Goal: Task Accomplishment & Management: Use online tool/utility

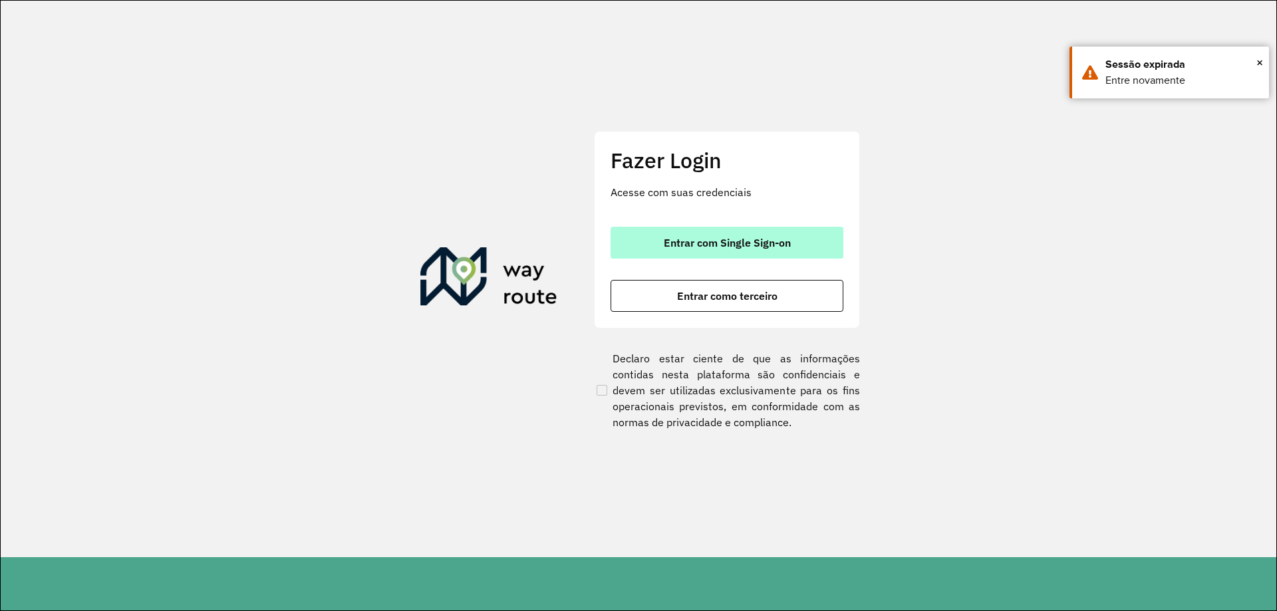
click at [737, 251] on button "Entrar com Single Sign-on" at bounding box center [727, 243] width 233 height 32
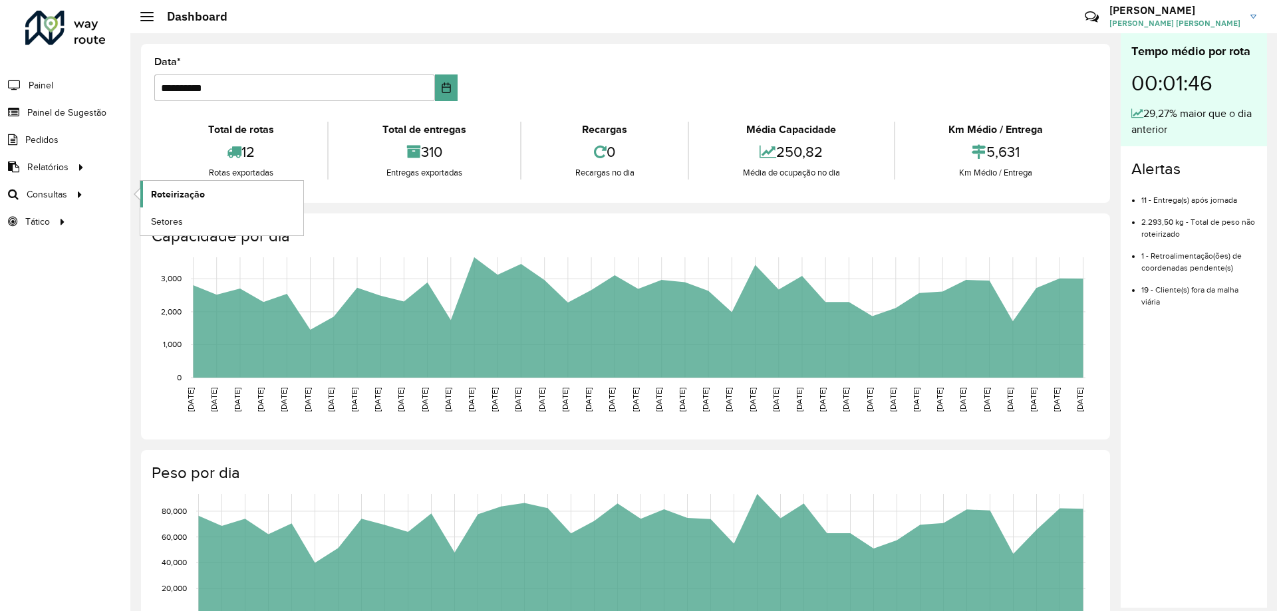
click at [179, 193] on span "Roteirização" at bounding box center [178, 195] width 54 height 14
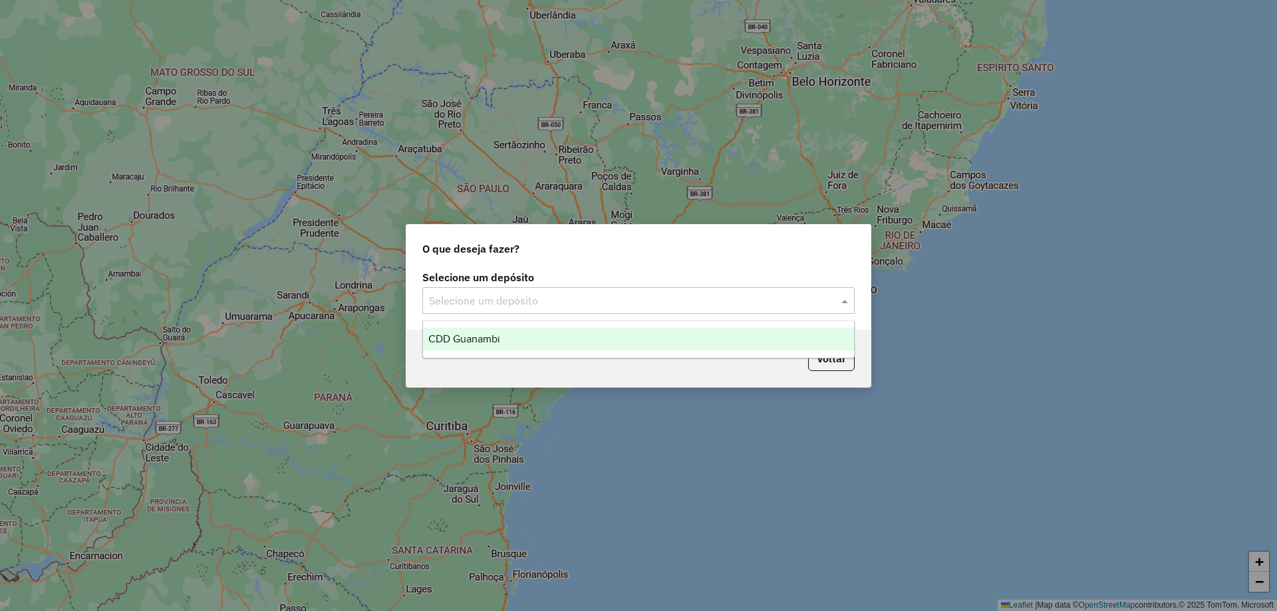
click at [609, 309] on div "Selecione um depósito" at bounding box center [638, 300] width 432 height 27
click at [511, 337] on div "CDD Guanambi" at bounding box center [638, 339] width 431 height 23
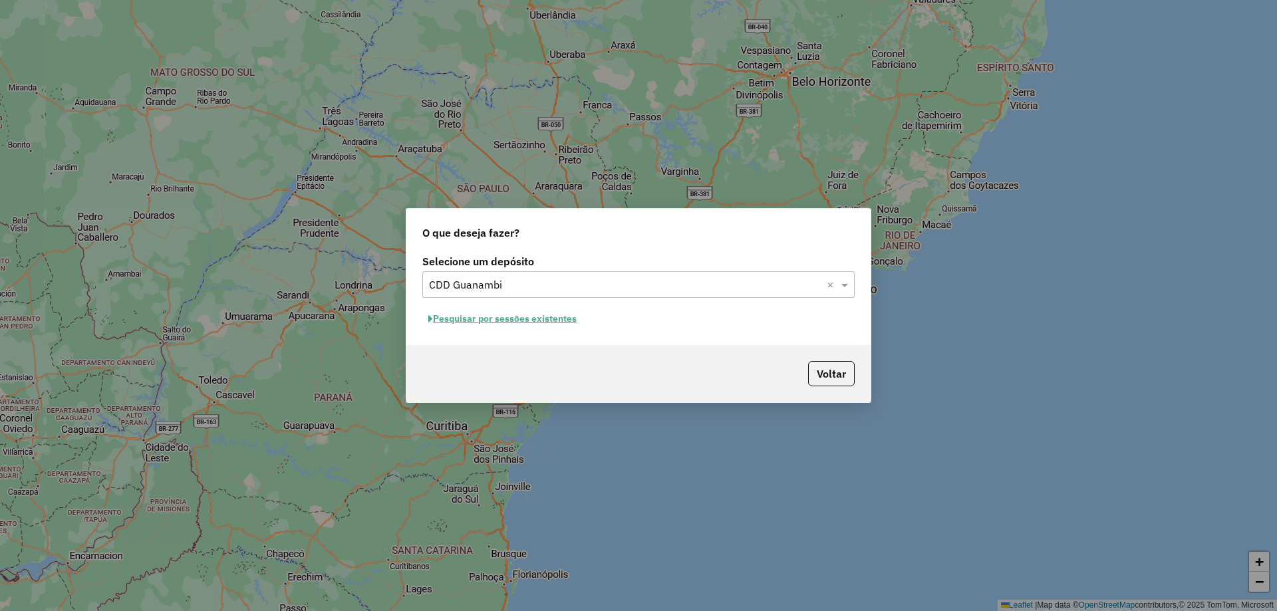
click at [456, 323] on button "Pesquisar por sessões existentes" at bounding box center [502, 319] width 160 height 21
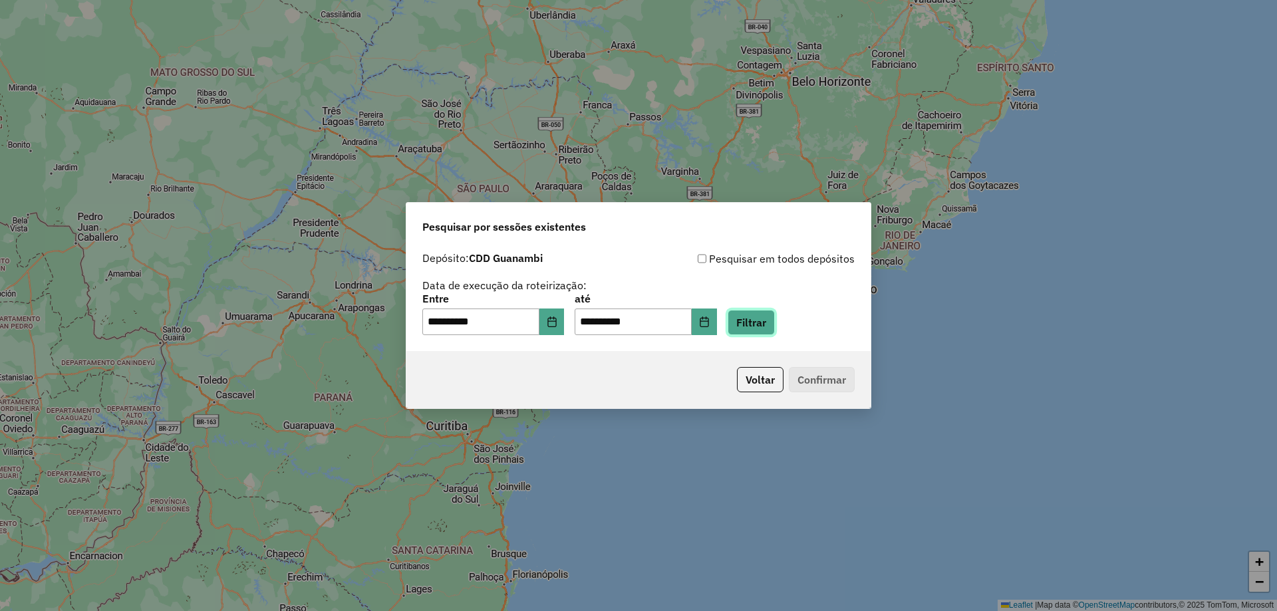
click at [763, 322] on button "Filtrar" at bounding box center [751, 322] width 47 height 25
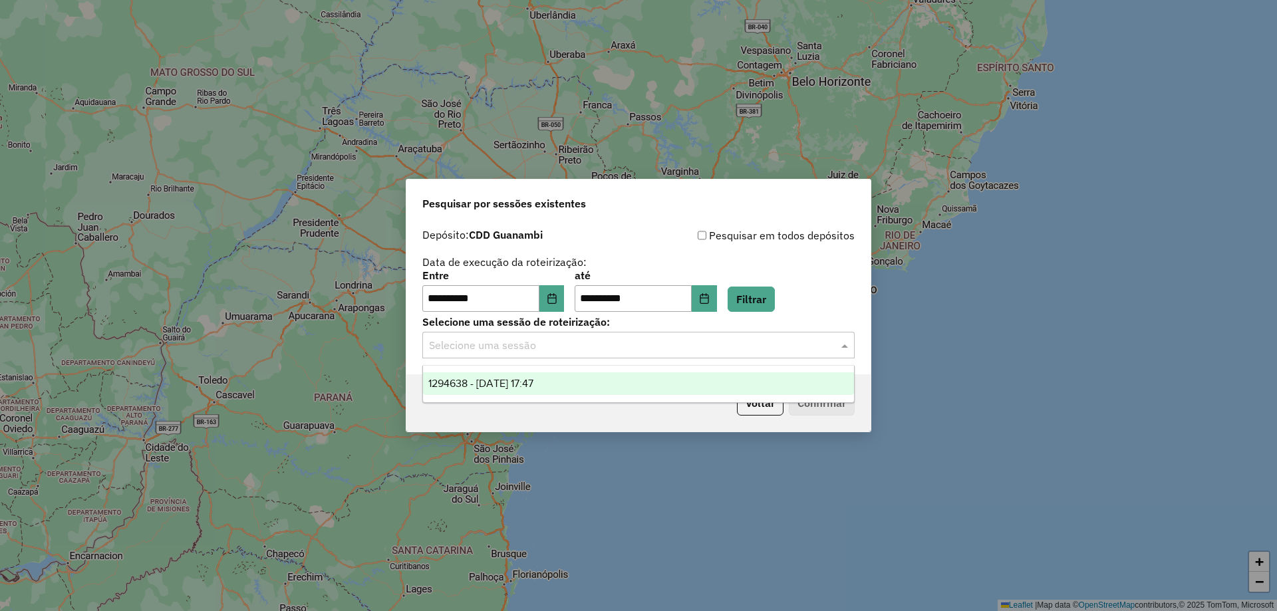
click at [507, 345] on input "text" at bounding box center [625, 346] width 392 height 16
click at [504, 384] on span "1294638 - [DATE] 17:47" at bounding box center [480, 383] width 105 height 11
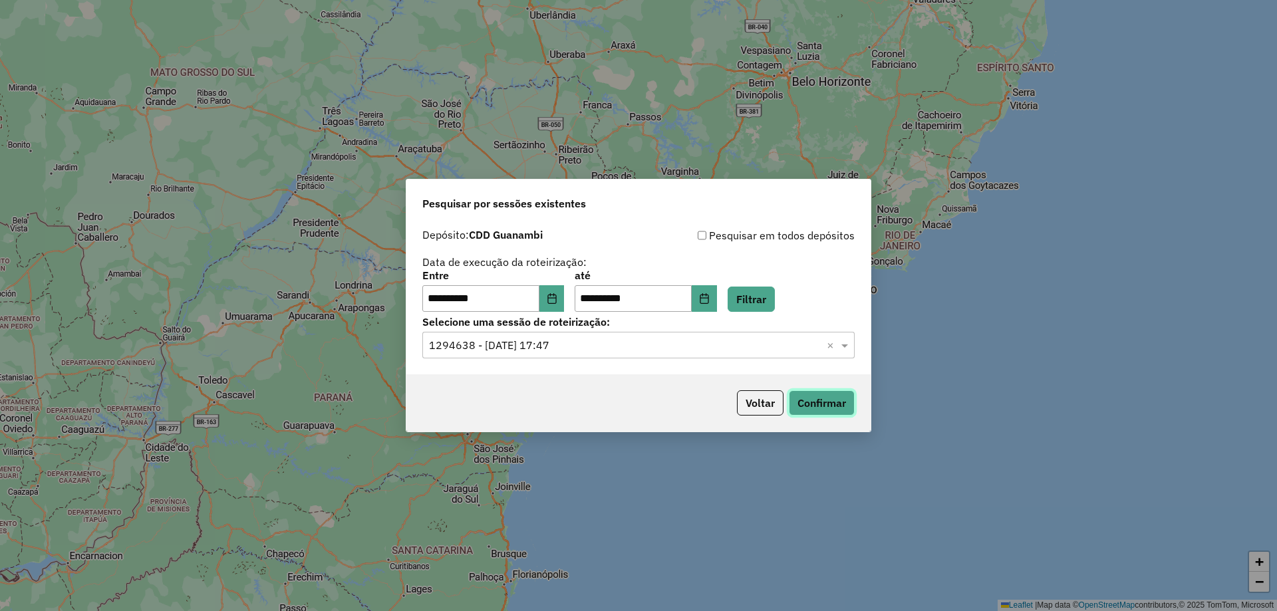
click at [839, 400] on button "Confirmar" at bounding box center [822, 402] width 66 height 25
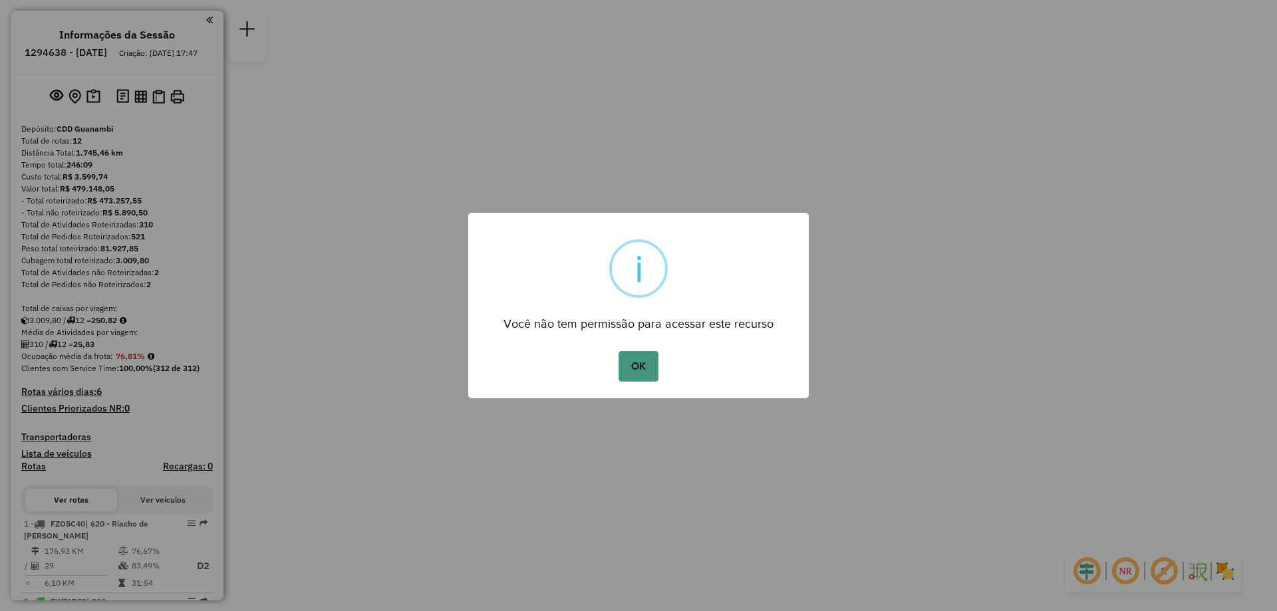
click at [652, 357] on button "OK" at bounding box center [638, 366] width 39 height 31
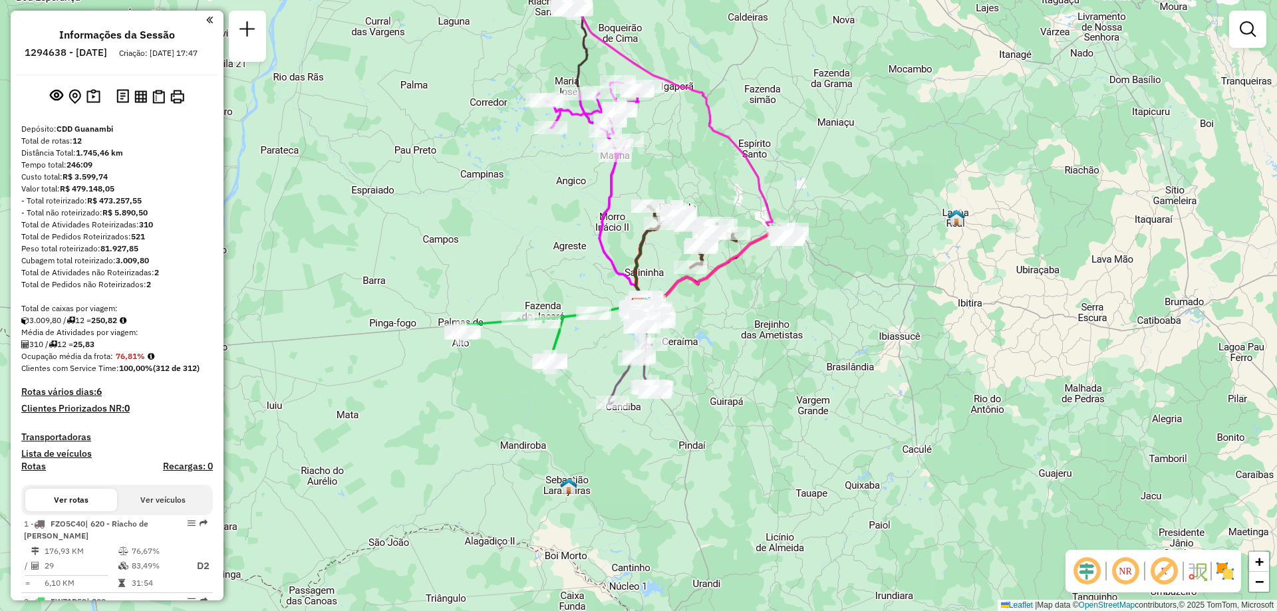
scroll to position [200, 0]
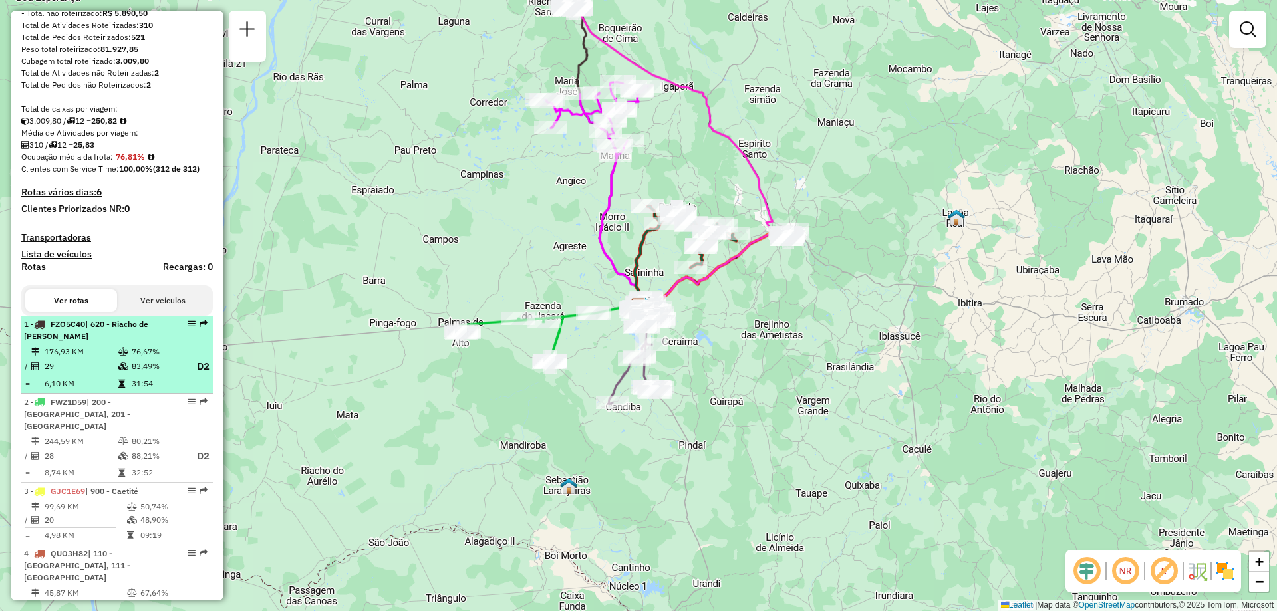
select select "**********"
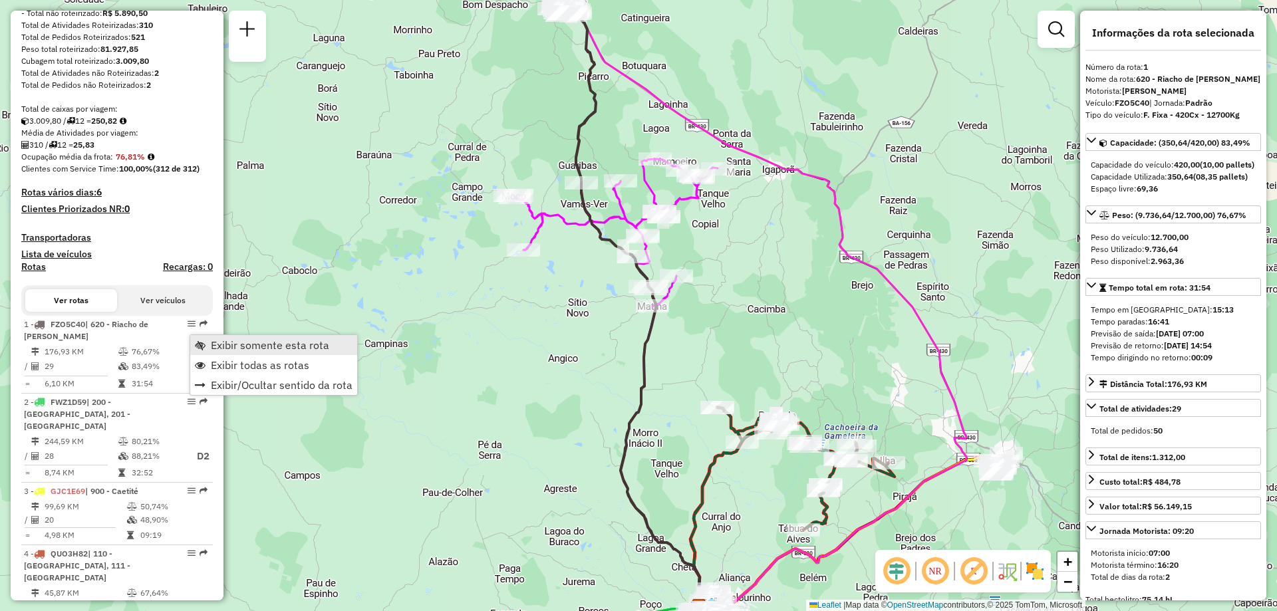
click at [223, 343] on span "Exibir somente esta rota" at bounding box center [270, 345] width 118 height 11
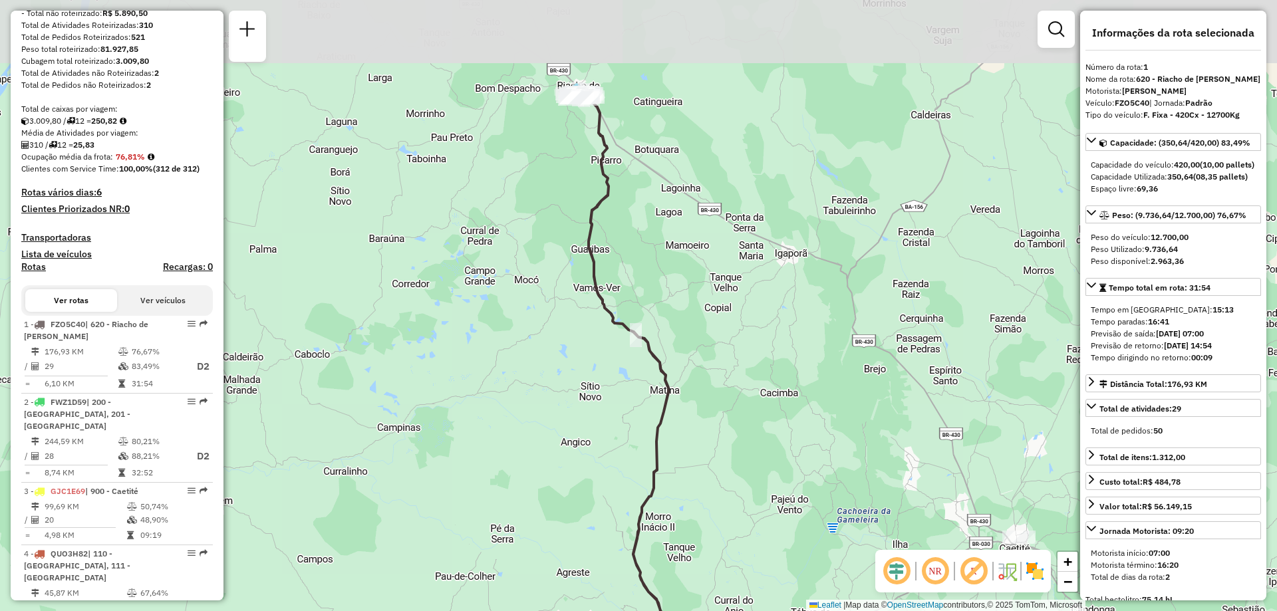
drag, startPoint x: 671, startPoint y: 317, endPoint x: 684, endPoint y: 400, distance: 84.8
click at [684, 400] on div "Janela de atendimento Grade de atendimento Capacidade Transportadoras Veículos …" at bounding box center [638, 305] width 1277 height 611
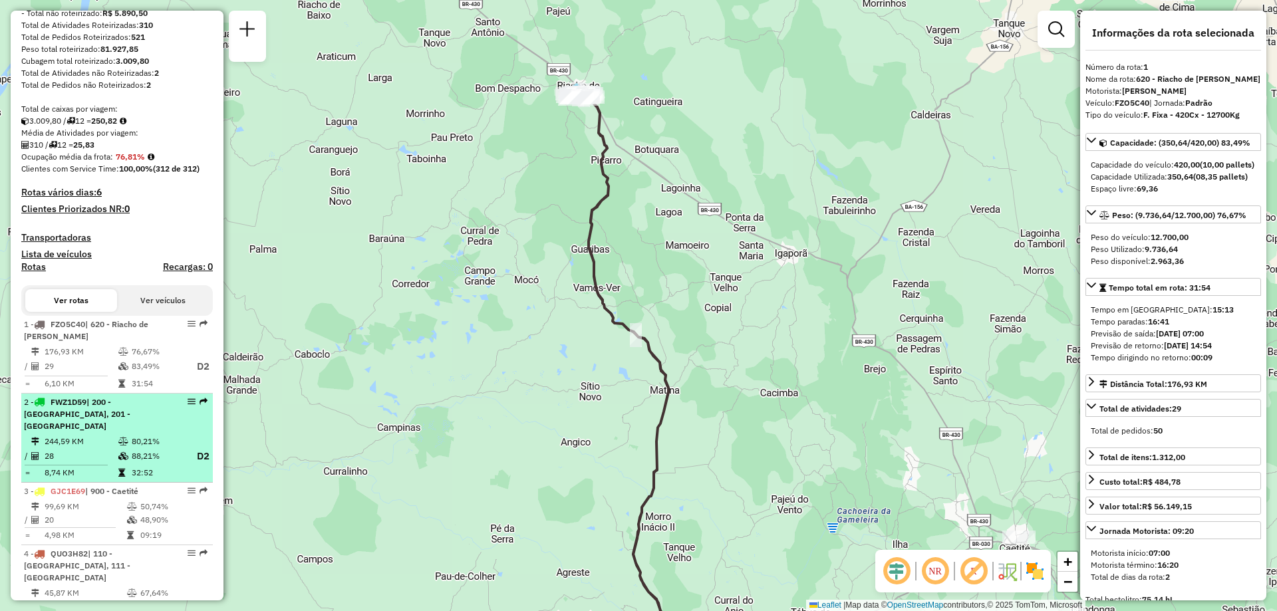
click at [65, 438] on td "244,59 KM" at bounding box center [81, 441] width 74 height 13
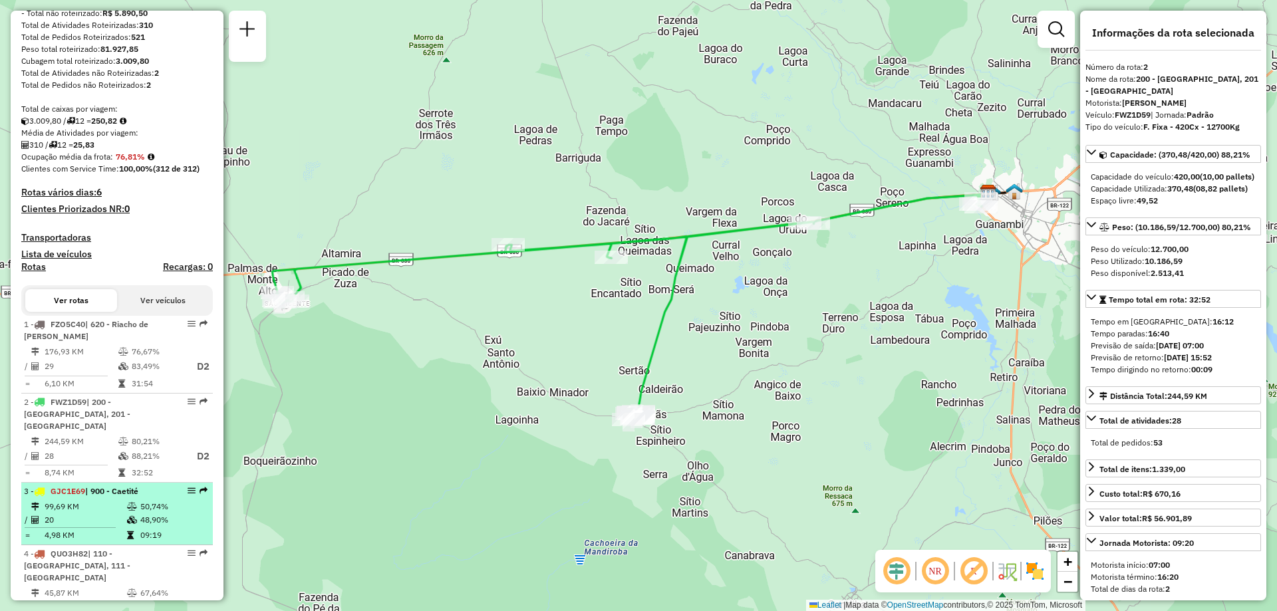
click at [121, 497] on div "3 - GJC1E69 | 900 - Caetité" at bounding box center [94, 492] width 141 height 12
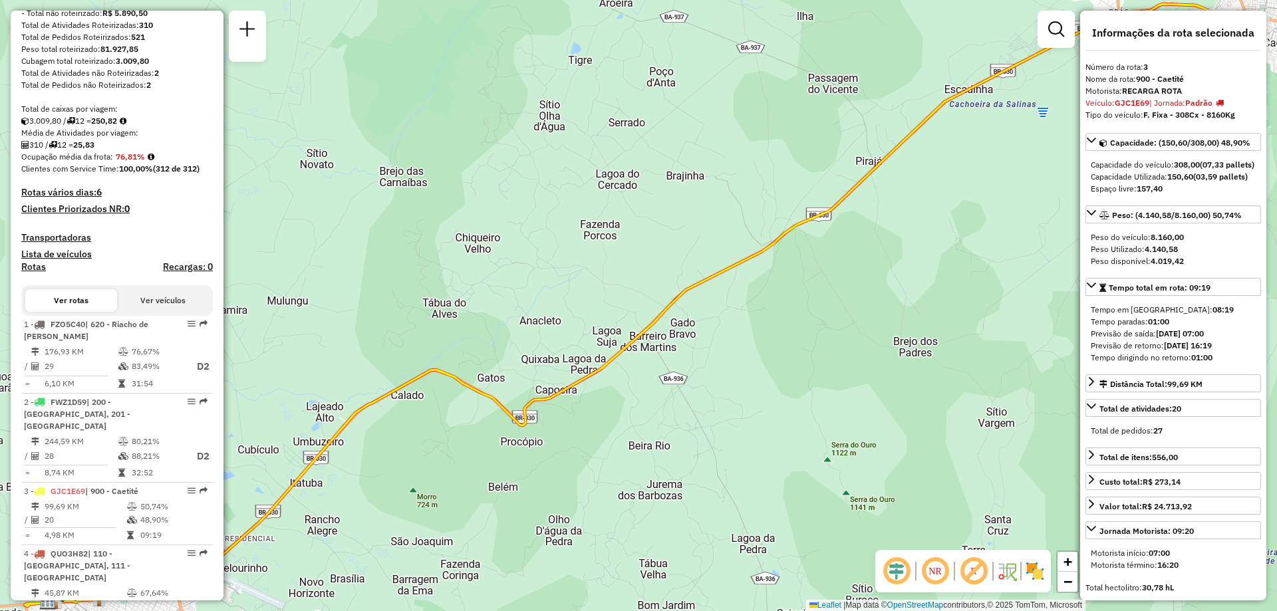
drag, startPoint x: 662, startPoint y: 429, endPoint x: 662, endPoint y: 449, distance: 20.0
click at [662, 449] on div "Janela de atendimento Grade de atendimento Capacidade Transportadoras Veículos …" at bounding box center [638, 305] width 1277 height 611
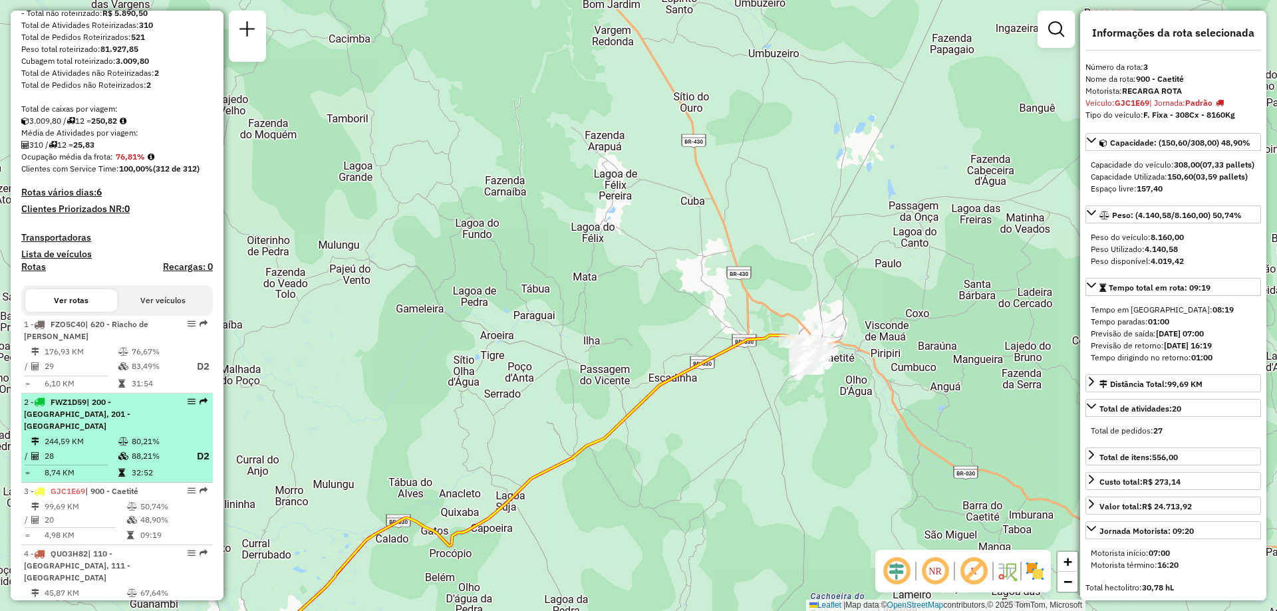
scroll to position [333, 0]
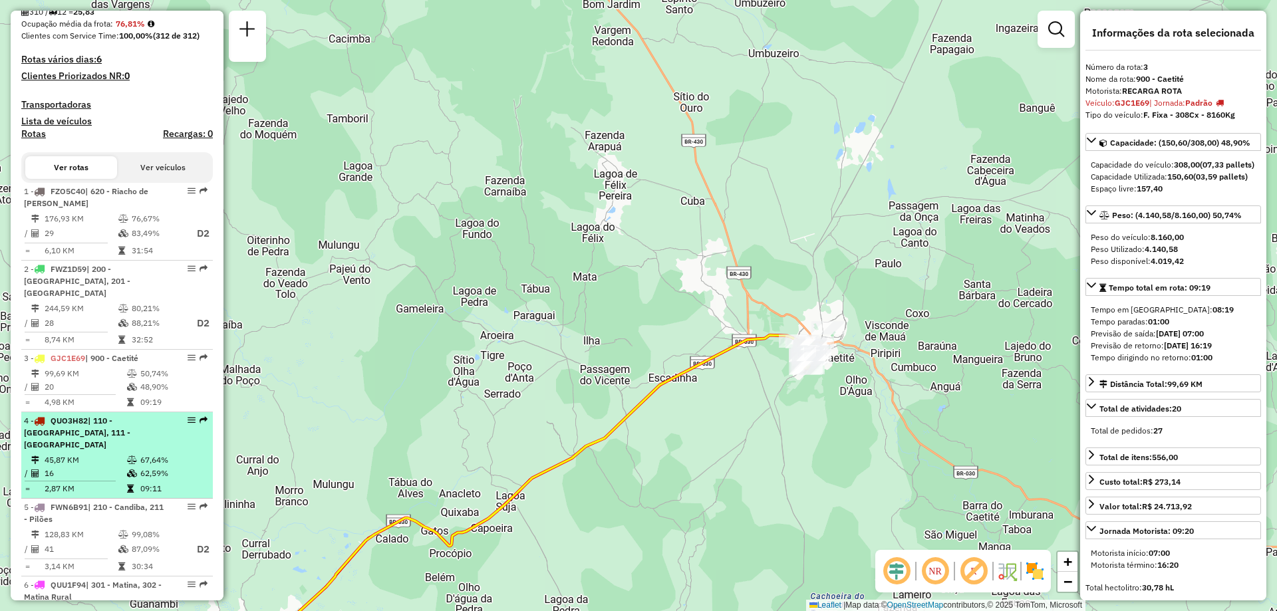
click at [118, 454] on td "45,87 KM" at bounding box center [85, 460] width 82 height 13
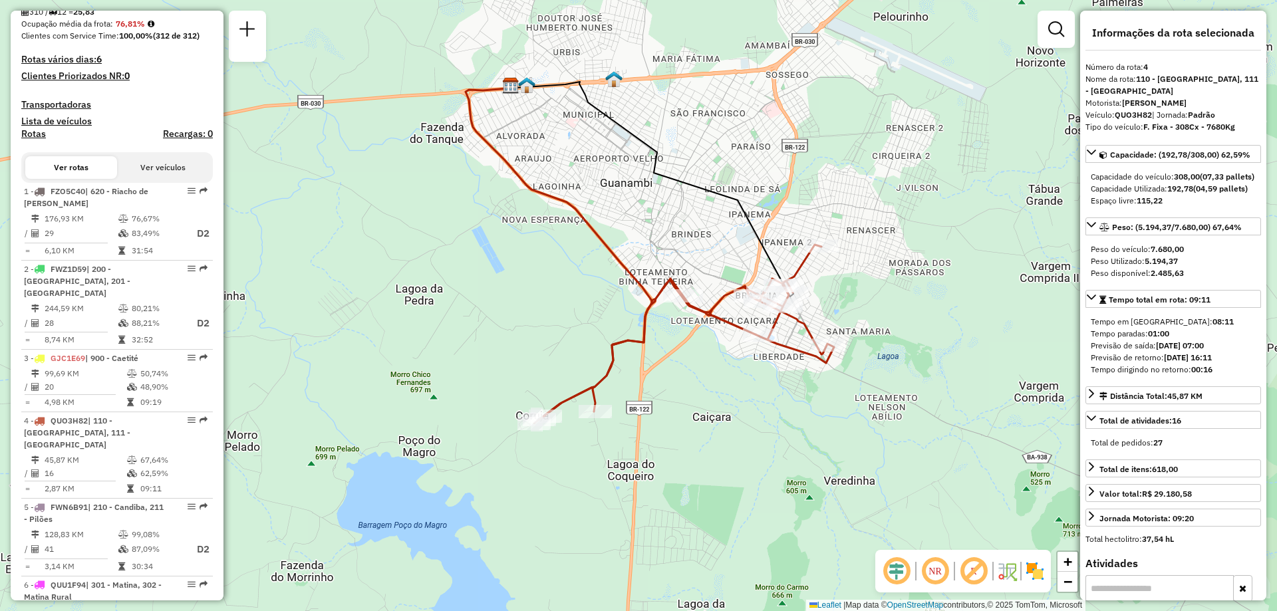
drag, startPoint x: 866, startPoint y: 450, endPoint x: 878, endPoint y: 394, distance: 56.5
click at [878, 394] on div "Janela de atendimento Grade de atendimento Capacidade Transportadoras Veículos …" at bounding box center [638, 305] width 1277 height 611
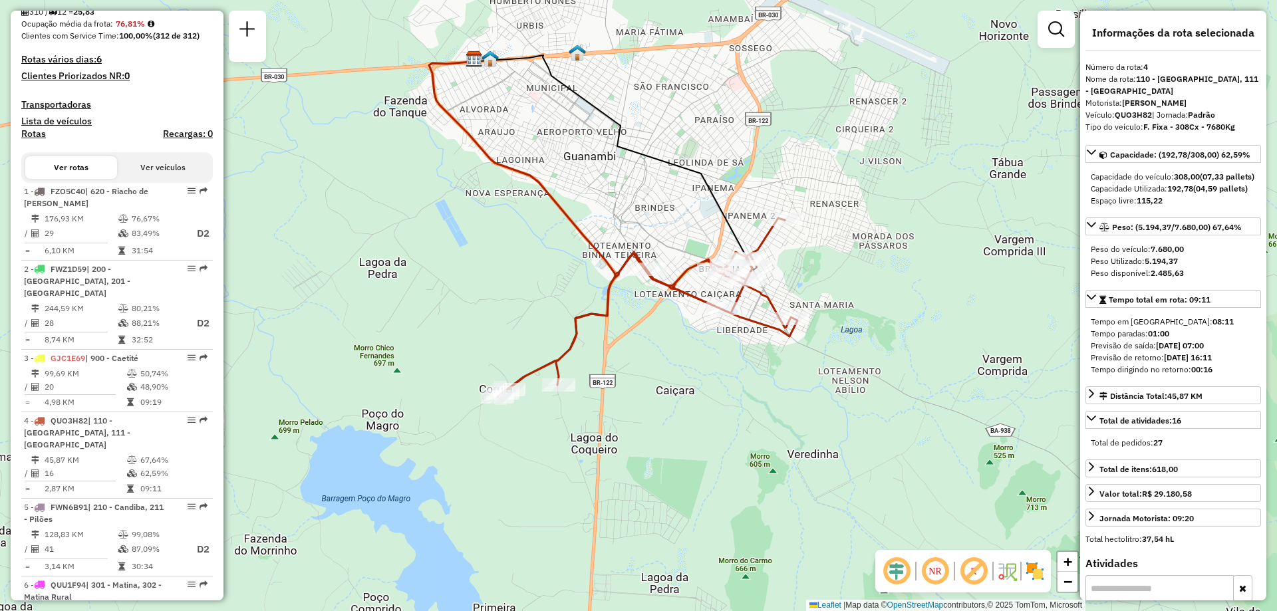
drag, startPoint x: 948, startPoint y: 412, endPoint x: 903, endPoint y: 382, distance: 54.6
click at [903, 382] on div "Janela de atendimento Grade de atendimento Capacidade Transportadoras Veículos …" at bounding box center [638, 305] width 1277 height 611
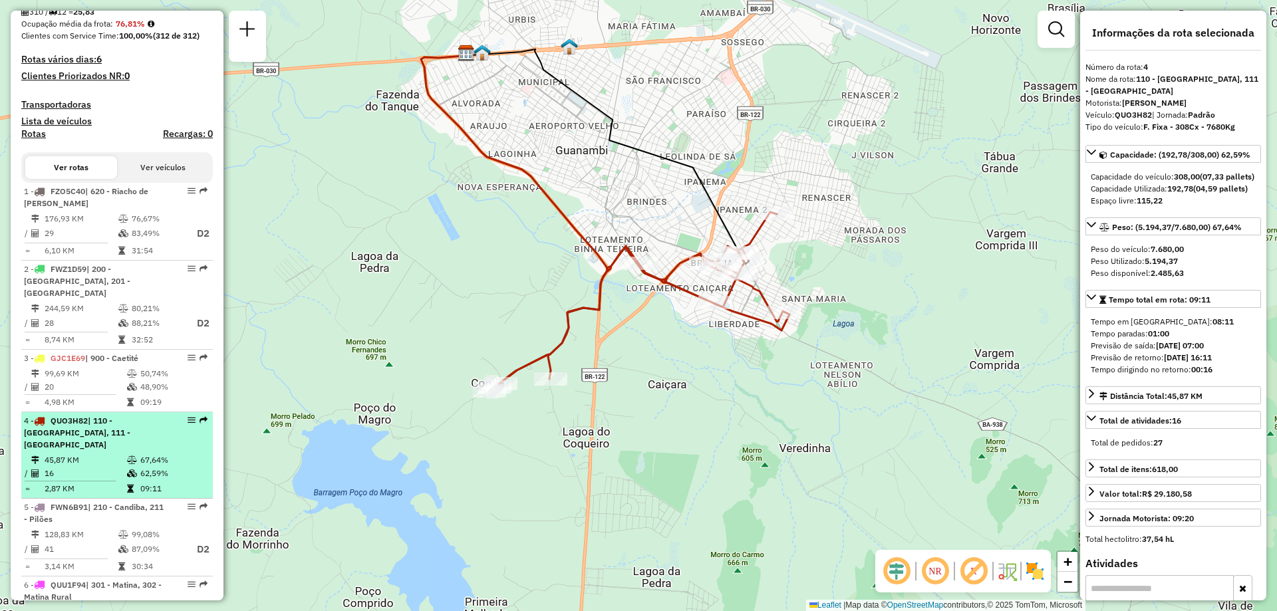
scroll to position [466, 0]
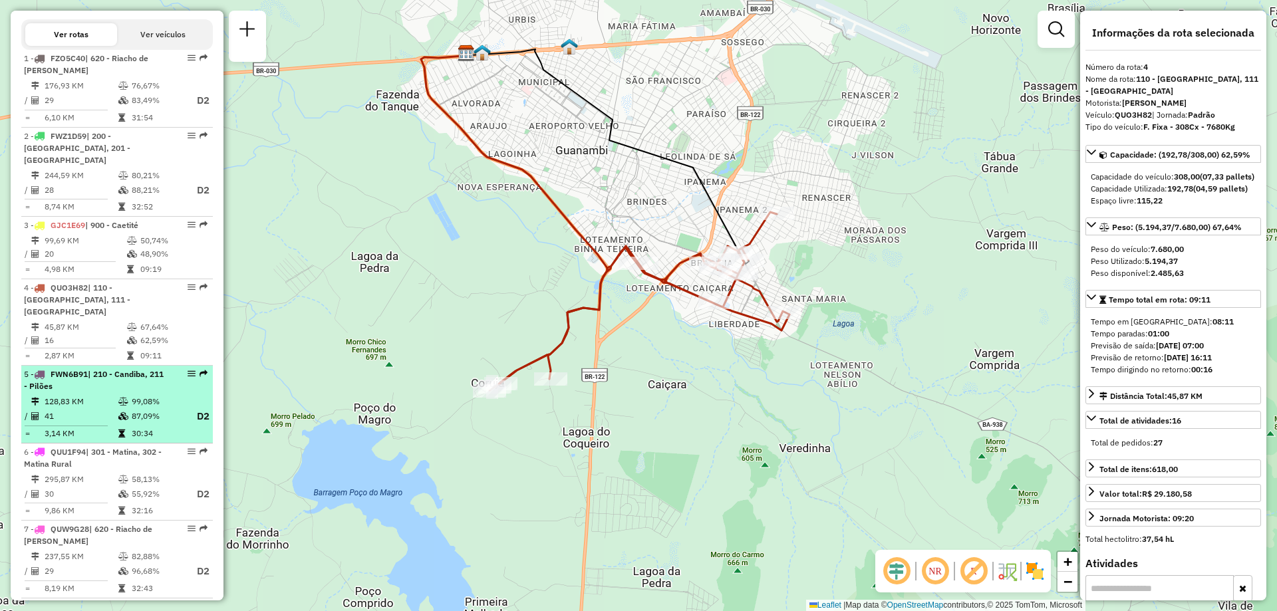
click at [122, 408] on td at bounding box center [124, 416] width 13 height 17
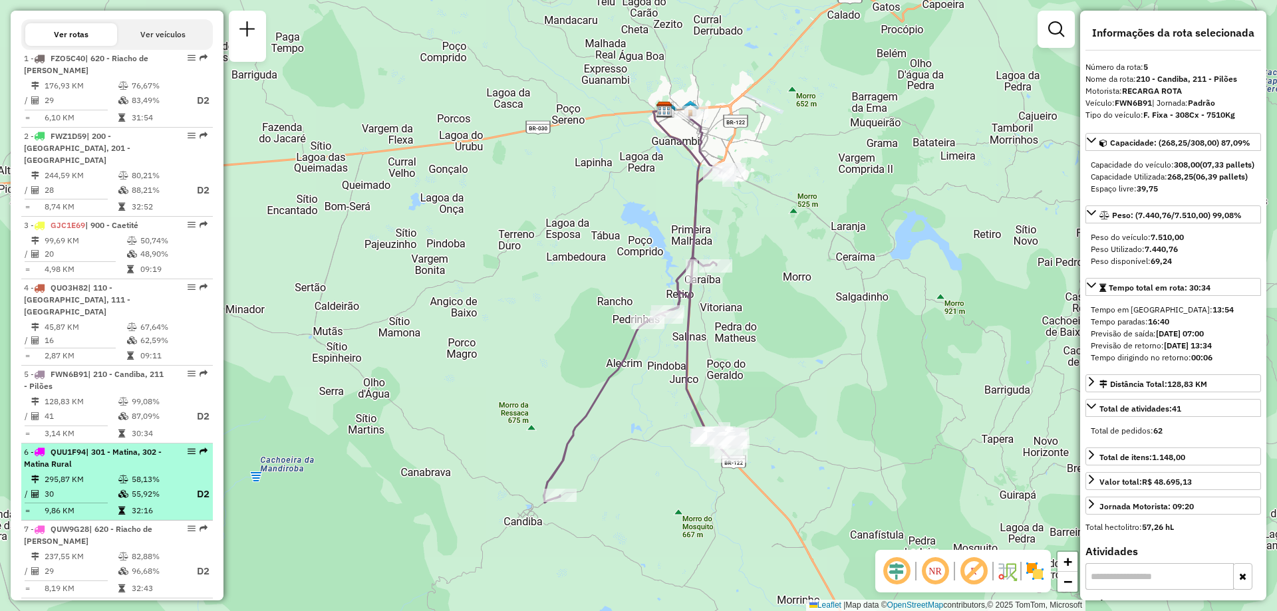
click at [110, 473] on td "295,87 KM" at bounding box center [81, 479] width 74 height 13
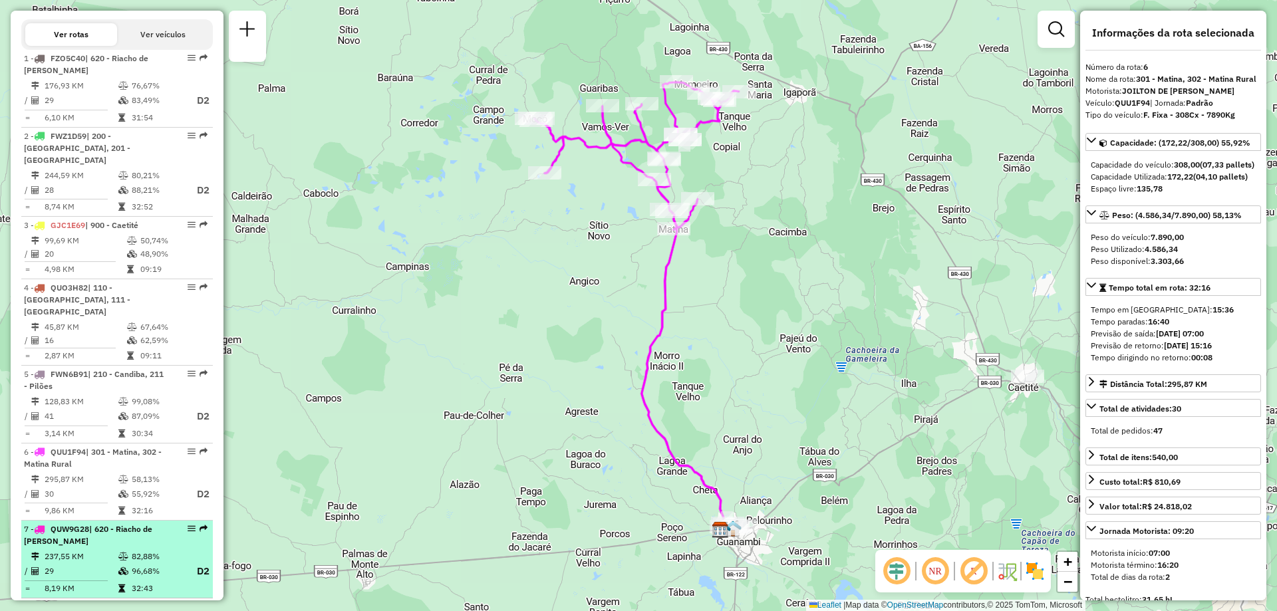
click at [85, 524] on span "QUW9G28" at bounding box center [70, 529] width 39 height 10
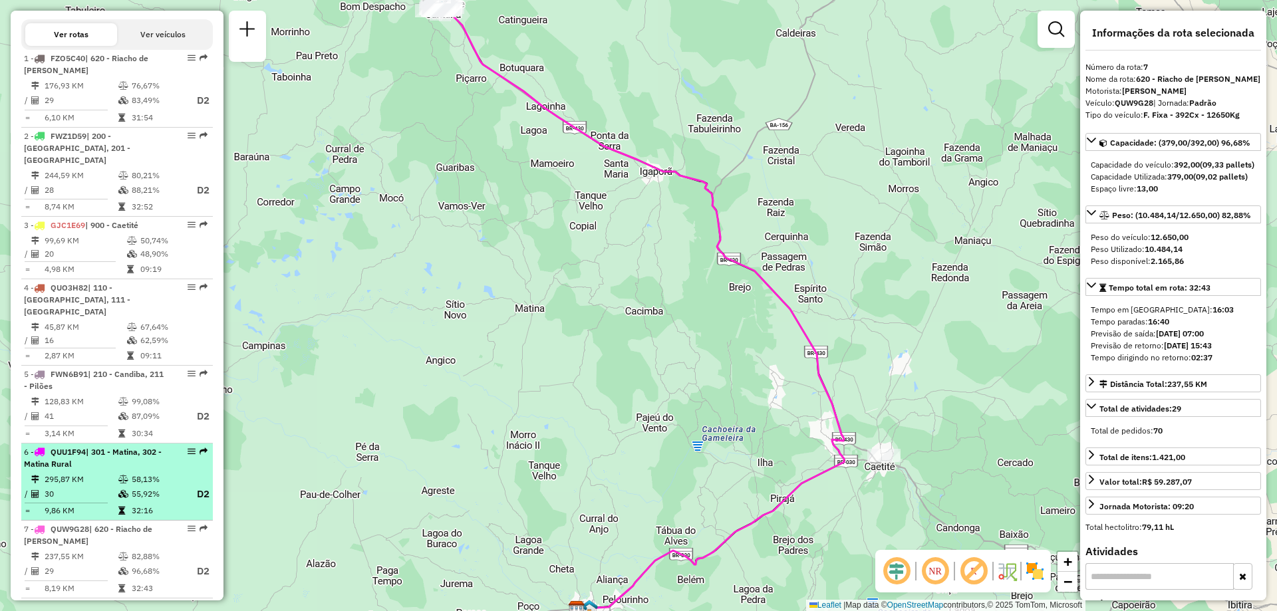
scroll to position [532, 0]
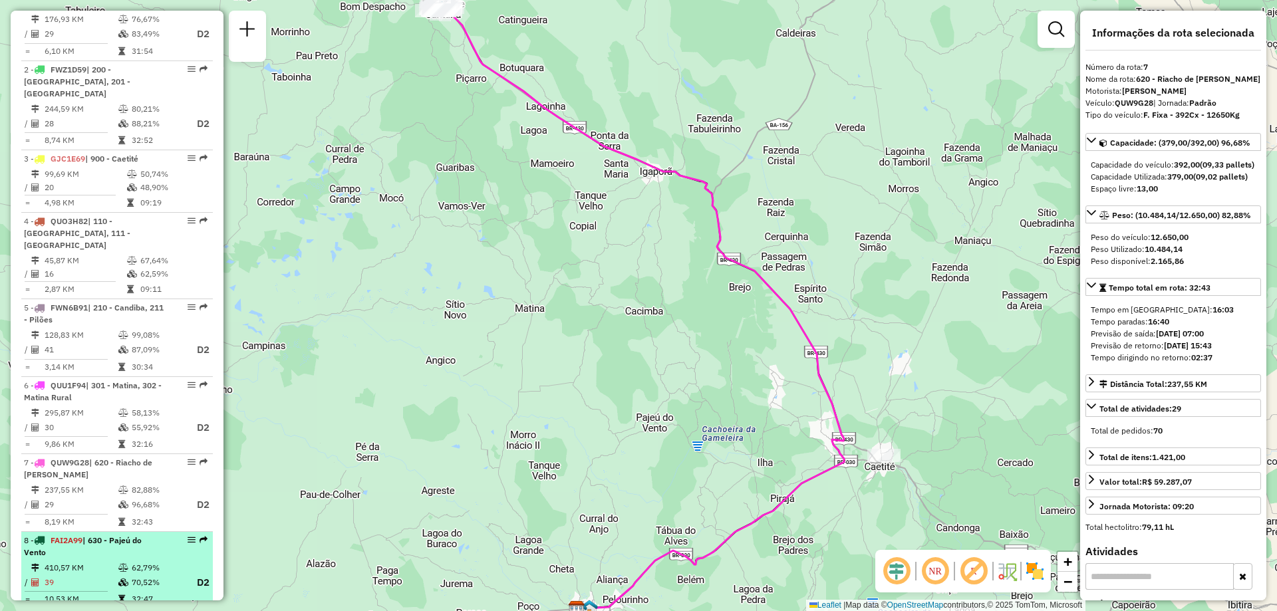
click at [108, 577] on td "39" at bounding box center [81, 583] width 74 height 17
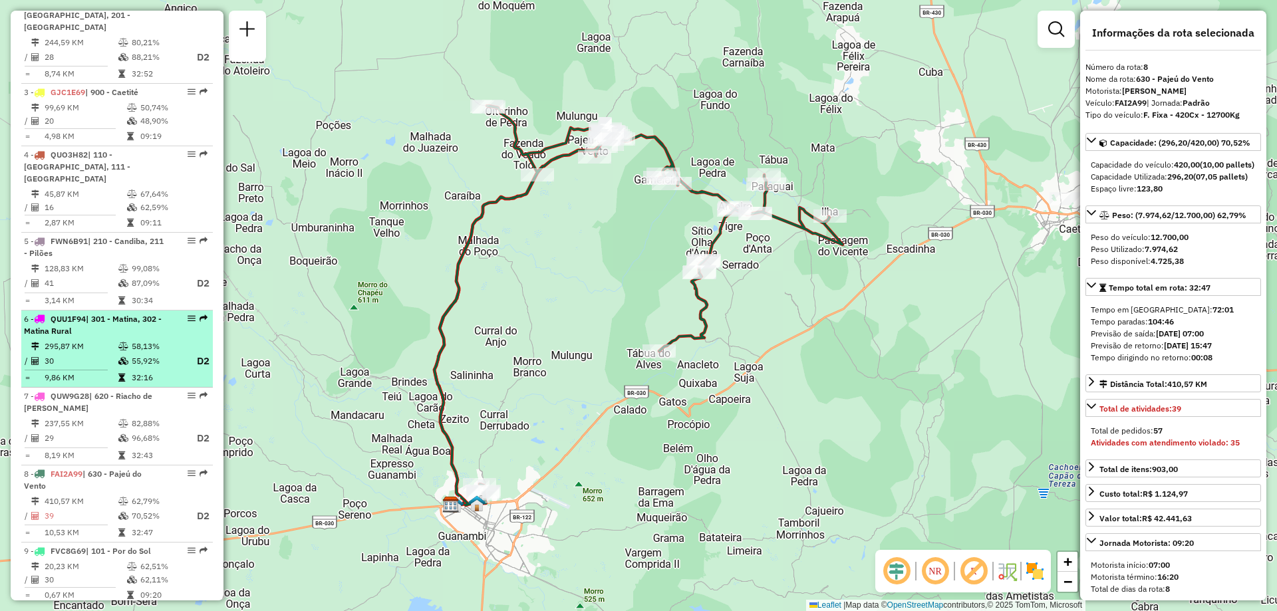
scroll to position [665, 0]
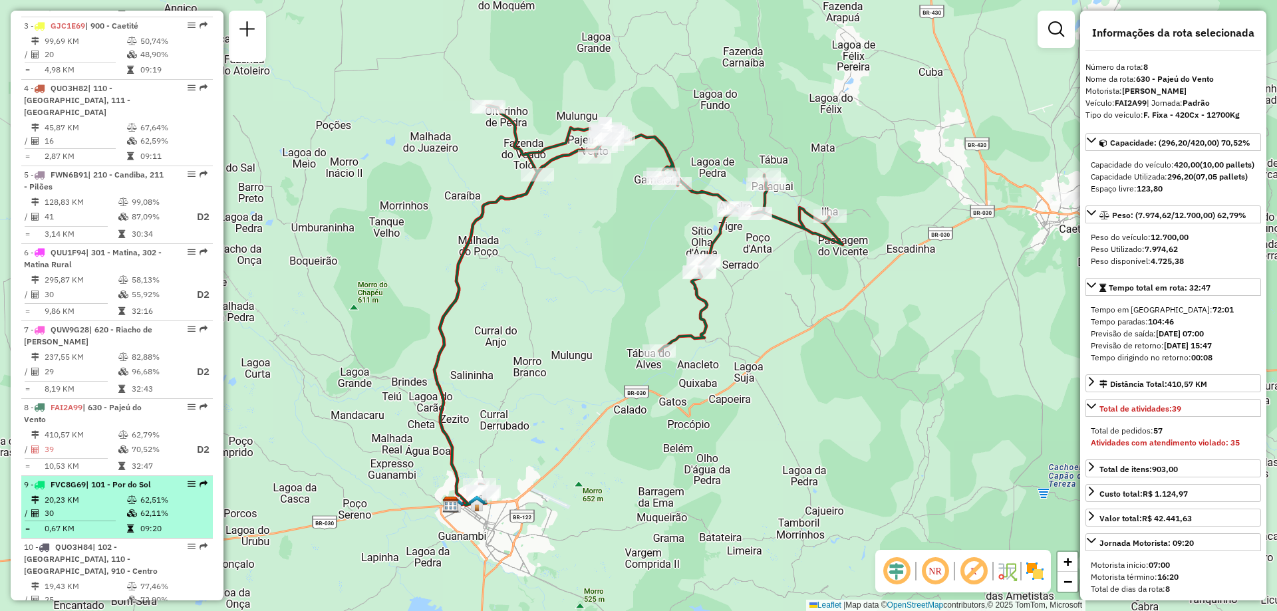
click at [111, 481] on li "9 - FVC8G69 | 101 - Por do Sol 20,23 KM 62,51% / 30 62,11% = 0,67 KM 09:20" at bounding box center [117, 507] width 192 height 63
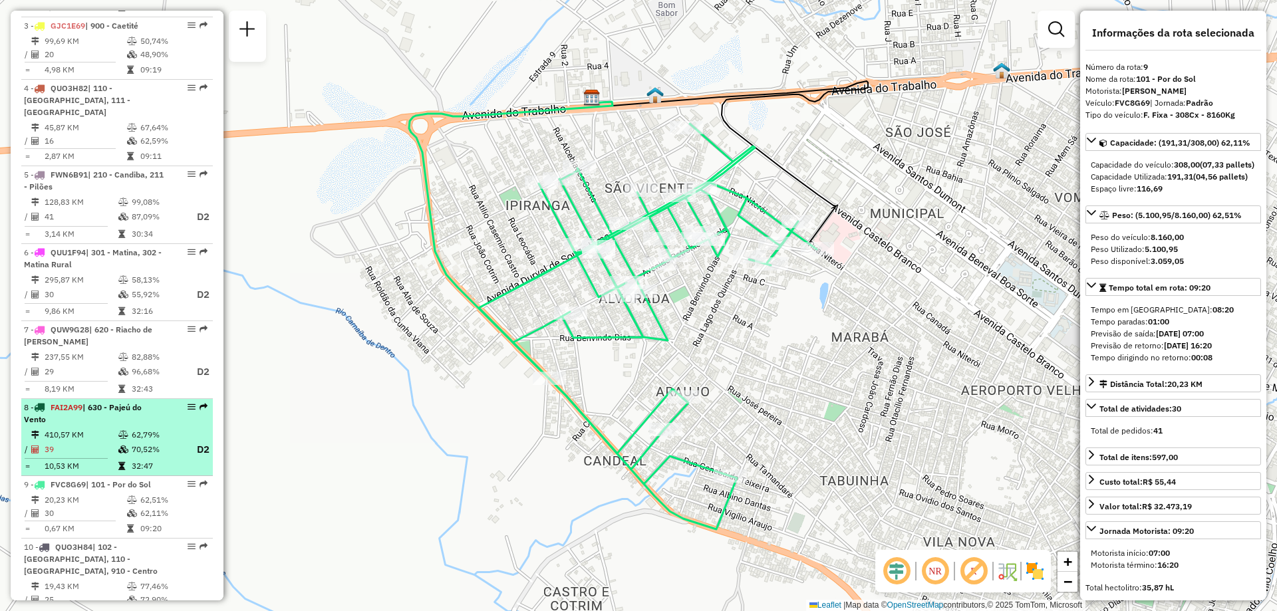
click at [104, 428] on td "410,57 KM" at bounding box center [81, 434] width 74 height 13
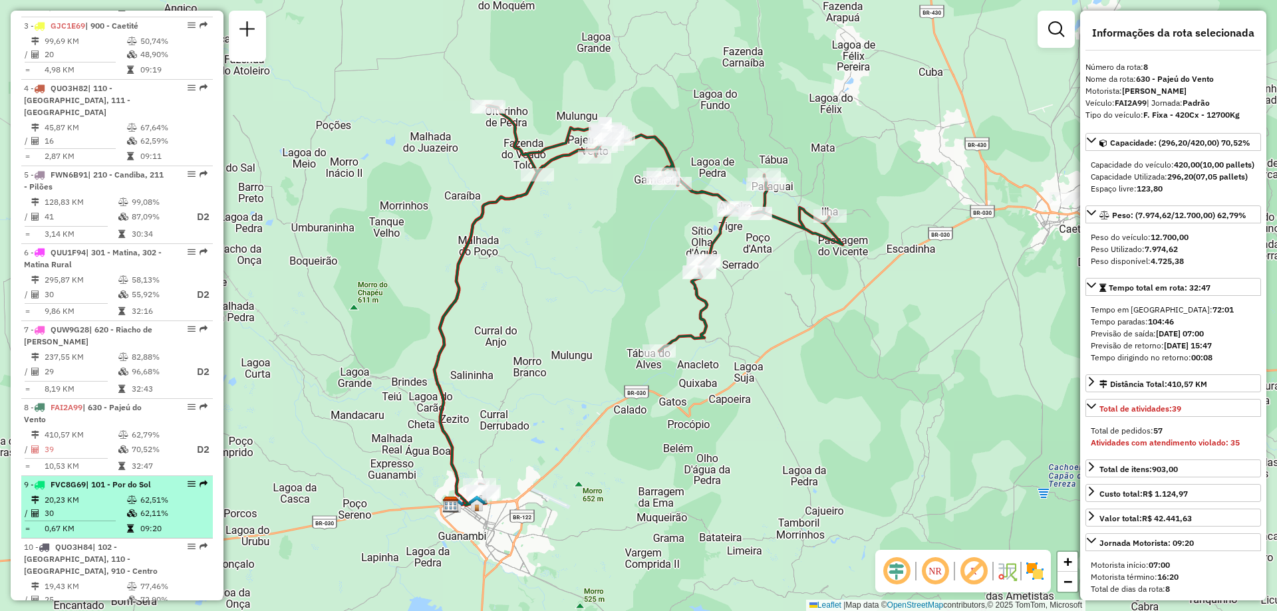
click at [129, 507] on td at bounding box center [132, 513] width 13 height 13
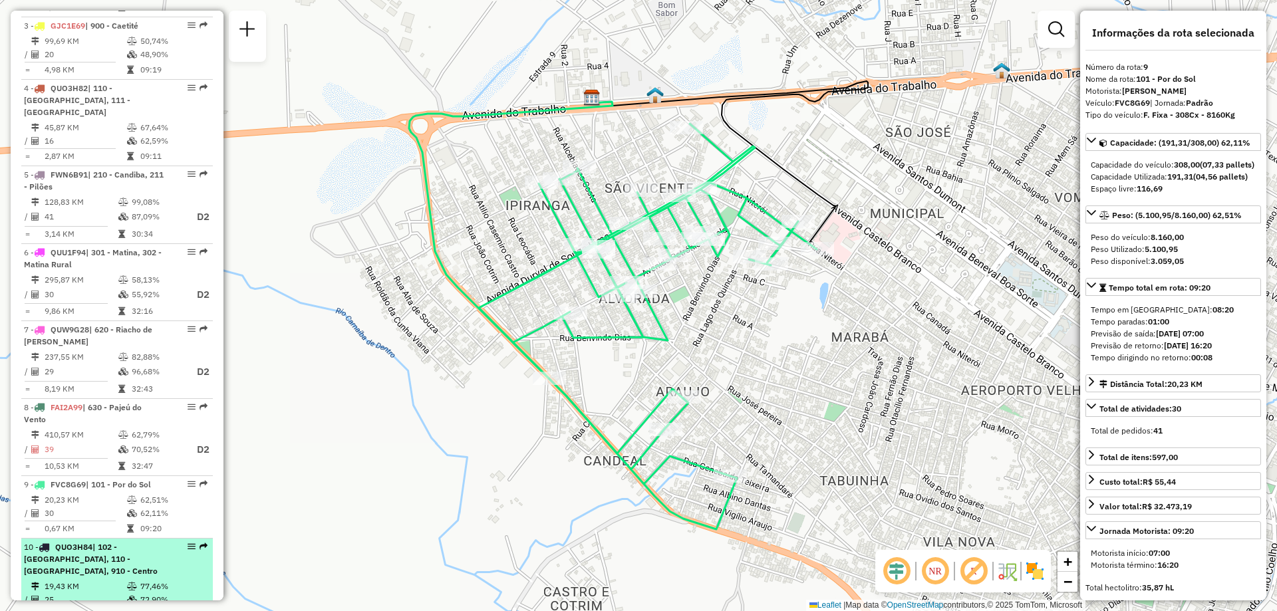
click at [117, 542] on span "| 102 - [GEOGRAPHIC_DATA], 110 - [GEOGRAPHIC_DATA], 910 - Centro" at bounding box center [91, 559] width 134 height 34
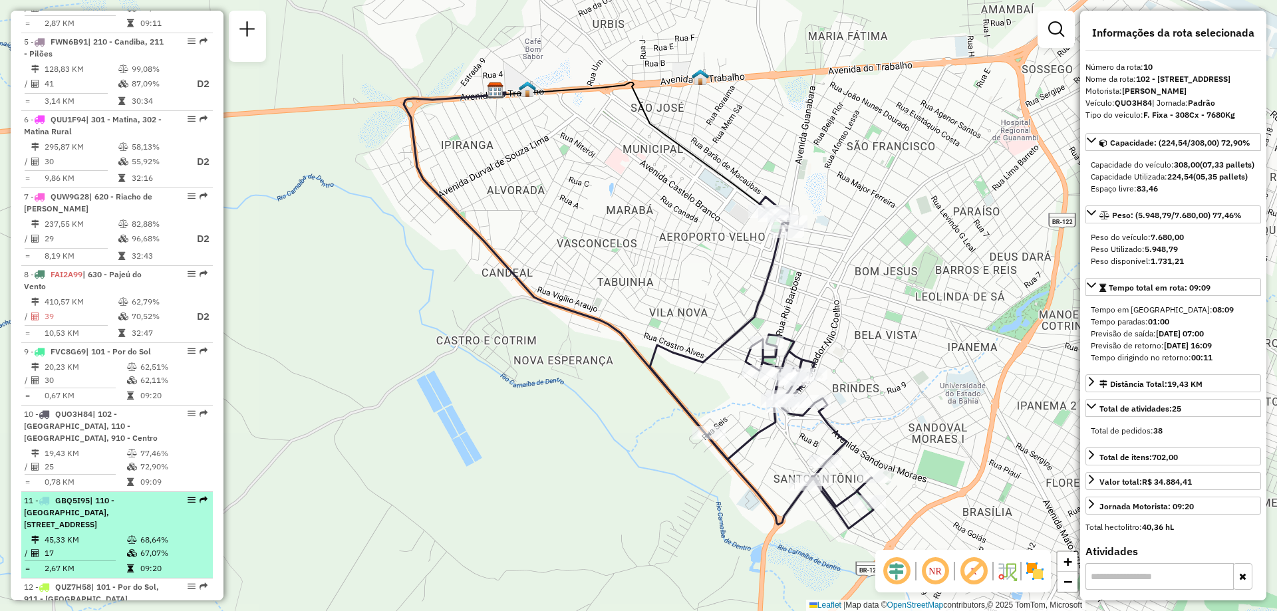
scroll to position [931, 0]
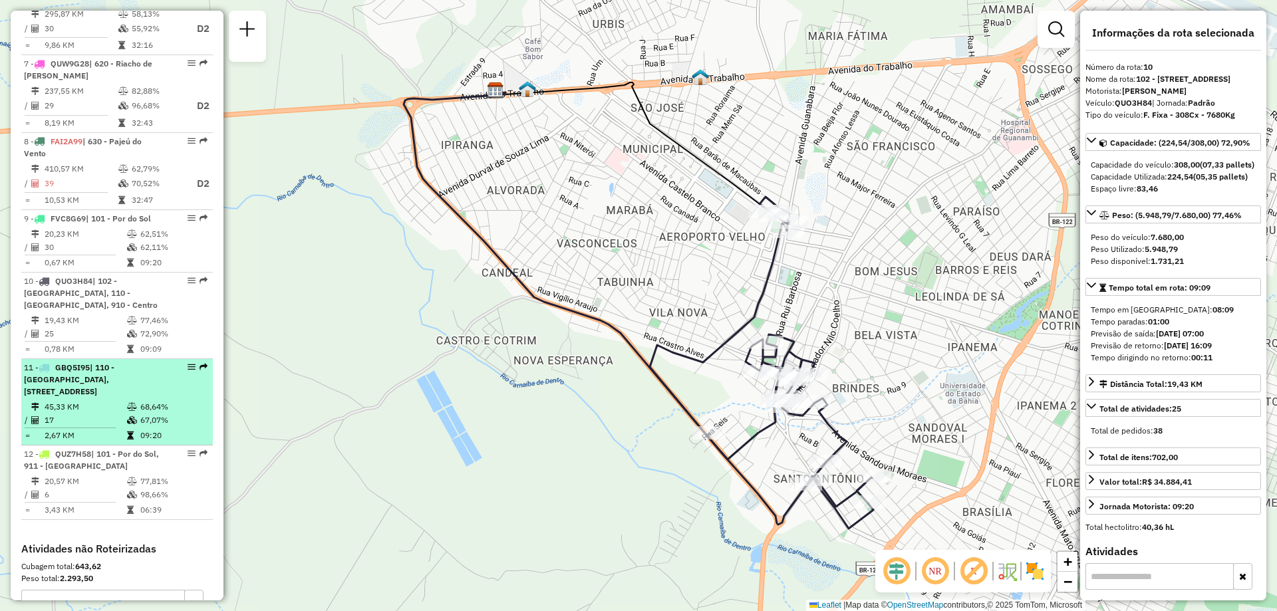
click at [114, 364] on span "| 110 - [GEOGRAPHIC_DATA], [STREET_ADDRESS]" at bounding box center [69, 380] width 90 height 34
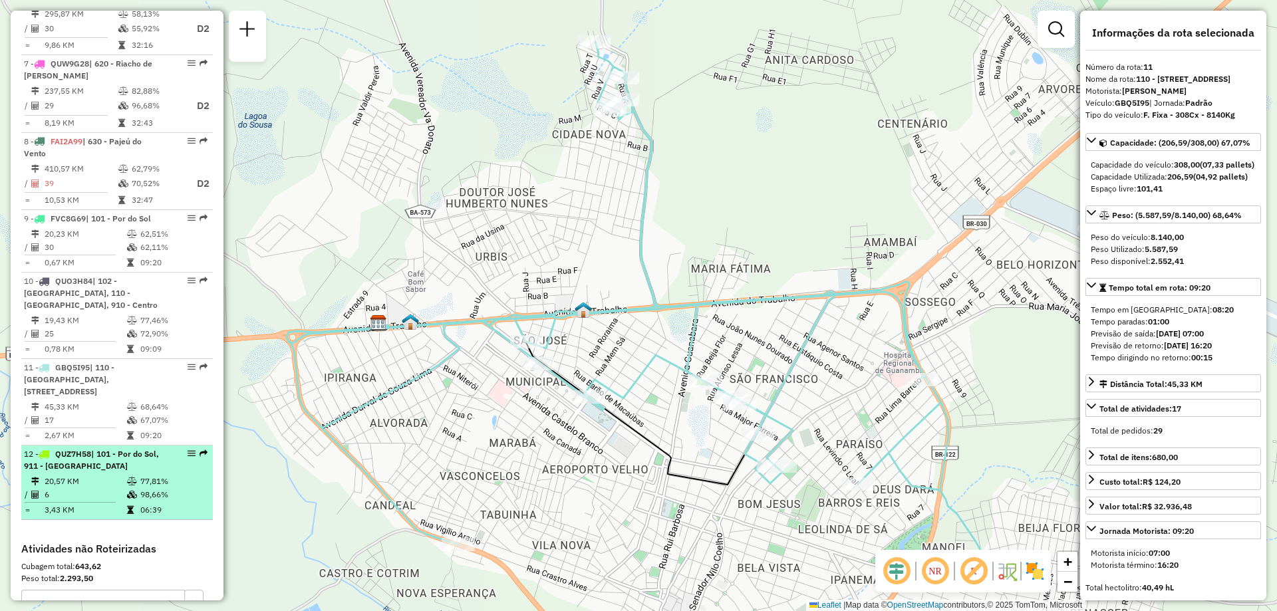
click at [67, 488] on td "6" at bounding box center [85, 494] width 82 height 13
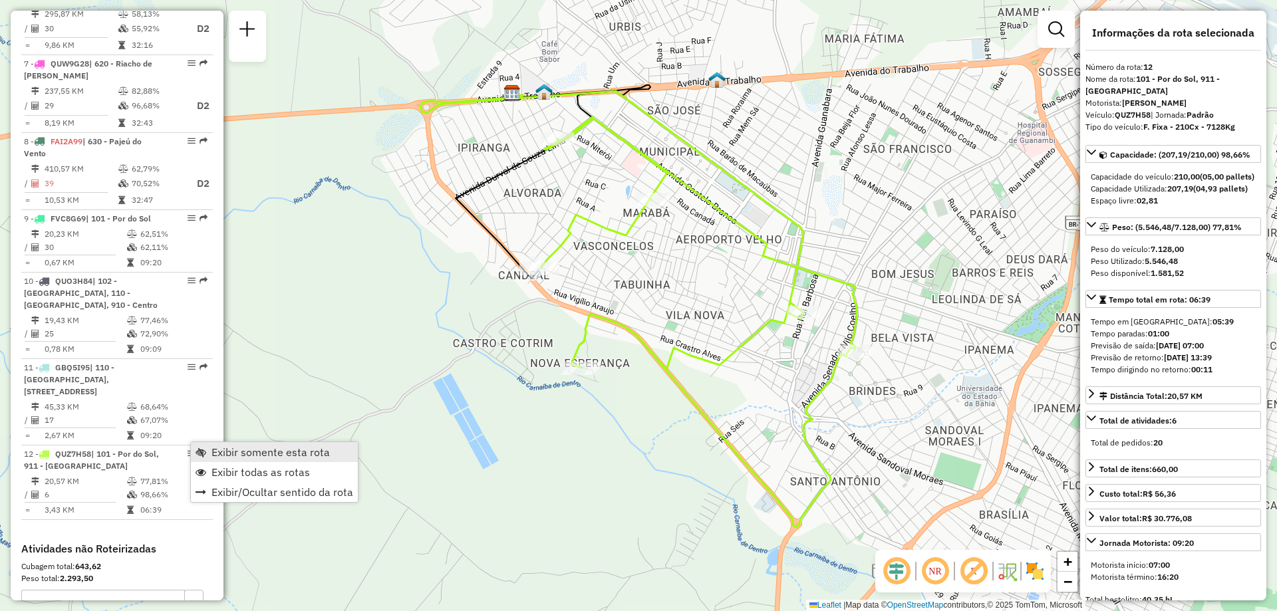
click at [236, 454] on span "Exibir somente esta rota" at bounding box center [271, 452] width 118 height 11
click at [223, 474] on span "Exibir todas as rotas" at bounding box center [257, 477] width 98 height 11
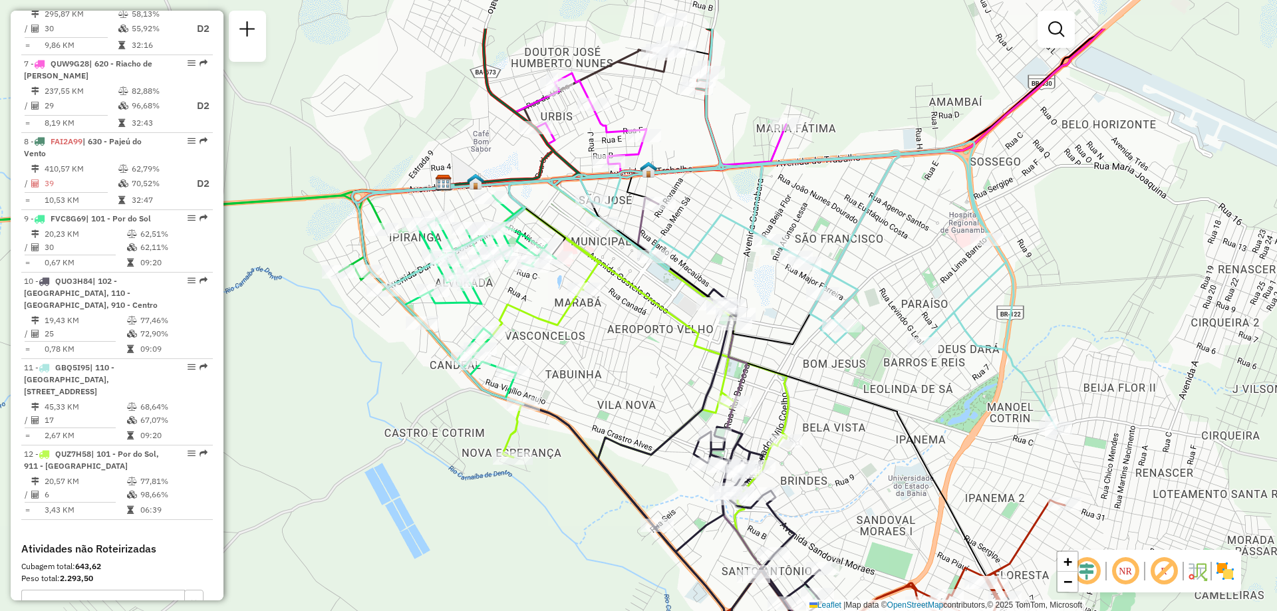
drag, startPoint x: 960, startPoint y: 401, endPoint x: 890, endPoint y: 494, distance: 115.9
click at [890, 494] on div "Janela de atendimento Grade de atendimento Capacidade Transportadoras Veículos …" at bounding box center [638, 305] width 1277 height 611
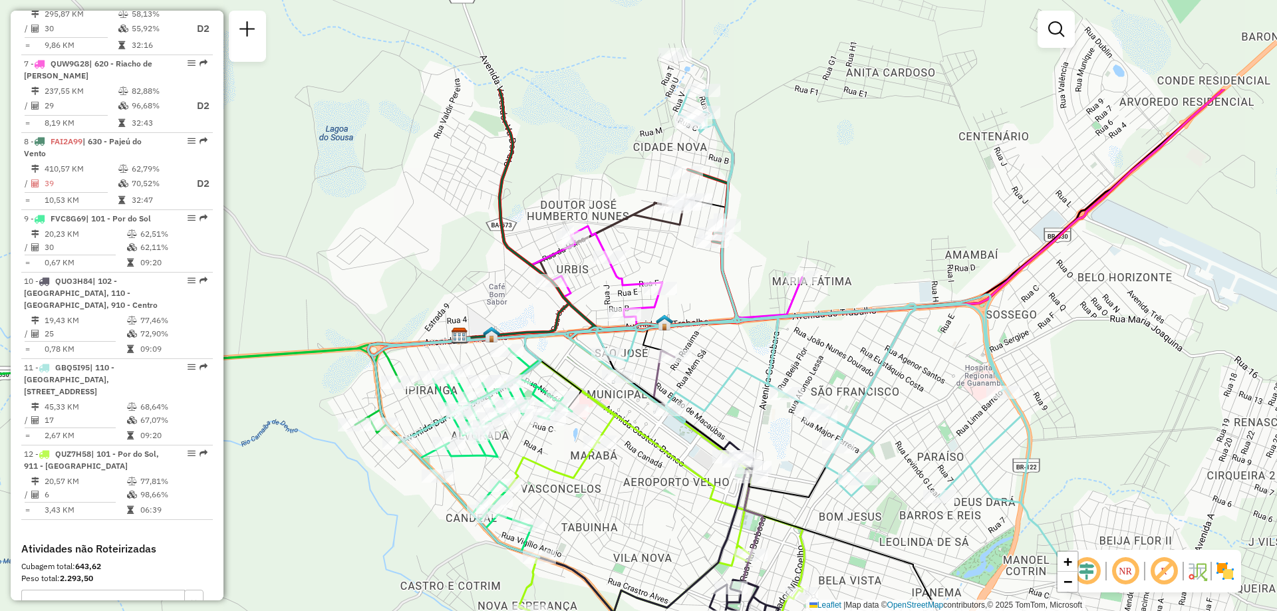
drag, startPoint x: 841, startPoint y: 333, endPoint x: 864, endPoint y: 409, distance: 79.3
click at [864, 409] on icon at bounding box center [720, 335] width 704 height 492
drag, startPoint x: 194, startPoint y: 360, endPoint x: 815, endPoint y: 384, distance: 621.7
click at [815, 384] on div "Janela de atendimento Grade de atendimento Capacidade Transportadoras Veículos …" at bounding box center [638, 305] width 1277 height 611
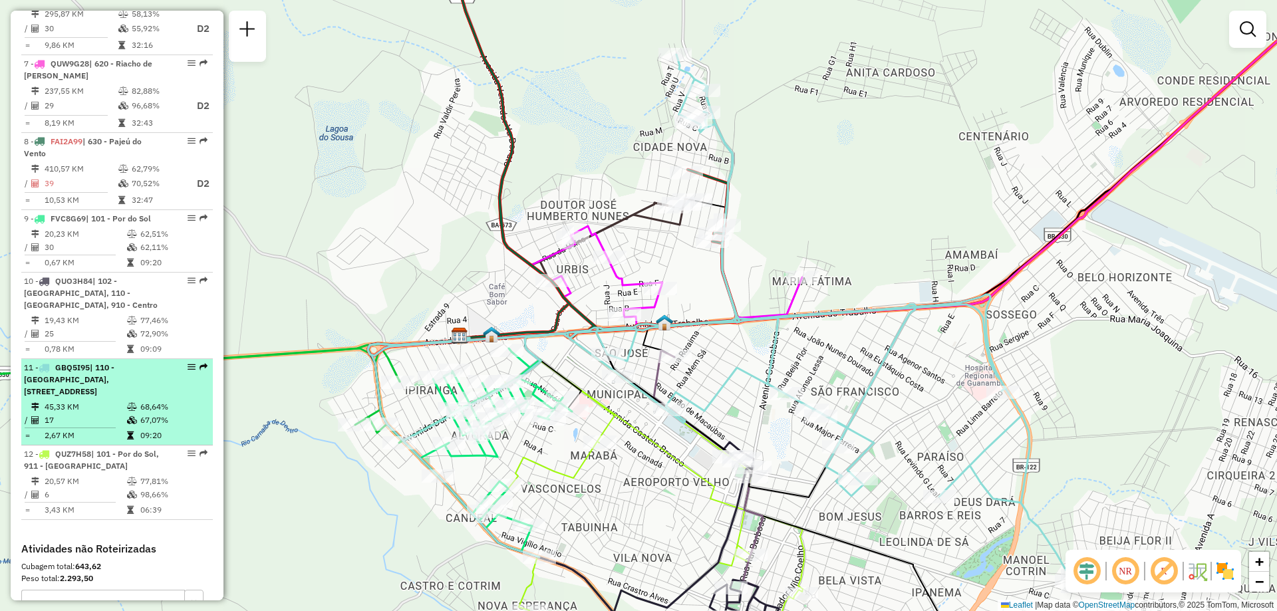
select select "**********"
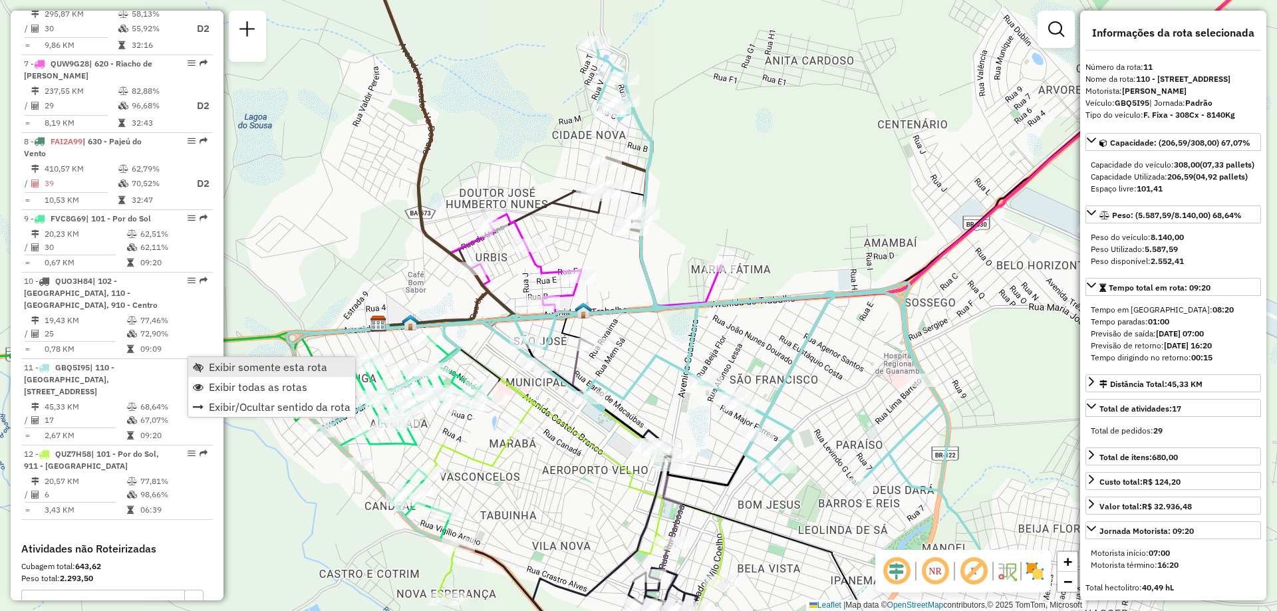
click at [241, 368] on span "Exibir somente esta rota" at bounding box center [268, 367] width 118 height 11
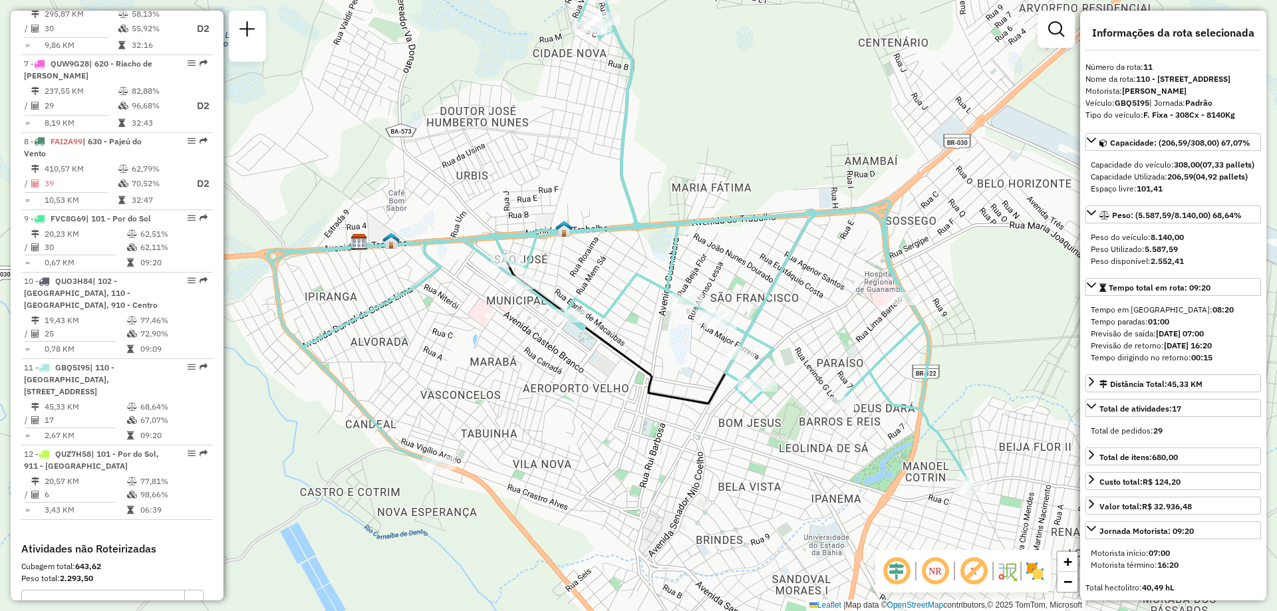
drag, startPoint x: 914, startPoint y: 462, endPoint x: 895, endPoint y: 383, distance: 80.8
click at [895, 383] on div "Janela de atendimento Grade de atendimento Capacidade Transportadoras Veículos …" at bounding box center [638, 305] width 1277 height 611
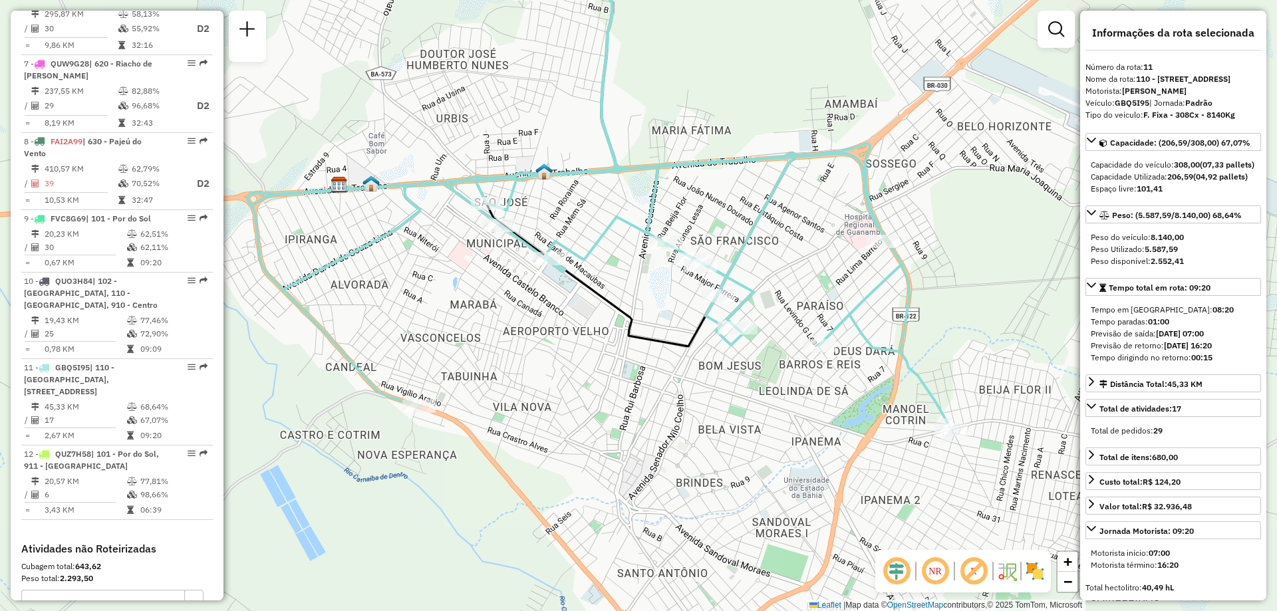
drag, startPoint x: 946, startPoint y: 474, endPoint x: 925, endPoint y: 414, distance: 62.7
click at [925, 414] on div "Janela de atendimento Grade de atendimento Capacidade Transportadoras Veículos …" at bounding box center [638, 305] width 1277 height 611
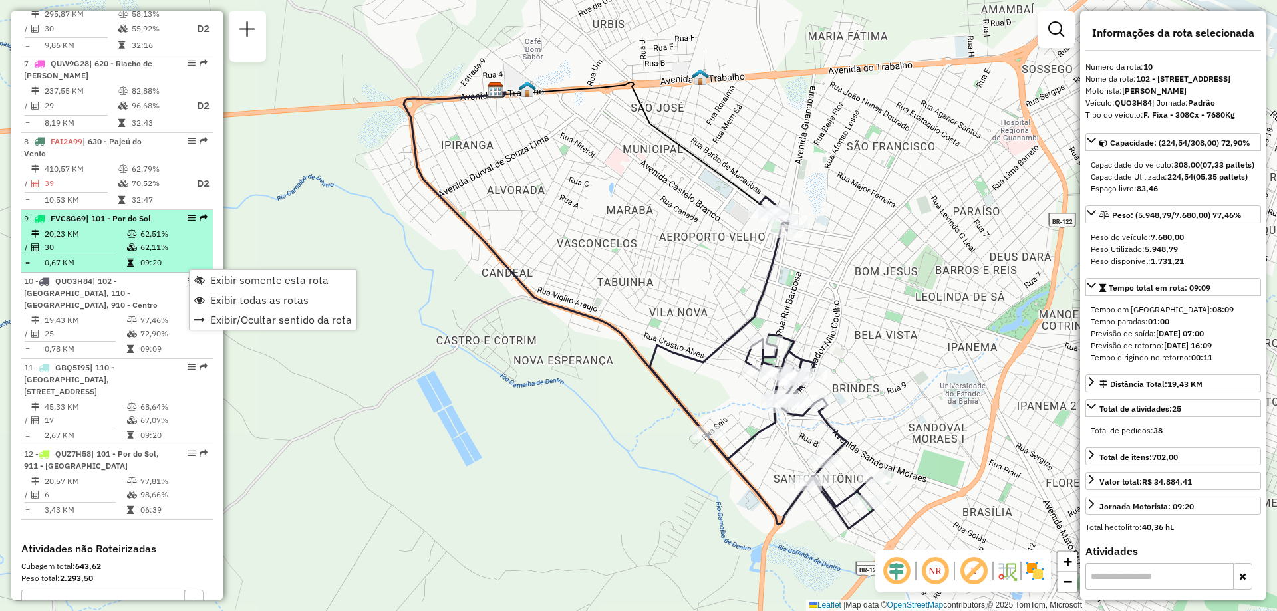
click at [189, 214] on em at bounding box center [192, 218] width 8 height 8
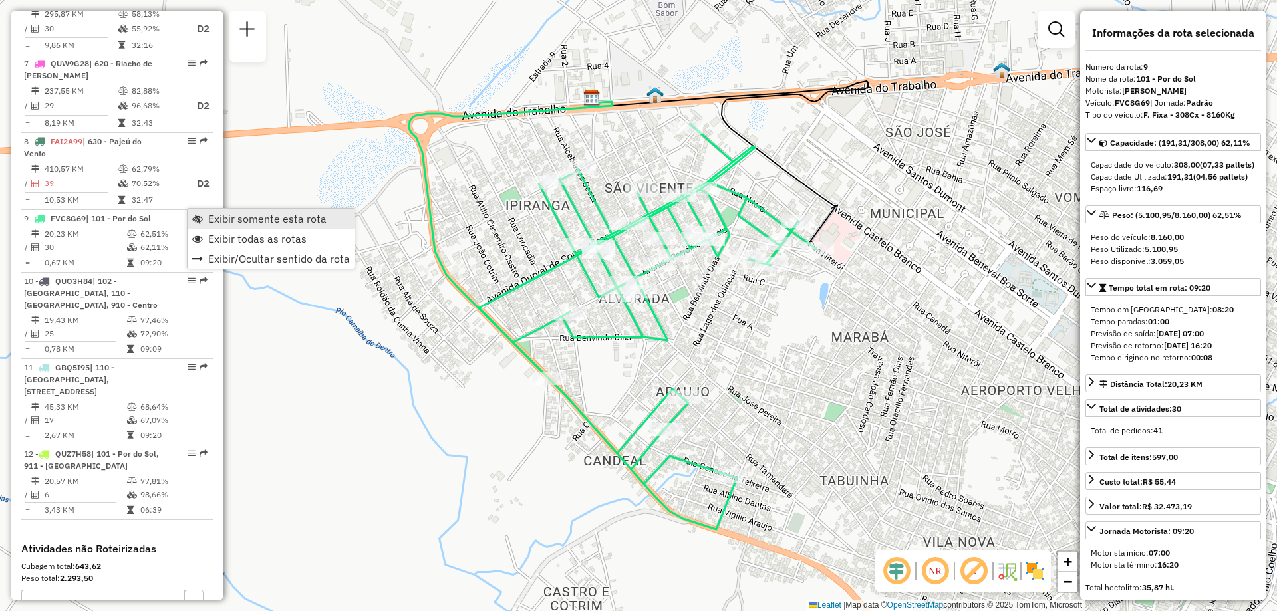
click at [249, 220] on span "Exibir somente esta rota" at bounding box center [267, 219] width 118 height 11
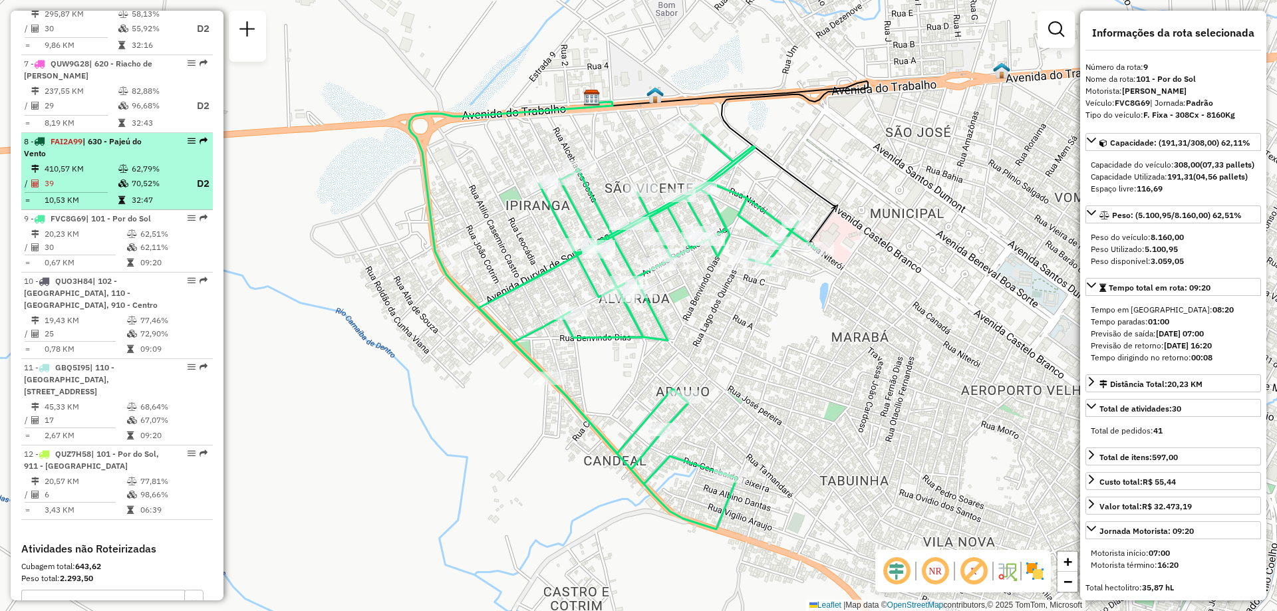
click at [138, 162] on td "62,79%" at bounding box center [157, 168] width 53 height 13
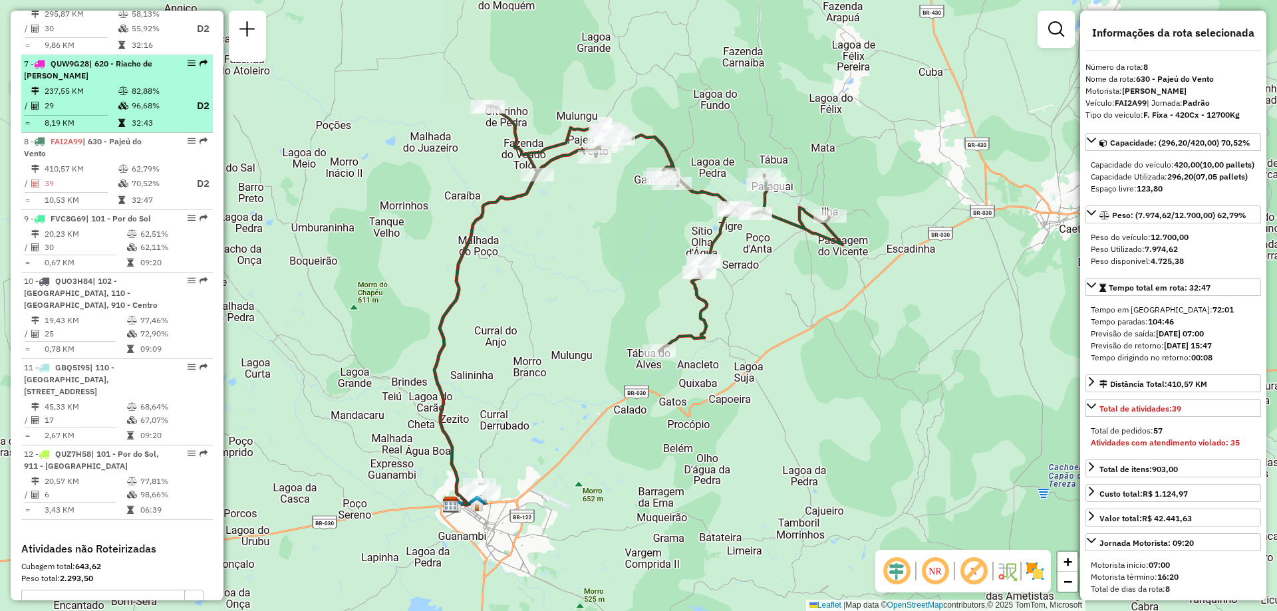
click at [122, 102] on icon at bounding box center [123, 106] width 10 height 8
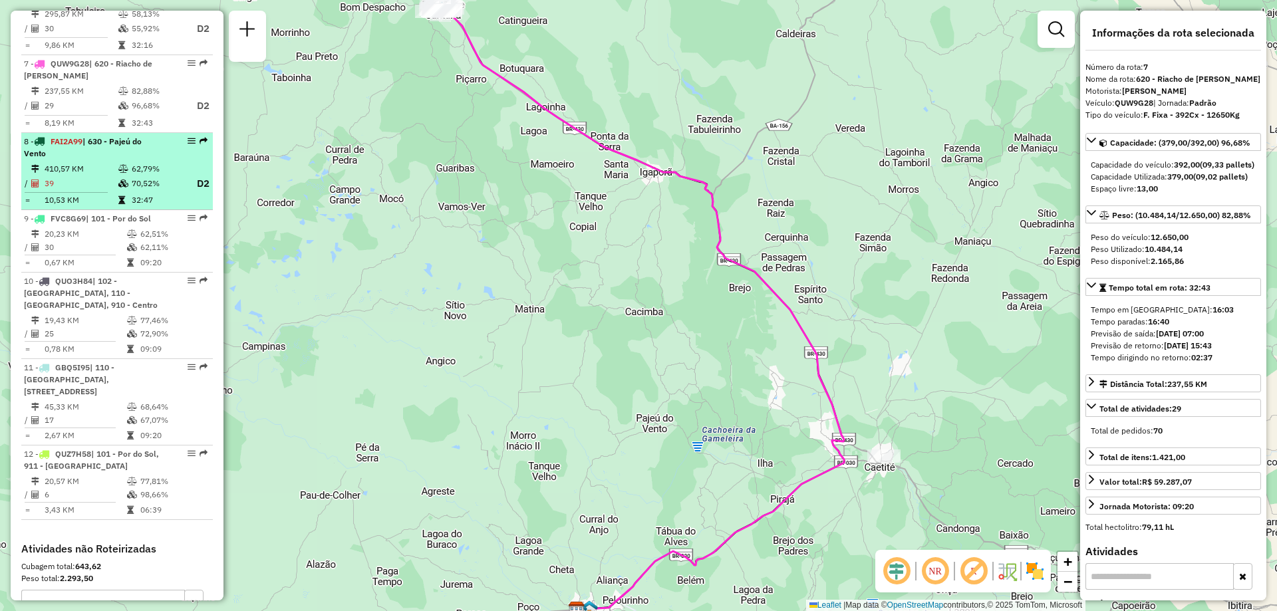
scroll to position [798, 0]
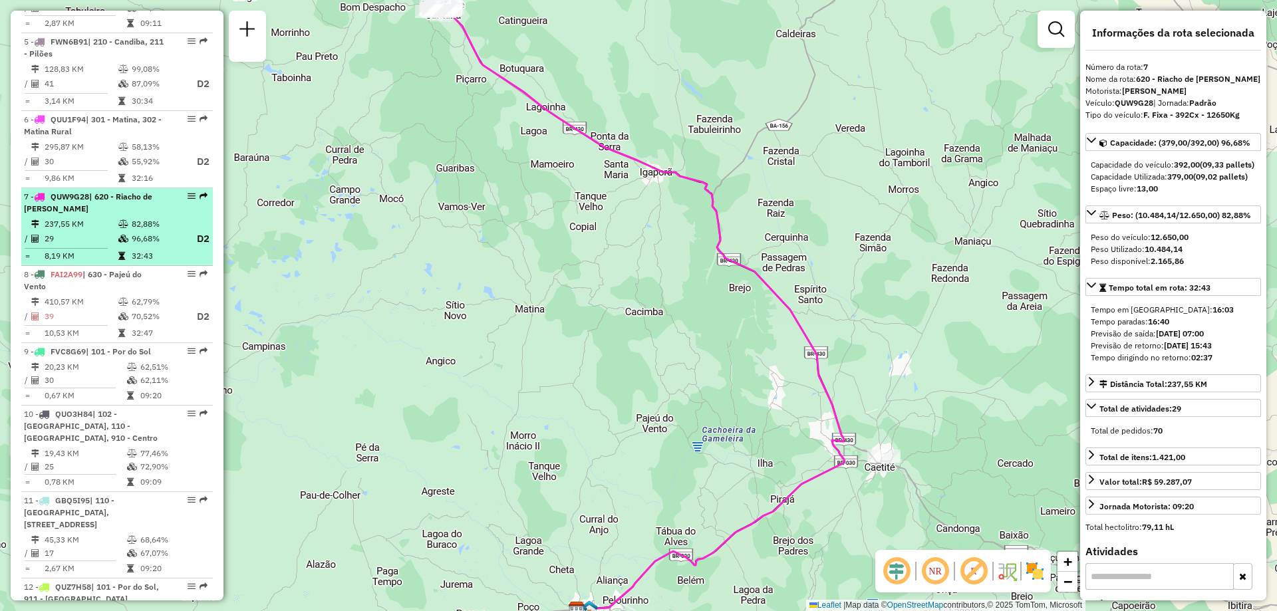
click at [124, 220] on icon at bounding box center [123, 224] width 10 height 8
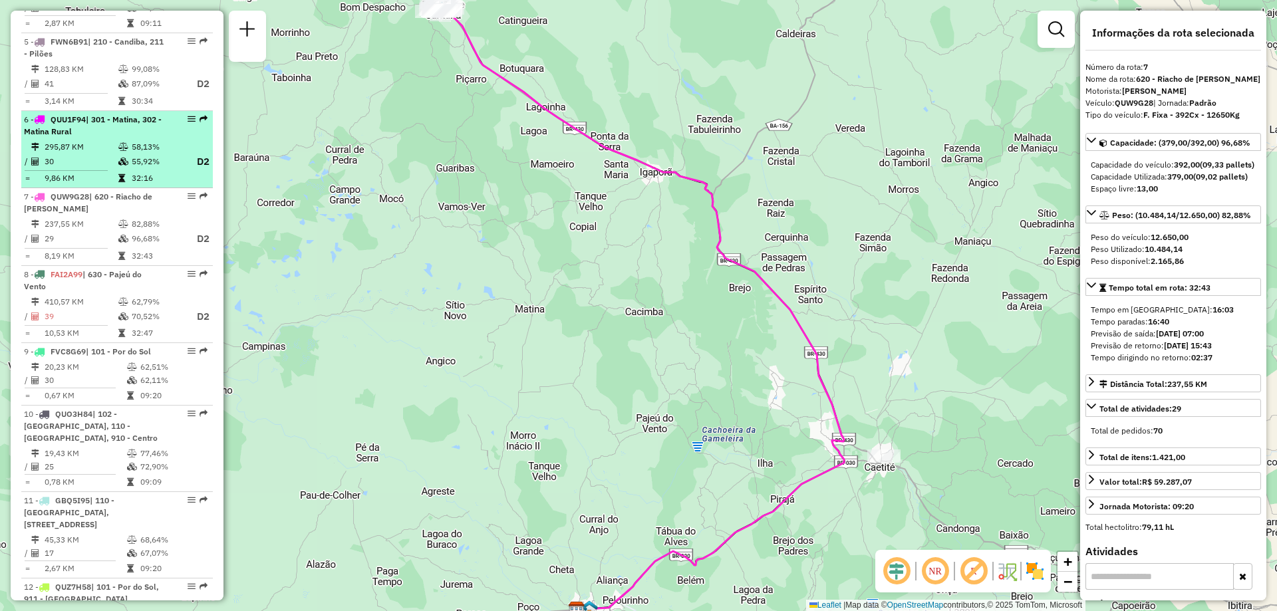
click at [147, 140] on td "58,13%" at bounding box center [157, 146] width 53 height 13
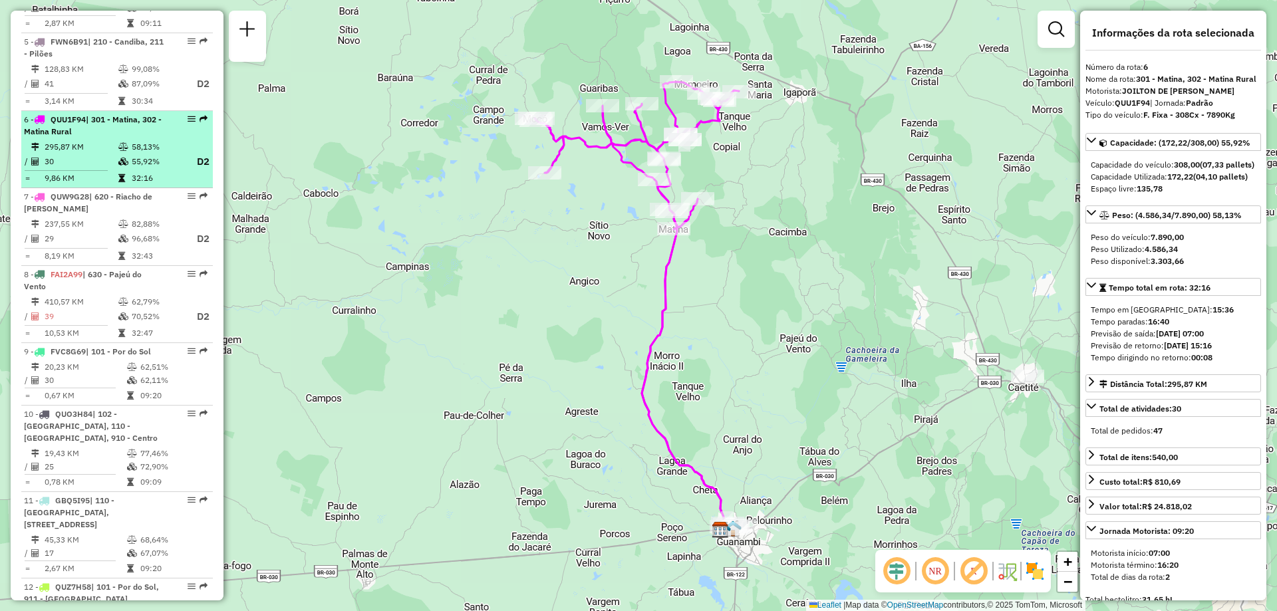
click at [82, 154] on td "30" at bounding box center [81, 162] width 74 height 17
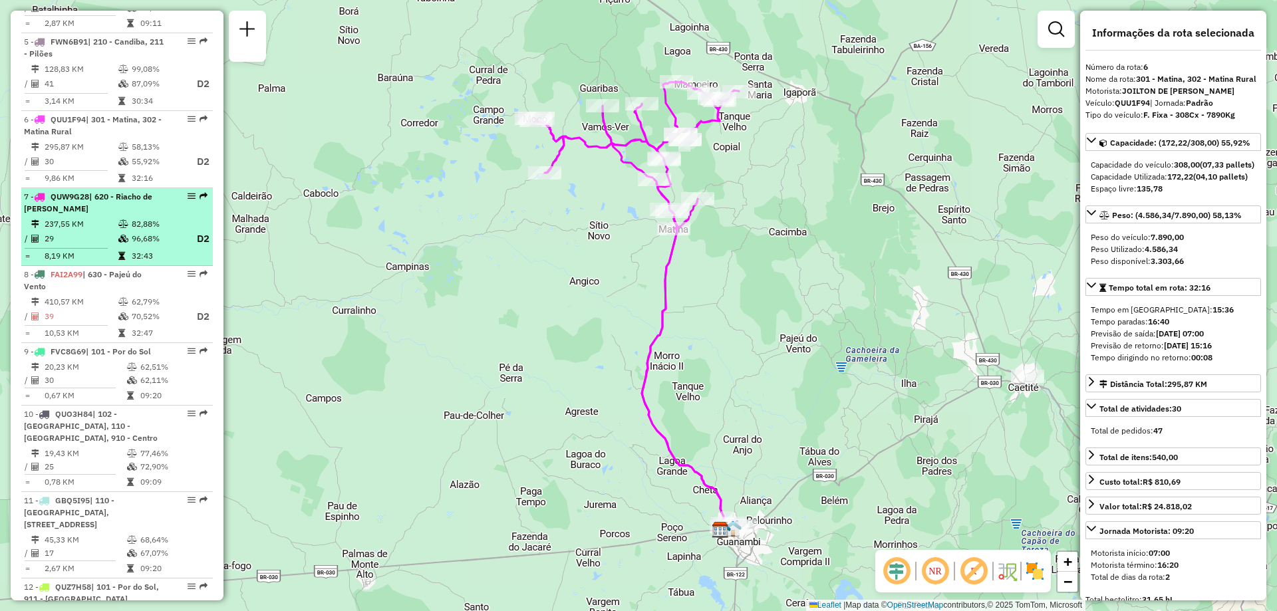
click at [71, 218] on td "237,55 KM" at bounding box center [81, 224] width 74 height 13
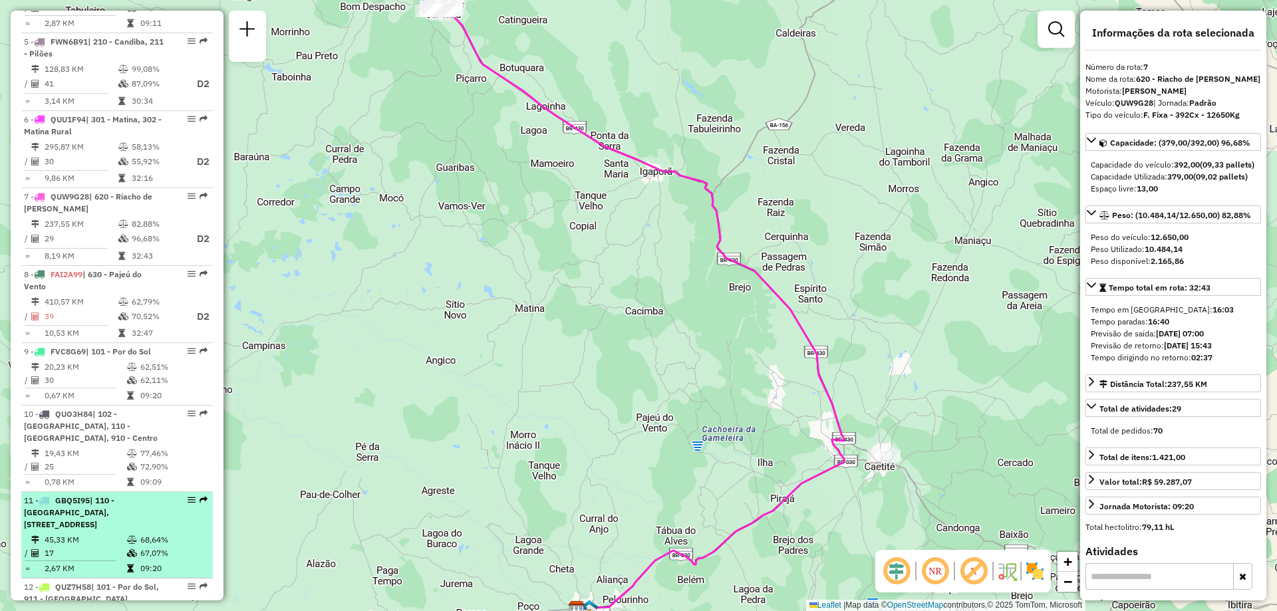
click at [102, 502] on span "| 110 - [GEOGRAPHIC_DATA], [STREET_ADDRESS]" at bounding box center [69, 513] width 90 height 34
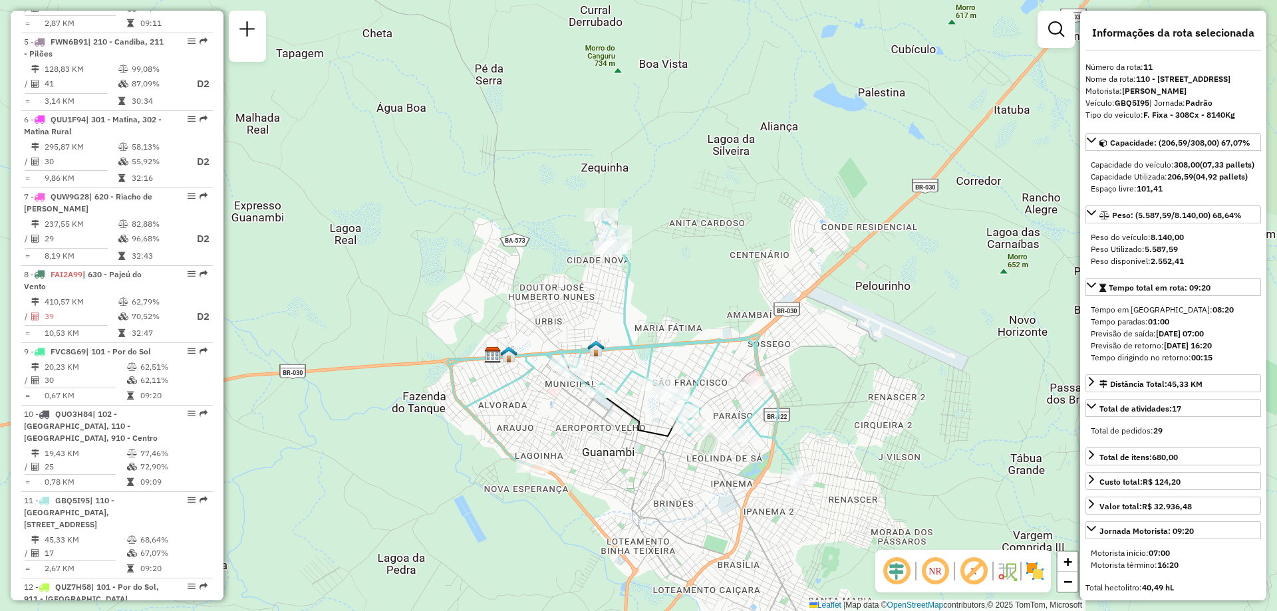
drag, startPoint x: 689, startPoint y: 532, endPoint x: 651, endPoint y: 486, distance: 60.0
click at [651, 486] on div "Janela de atendimento Grade de atendimento Capacidade Transportadoras Veículos …" at bounding box center [638, 305] width 1277 height 611
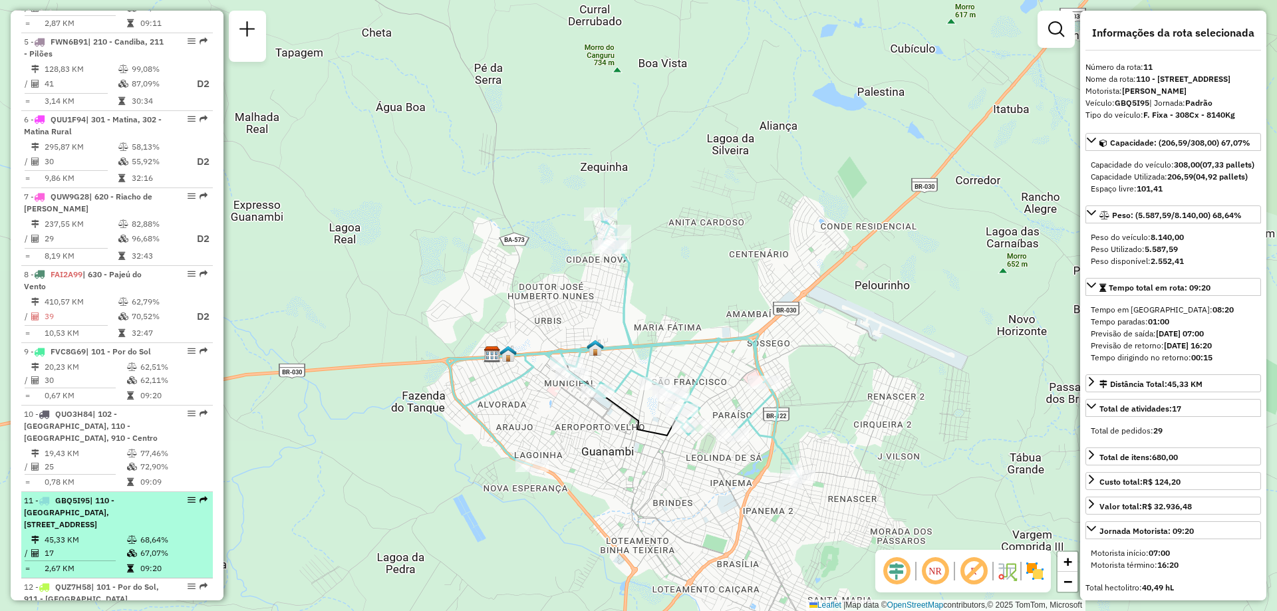
scroll to position [865, 0]
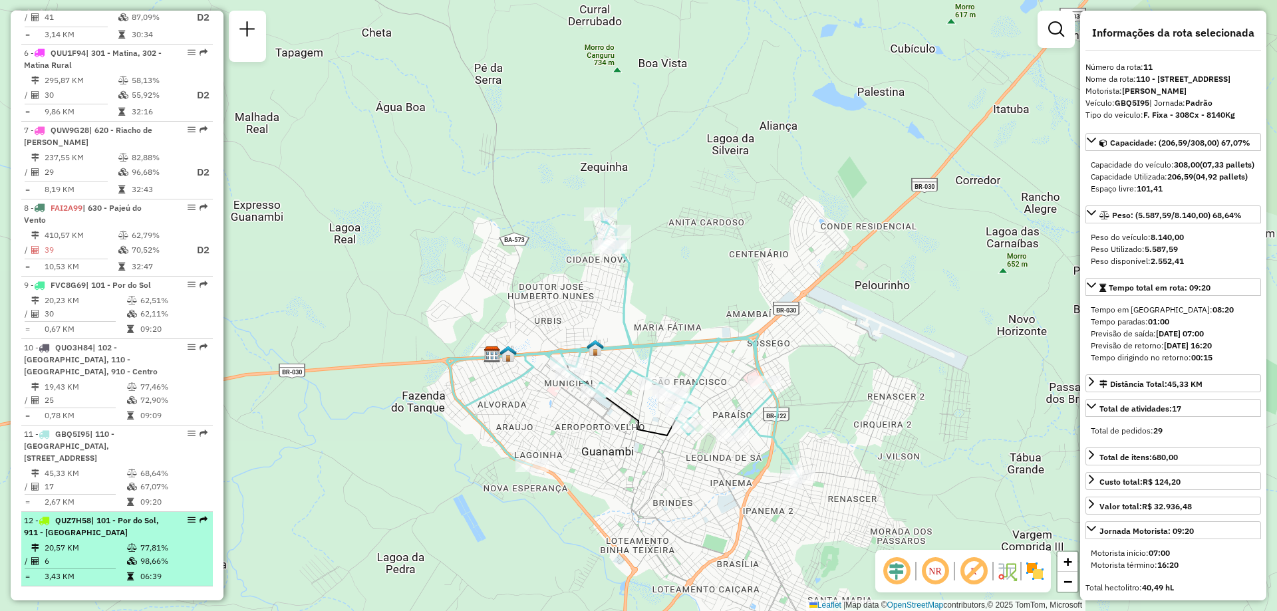
click at [158, 523] on div "12 - QUZ7H58 | 101 - Por do Sol, 911 - Monte Pascoal" at bounding box center [94, 527] width 141 height 24
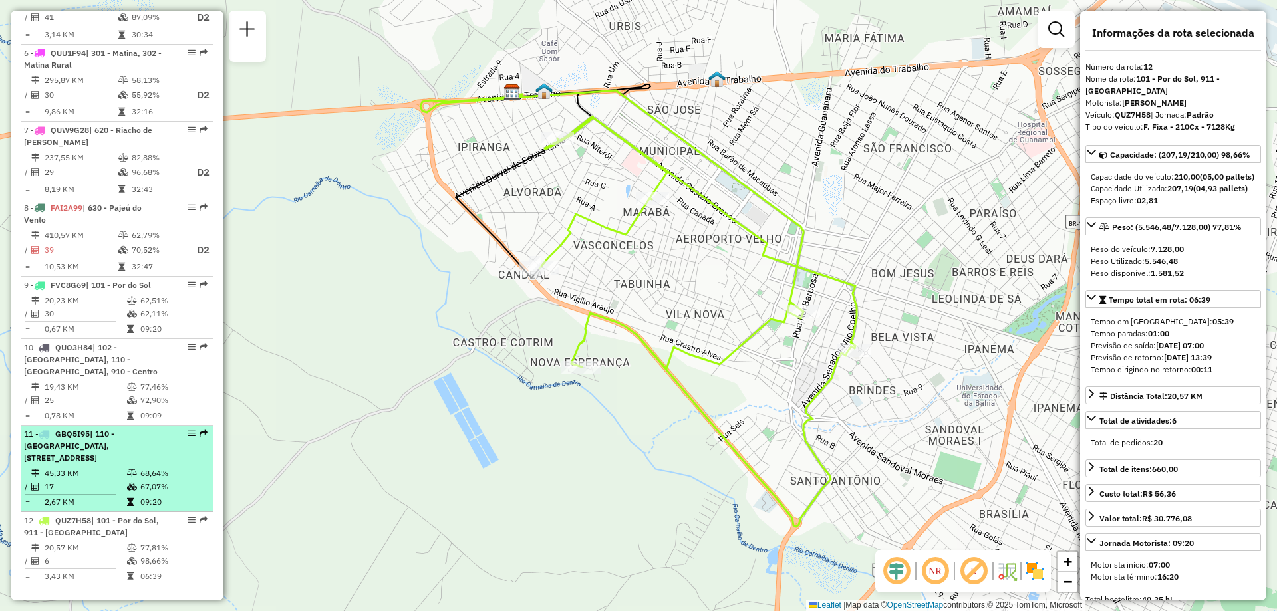
click at [114, 429] on span "| 110 - [GEOGRAPHIC_DATA], [STREET_ADDRESS]" at bounding box center [69, 446] width 90 height 34
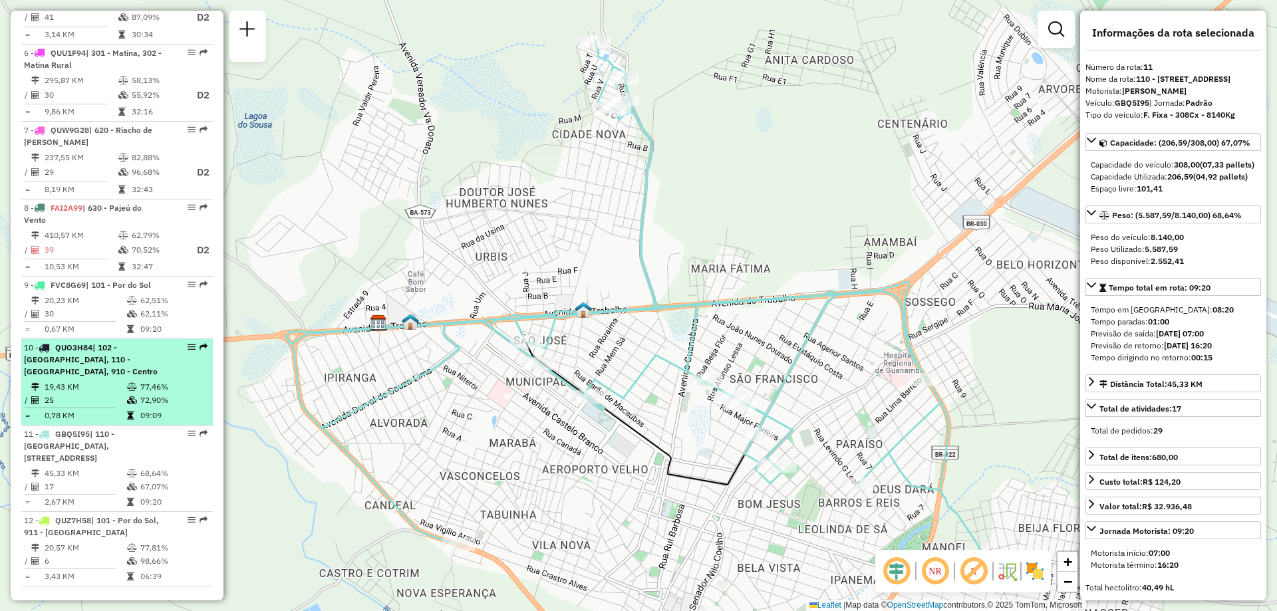
click at [121, 367] on li "10 - QUO3H84 | 102 - Vomitamel, 110 - Santo Antonio, 910 - Centro 19,43 KM 77,4…" at bounding box center [117, 382] width 192 height 86
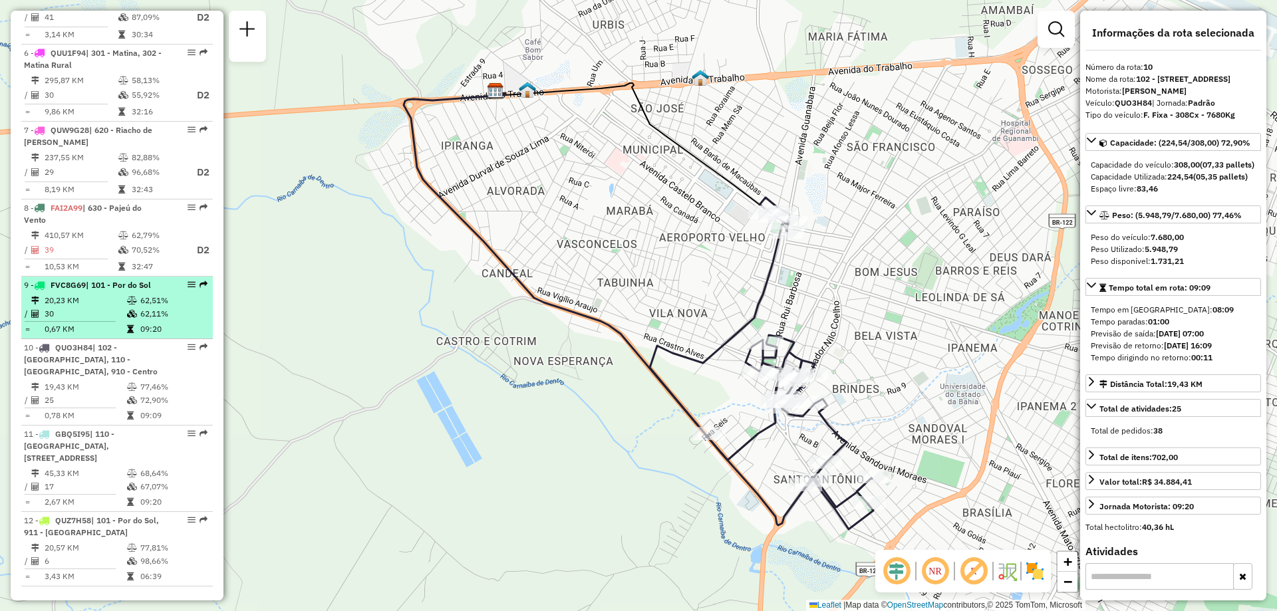
click at [93, 294] on td "20,23 KM" at bounding box center [85, 300] width 82 height 13
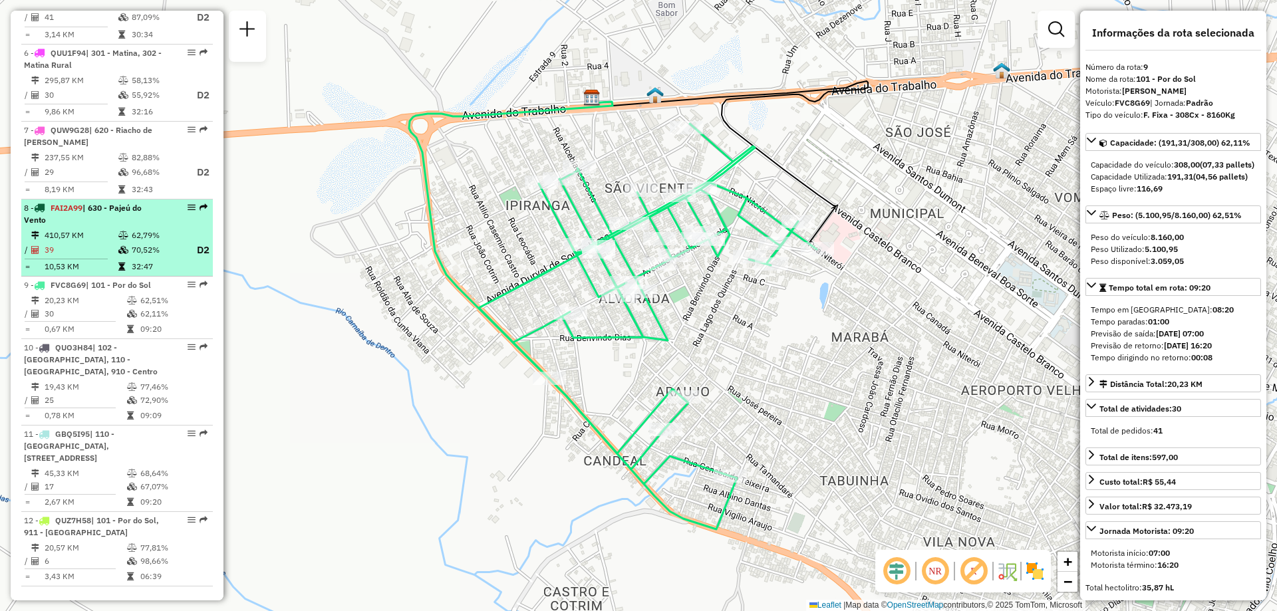
click at [102, 229] on td "410,57 KM" at bounding box center [81, 235] width 74 height 13
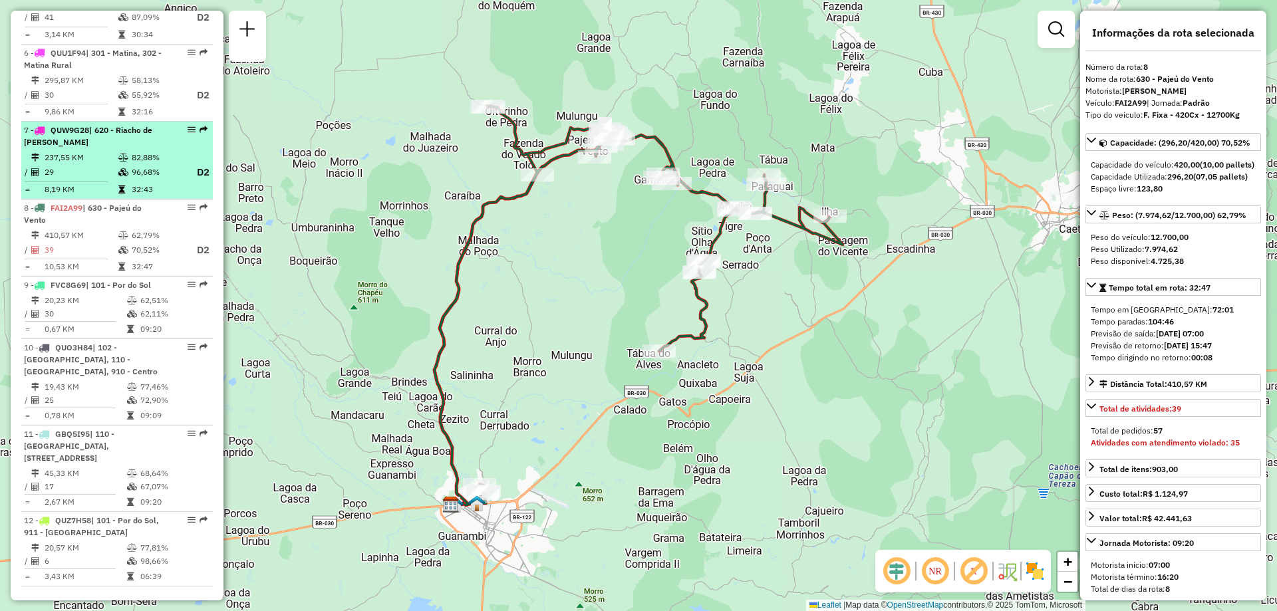
click at [113, 167] on td "29" at bounding box center [81, 172] width 74 height 17
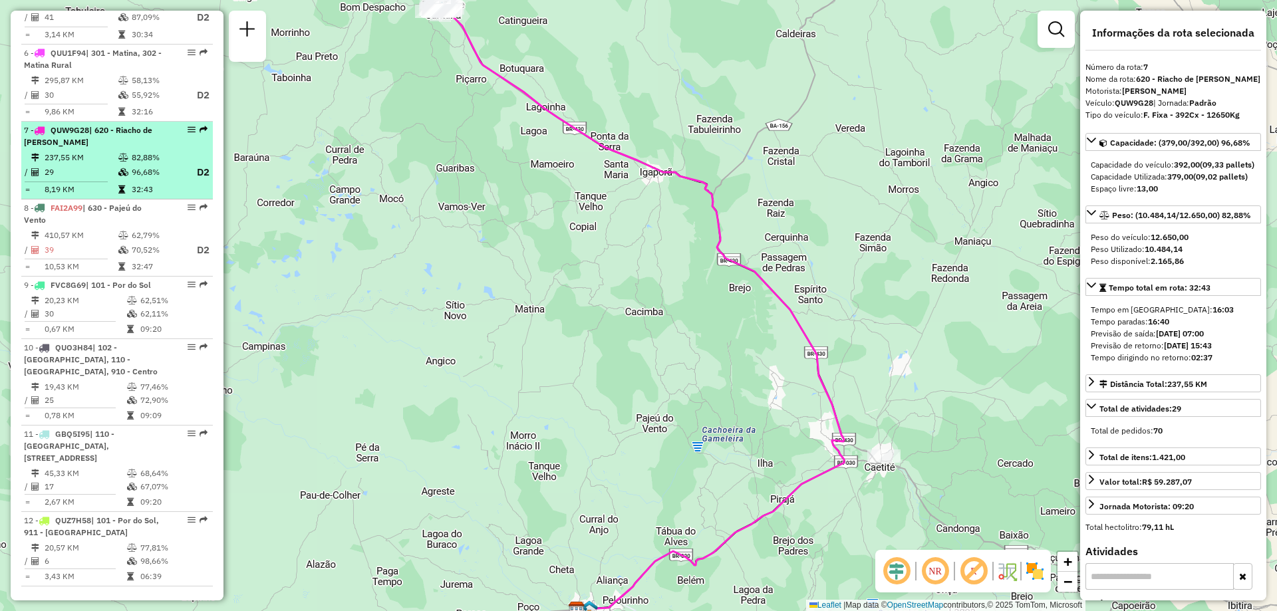
scroll to position [798, 0]
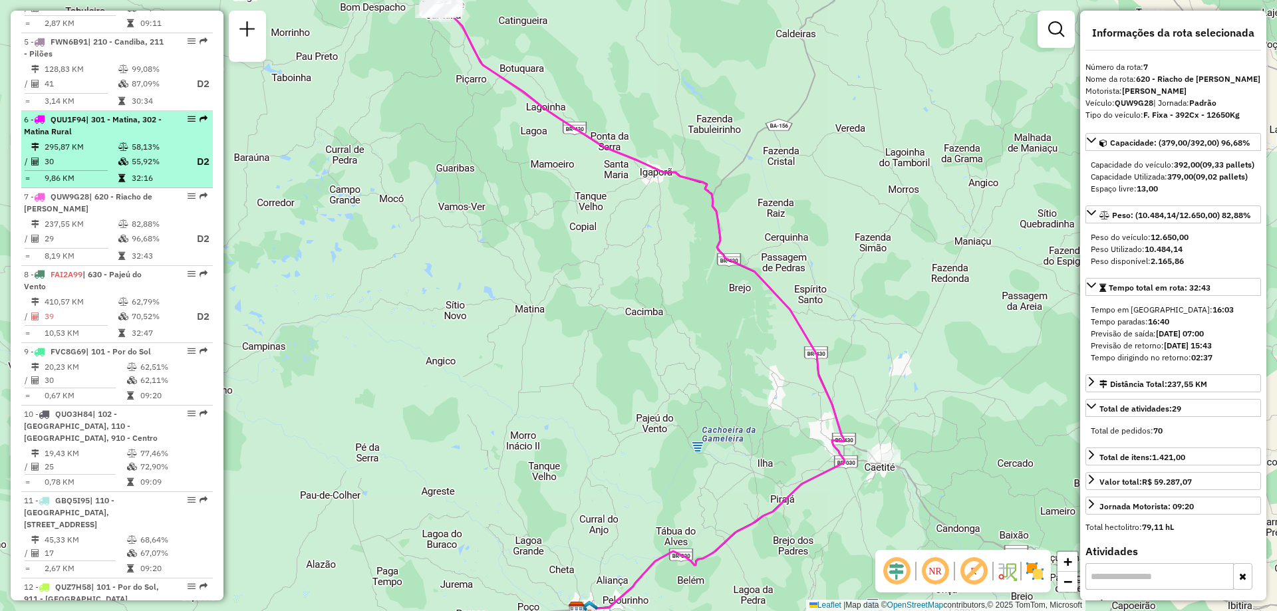
click at [118, 140] on td at bounding box center [124, 146] width 13 height 13
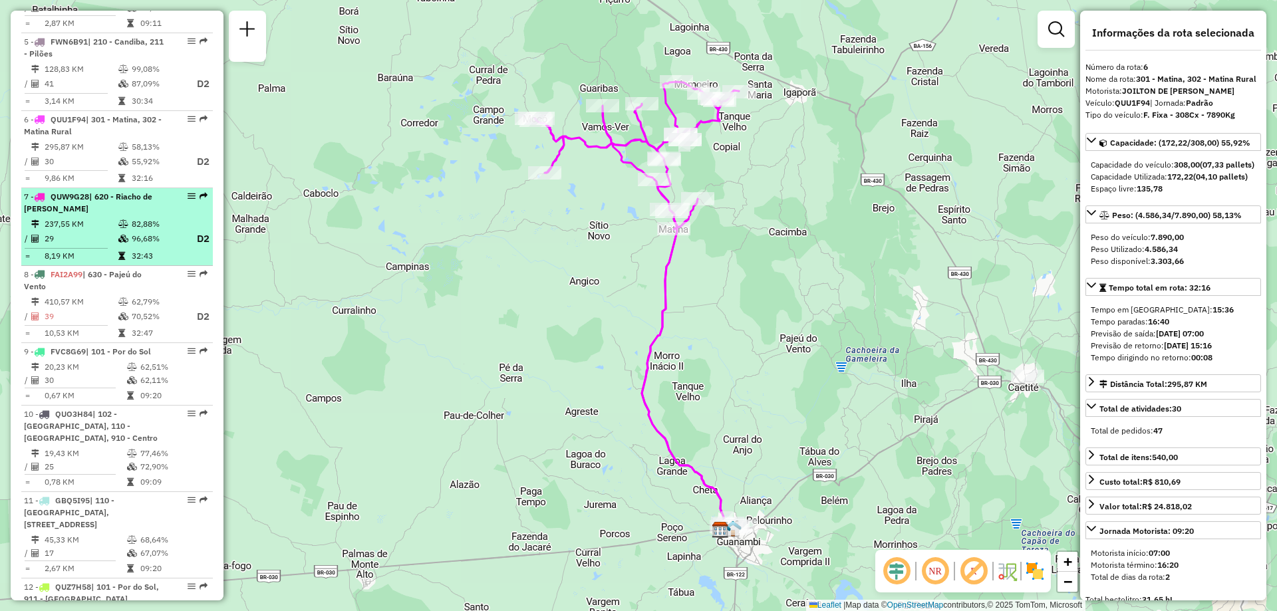
scroll to position [732, 0]
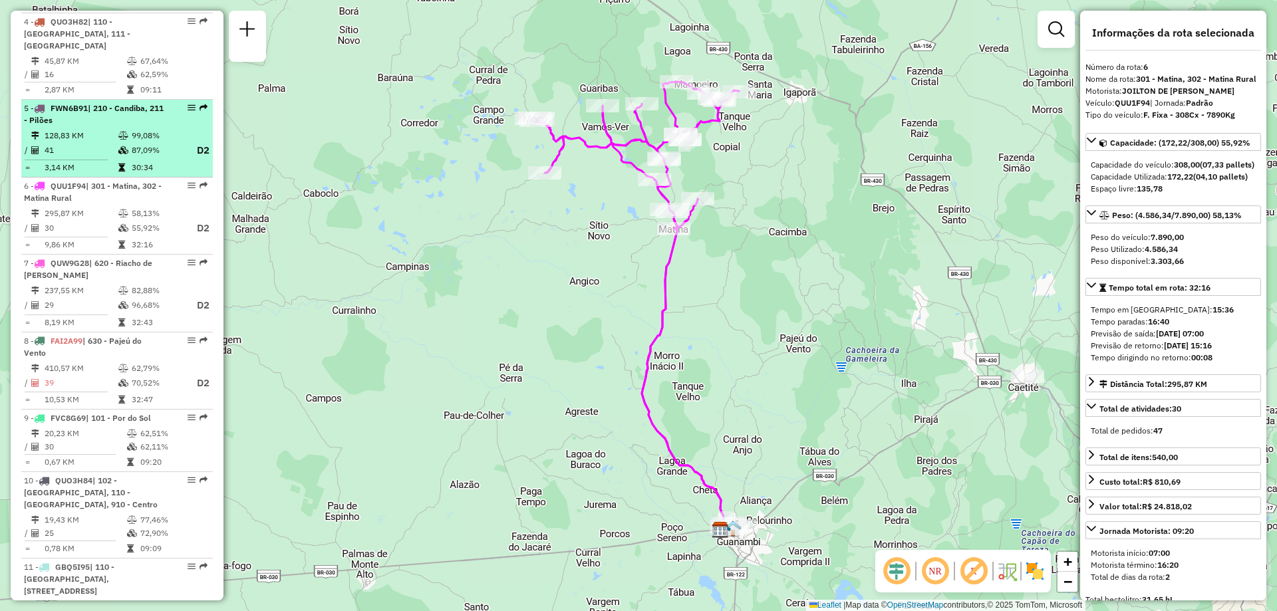
click at [124, 132] on icon at bounding box center [123, 136] width 10 height 8
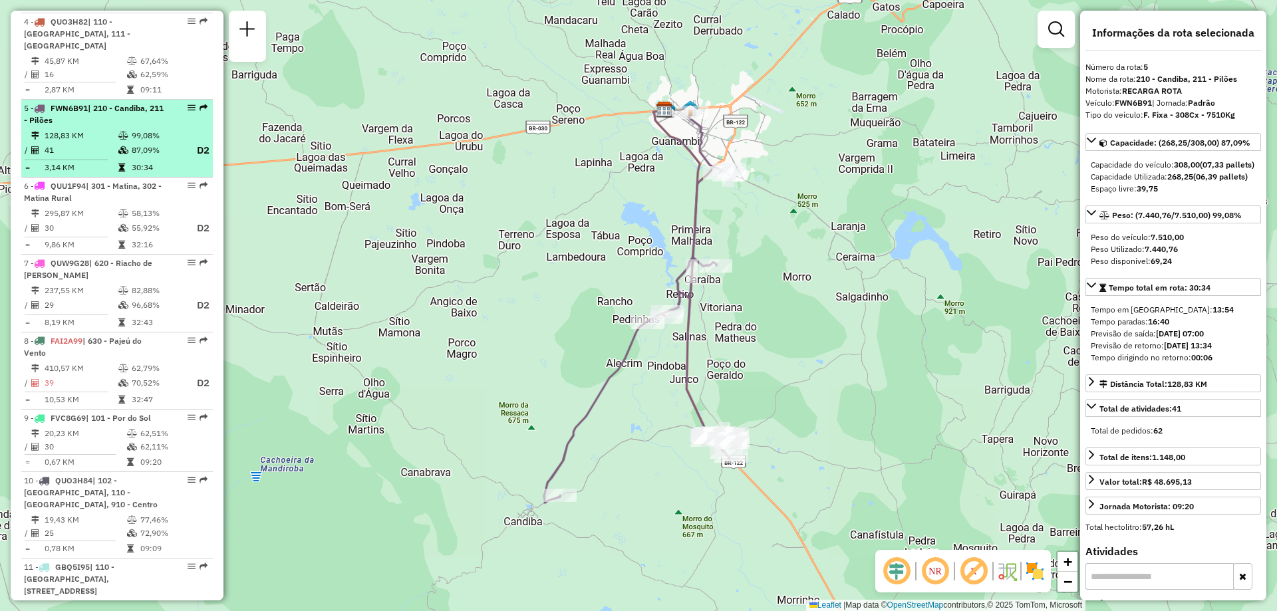
scroll to position [665, 0]
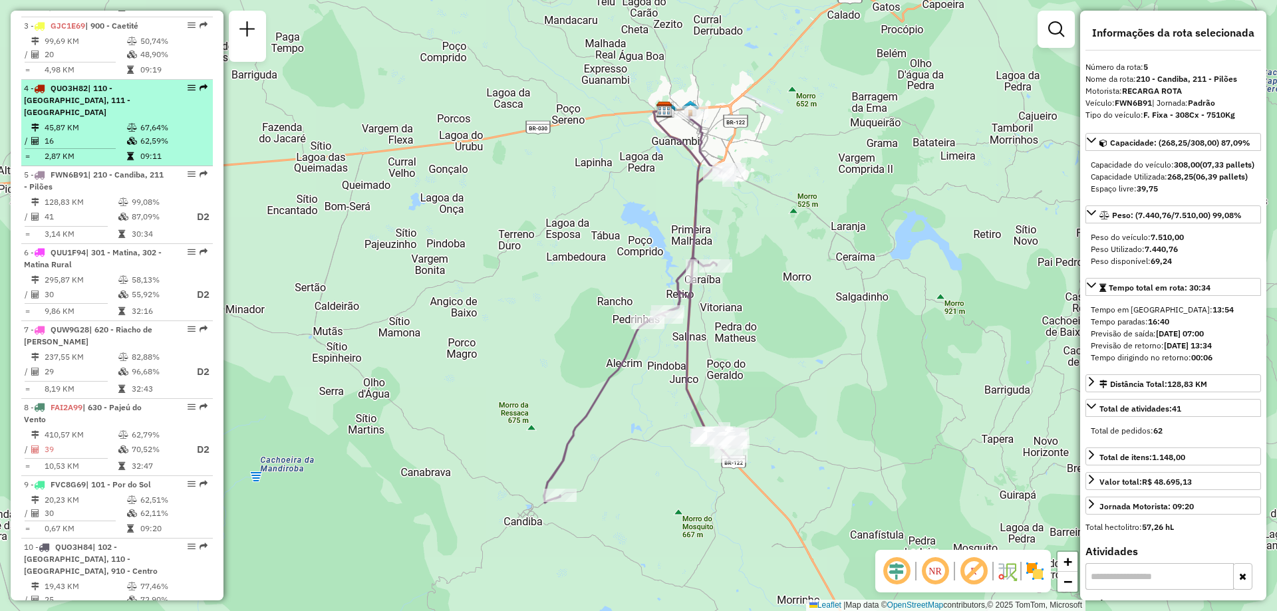
click at [120, 121] on td "45,87 KM" at bounding box center [85, 127] width 82 height 13
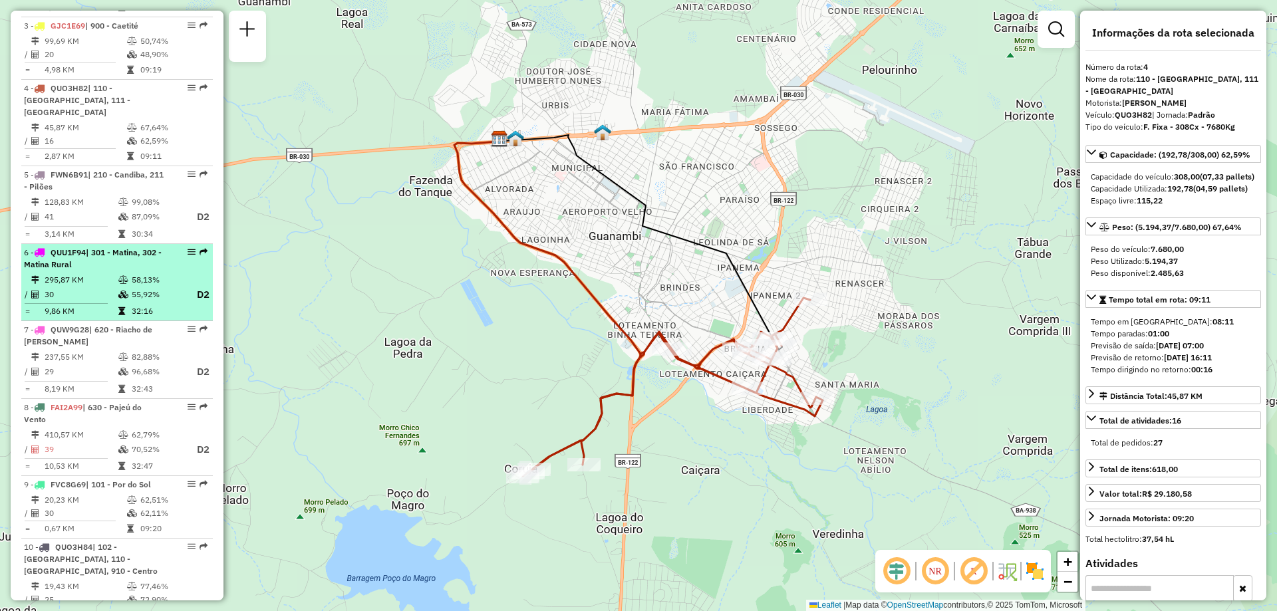
scroll to position [599, 0]
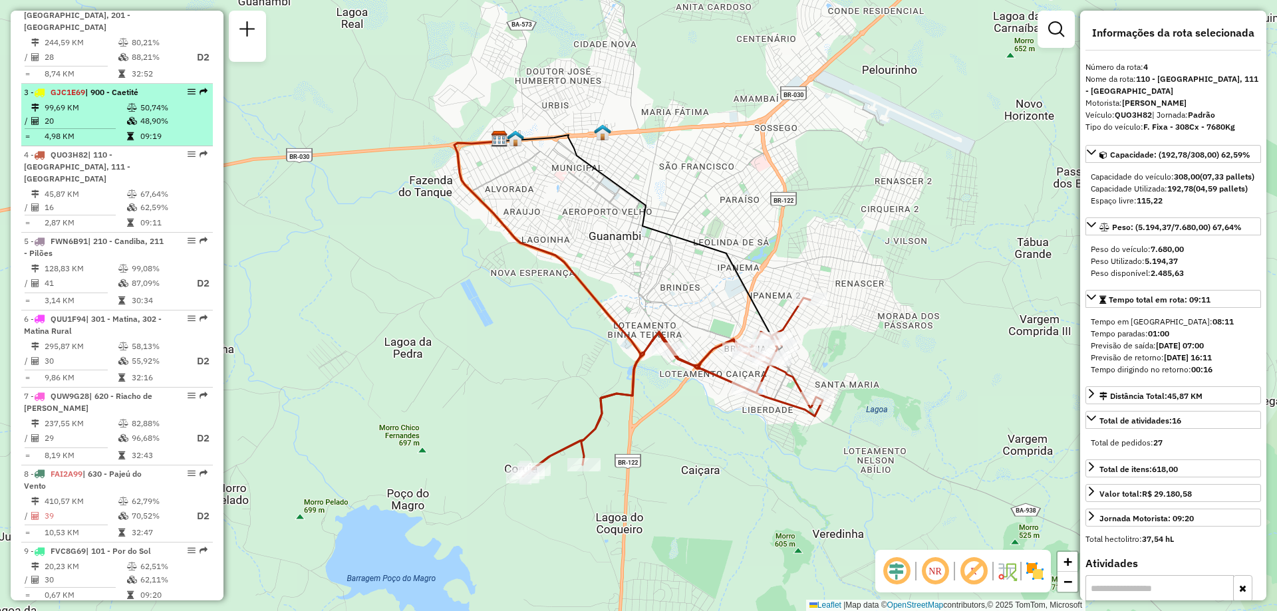
click at [127, 120] on icon at bounding box center [132, 121] width 10 height 8
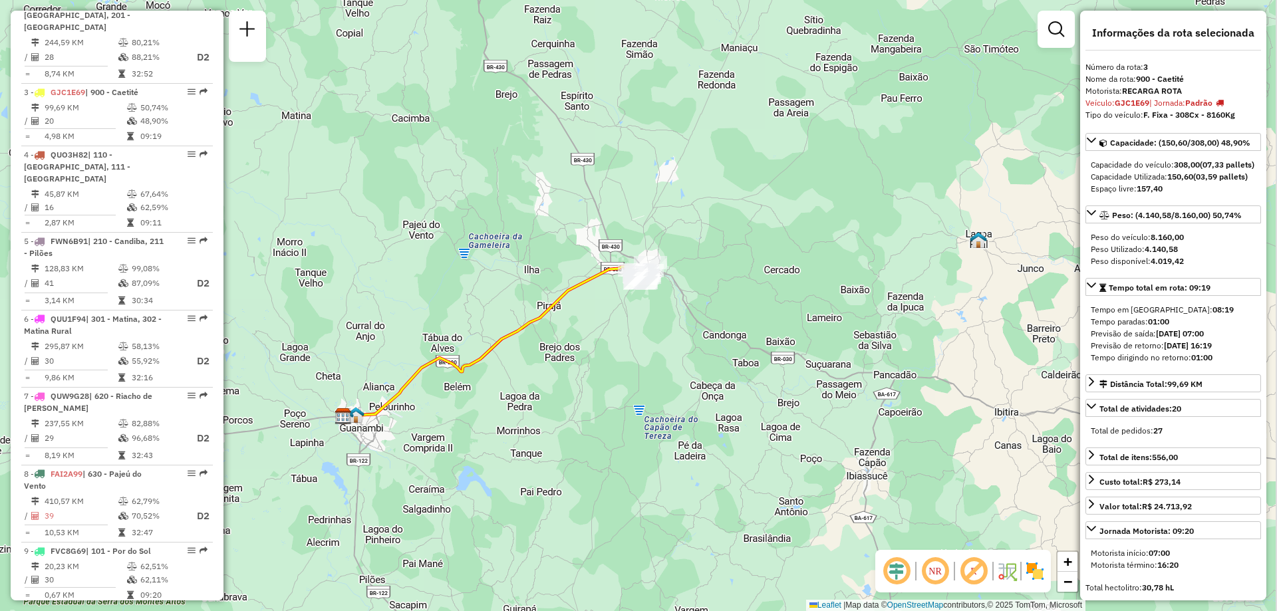
drag, startPoint x: 613, startPoint y: 261, endPoint x: 613, endPoint y: 277, distance: 15.3
click at [613, 277] on icon at bounding box center [489, 342] width 302 height 151
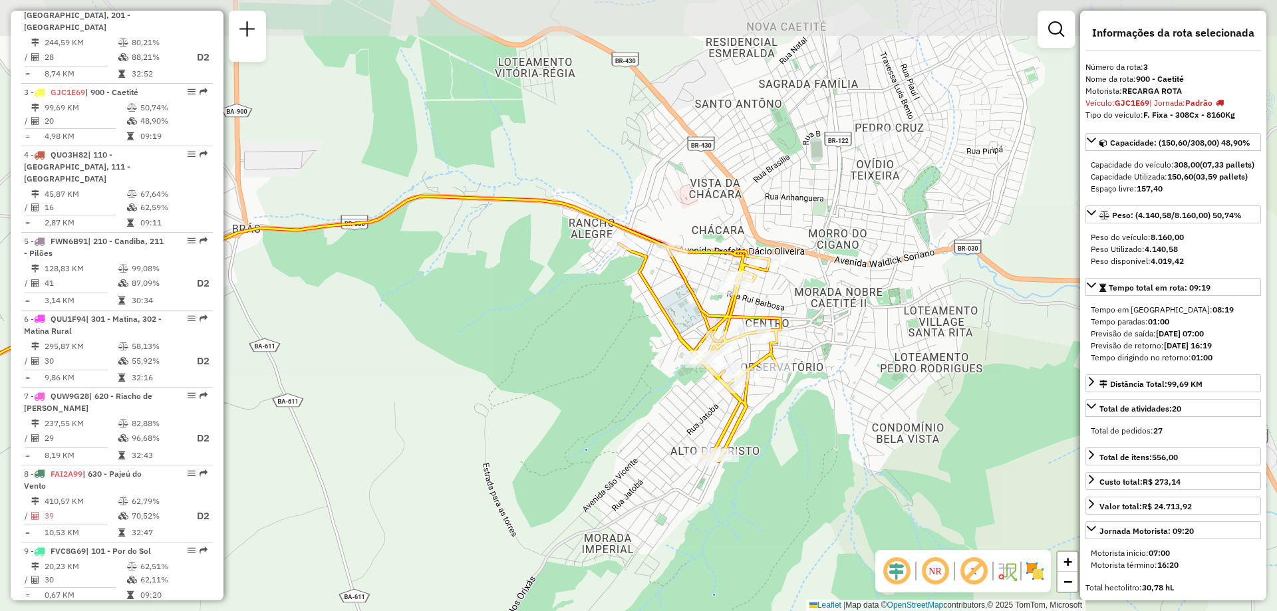
drag, startPoint x: 487, startPoint y: 221, endPoint x: 590, endPoint y: 350, distance: 164.7
click at [590, 350] on div "Janela de atendimento Grade de atendimento Capacidade Transportadoras Veículos …" at bounding box center [638, 305] width 1277 height 611
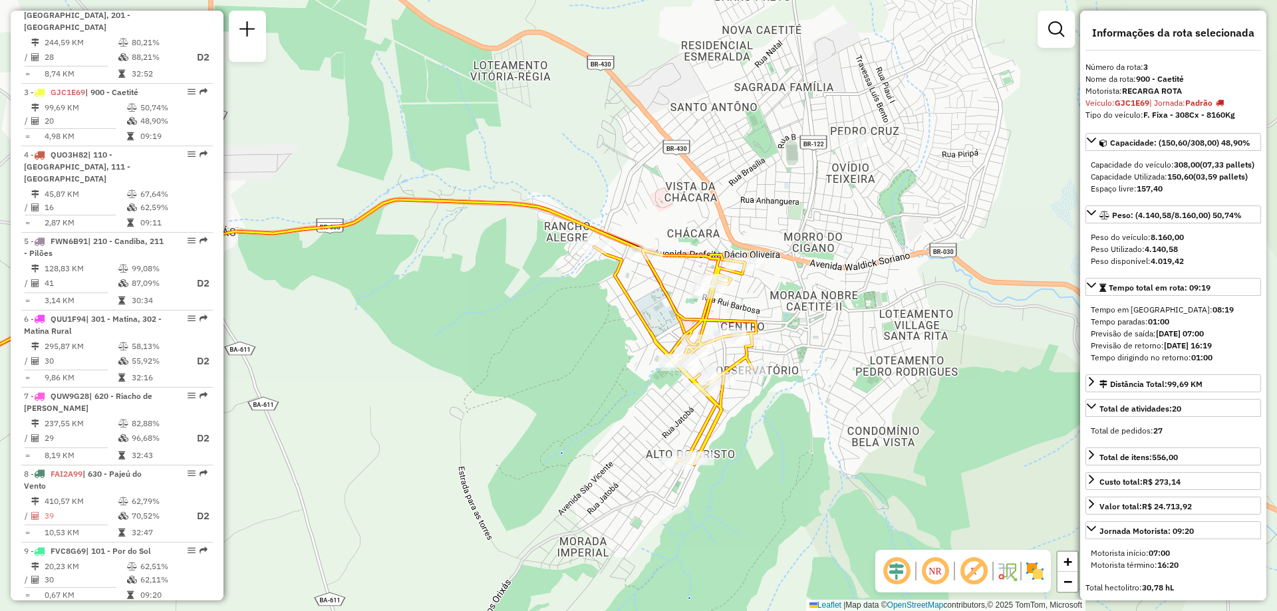
drag, startPoint x: 927, startPoint y: 381, endPoint x: 903, endPoint y: 384, distance: 24.2
click at [903, 384] on div "Janela de atendimento Grade de atendimento Capacidade Transportadoras Veículos …" at bounding box center [638, 305] width 1277 height 611
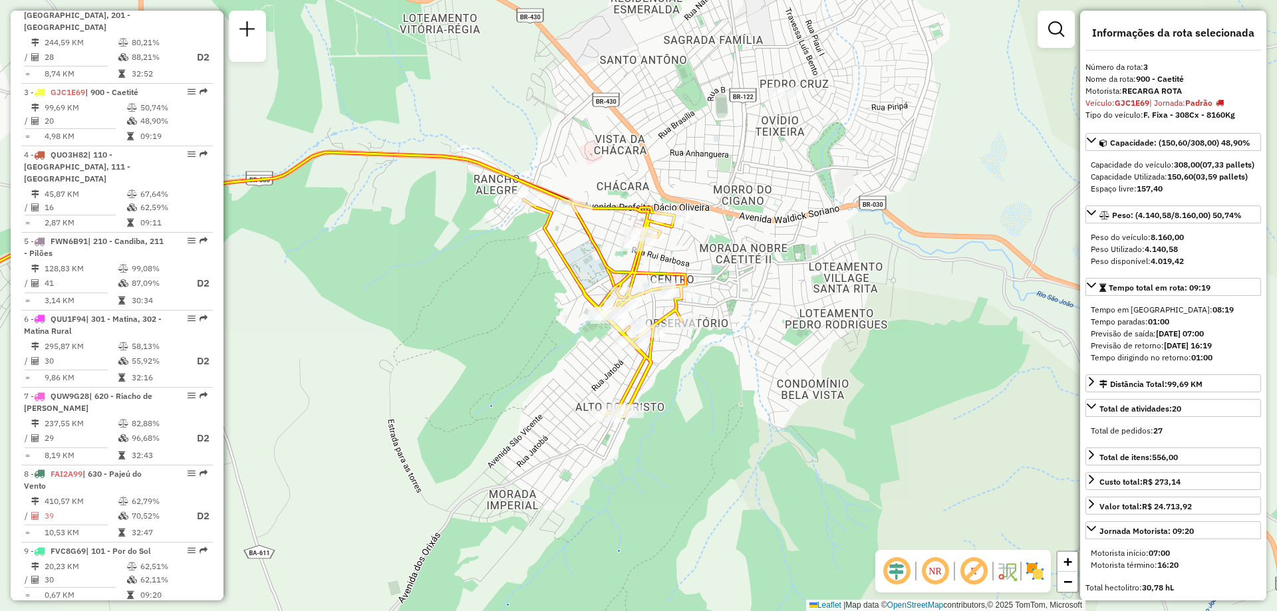
drag, startPoint x: 903, startPoint y: 384, endPoint x: 831, endPoint y: 338, distance: 85.6
click at [831, 338] on div "Janela de atendimento Grade de atendimento Capacidade Transportadoras Veículos …" at bounding box center [638, 305] width 1277 height 611
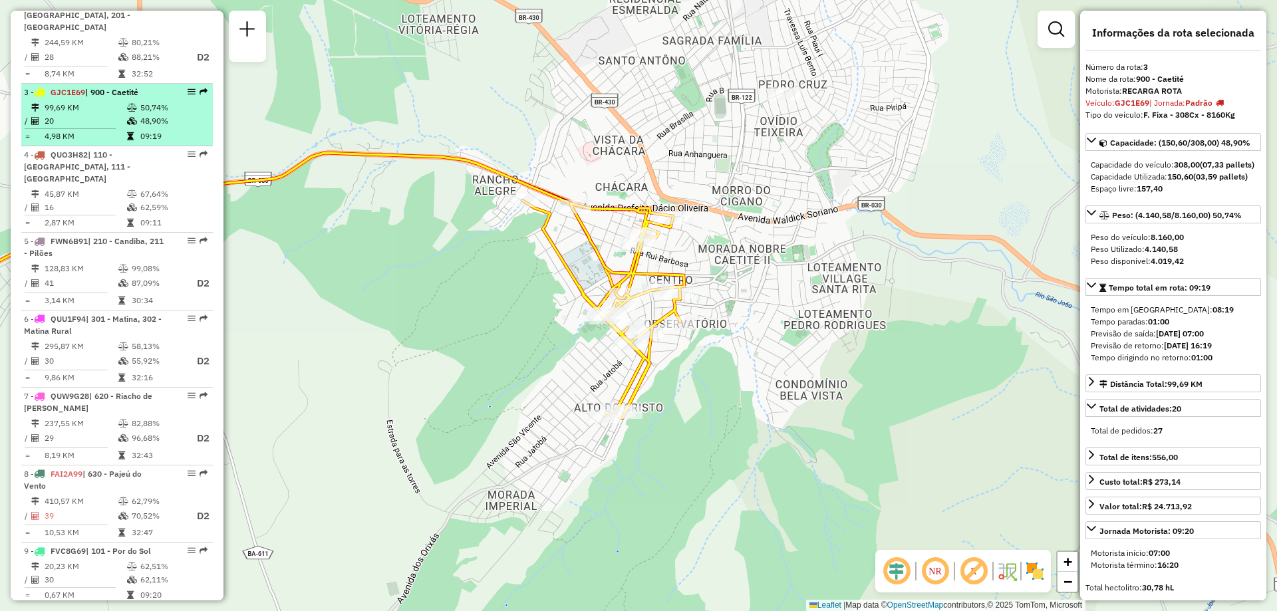
scroll to position [532, 0]
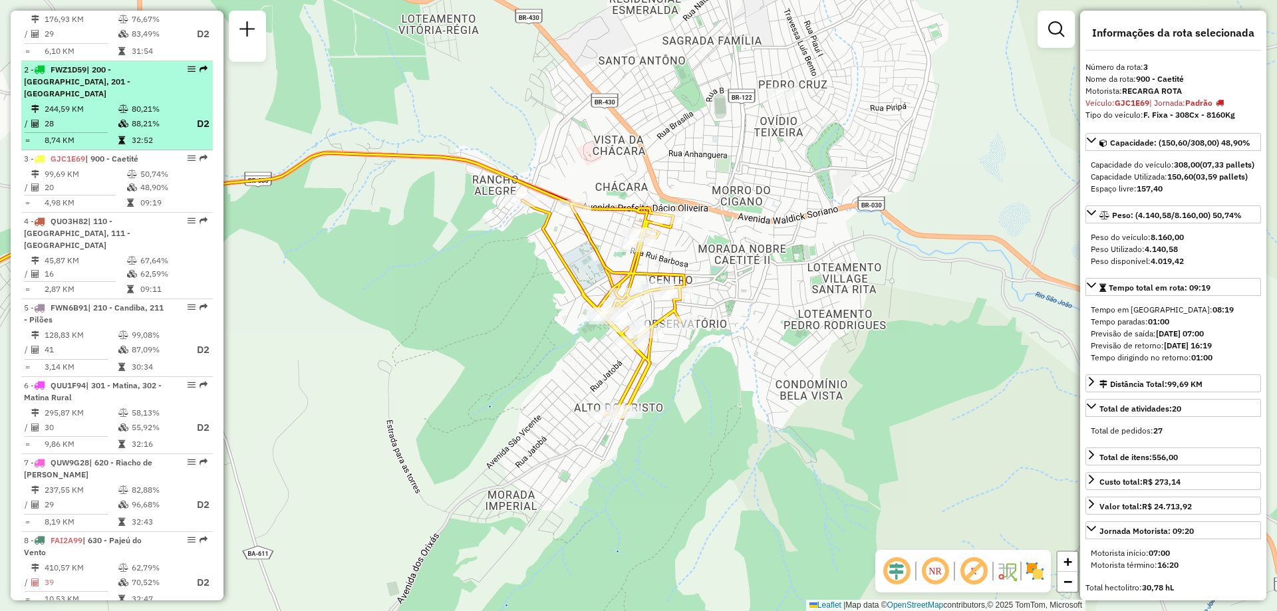
click at [125, 114] on td at bounding box center [124, 108] width 13 height 13
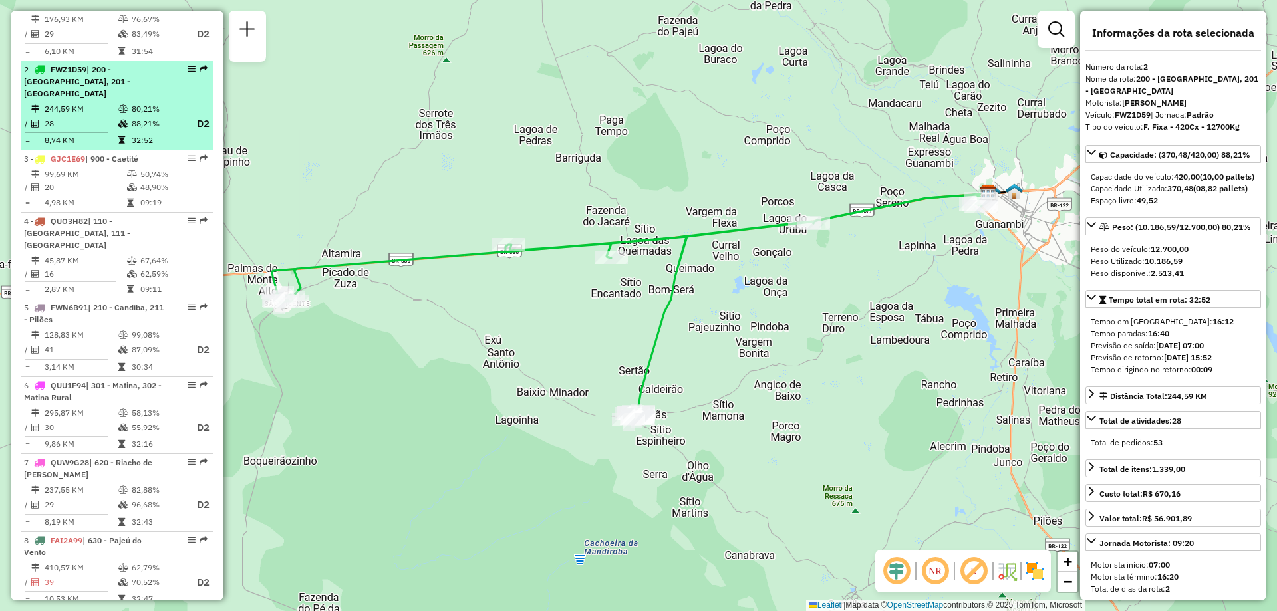
scroll to position [399, 0]
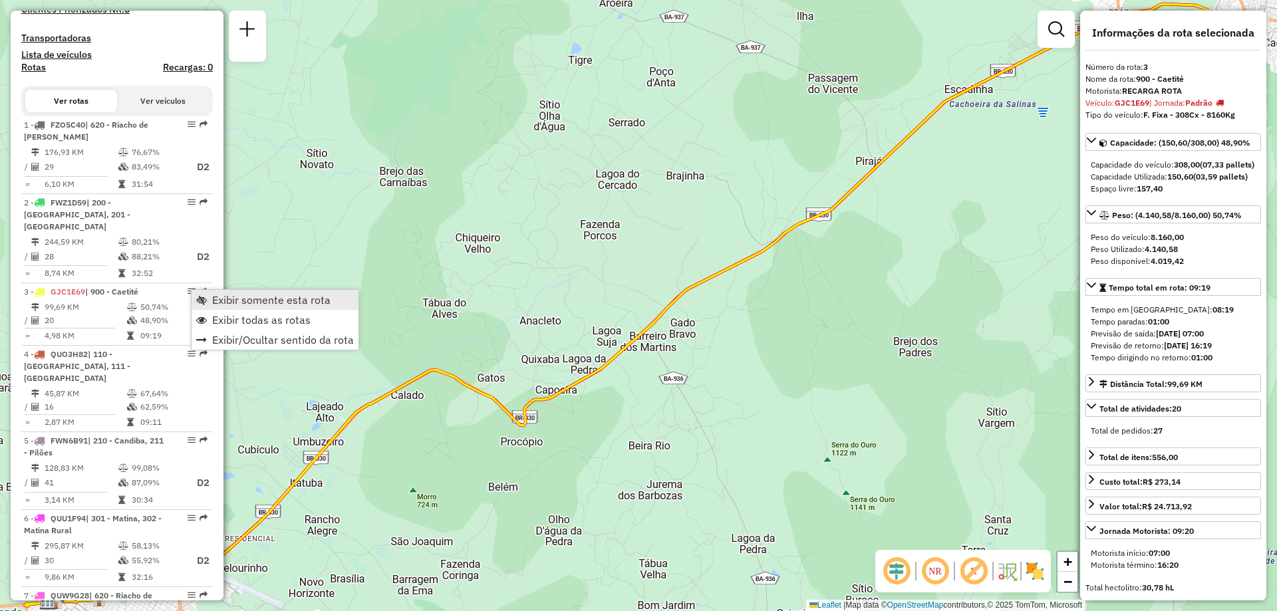
click at [257, 301] on span "Exibir somente esta rota" at bounding box center [271, 300] width 118 height 11
click at [202, 321] on link "Exibir todas as rotas" at bounding box center [269, 325] width 167 height 20
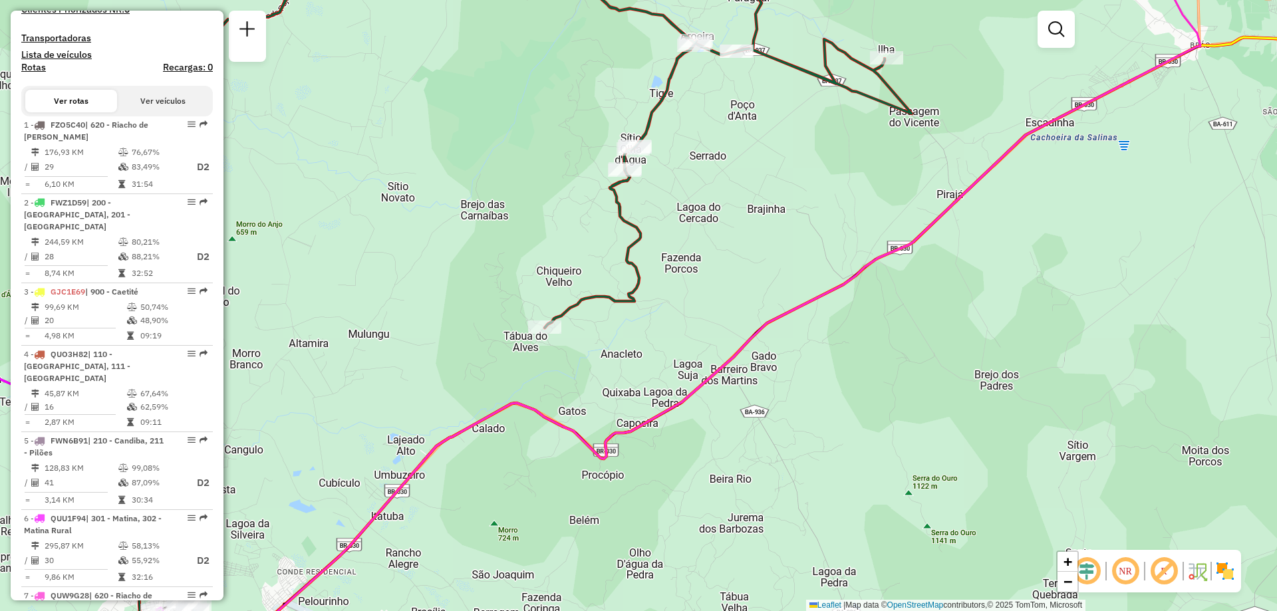
drag, startPoint x: 721, startPoint y: 414, endPoint x: 771, endPoint y: 430, distance: 52.4
click at [771, 430] on div "Janela de atendimento Grade de atendimento Capacidade Transportadoras Veículos …" at bounding box center [638, 305] width 1277 height 611
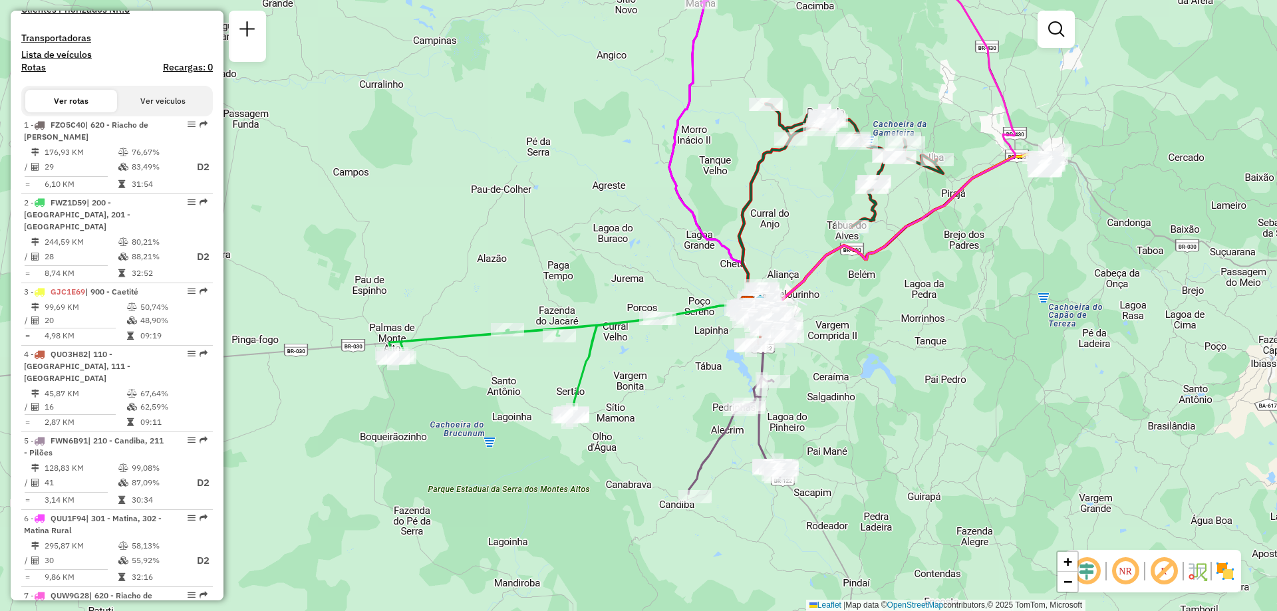
drag, startPoint x: 523, startPoint y: 390, endPoint x: 656, endPoint y: 209, distance: 224.2
click at [656, 210] on div "Janela de atendimento Grade de atendimento Capacidade Transportadoras Veículos …" at bounding box center [638, 305] width 1277 height 611
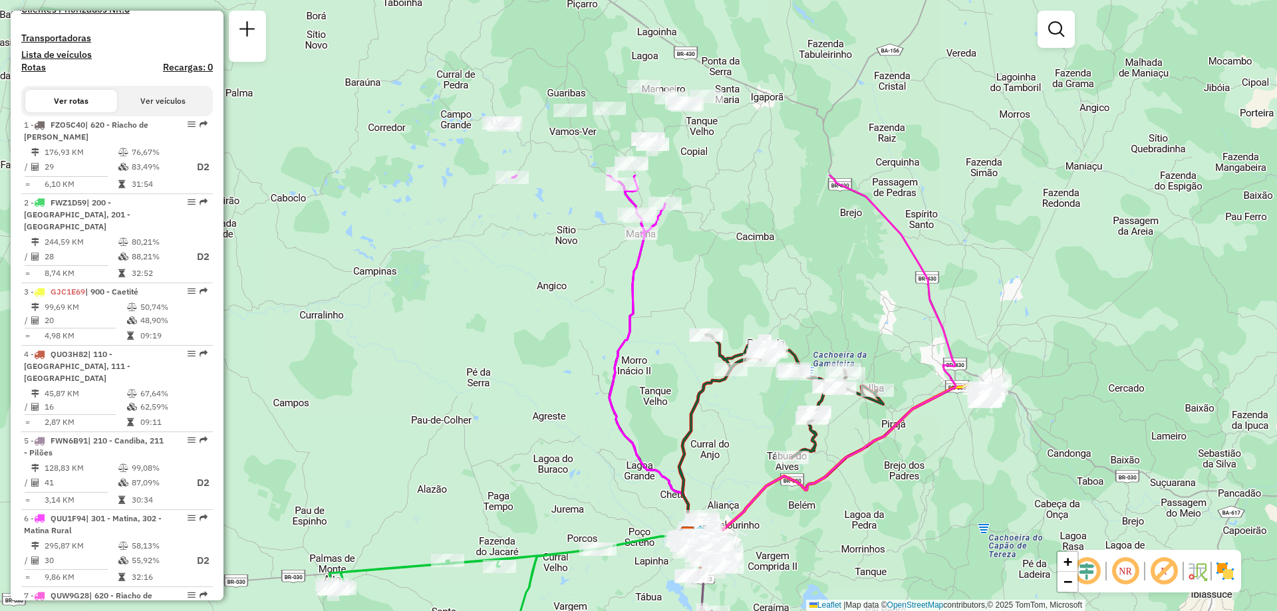
drag, startPoint x: 963, startPoint y: 352, endPoint x: 906, endPoint y: 589, distance: 243.6
click at [906, 589] on div "Janela de atendimento Grade de atendimento Capacidade Transportadoras Veículos …" at bounding box center [638, 305] width 1277 height 611
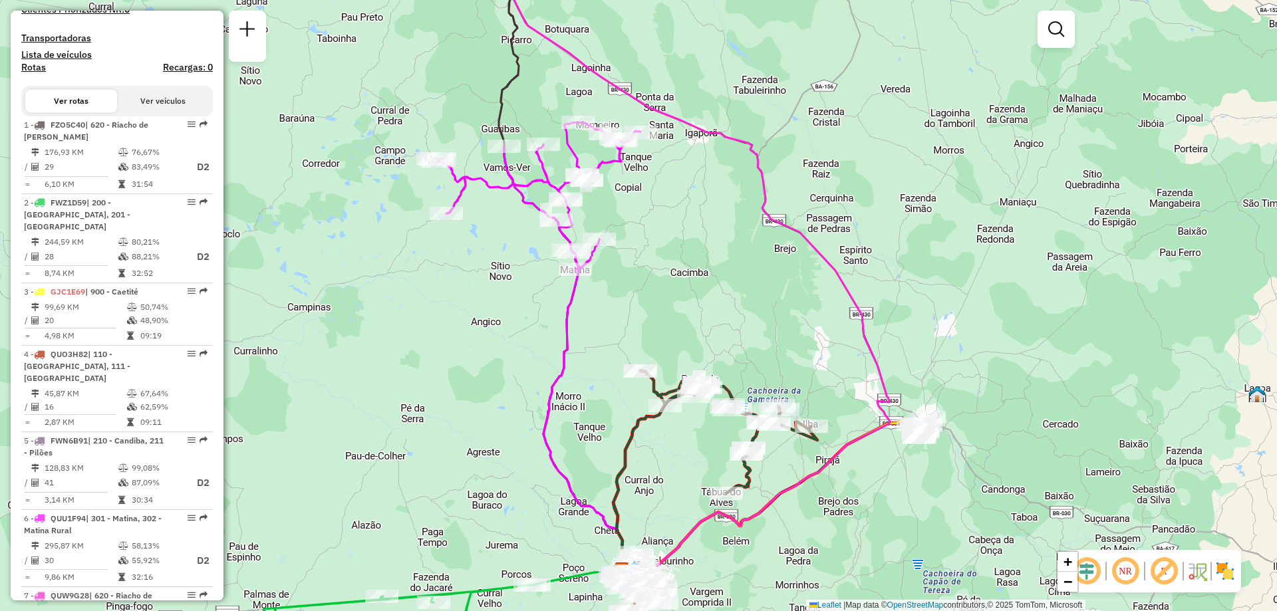
drag, startPoint x: 761, startPoint y: 235, endPoint x: 685, endPoint y: 251, distance: 77.5
click at [685, 251] on div "Janela de atendimento Grade de atendimento Capacidade Transportadoras Veículos …" at bounding box center [638, 305] width 1277 height 611
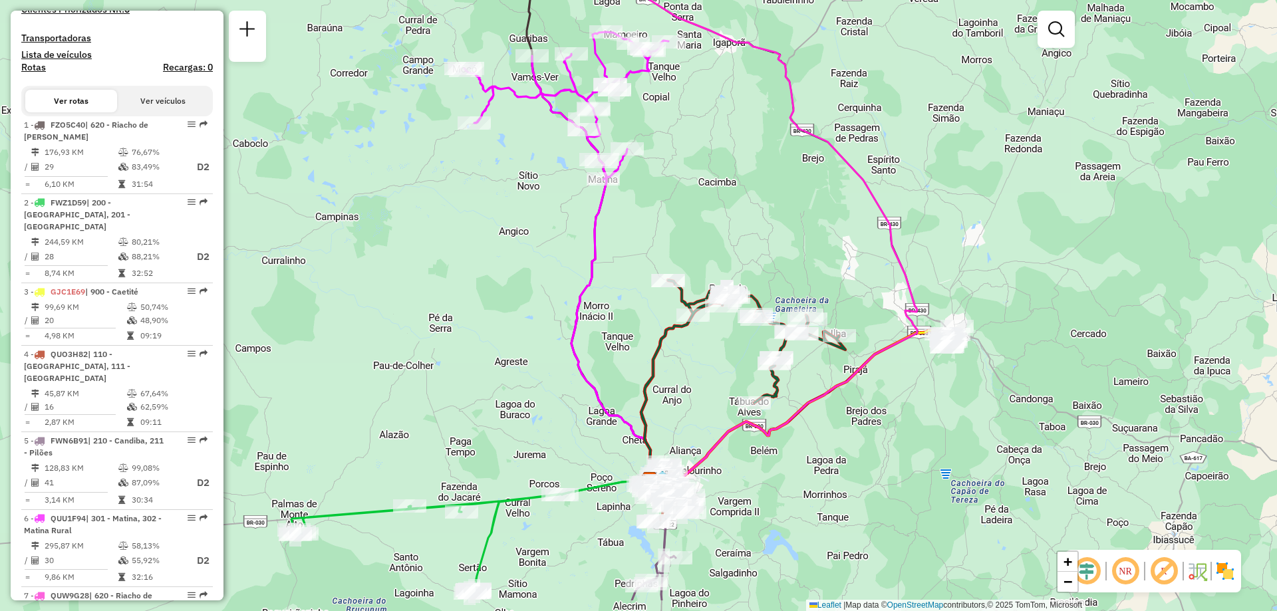
drag, startPoint x: 887, startPoint y: 543, endPoint x: 944, endPoint y: 392, distance: 161.5
click at [944, 392] on div "Janela de atendimento Grade de atendimento Capacidade Transportadoras Veículos …" at bounding box center [638, 305] width 1277 height 611
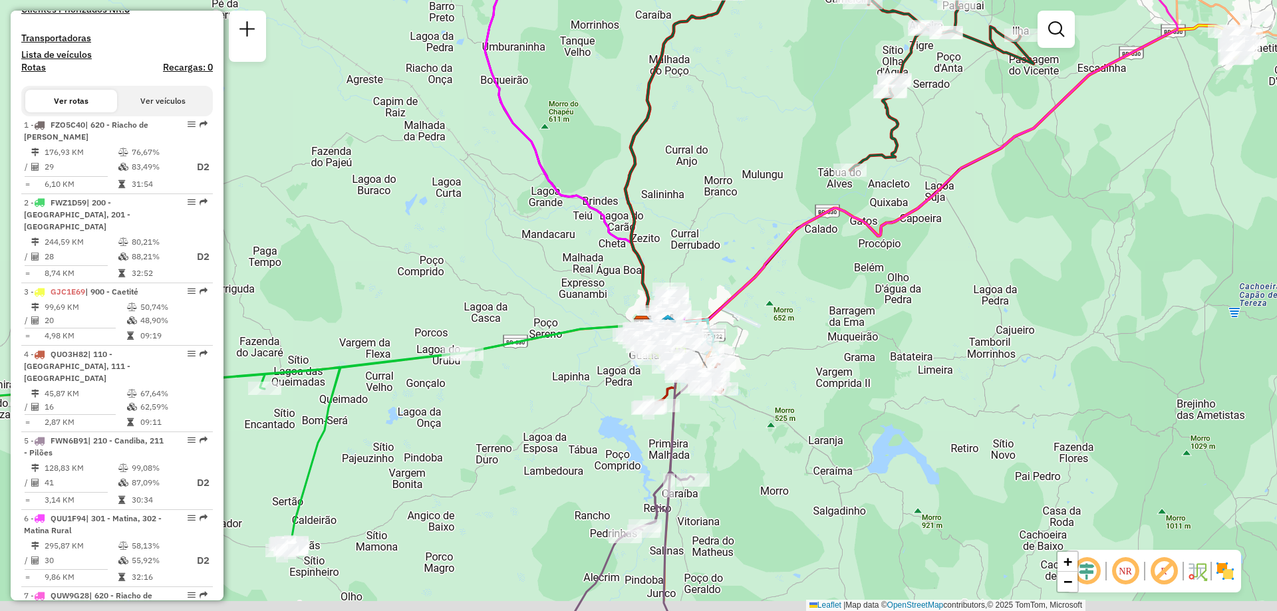
drag, startPoint x: 706, startPoint y: 508, endPoint x: 740, endPoint y: 430, distance: 85.2
click at [740, 430] on div "Janela de atendimento Grade de atendimento Capacidade Transportadoras Veículos …" at bounding box center [638, 305] width 1277 height 611
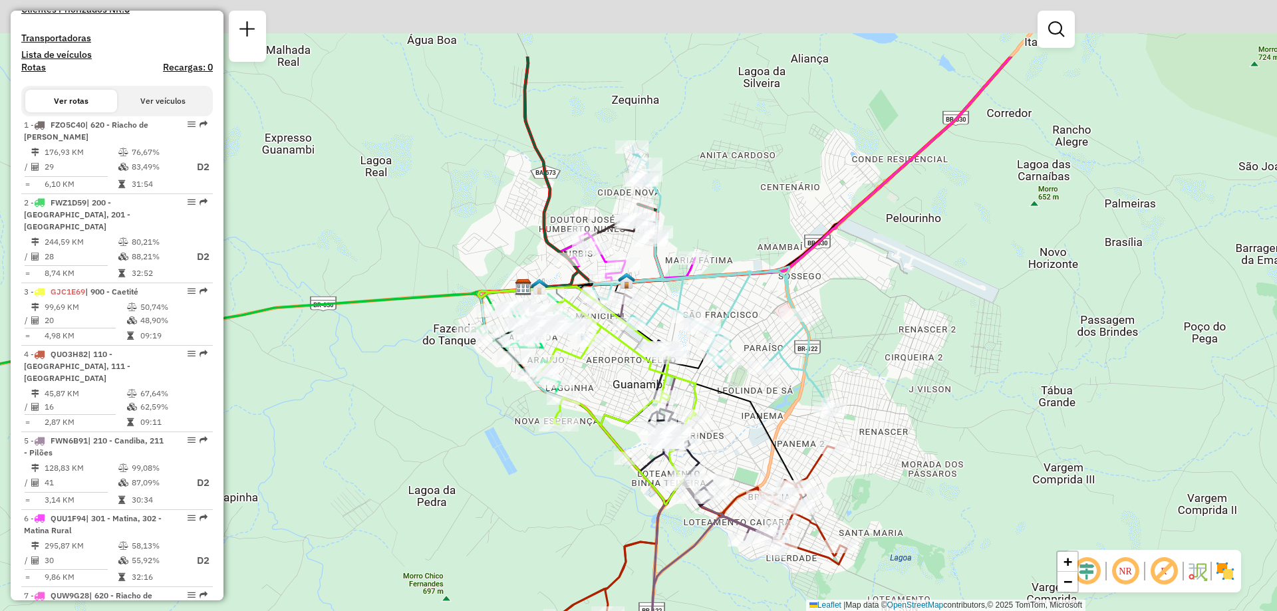
drag, startPoint x: 921, startPoint y: 325, endPoint x: 941, endPoint y: 442, distance: 119.4
click at [941, 442] on div "Janela de atendimento Grade de atendimento Capacidade Transportadoras Veículos …" at bounding box center [638, 305] width 1277 height 611
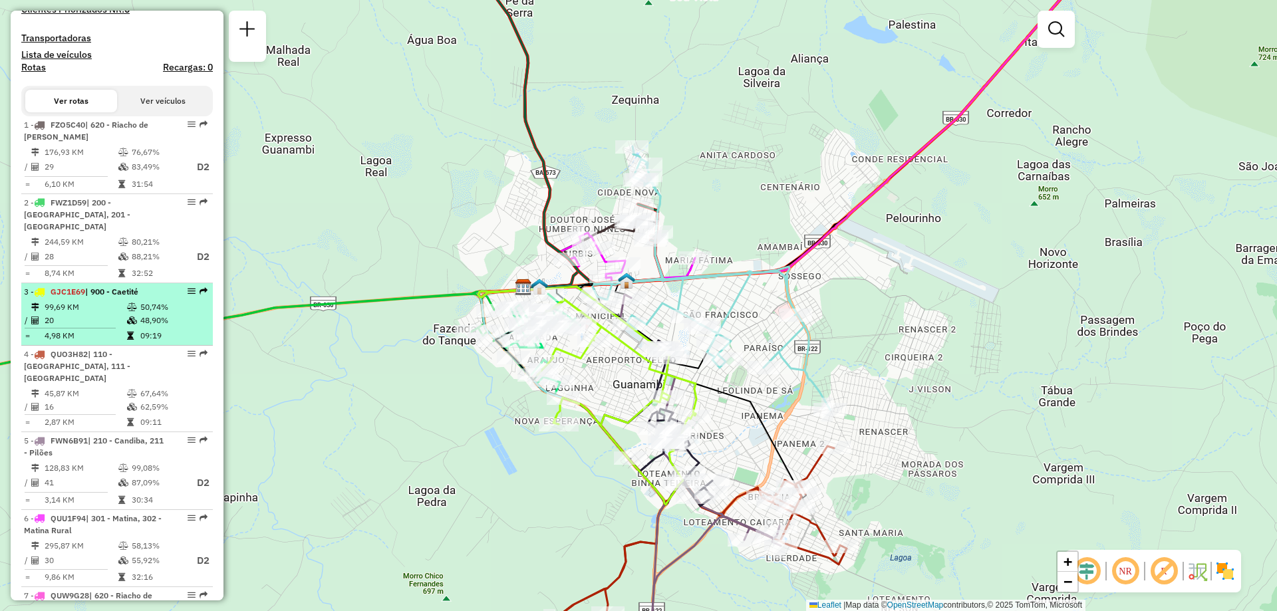
click at [155, 319] on td "48,90%" at bounding box center [173, 320] width 67 height 13
select select "**********"
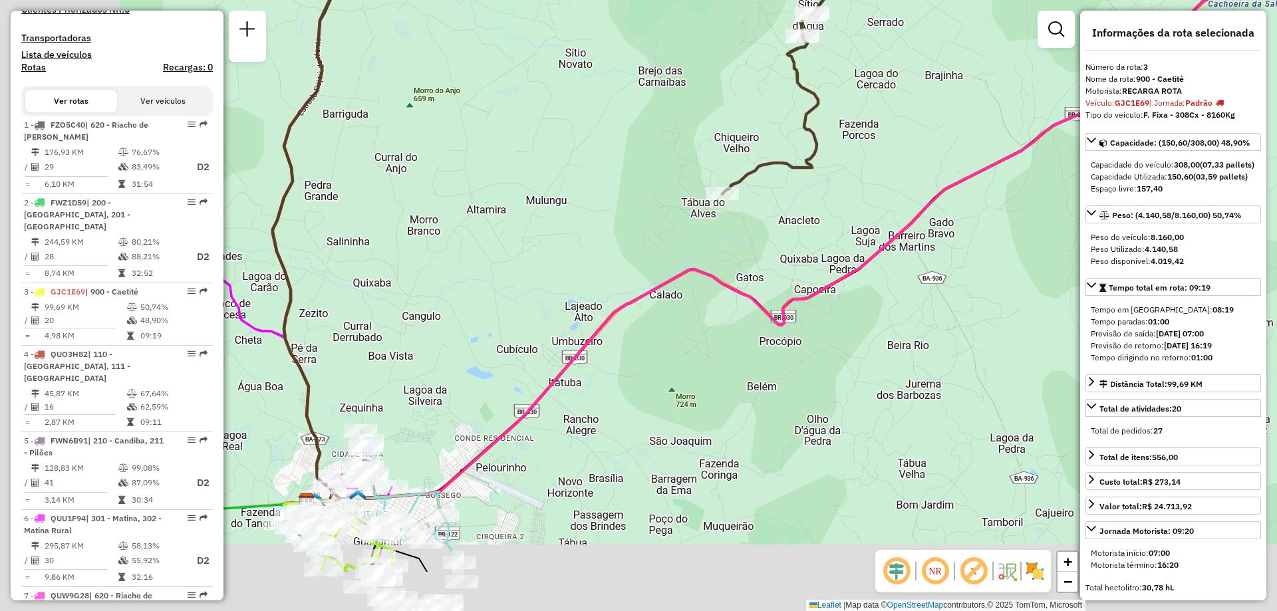
drag, startPoint x: 548, startPoint y: 393, endPoint x: 760, endPoint y: 311, distance: 227.0
click at [760, 311] on div "Janela de atendimento Grade de atendimento Capacidade Transportadoras Veículos …" at bounding box center [638, 305] width 1277 height 611
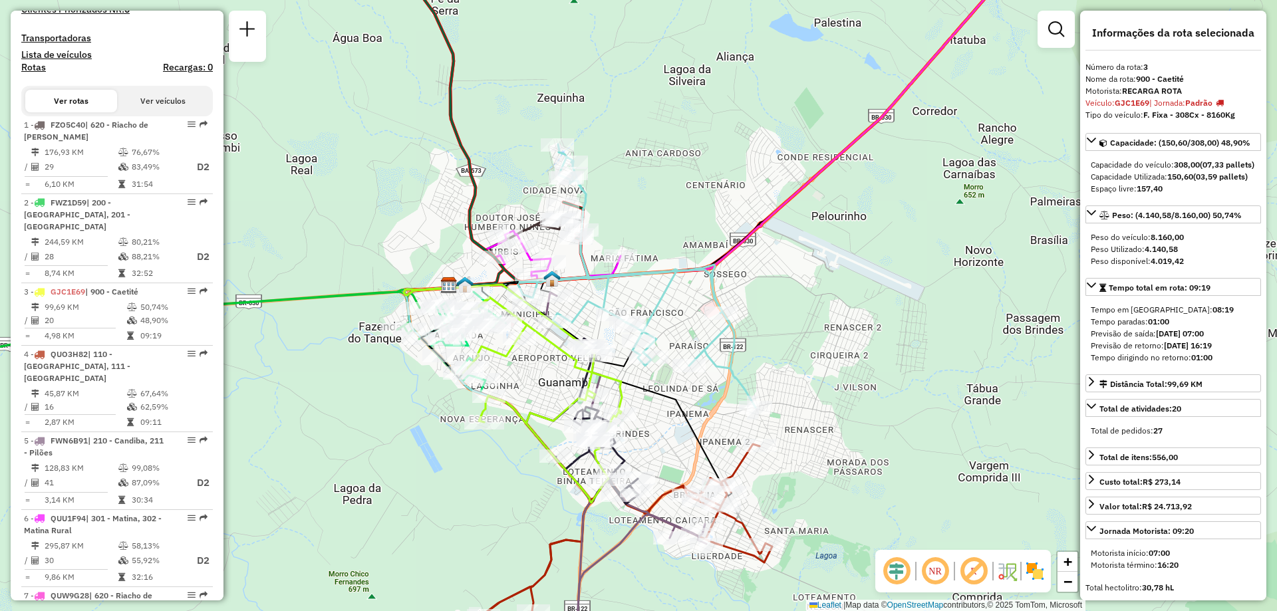
drag, startPoint x: 663, startPoint y: 215, endPoint x: 665, endPoint y: 246, distance: 31.4
click at [665, 246] on div "Janela de atendimento Grade de atendimento Capacidade Transportadoras Veículos …" at bounding box center [638, 305] width 1277 height 611
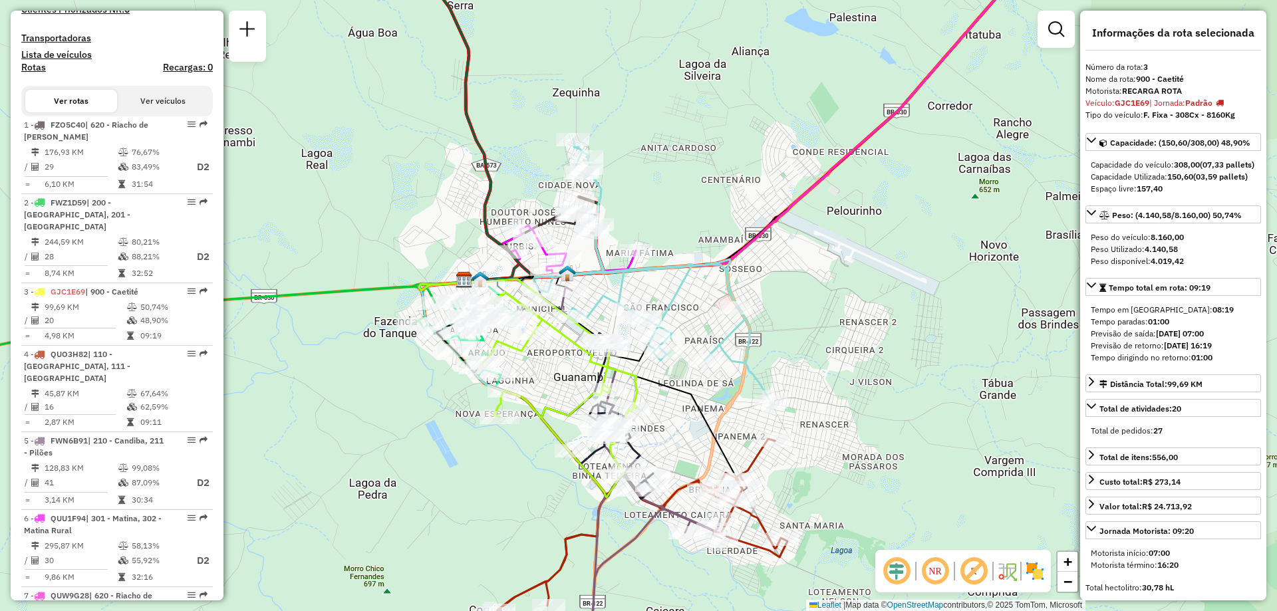
drag, startPoint x: 673, startPoint y: 446, endPoint x: 690, endPoint y: 439, distance: 18.5
click at [690, 439] on div "Janela de atendimento Grade de atendimento Capacidade Transportadoras Veículos …" at bounding box center [638, 305] width 1277 height 611
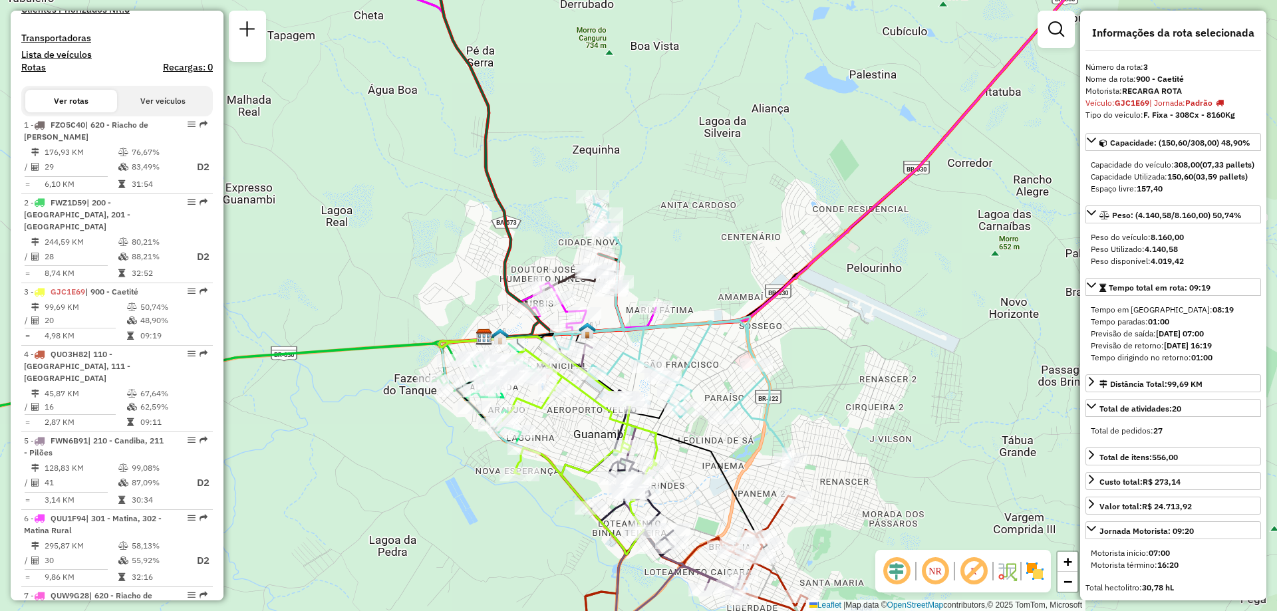
drag, startPoint x: 656, startPoint y: 212, endPoint x: 666, endPoint y: 243, distance: 32.8
click at [666, 243] on div "Janela de atendimento Grade de atendimento Capacidade Transportadoras Veículos …" at bounding box center [638, 305] width 1277 height 611
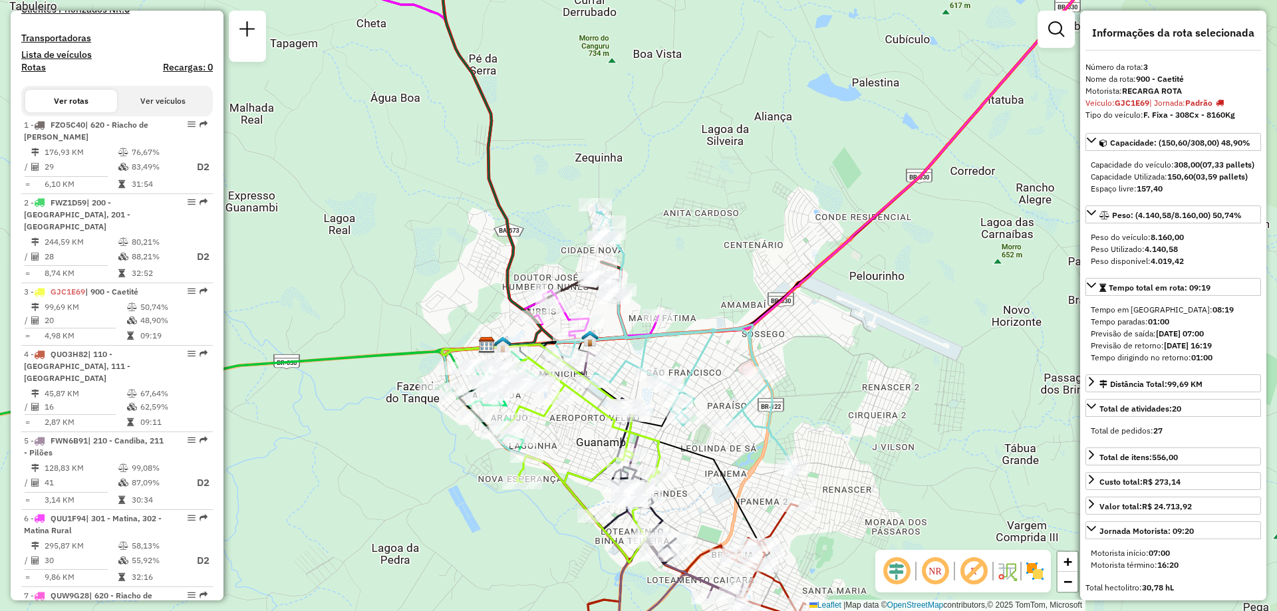
scroll to position [532, 0]
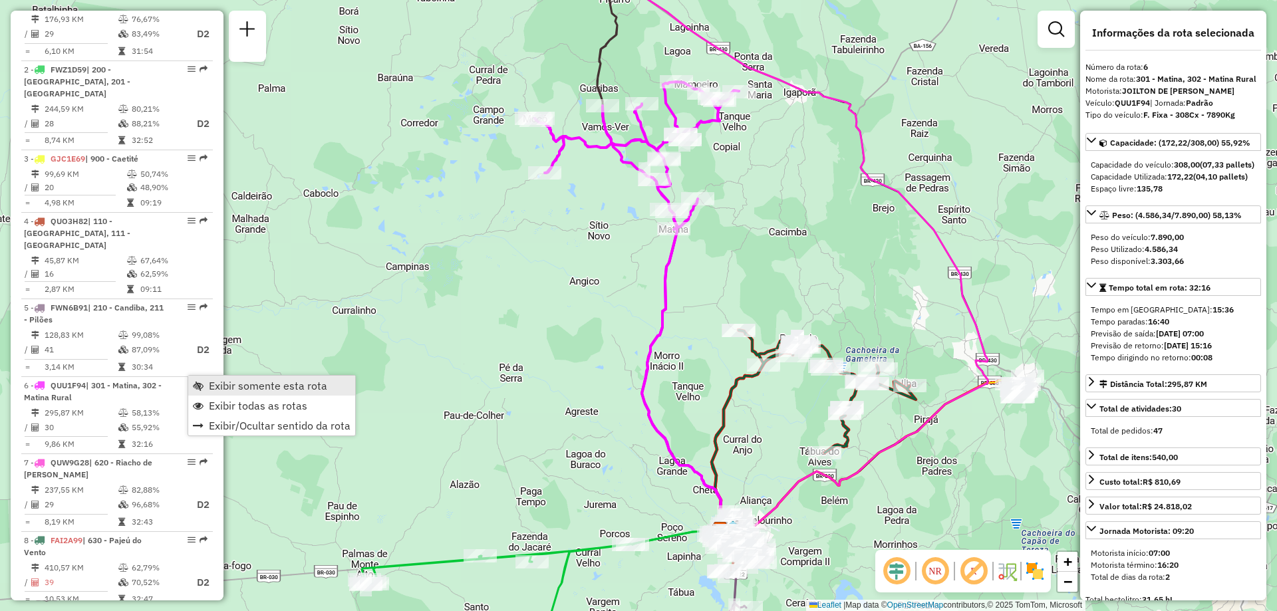
click at [259, 388] on span "Exibir somente esta rota" at bounding box center [268, 385] width 118 height 11
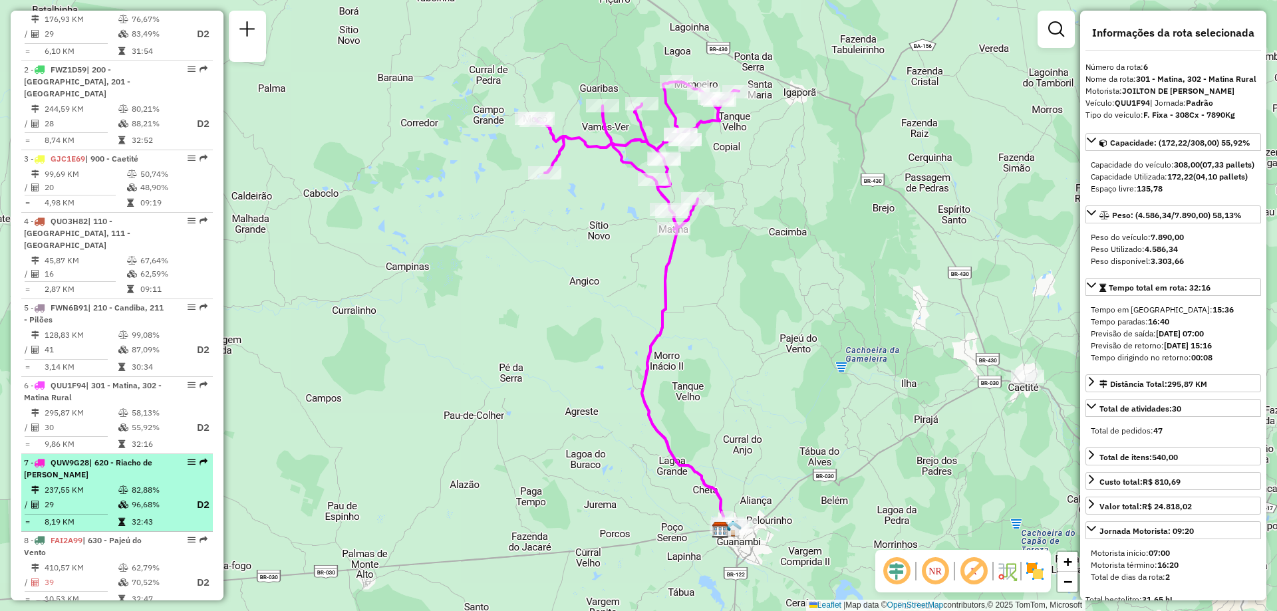
click at [127, 484] on td at bounding box center [124, 490] width 13 height 13
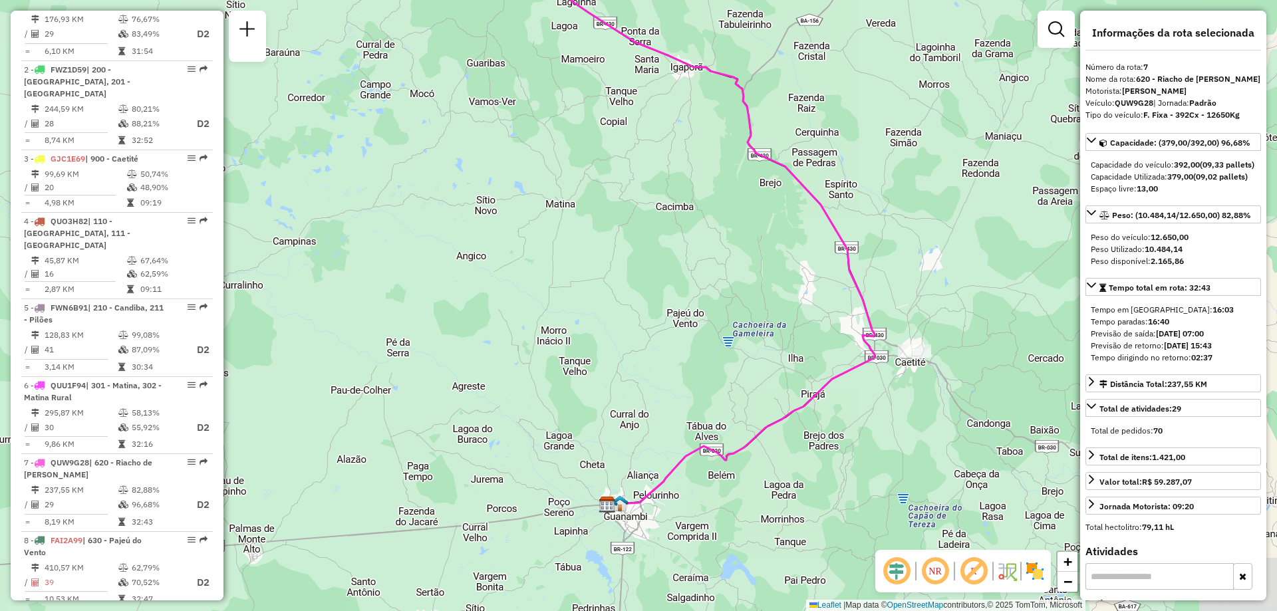
drag, startPoint x: 404, startPoint y: 413, endPoint x: 435, endPoint y: 308, distance: 109.6
click at [435, 308] on div "Janela de atendimento Grade de atendimento Capacidade Transportadoras Veículos …" at bounding box center [638, 305] width 1277 height 611
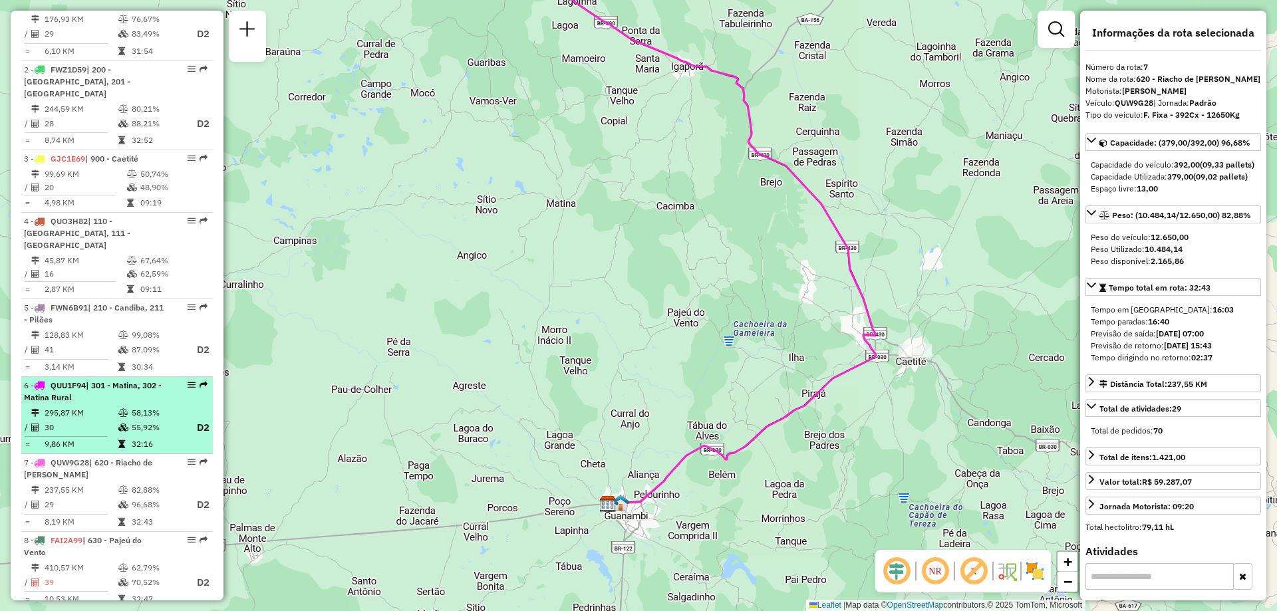
click at [94, 387] on div "6 - QUU1F94 | 301 - Matina, 302 - Matina Rural" at bounding box center [94, 392] width 141 height 24
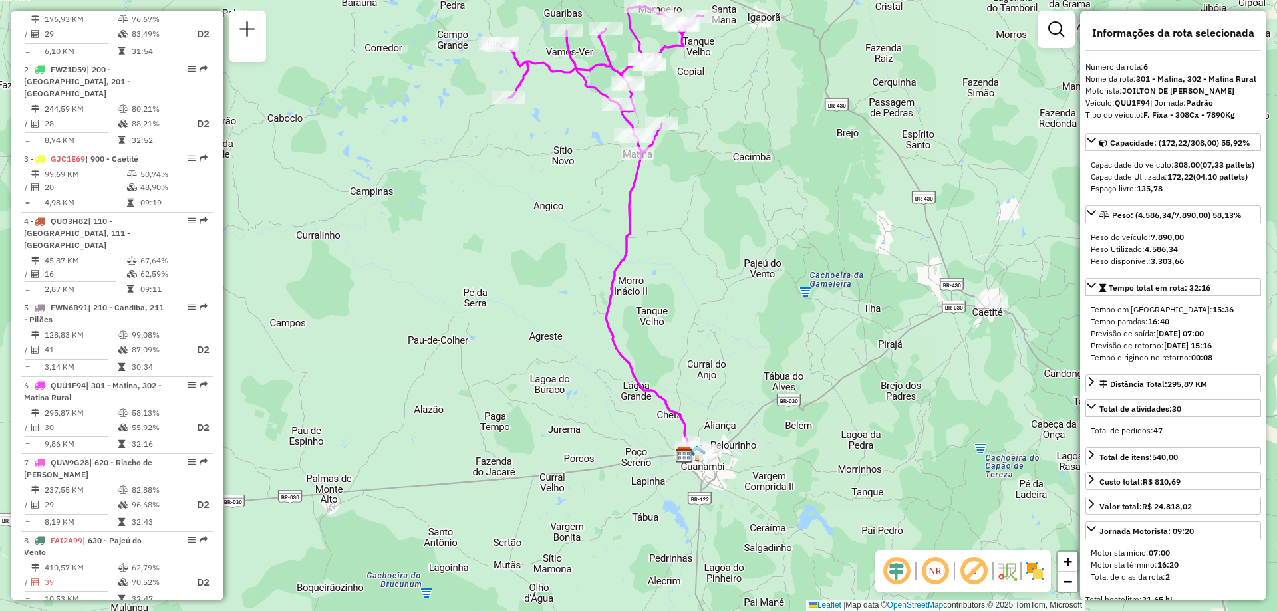
drag, startPoint x: 739, startPoint y: 474, endPoint x: 697, endPoint y: 390, distance: 93.7
click at [697, 390] on div "Janela de atendimento Grade de atendimento Capacidade Transportadoras Veículos …" at bounding box center [638, 305] width 1277 height 611
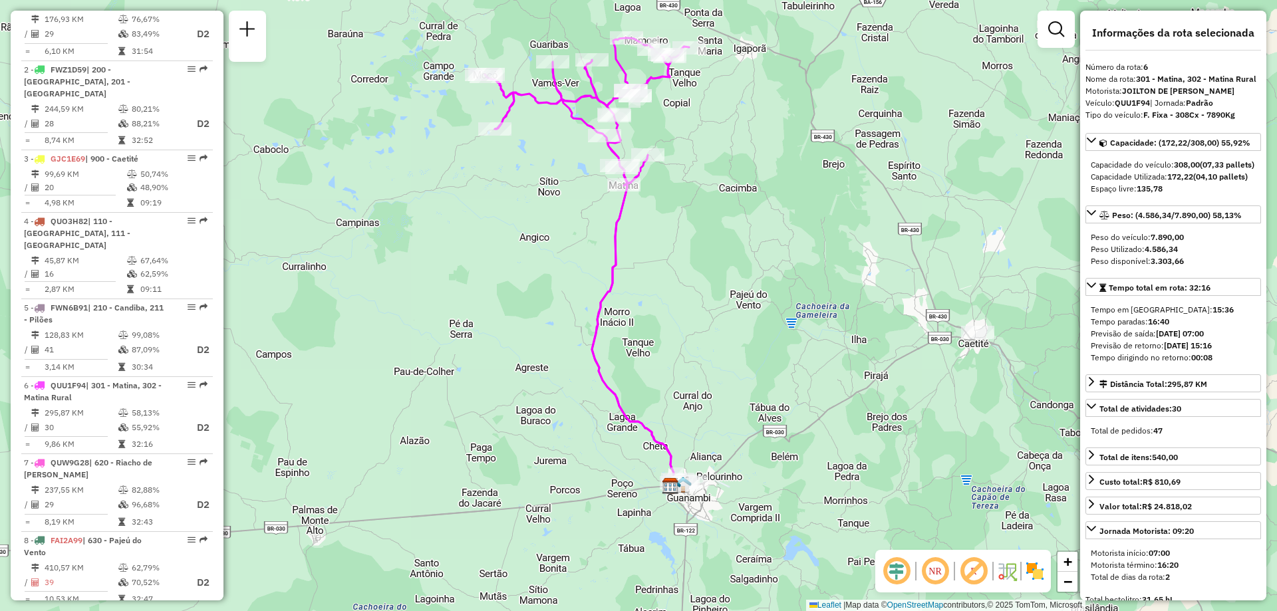
drag, startPoint x: 582, startPoint y: 182, endPoint x: 574, endPoint y: 223, distance: 41.4
click at [574, 223] on div "Janela de atendimento Grade de atendimento Capacidade Transportadoras Veículos …" at bounding box center [638, 305] width 1277 height 611
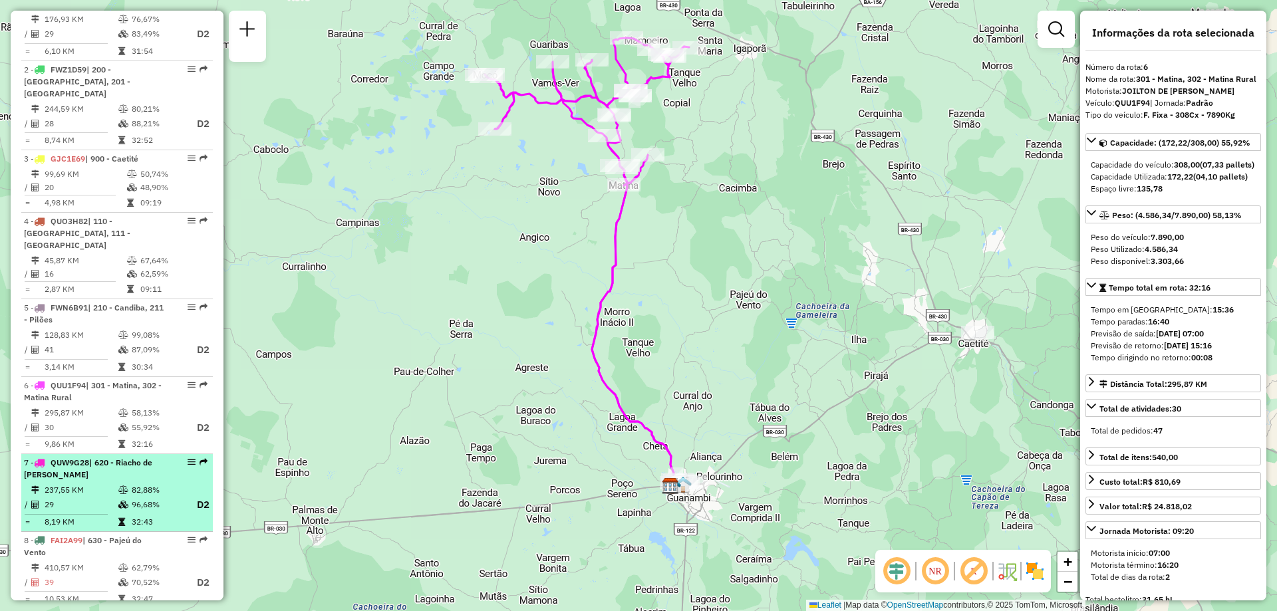
click at [108, 497] on td "29" at bounding box center [81, 505] width 74 height 17
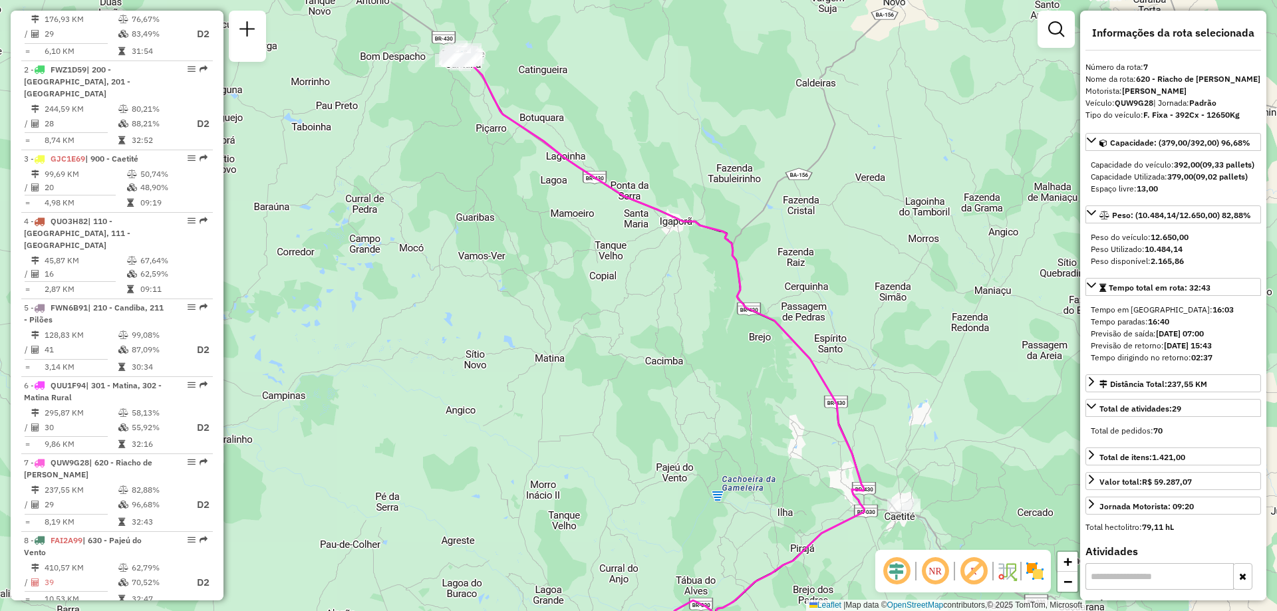
drag, startPoint x: 448, startPoint y: 301, endPoint x: 468, endPoint y: 351, distance: 53.7
click at [468, 351] on div "Janela de atendimento Grade de atendimento Capacidade Transportadoras Veículos …" at bounding box center [638, 305] width 1277 height 611
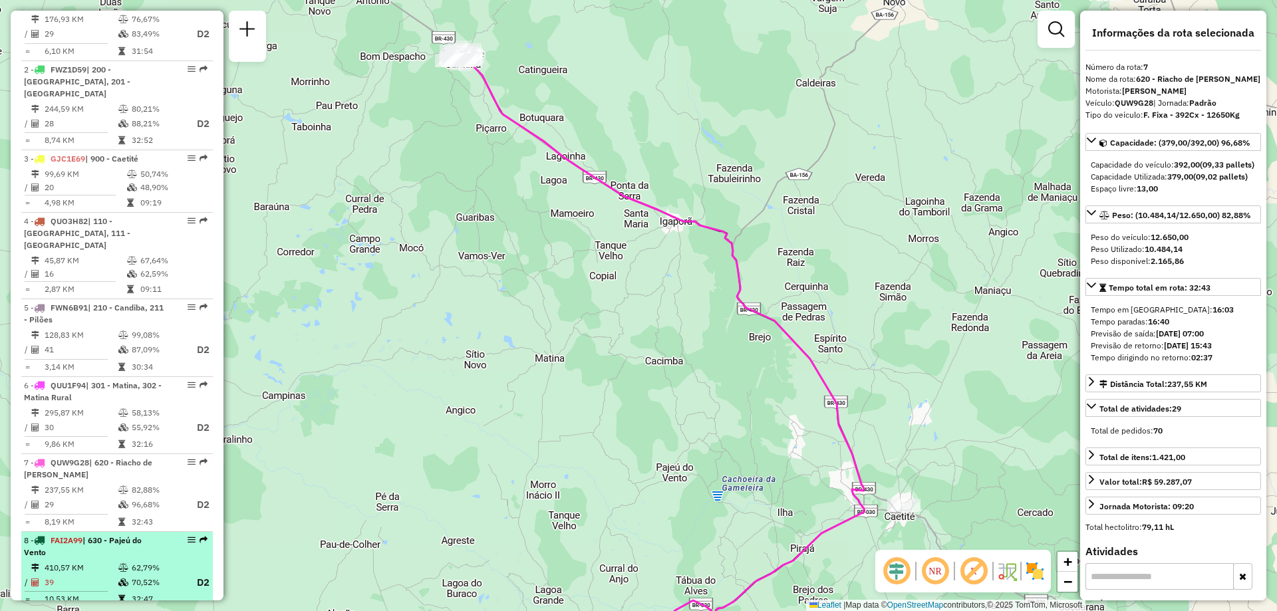
scroll to position [665, 0]
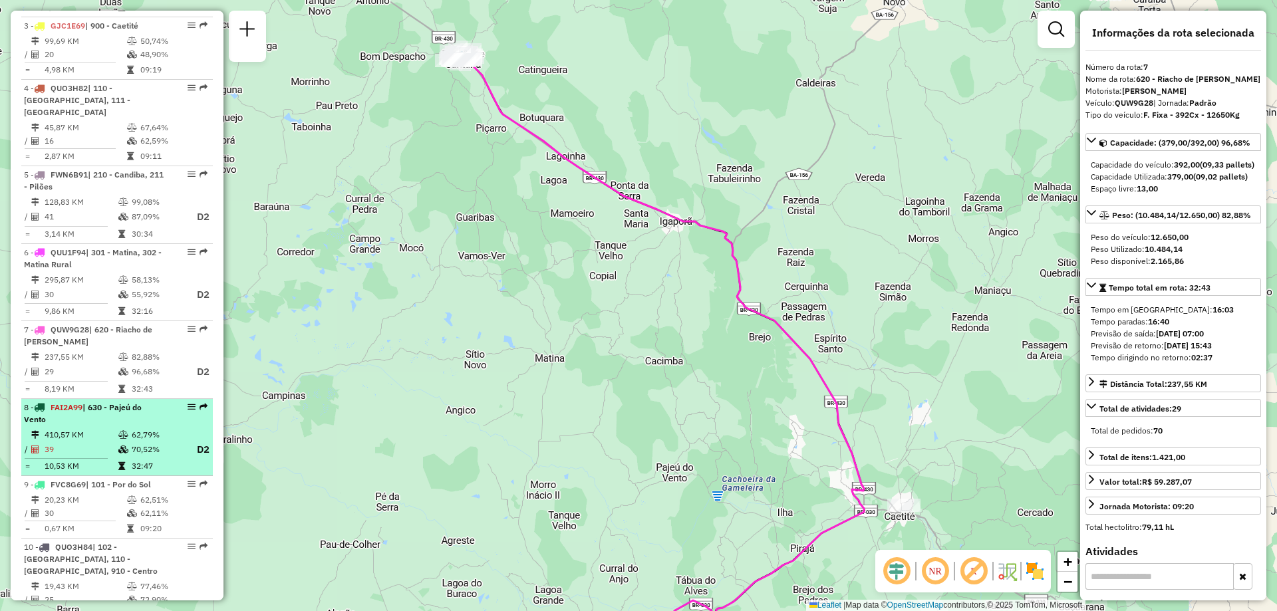
click at [168, 444] on td "70,52%" at bounding box center [157, 450] width 53 height 17
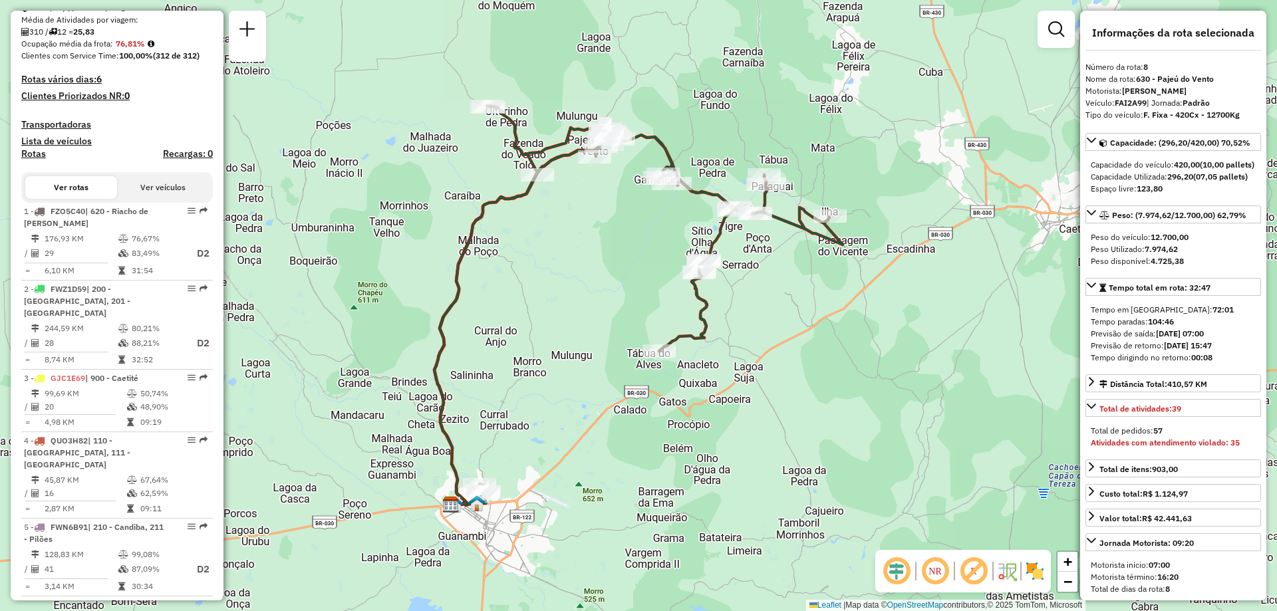
scroll to position [333, 0]
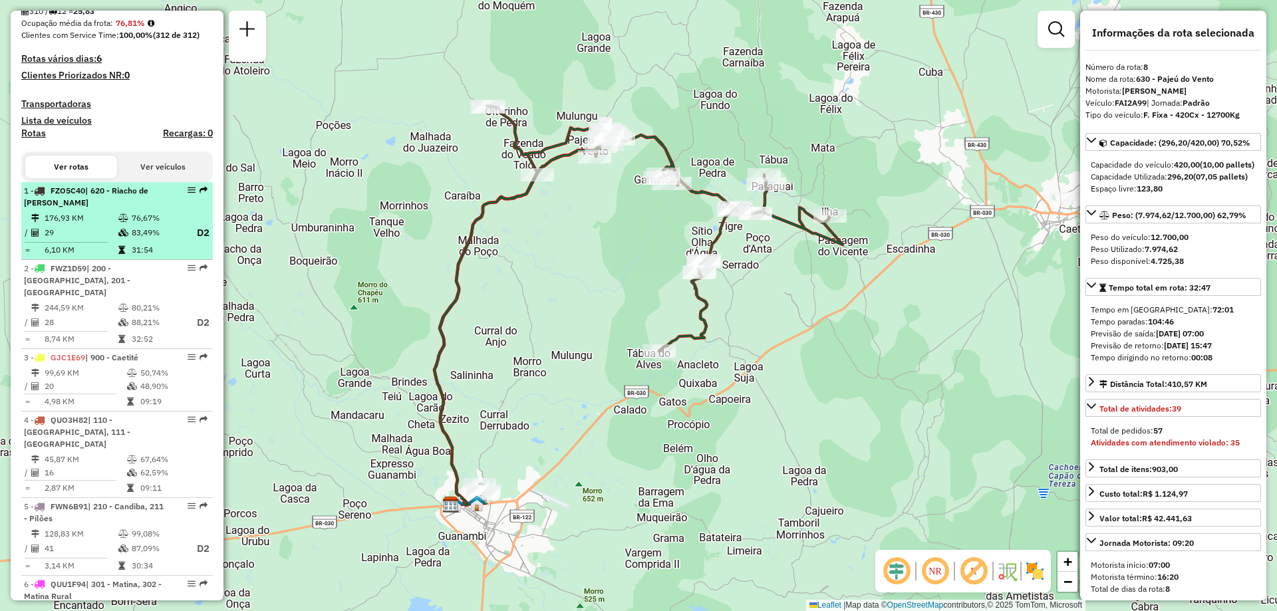
click at [71, 241] on td "29" at bounding box center [81, 233] width 74 height 17
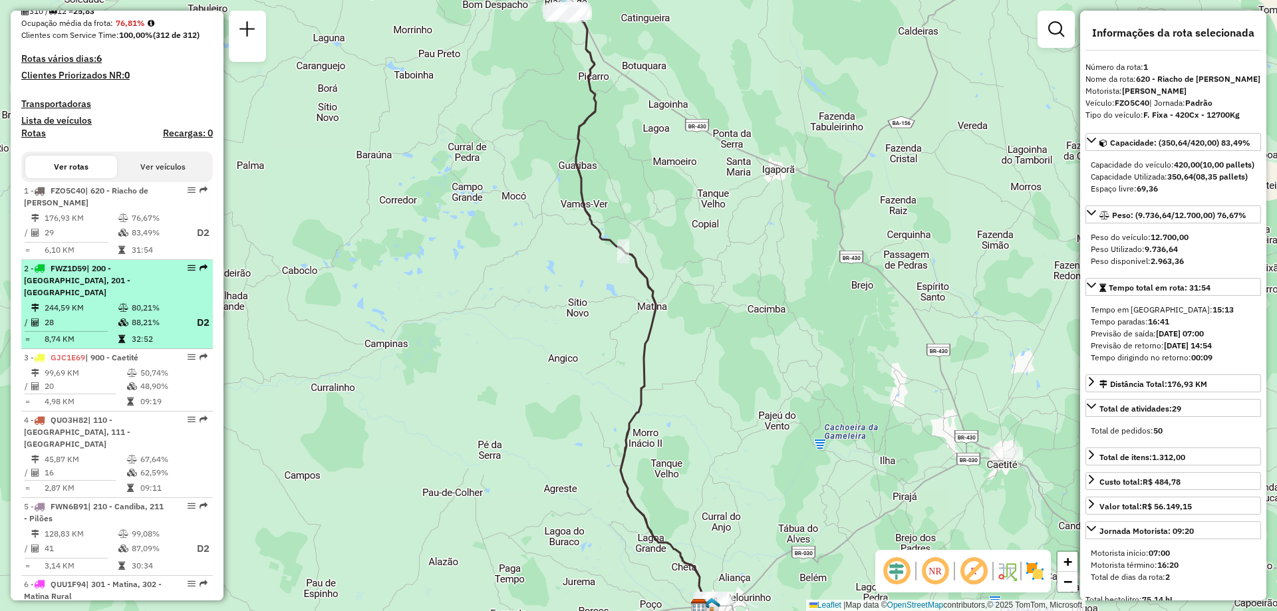
click at [81, 303] on td "244,59 KM" at bounding box center [81, 307] width 74 height 13
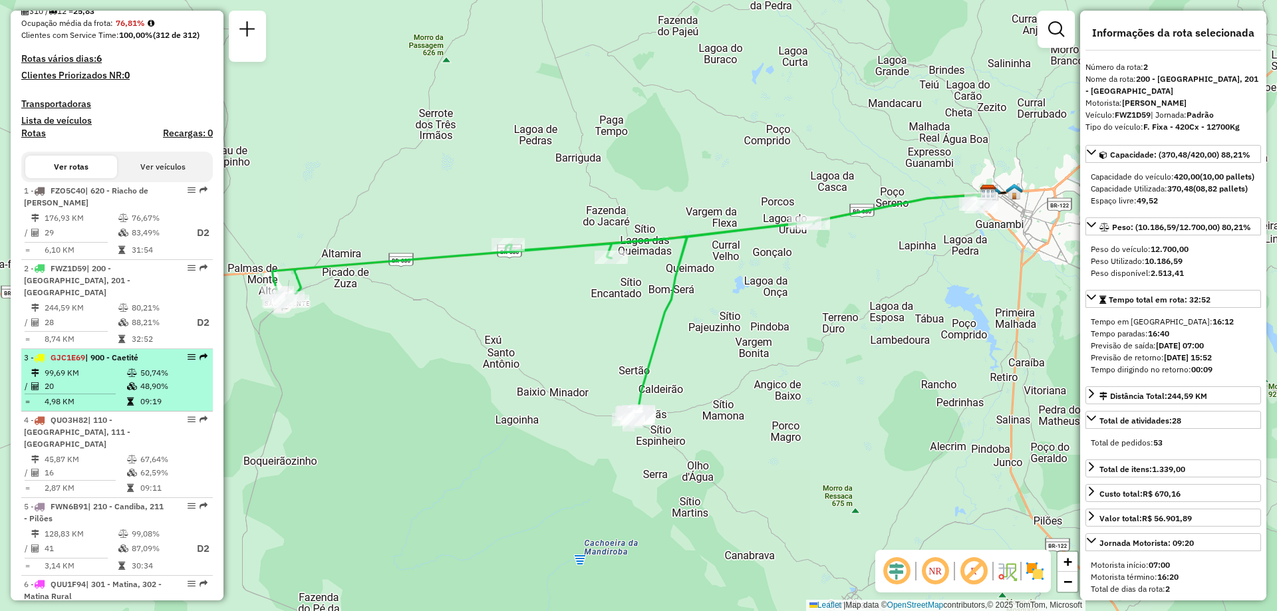
click at [122, 385] on td "20" at bounding box center [85, 386] width 82 height 13
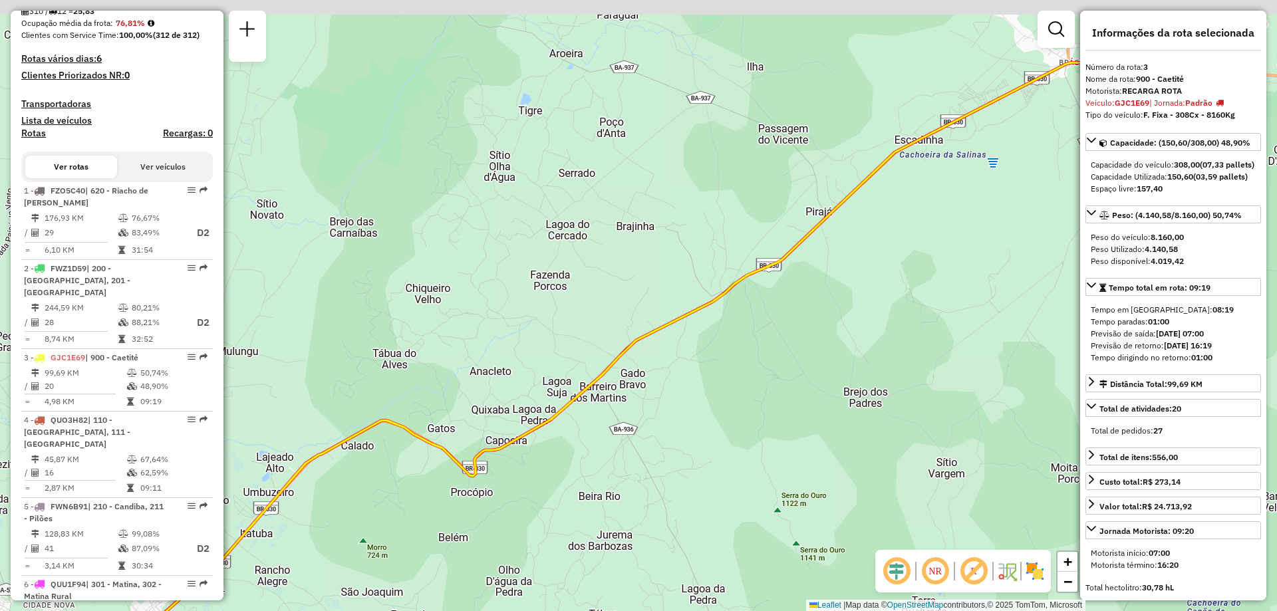
drag, startPoint x: 768, startPoint y: 225, endPoint x: 616, endPoint y: 317, distance: 177.8
click at [616, 319] on div "Janela de atendimento Grade de atendimento Capacidade Transportadoras Veículos …" at bounding box center [638, 305] width 1277 height 611
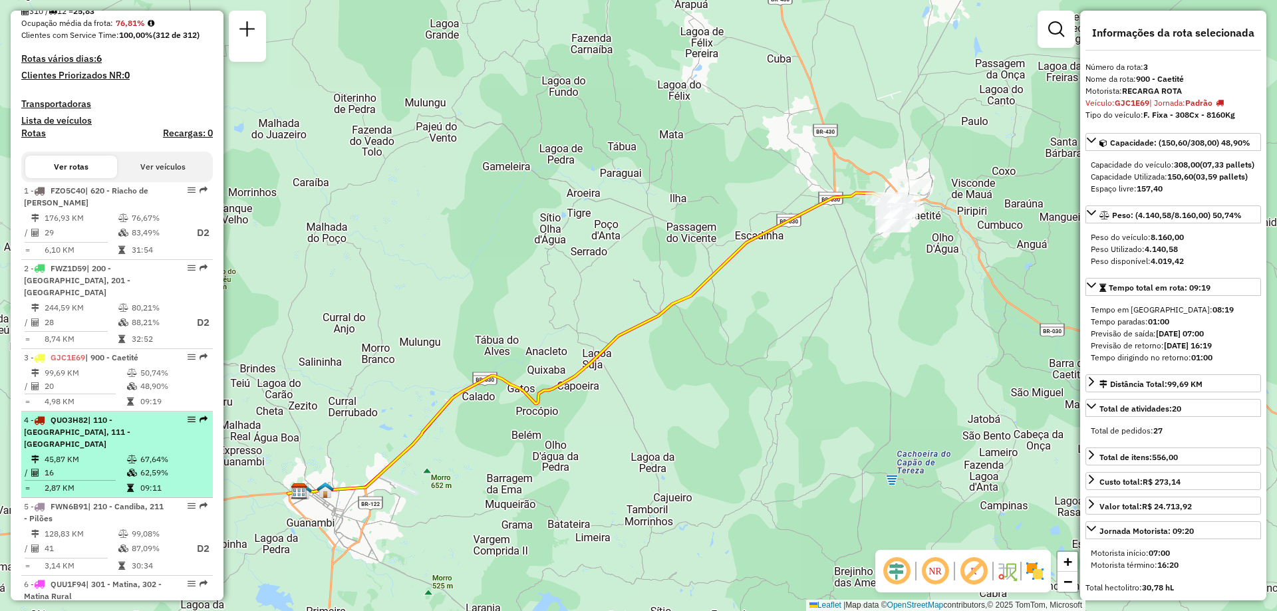
click at [112, 466] on td "16" at bounding box center [85, 472] width 82 height 13
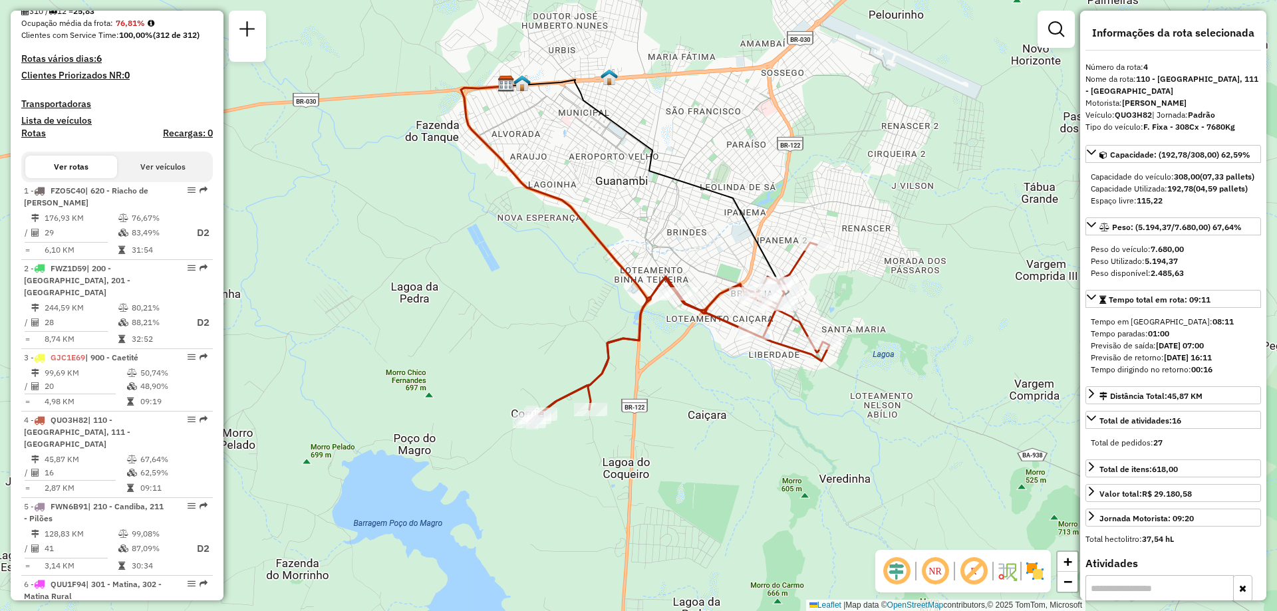
drag, startPoint x: 847, startPoint y: 397, endPoint x: 853, endPoint y: 372, distance: 25.3
click at [853, 372] on div "Janela de atendimento Grade de atendimento Capacidade Transportadoras Veículos …" at bounding box center [638, 305] width 1277 height 611
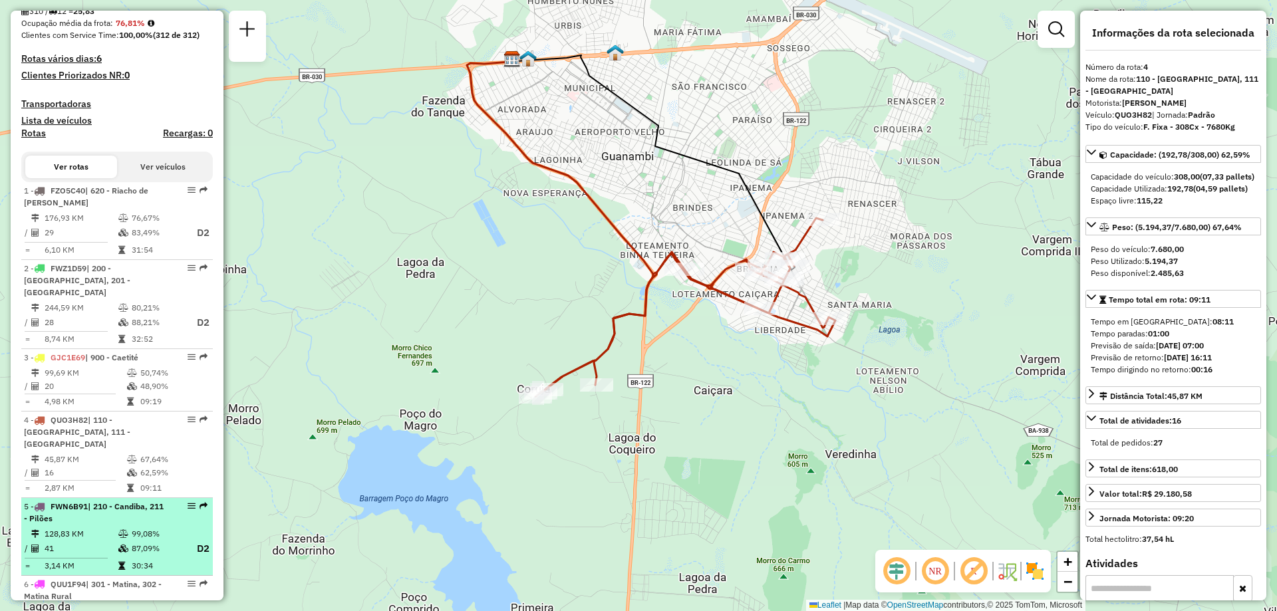
click at [118, 530] on icon at bounding box center [123, 534] width 10 height 8
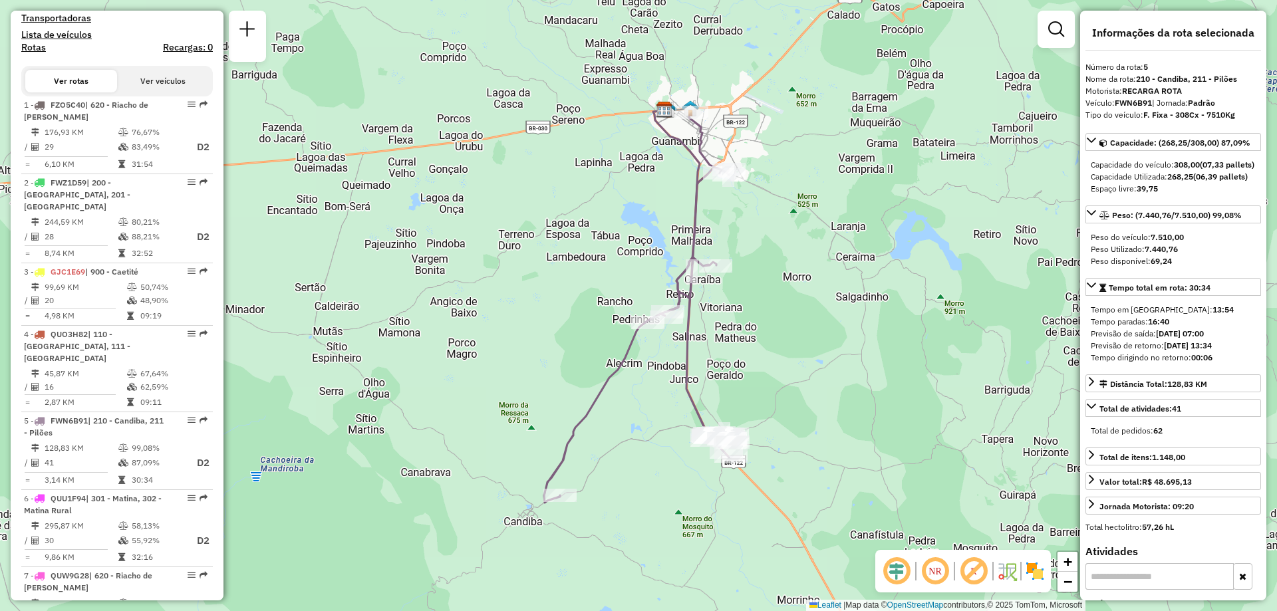
scroll to position [428, 0]
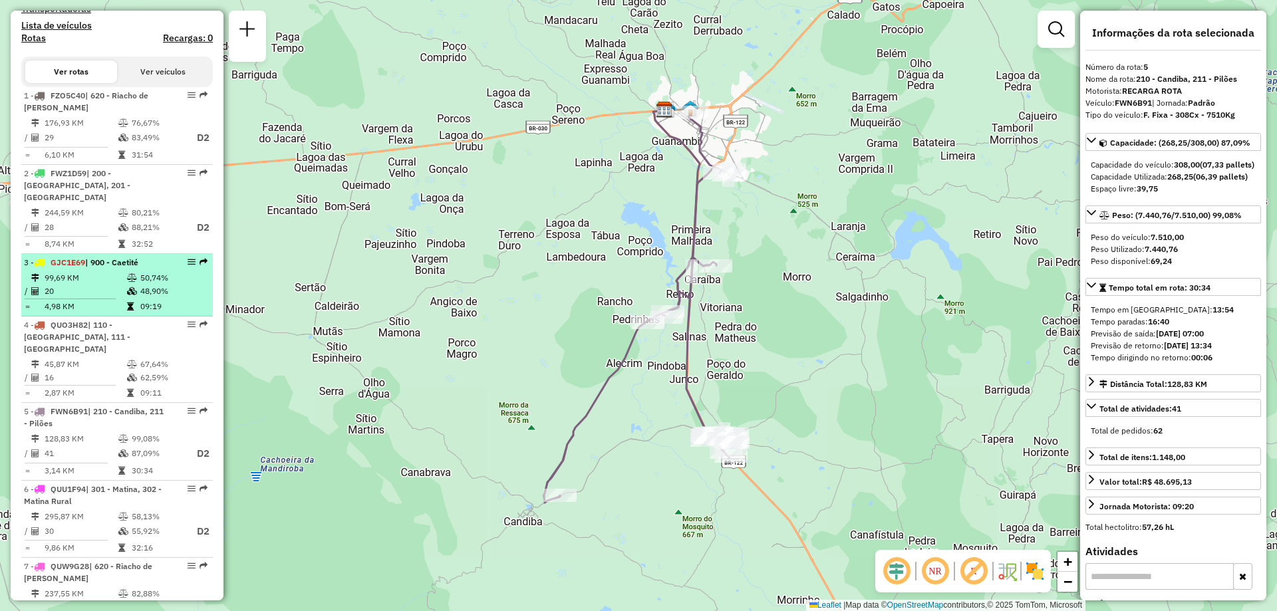
click at [140, 296] on td "48,90%" at bounding box center [173, 291] width 67 height 13
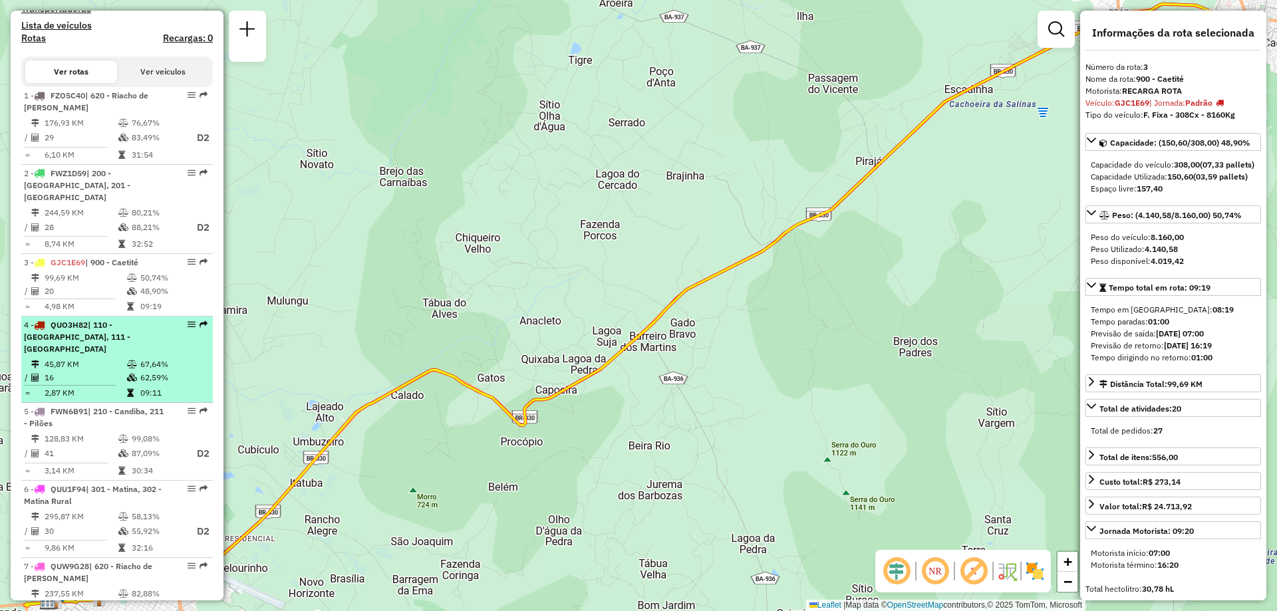
click at [126, 372] on td at bounding box center [132, 377] width 13 height 13
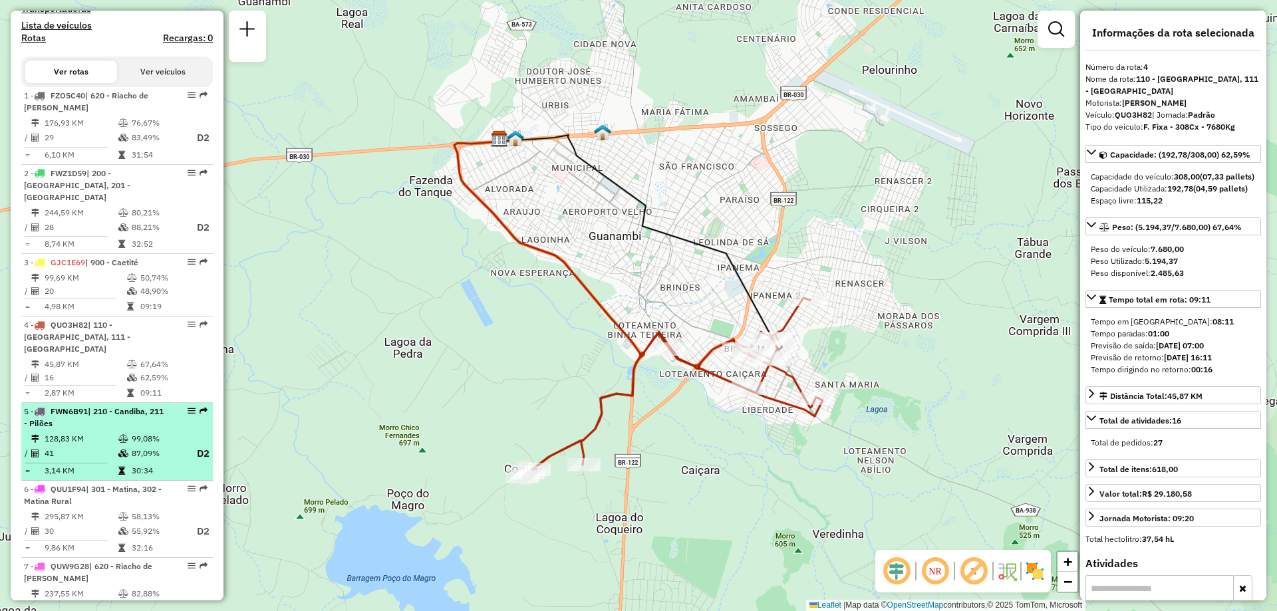
click at [120, 406] on div "5 - FWN6B91 | 210 - Candiba, 211 - Pilões" at bounding box center [94, 418] width 141 height 24
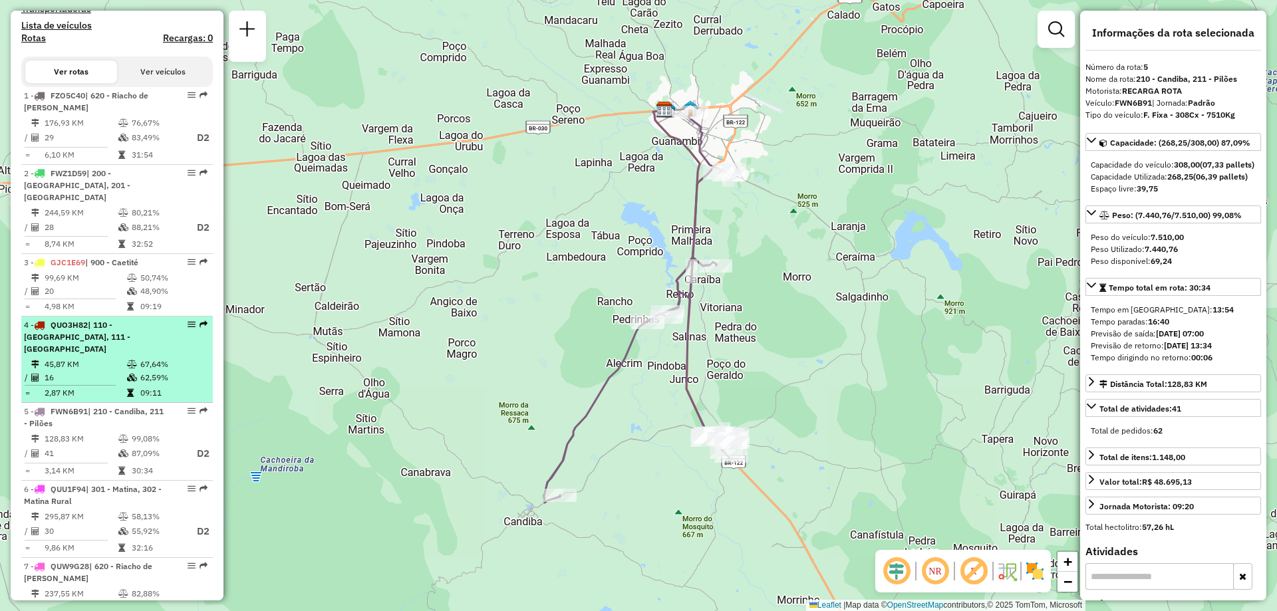
click at [158, 358] on td "67,64%" at bounding box center [173, 364] width 67 height 13
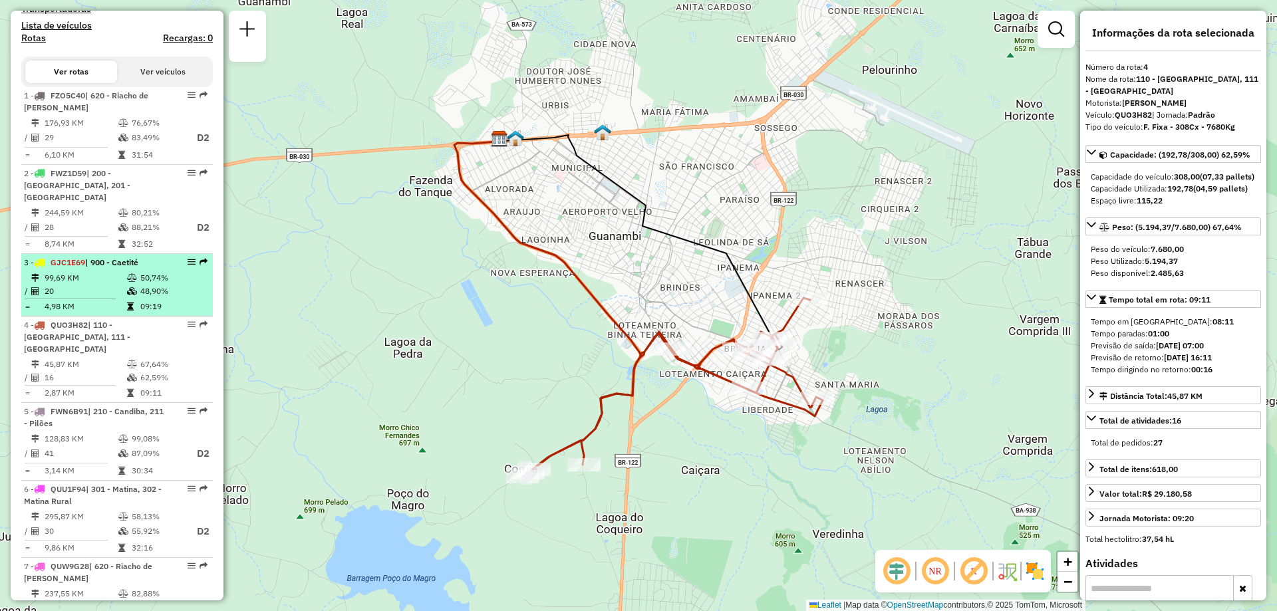
click at [116, 287] on td "20" at bounding box center [85, 291] width 82 height 13
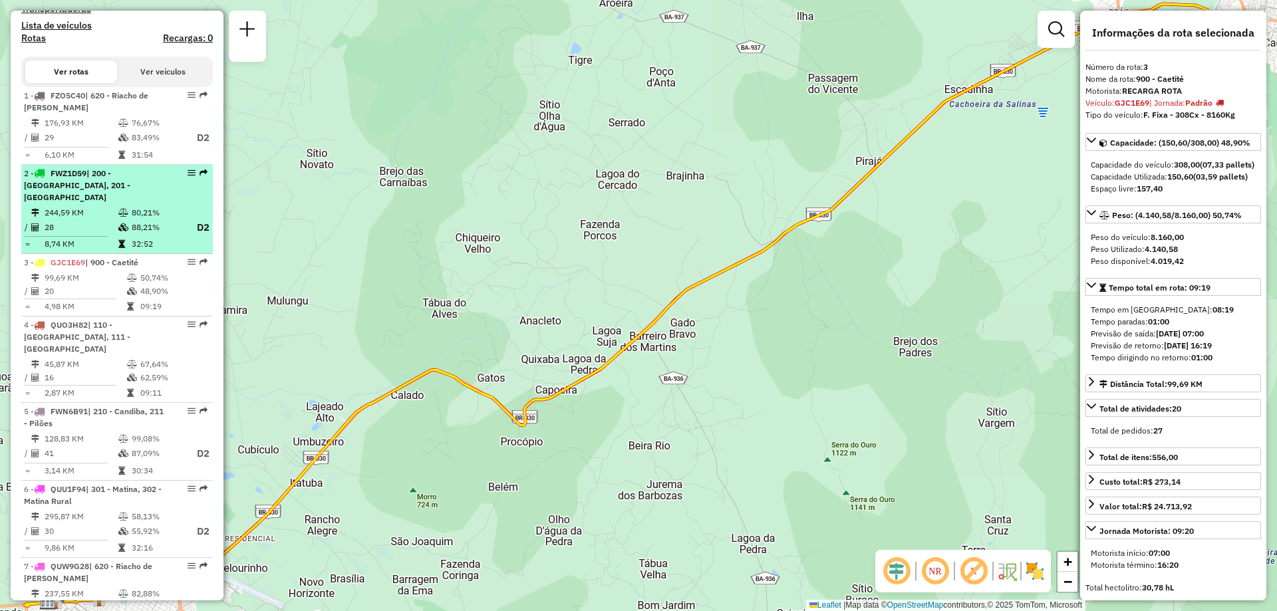
click at [93, 197] on span "| 200 - [GEOGRAPHIC_DATA], 201 - [GEOGRAPHIC_DATA]" at bounding box center [77, 185] width 106 height 34
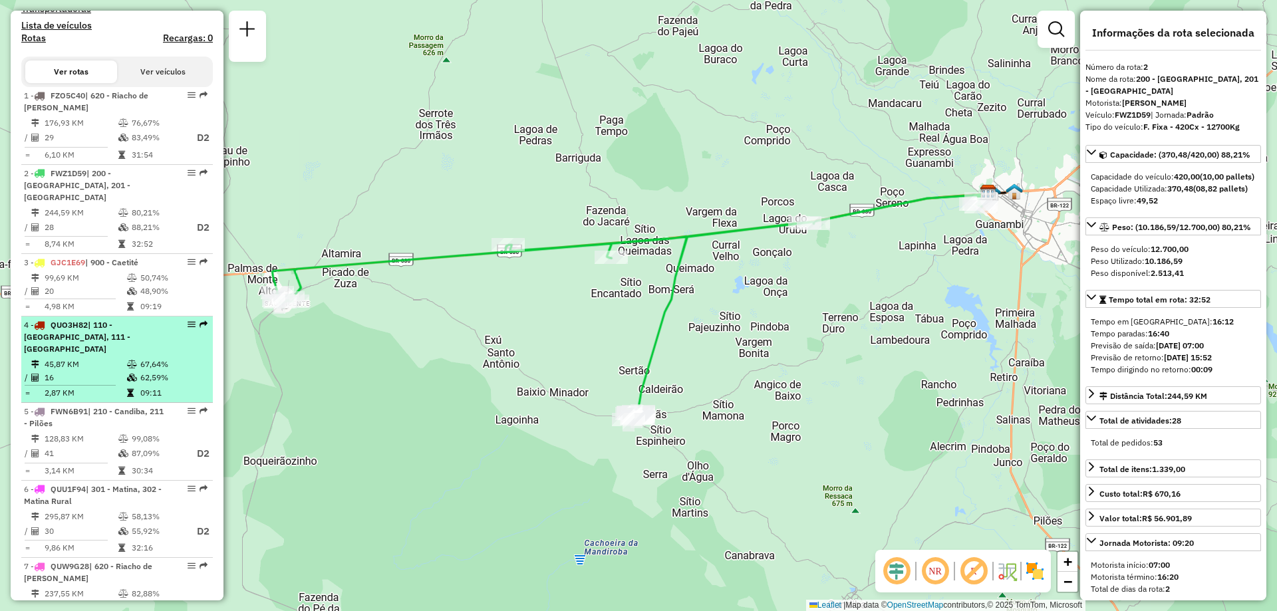
click at [95, 345] on li "4 - QUO3H82 | 110 - Santo Antonio, 111 - Caiçara 45,87 KM 67,64% / 16 62,59% = …" at bounding box center [117, 360] width 192 height 86
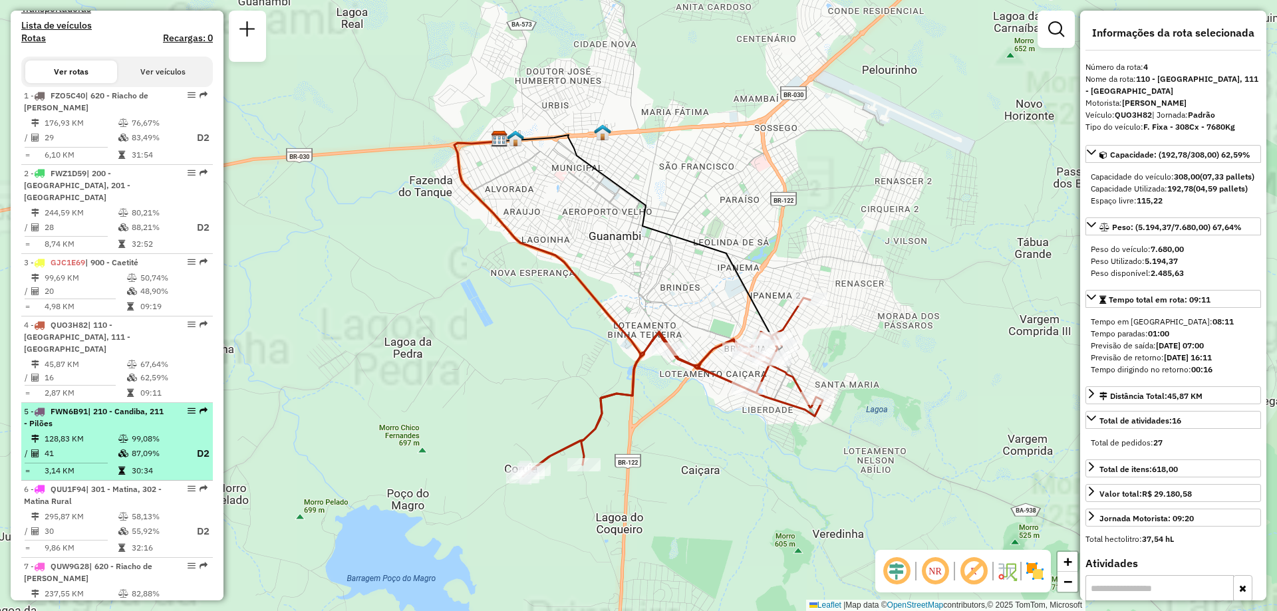
click at [108, 462] on td at bounding box center [71, 463] width 94 height 2
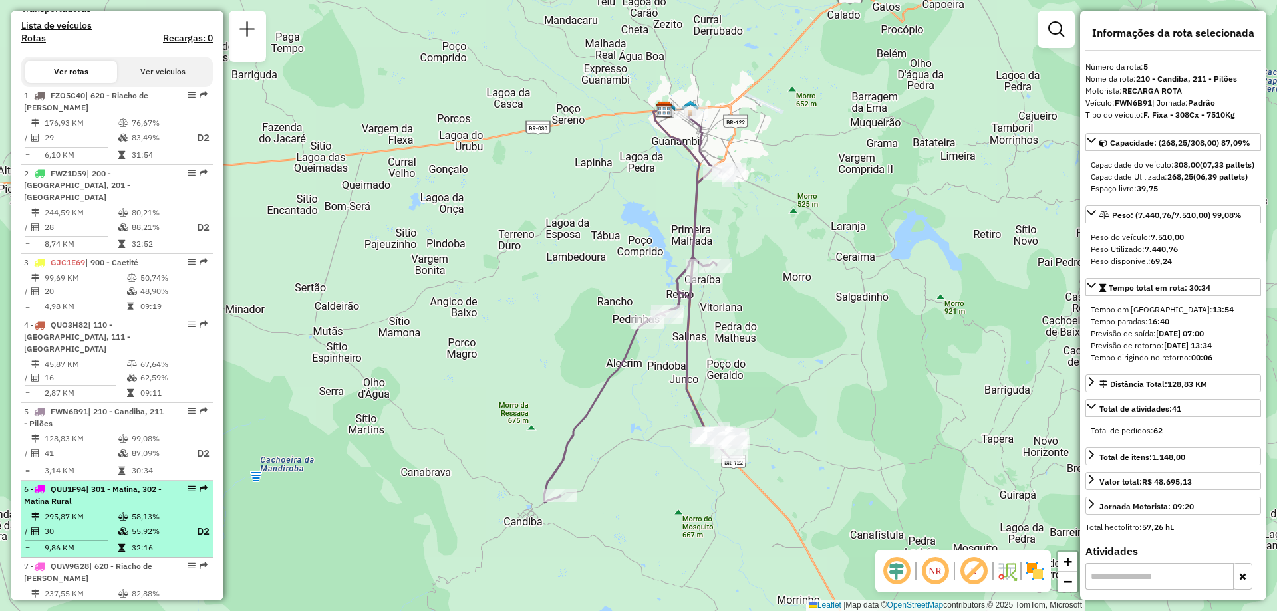
click at [90, 523] on td "30" at bounding box center [81, 531] width 74 height 17
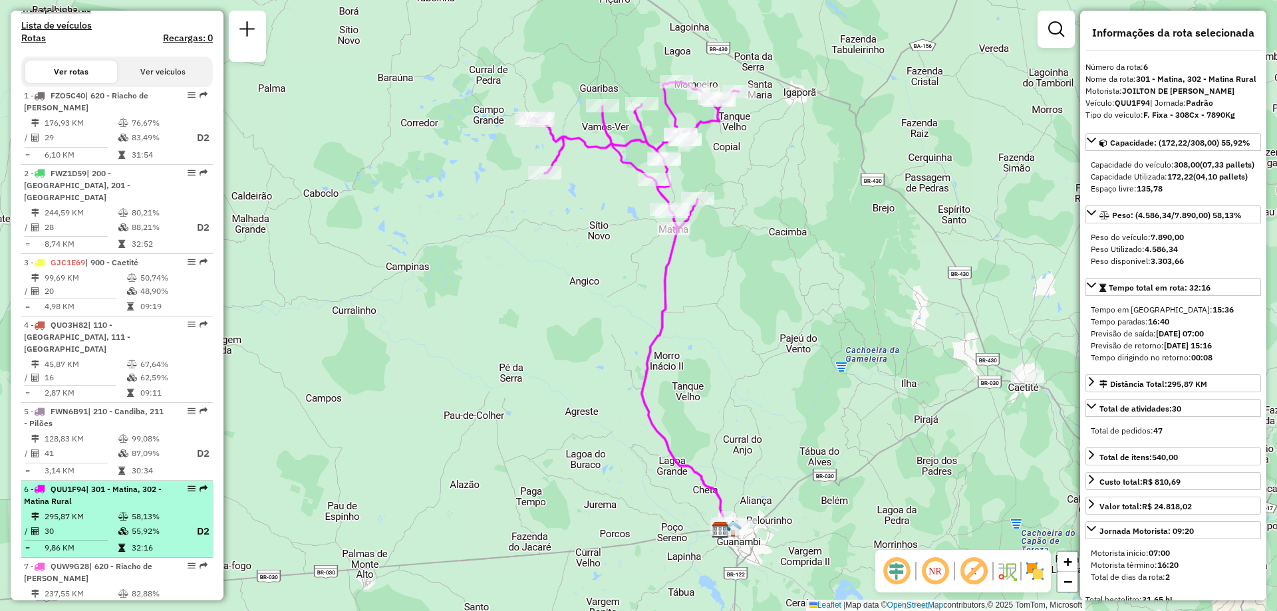
scroll to position [561, 0]
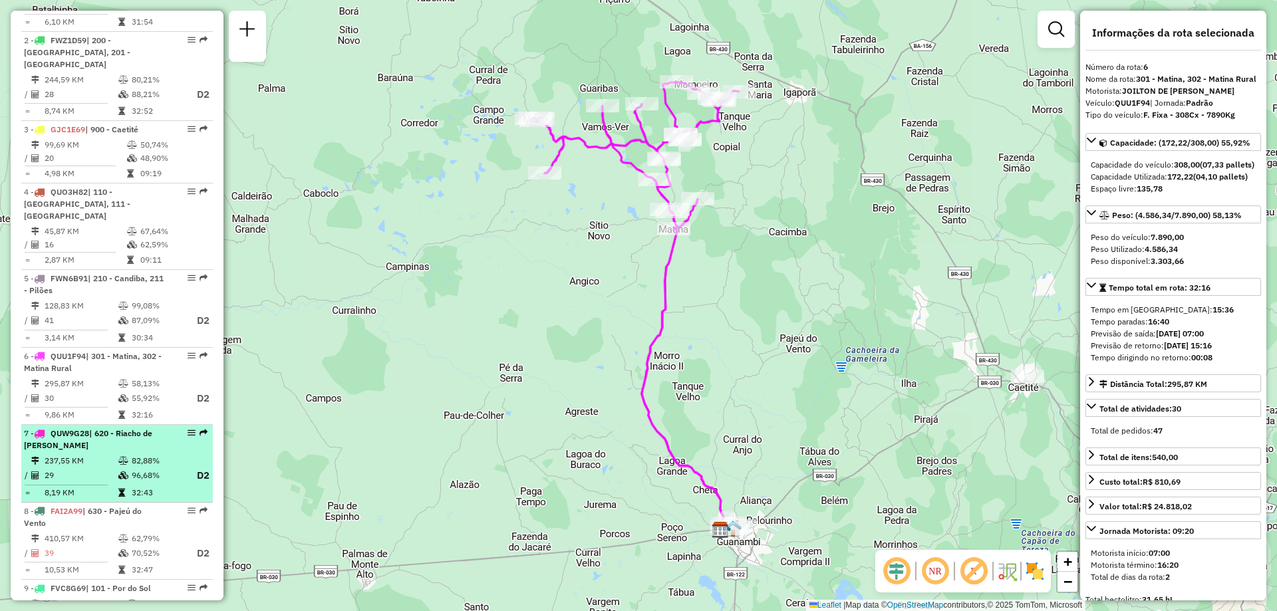
click at [110, 454] on td "237,55 KM" at bounding box center [81, 460] width 74 height 13
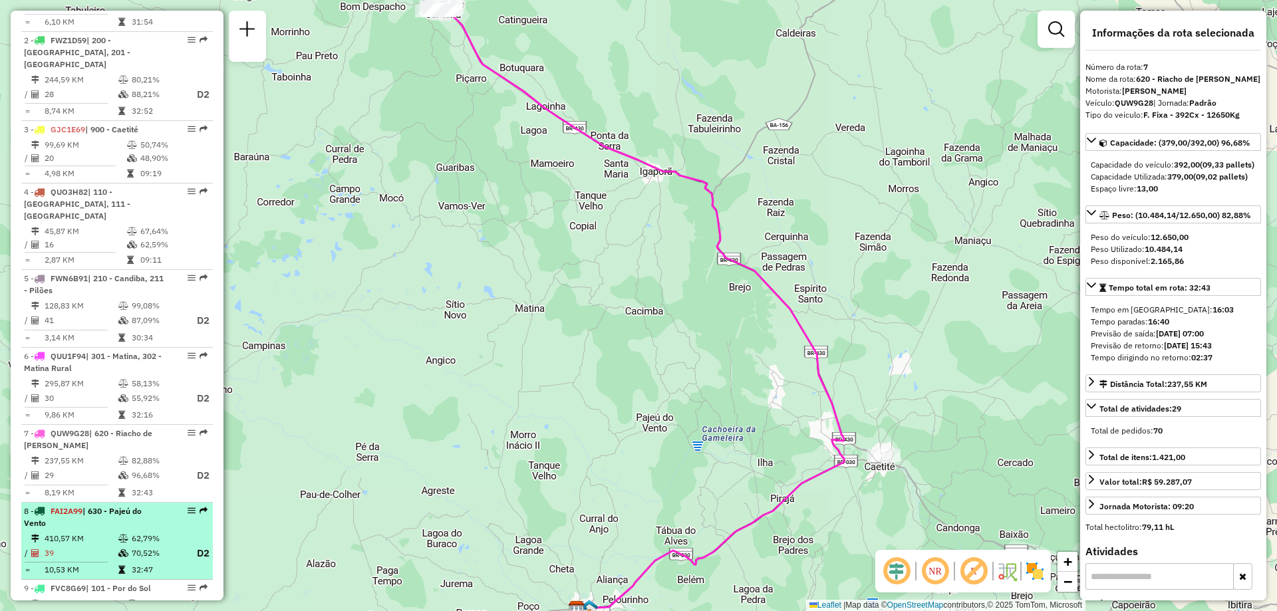
click at [122, 515] on div "8 - FAI2A99 | 630 - Pajeú do Vento" at bounding box center [94, 518] width 141 height 24
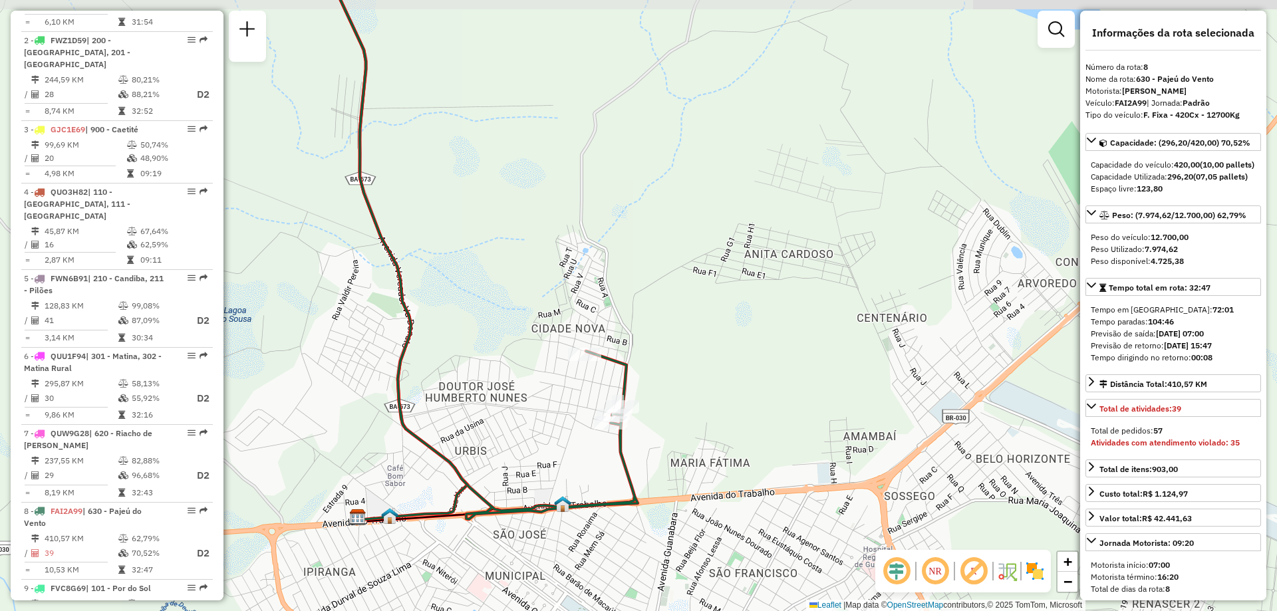
drag, startPoint x: 438, startPoint y: 417, endPoint x: 518, endPoint y: 427, distance: 81.1
click at [518, 427] on div "Janela de atendimento Grade de atendimento Capacidade Transportadoras Veículos …" at bounding box center [638, 305] width 1277 height 611
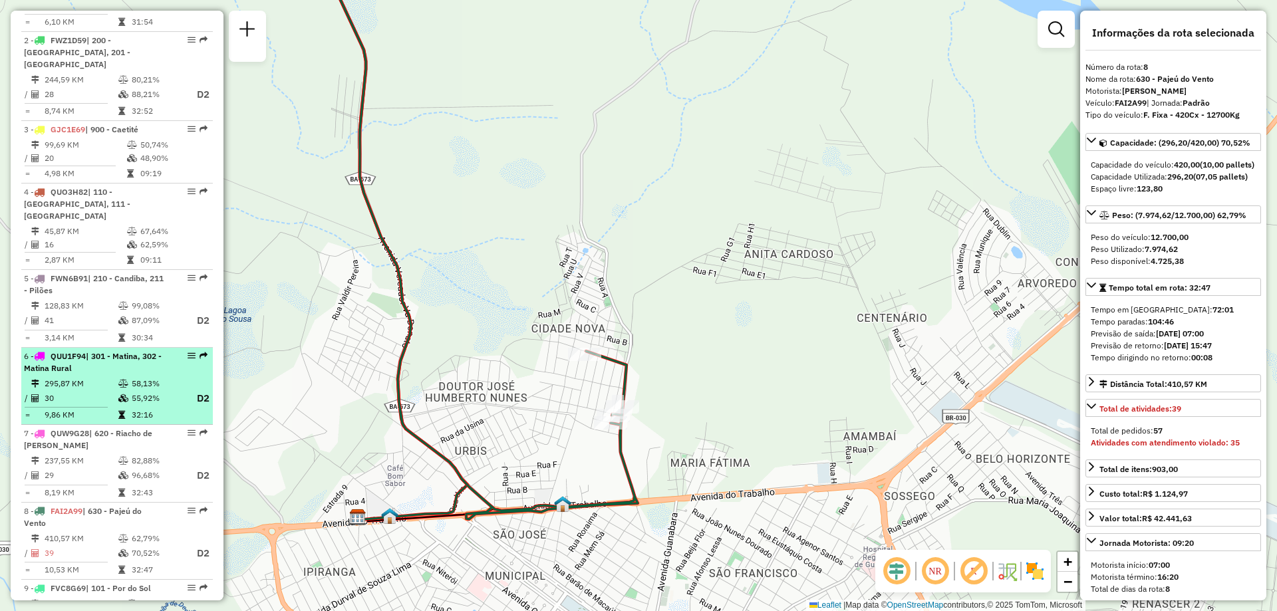
click at [57, 392] on td "30" at bounding box center [81, 398] width 74 height 17
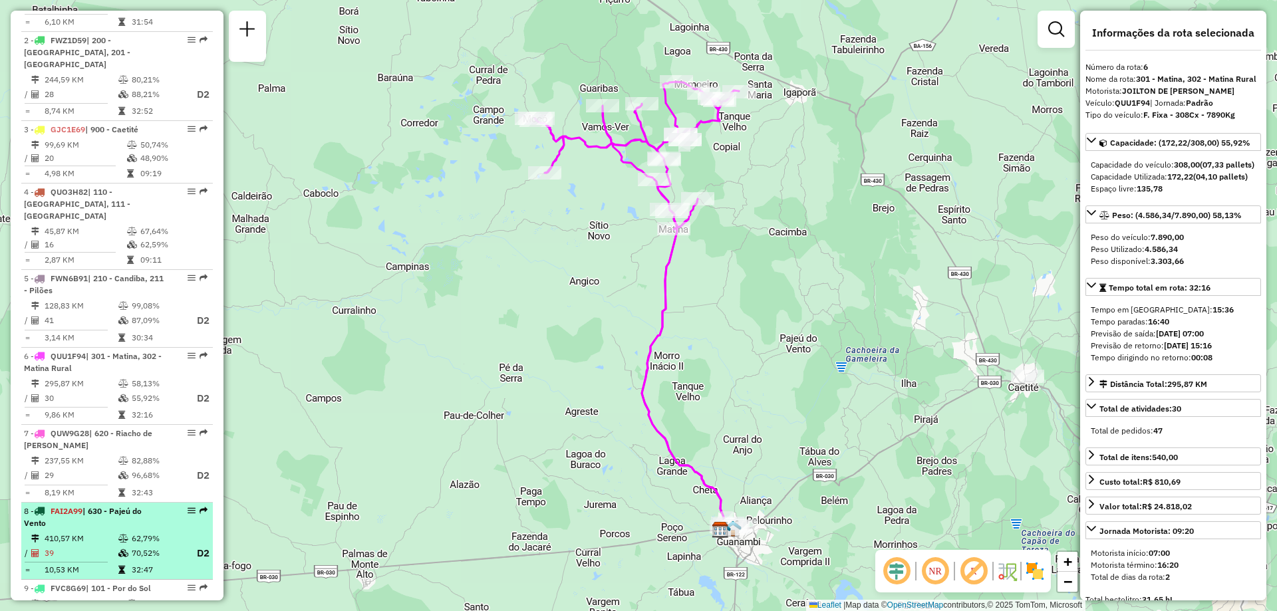
click at [79, 532] on td "410,57 KM" at bounding box center [81, 538] width 74 height 13
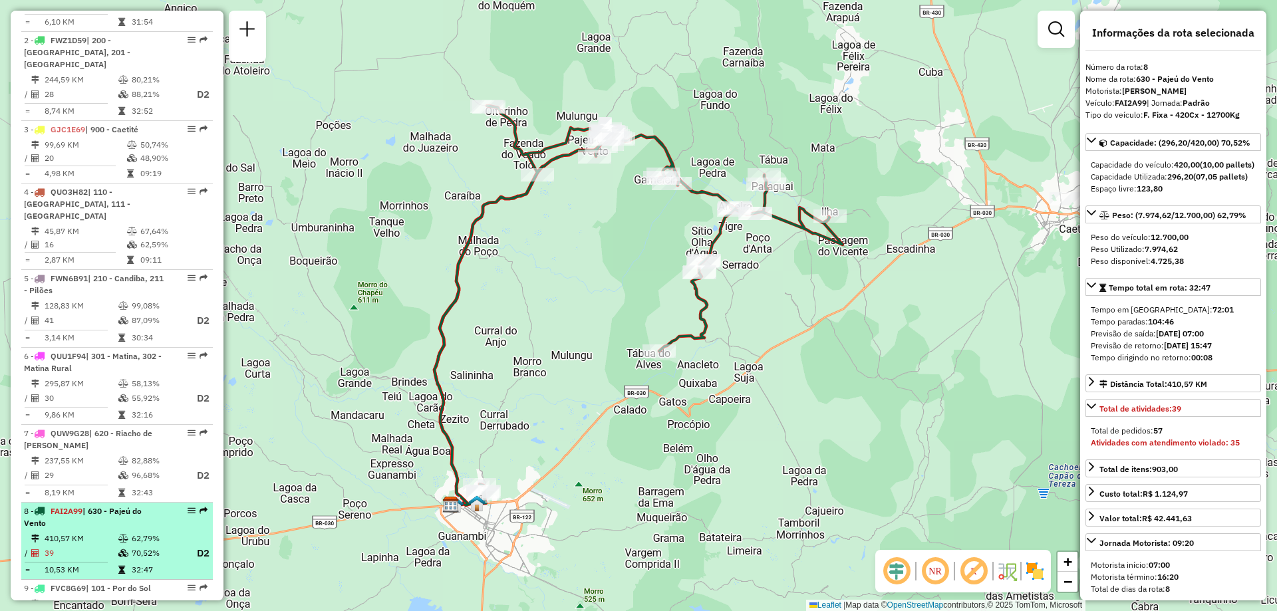
scroll to position [628, 0]
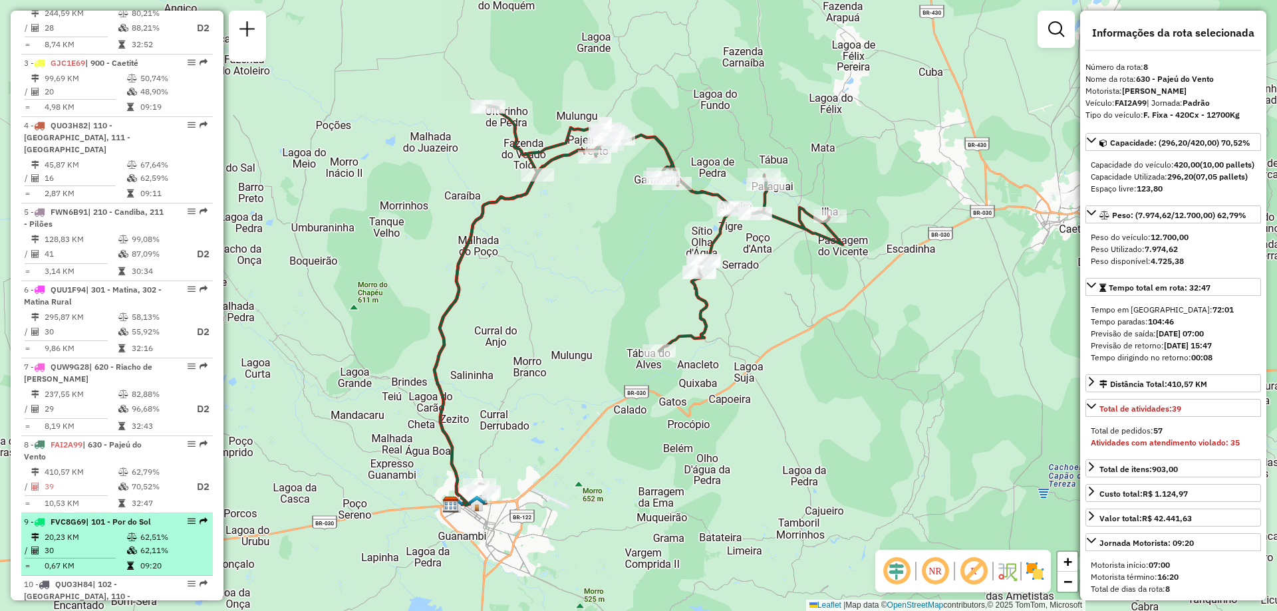
click at [127, 533] on icon at bounding box center [132, 537] width 10 height 8
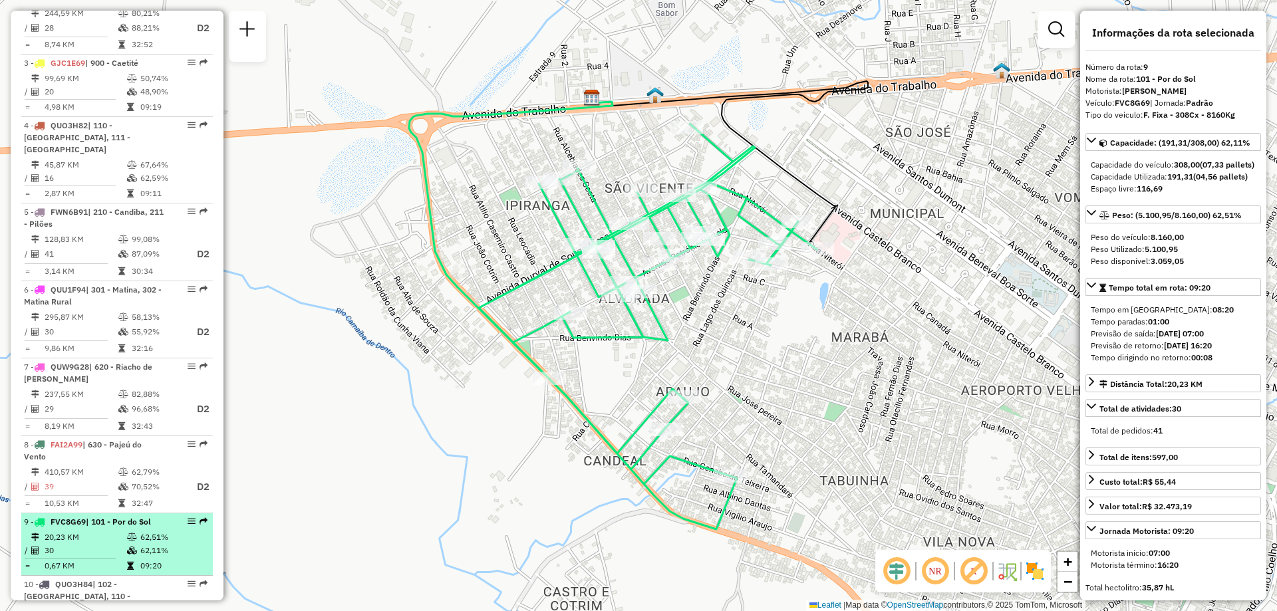
scroll to position [694, 0]
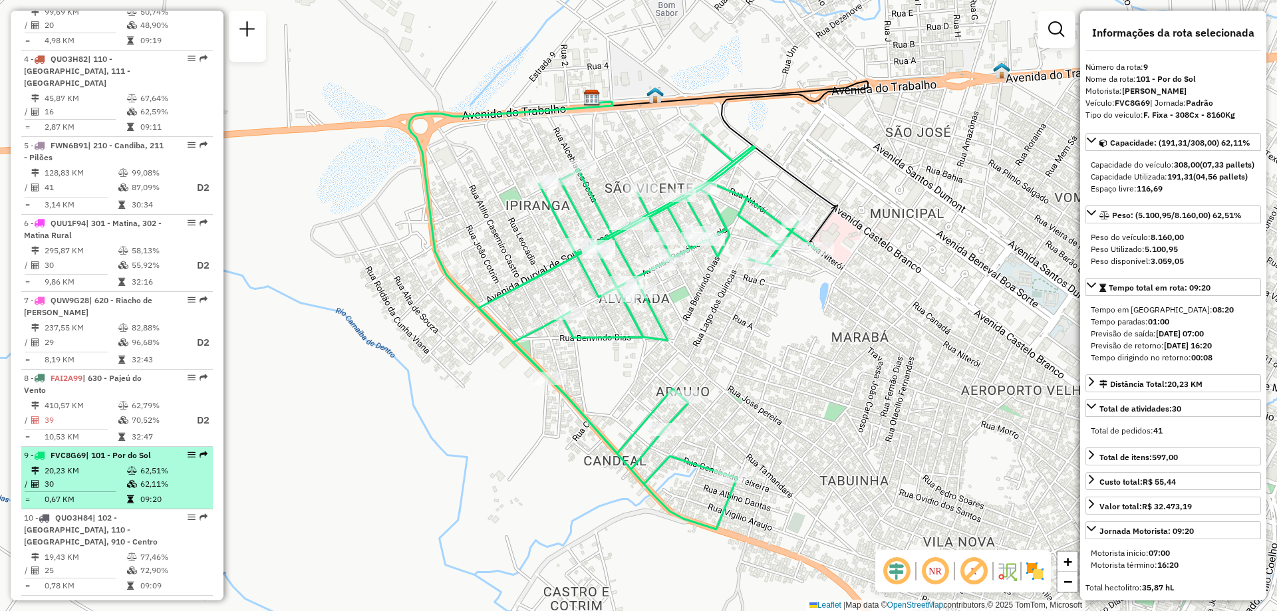
click at [124, 529] on div "10 - QUO3H84 | 102 - Vomitamel, 110 - Santo Antonio, 910 - Centro" at bounding box center [94, 530] width 141 height 36
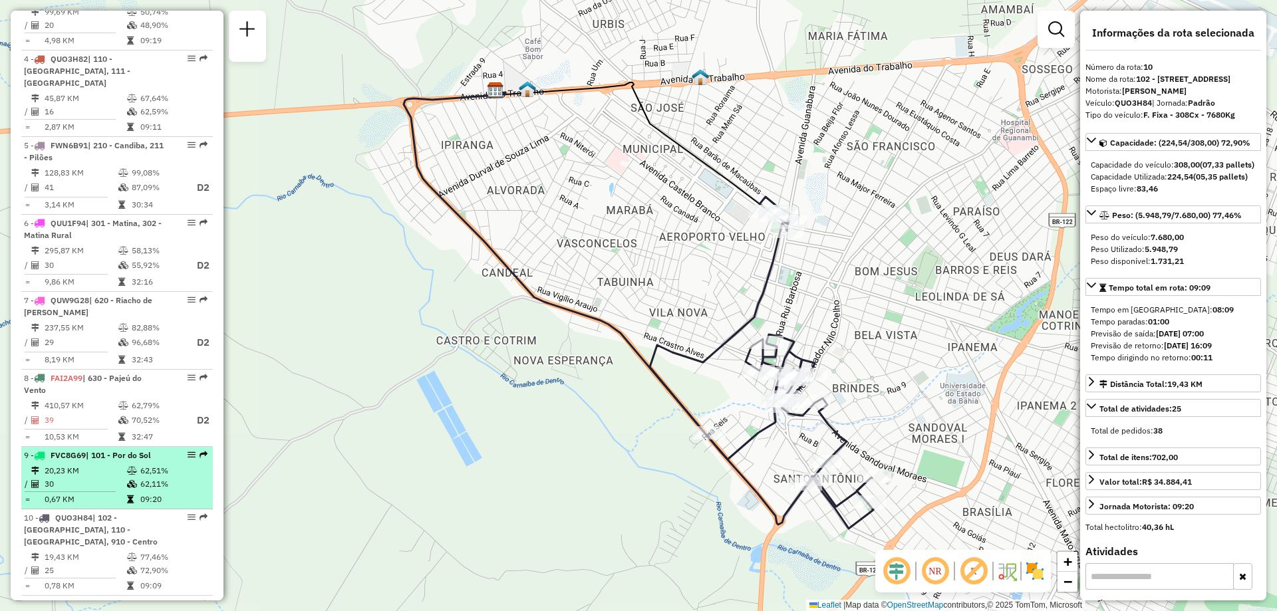
scroll to position [761, 0]
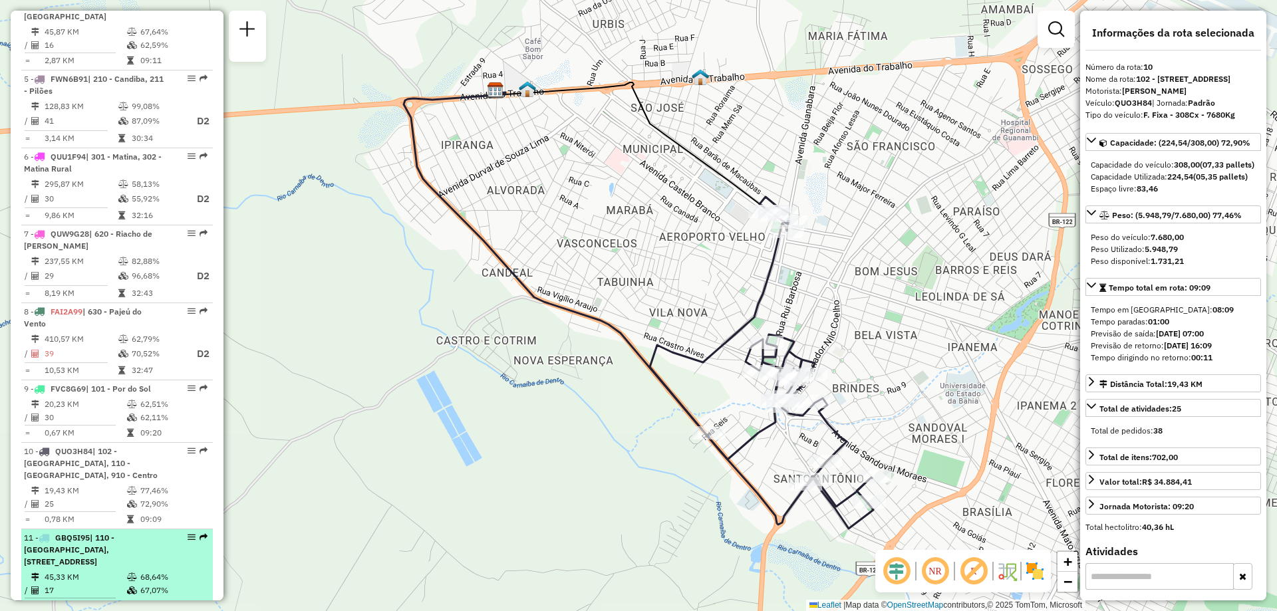
click at [113, 551] on div "11 - GBQ5I95 | 110 - Santo Antonio, 111 - Caiçara, 120 - São Francisco, 910 - C…" at bounding box center [94, 550] width 141 height 36
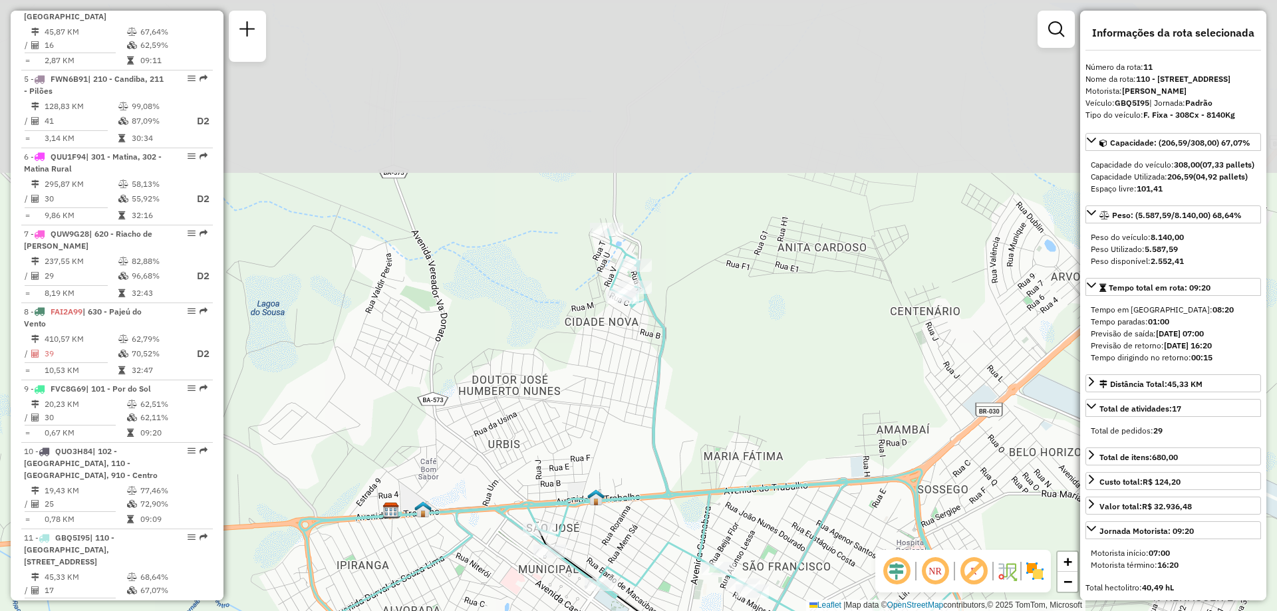
drag, startPoint x: 520, startPoint y: 176, endPoint x: 533, endPoint y: 384, distance: 208.6
click at [533, 382] on div "Janela de atendimento Grade de atendimento Capacidade Transportadoras Veículos …" at bounding box center [638, 305] width 1277 height 611
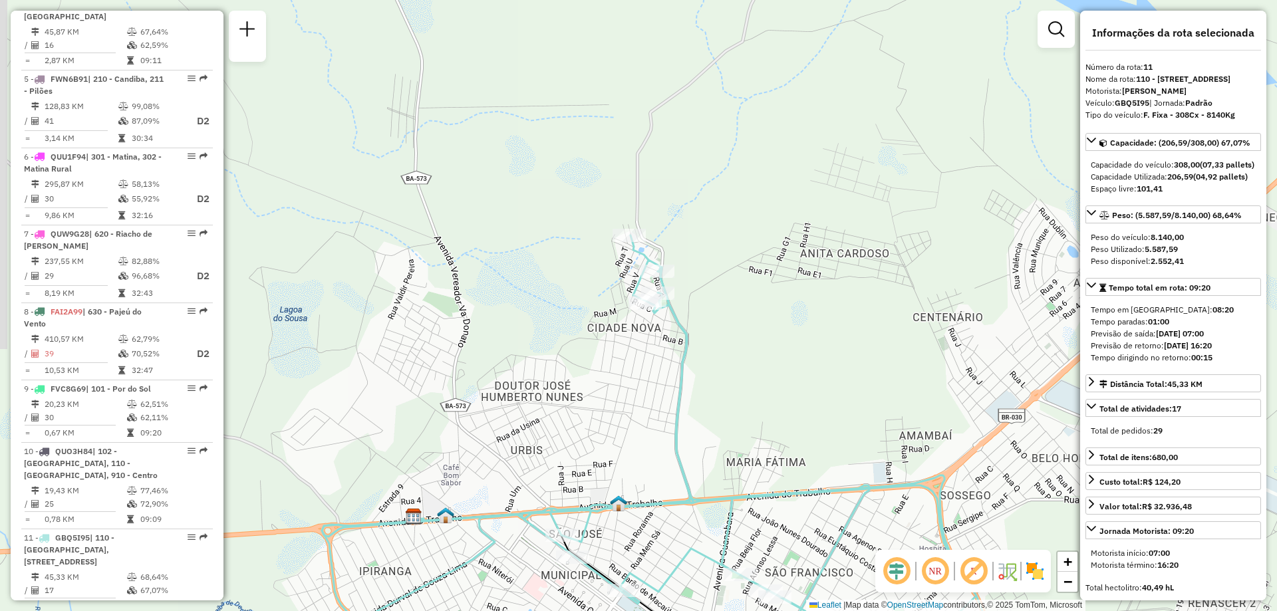
drag, startPoint x: 641, startPoint y: 460, endPoint x: 665, endPoint y: 444, distance: 29.2
click at [665, 444] on div "Janela de atendimento Grade de atendimento Capacidade Transportadoras Veículos …" at bounding box center [638, 305] width 1277 height 611
drag, startPoint x: 681, startPoint y: 452, endPoint x: 707, endPoint y: 446, distance: 26.6
click at [707, 446] on icon at bounding box center [655, 453] width 662 height 440
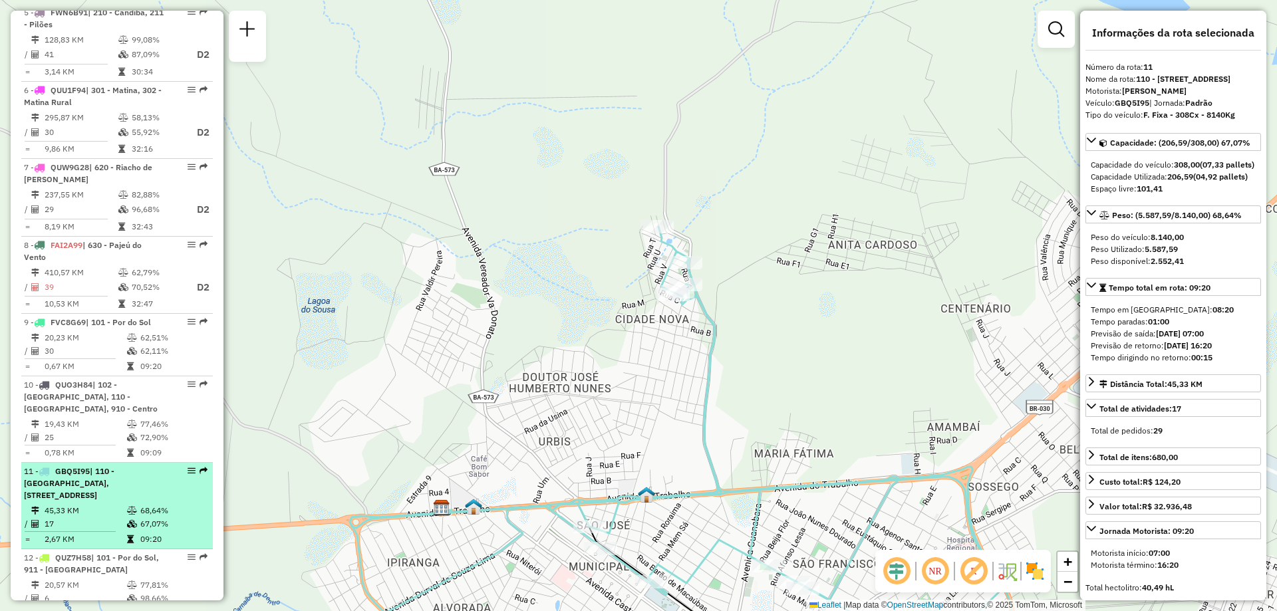
scroll to position [960, 0]
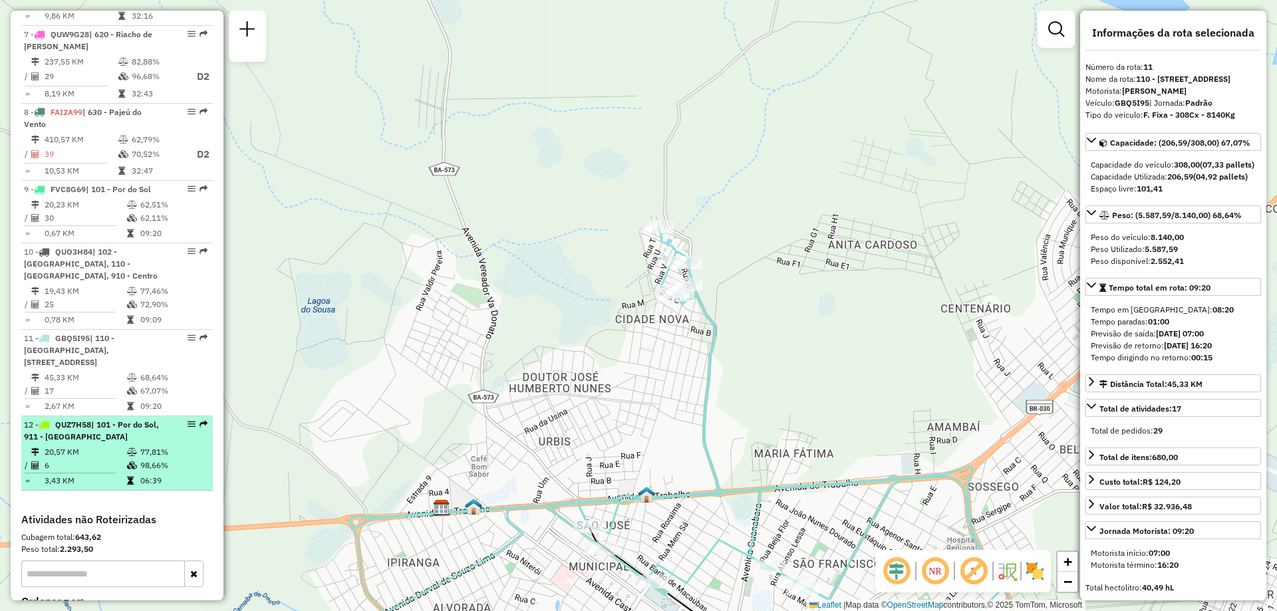
click at [105, 420] on span "| 101 - Por do Sol, 911 - [GEOGRAPHIC_DATA]" at bounding box center [91, 431] width 135 height 22
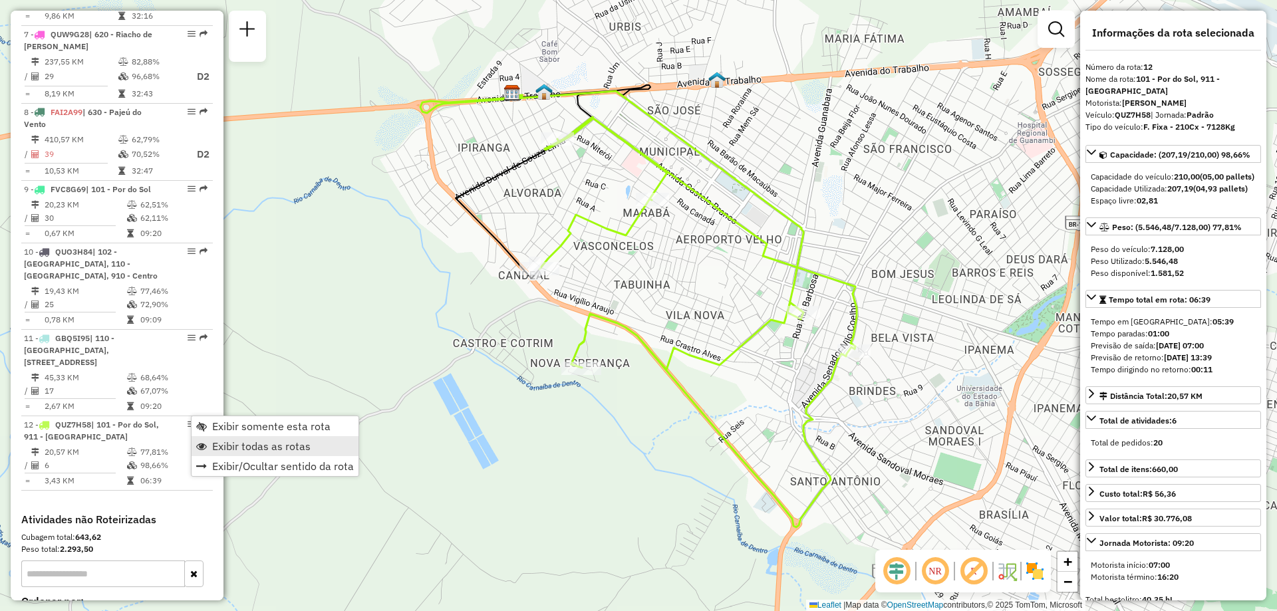
click at [233, 444] on span "Exibir todas as rotas" at bounding box center [261, 446] width 98 height 11
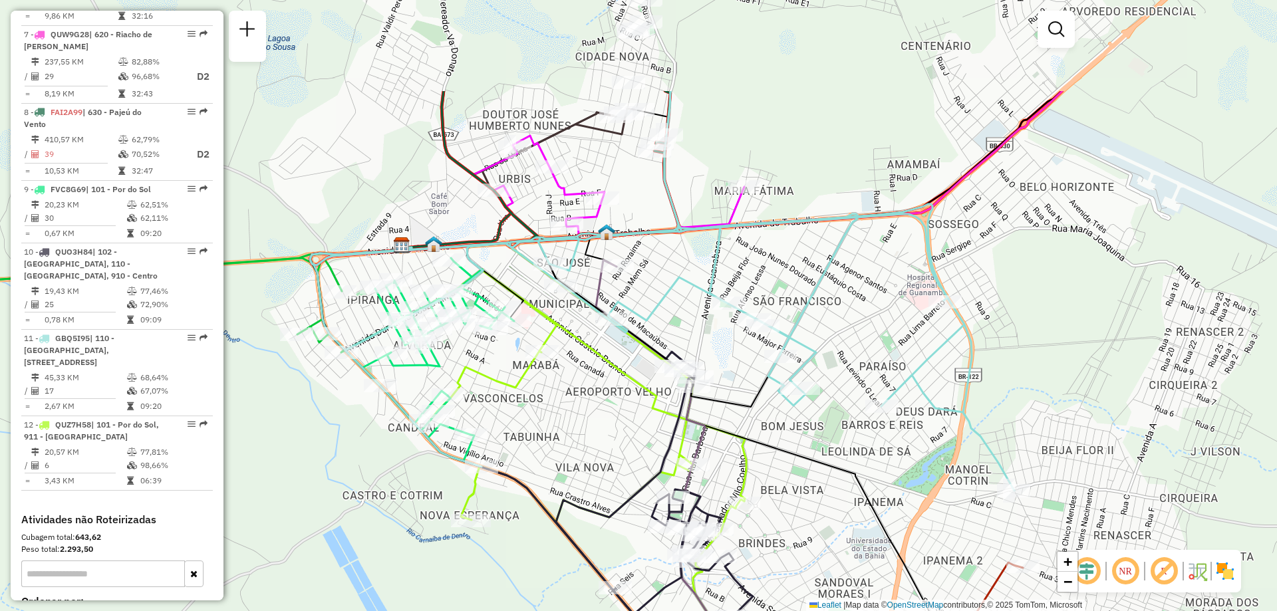
drag, startPoint x: 839, startPoint y: 303, endPoint x: 730, endPoint y: 453, distance: 185.7
click at [730, 453] on div "Janela de atendimento Grade de atendimento Capacidade Transportadoras Veículos …" at bounding box center [638, 305] width 1277 height 611
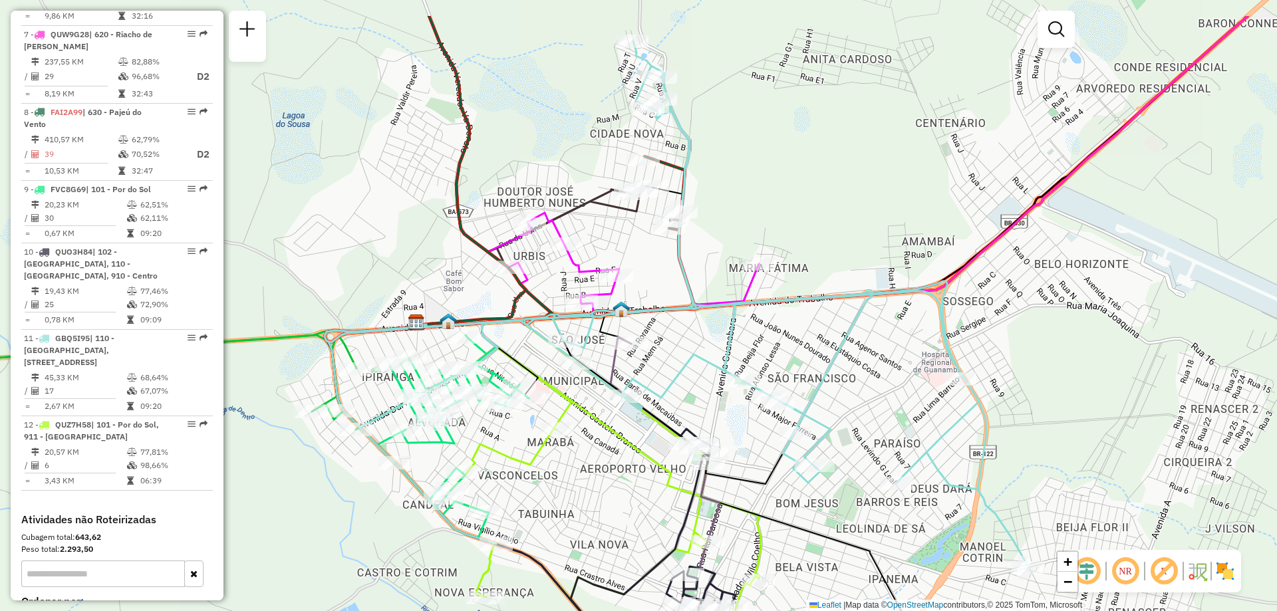
drag, startPoint x: 804, startPoint y: 291, endPoint x: 815, endPoint y: 333, distance: 43.9
click at [815, 333] on div "Janela de atendimento Grade de atendimento Capacidade Transportadoras Veículos …" at bounding box center [638, 305] width 1277 height 611
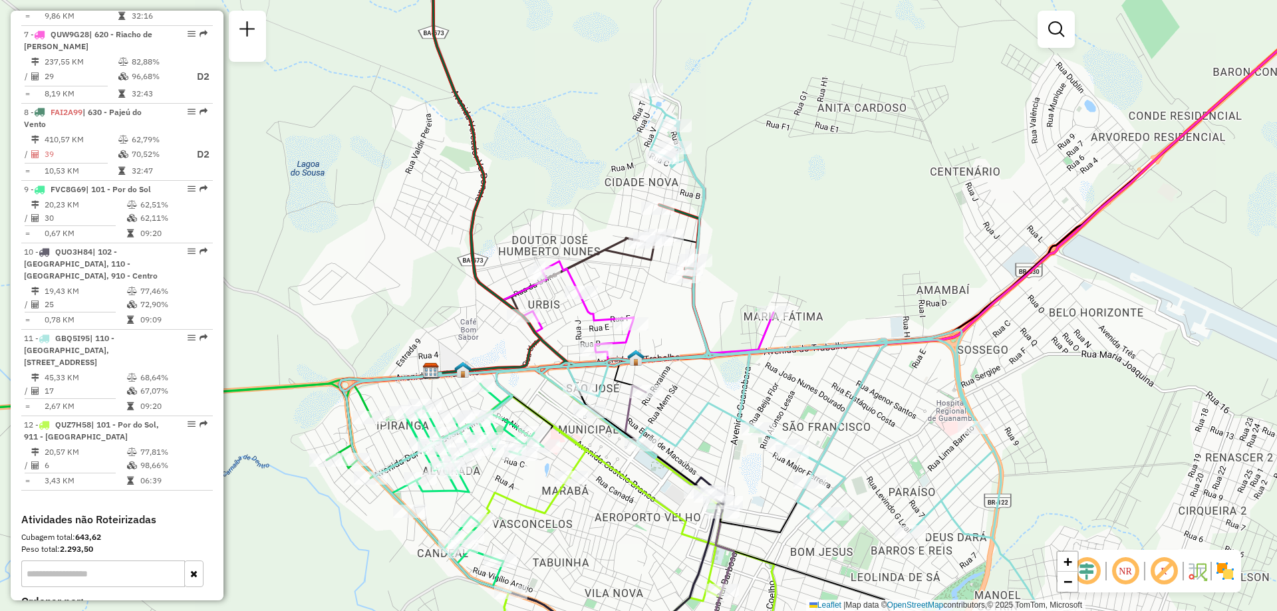
drag, startPoint x: 815, startPoint y: 333, endPoint x: 829, endPoint y: 382, distance: 50.7
click at [829, 382] on div "Janela de atendimento Grade de atendimento Capacidade Transportadoras Veículos …" at bounding box center [638, 305] width 1277 height 611
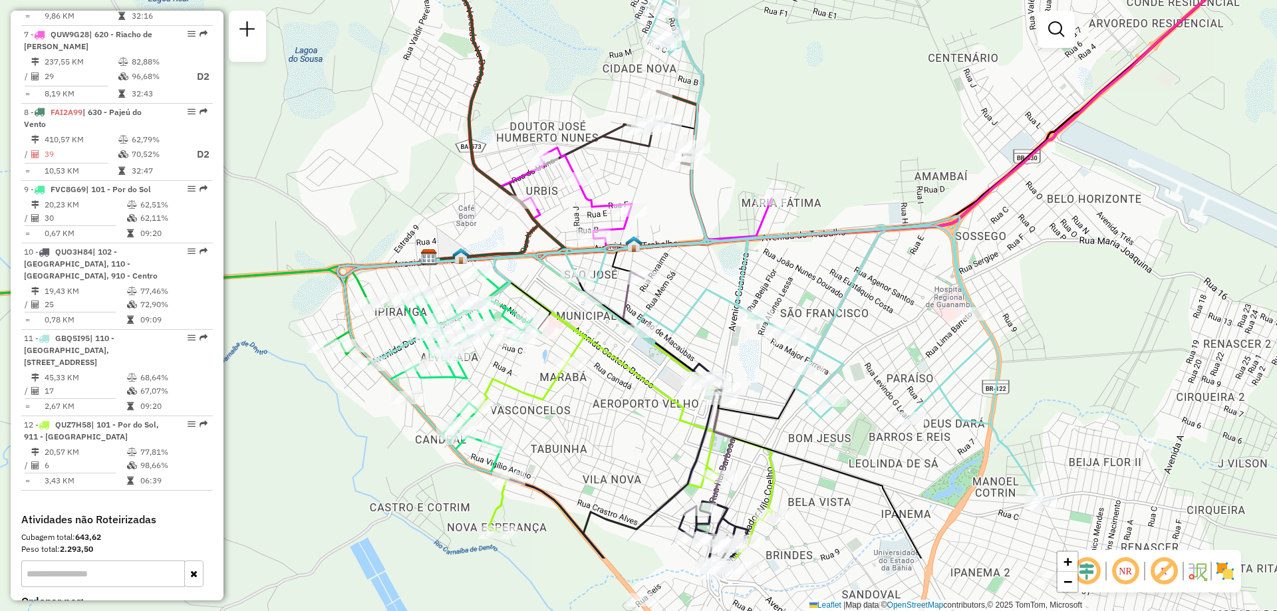
drag, startPoint x: 825, startPoint y: 396, endPoint x: 823, endPoint y: 282, distance: 113.8
click at [823, 282] on div "Janela de atendimento Grade de atendimento Capacidade Transportadoras Veículos …" at bounding box center [638, 305] width 1277 height 611
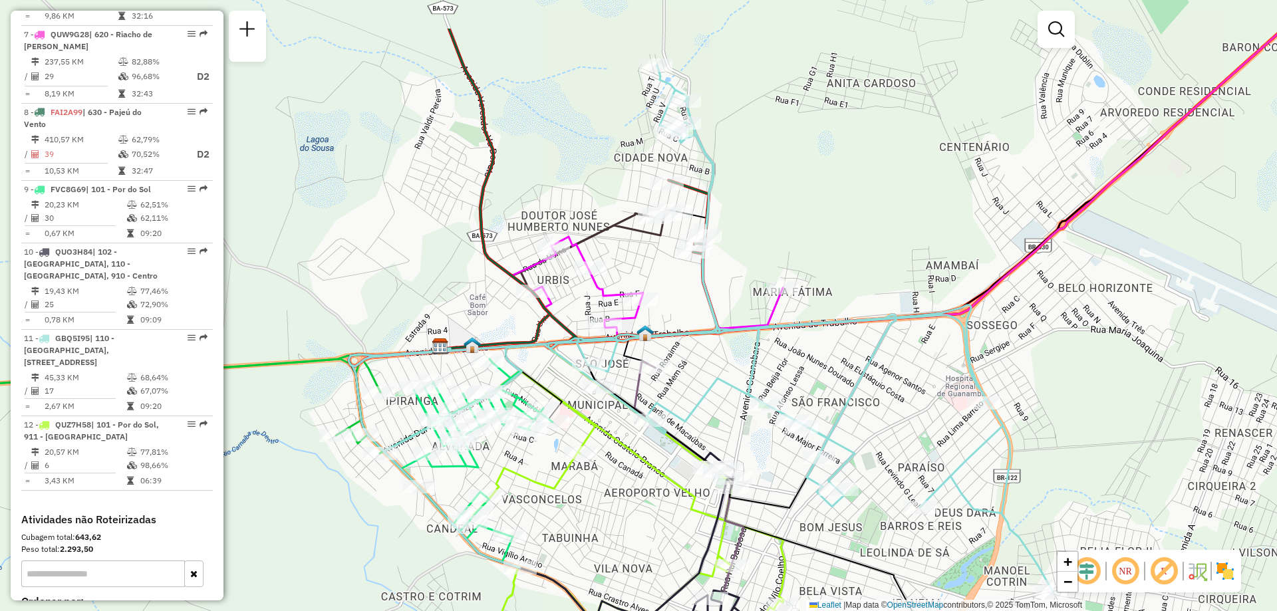
drag, startPoint x: 823, startPoint y: 282, endPoint x: 841, endPoint y: 395, distance: 114.6
click at [841, 395] on div "Janela de atendimento Grade de atendimento Capacidade Transportadoras Veículos …" at bounding box center [638, 305] width 1277 height 611
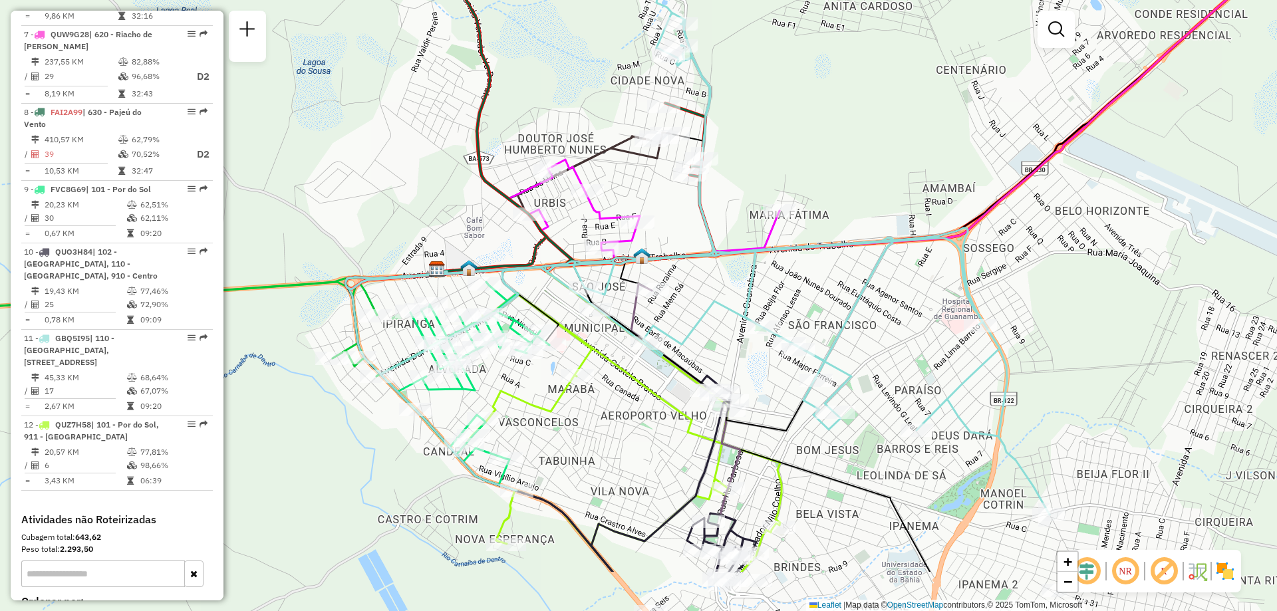
drag, startPoint x: 872, startPoint y: 374, endPoint x: 861, endPoint y: 273, distance: 101.0
click at [861, 273] on div "Janela de atendimento Grade de atendimento Capacidade Transportadoras Veículos …" at bounding box center [638, 305] width 1277 height 611
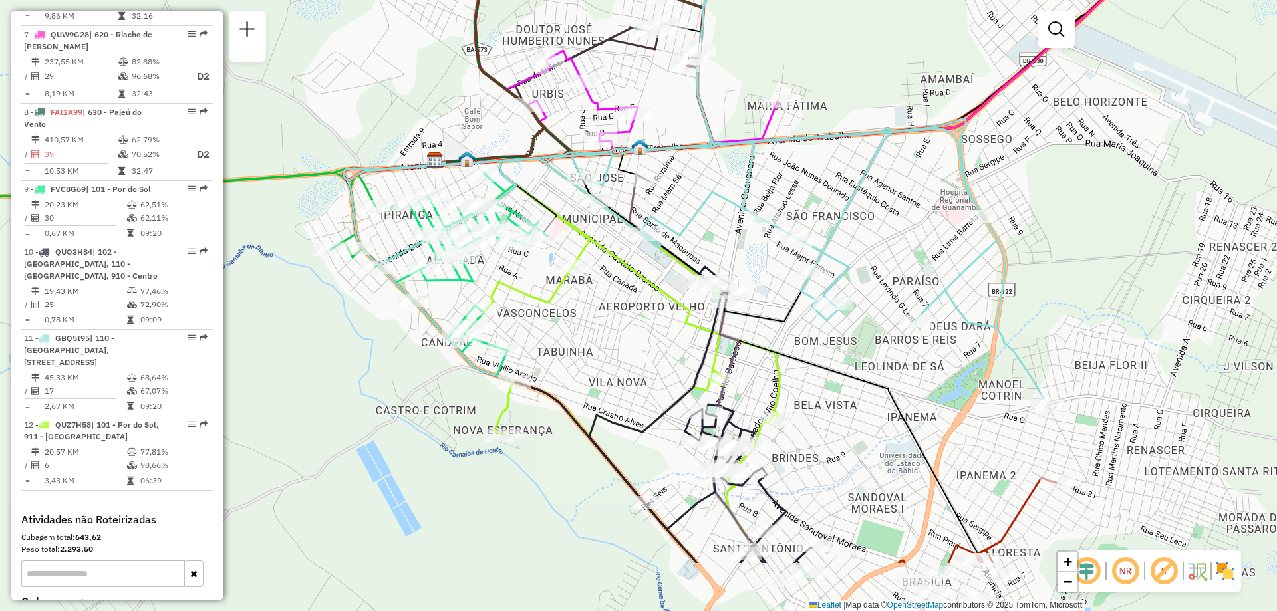
drag, startPoint x: 911, startPoint y: 359, endPoint x: 909, endPoint y: 257, distance: 101.8
click at [909, 257] on div "Janela de atendimento Grade de atendimento Capacidade Transportadoras Veículos …" at bounding box center [638, 305] width 1277 height 611
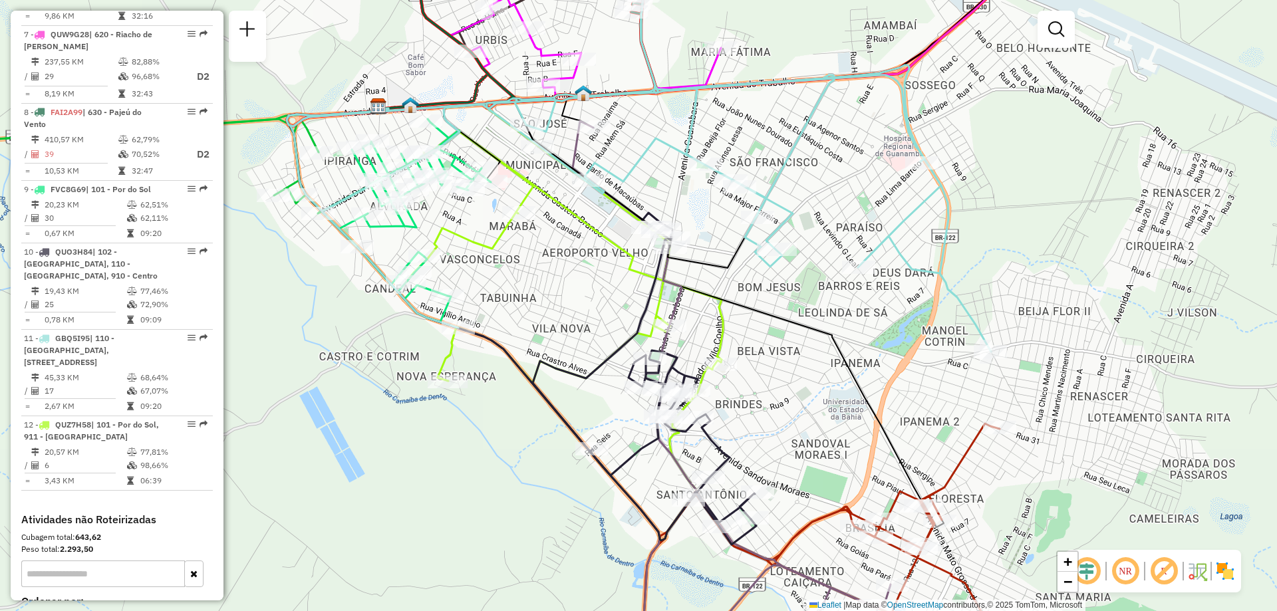
drag, startPoint x: 1044, startPoint y: 438, endPoint x: 994, endPoint y: 384, distance: 73.9
click at [994, 384] on div "Janela de atendimento Grade de atendimento Capacidade Transportadoras Veículos …" at bounding box center [638, 305] width 1277 height 611
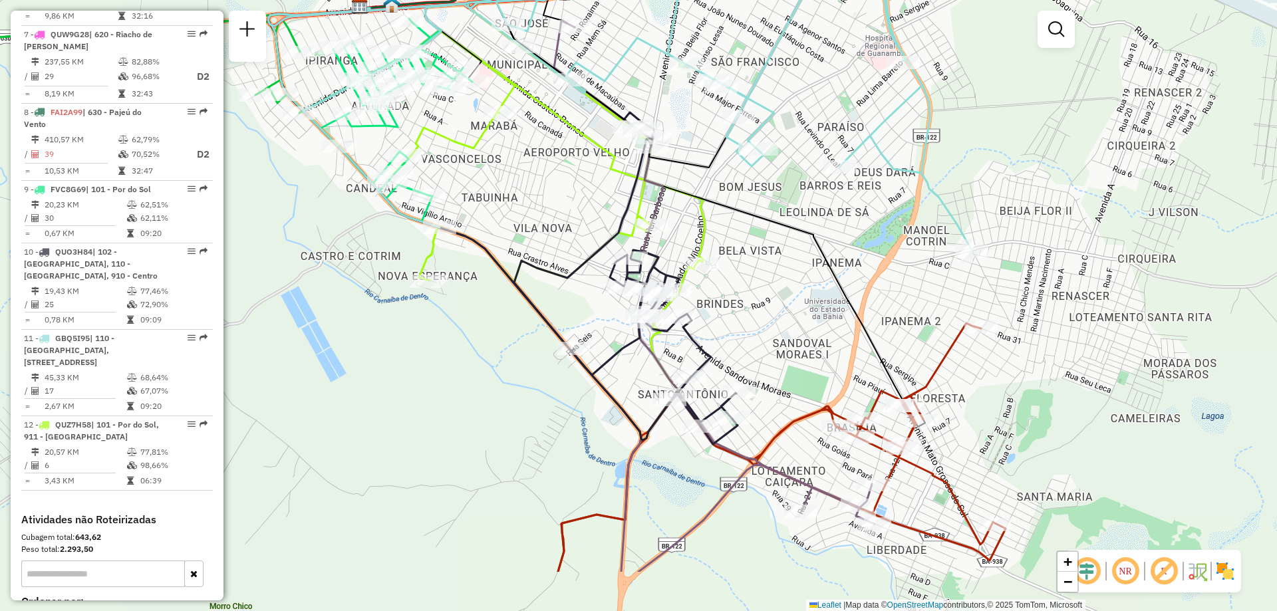
drag, startPoint x: 1027, startPoint y: 482, endPoint x: 1008, endPoint y: 385, distance: 98.9
click at [1008, 385] on div "Janela de atendimento Grade de atendimento Capacidade Transportadoras Veículos …" at bounding box center [638, 305] width 1277 height 611
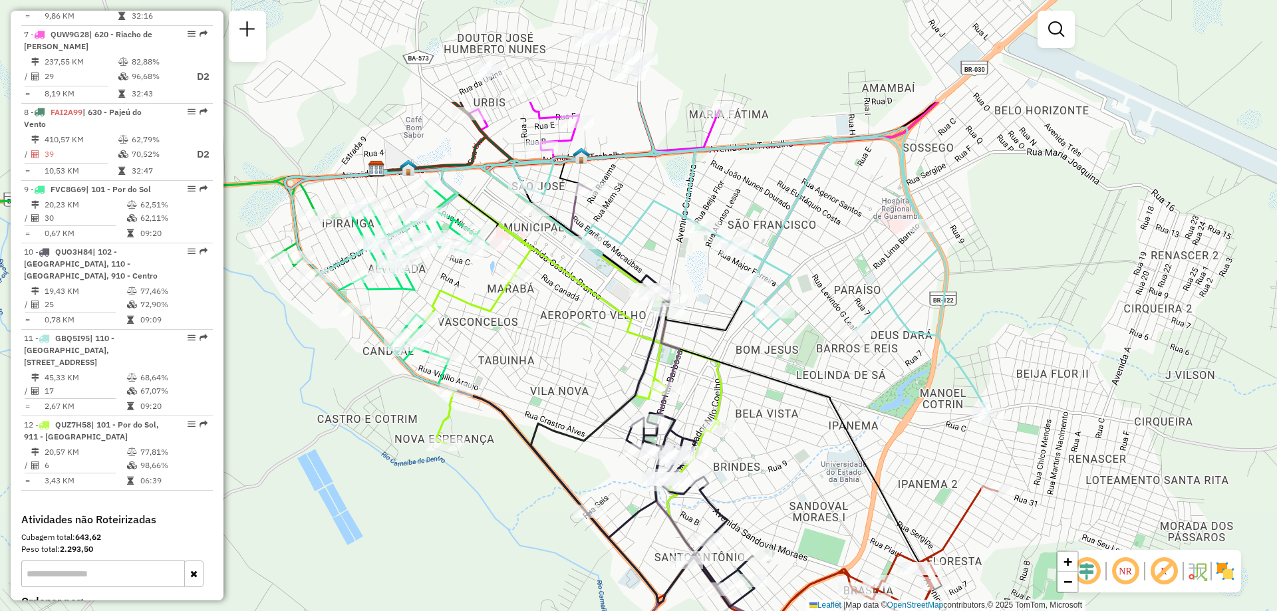
drag, startPoint x: 835, startPoint y: 246, endPoint x: 853, endPoint y: 399, distance: 154.0
click at [853, 399] on div "Janela de atendimento Grade de atendimento Capacidade Transportadoras Veículos …" at bounding box center [638, 305] width 1277 height 611
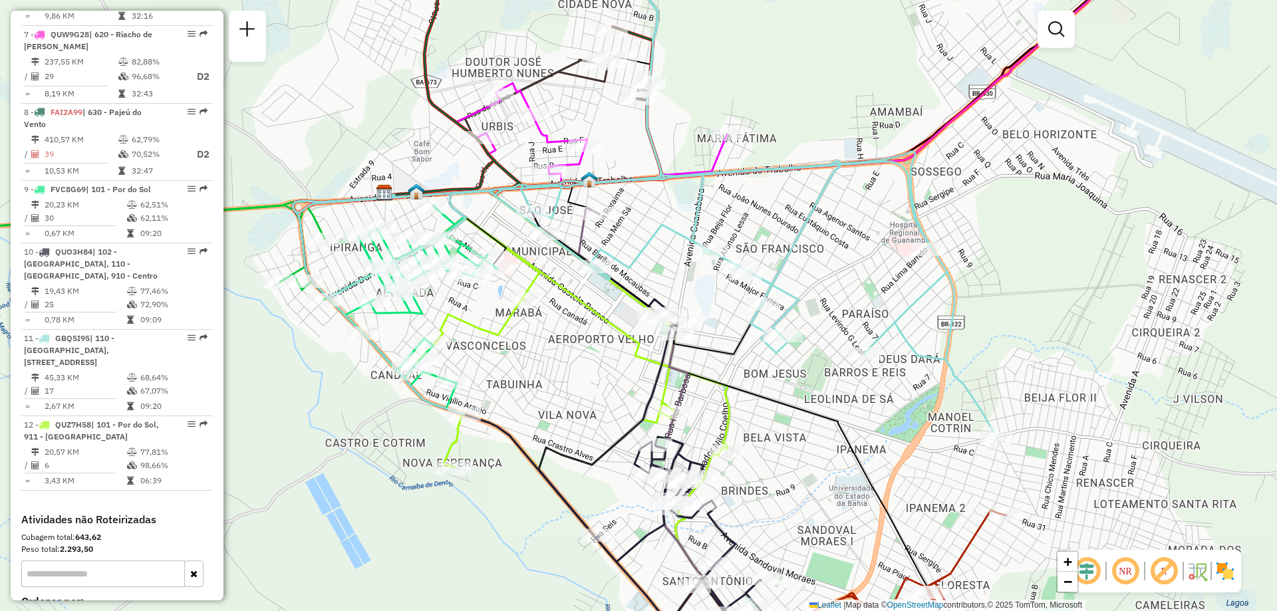
drag, startPoint x: 563, startPoint y: 366, endPoint x: 571, endPoint y: 390, distance: 25.9
click at [571, 390] on div "Janela de atendimento Grade de atendimento Capacidade Transportadoras Veículos …" at bounding box center [638, 305] width 1277 height 611
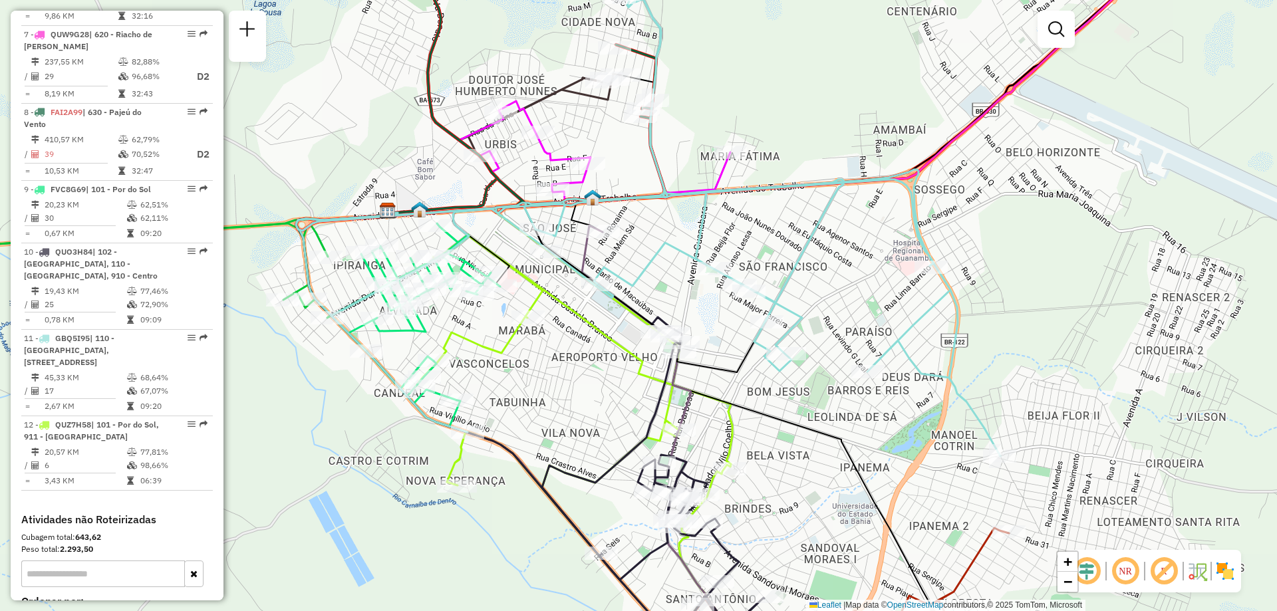
drag, startPoint x: 579, startPoint y: 368, endPoint x: 583, endPoint y: 387, distance: 18.9
click at [583, 387] on div "Janela de atendimento Grade de atendimento Capacidade Transportadoras Veículos …" at bounding box center [638, 305] width 1277 height 611
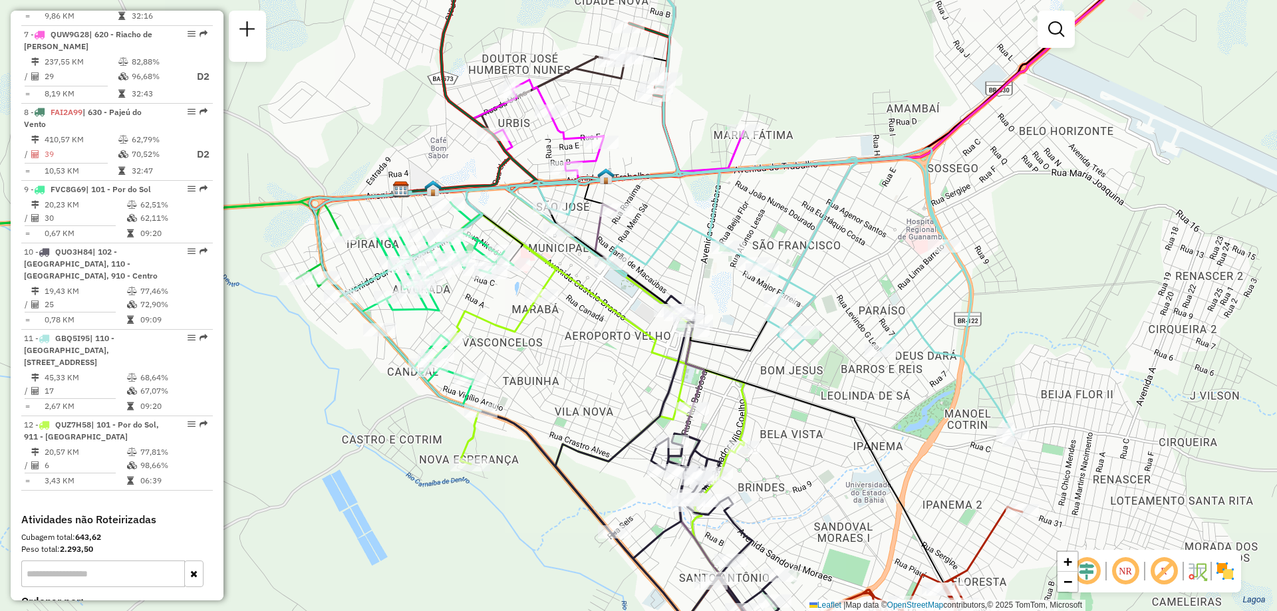
drag, startPoint x: 571, startPoint y: 443, endPoint x: 584, endPoint y: 420, distance: 26.2
click at [584, 420] on div "Janela de atendimento Grade de atendimento Capacidade Transportadoras Veículos …" at bounding box center [638, 305] width 1277 height 611
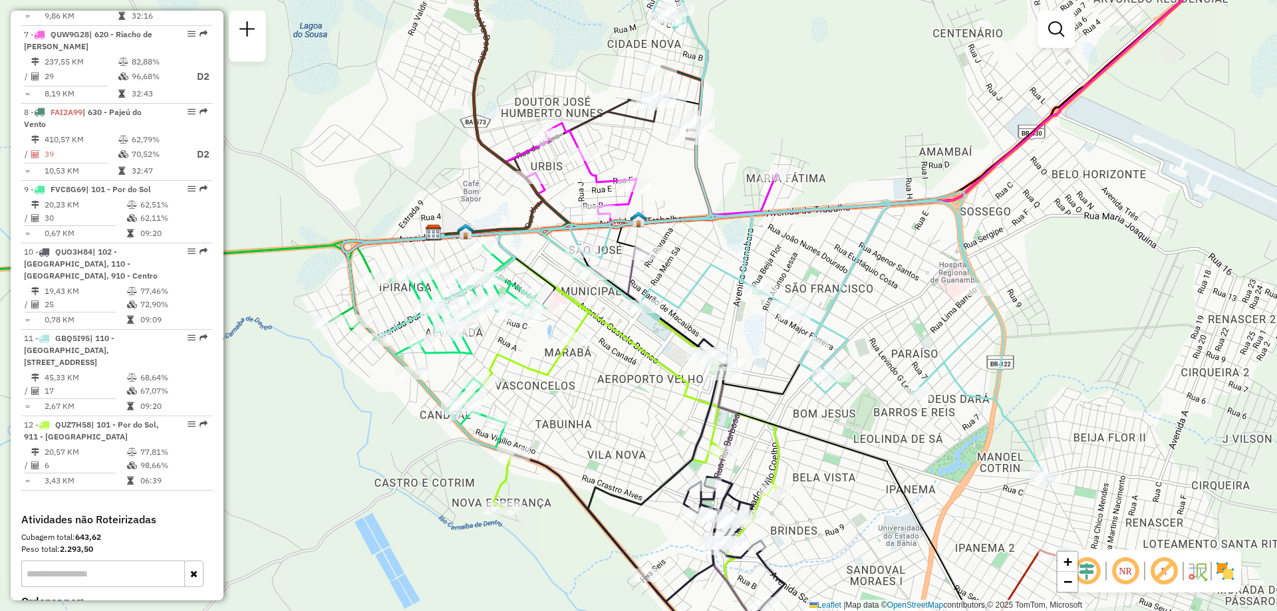
drag, startPoint x: 640, startPoint y: 434, endPoint x: 668, endPoint y: 469, distance: 44.9
click at [668, 469] on div "Janela de atendimento Grade de atendimento Capacidade Transportadoras Veículos …" at bounding box center [638, 305] width 1277 height 611
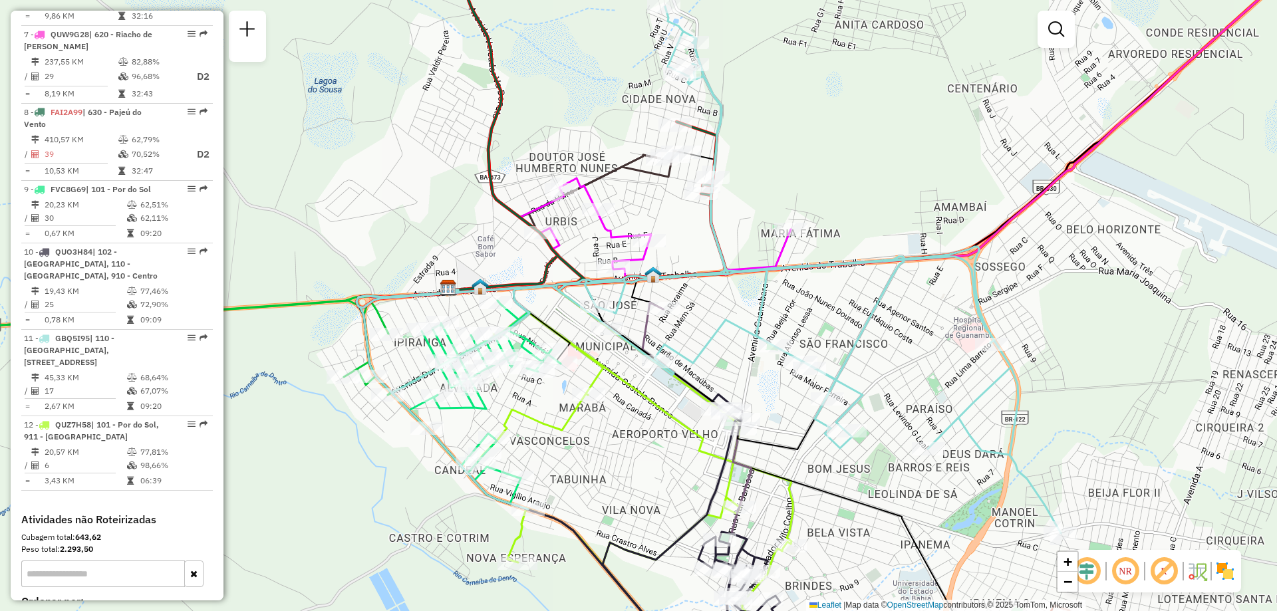
drag, startPoint x: 861, startPoint y: 267, endPoint x: 857, endPoint y: 299, distance: 32.1
click at [857, 299] on div "Janela de atendimento Grade de atendimento Capacidade Transportadoras Veículos …" at bounding box center [638, 305] width 1277 height 611
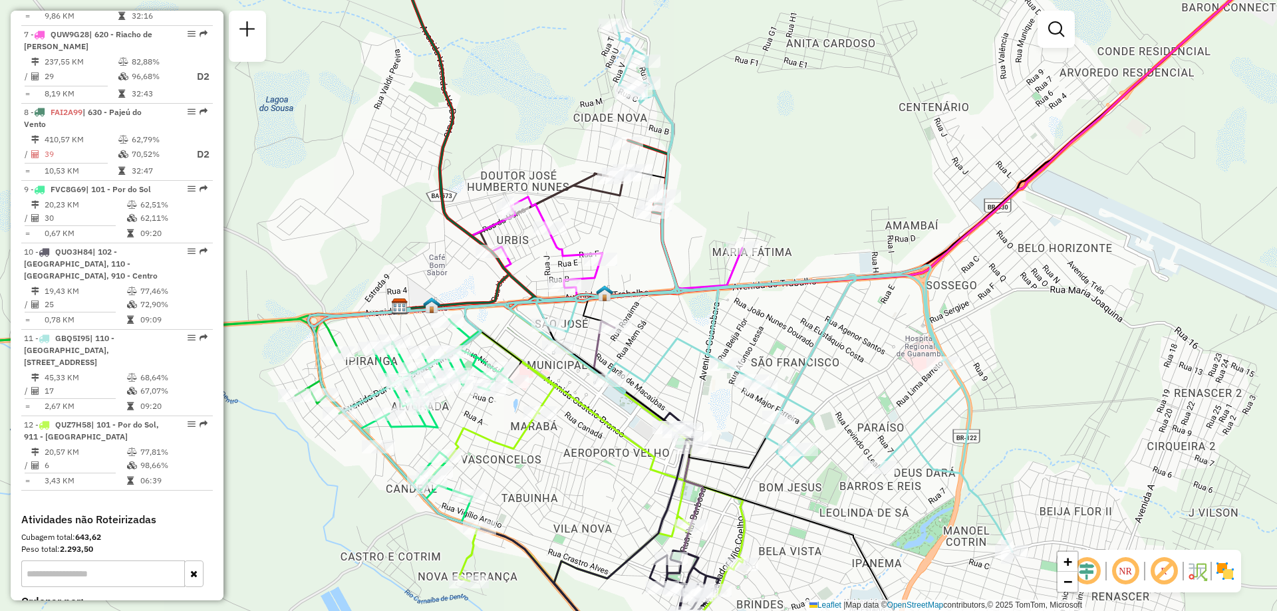
drag, startPoint x: 933, startPoint y: 174, endPoint x: 885, endPoint y: 193, distance: 52.0
click at [885, 193] on div "Janela de atendimento Grade de atendimento Capacidade Transportadoras Veículos …" at bounding box center [638, 305] width 1277 height 611
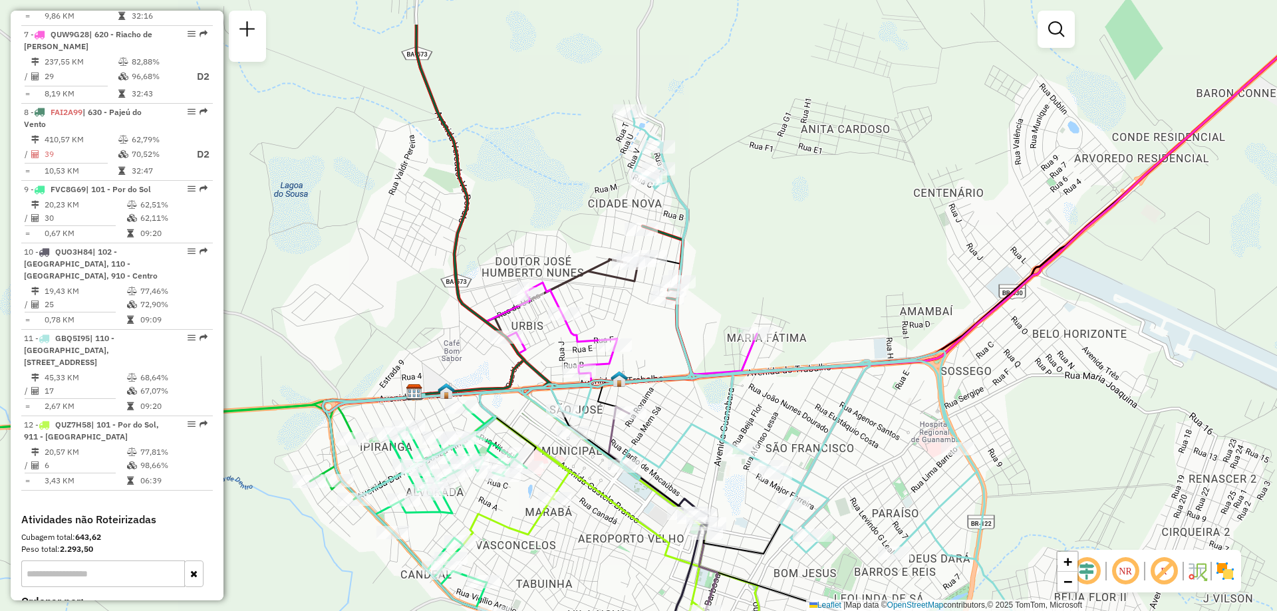
drag, startPoint x: 756, startPoint y: 192, endPoint x: 770, endPoint y: 278, distance: 87.7
click at [770, 278] on div "Janela de atendimento Grade de atendimento Capacidade Transportadoras Veículos …" at bounding box center [638, 305] width 1277 height 611
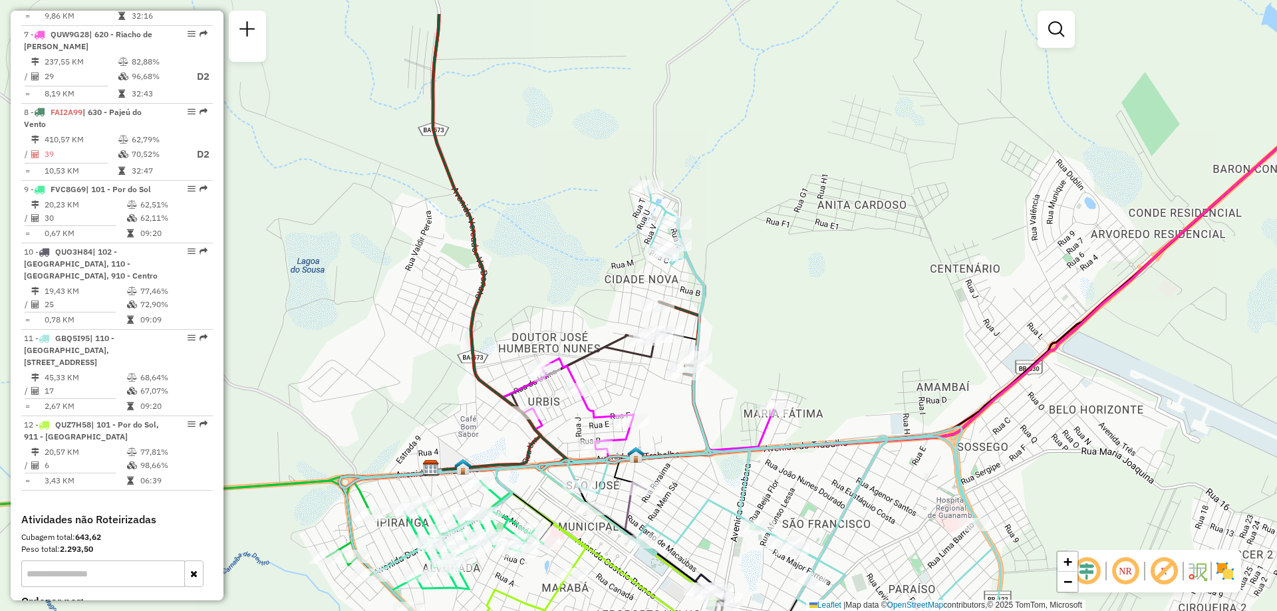
drag, startPoint x: 770, startPoint y: 277, endPoint x: 787, endPoint y: 353, distance: 78.3
click at [787, 353] on div "Janela de atendimento Grade de atendimento Capacidade Transportadoras Veículos …" at bounding box center [638, 305] width 1277 height 611
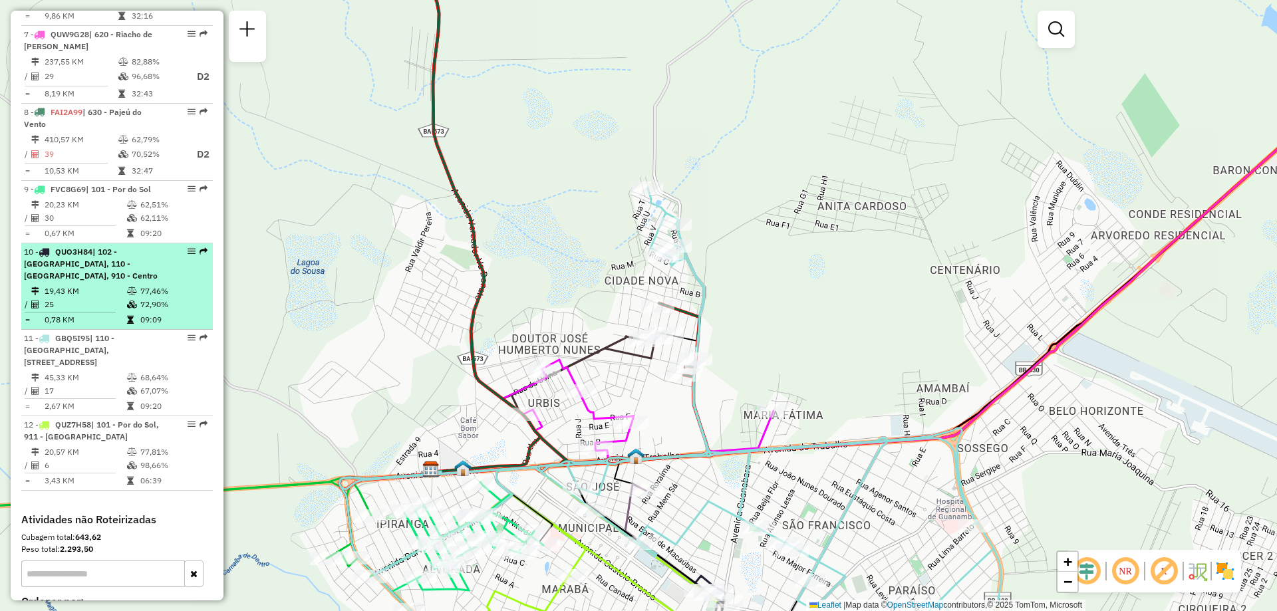
select select "**********"
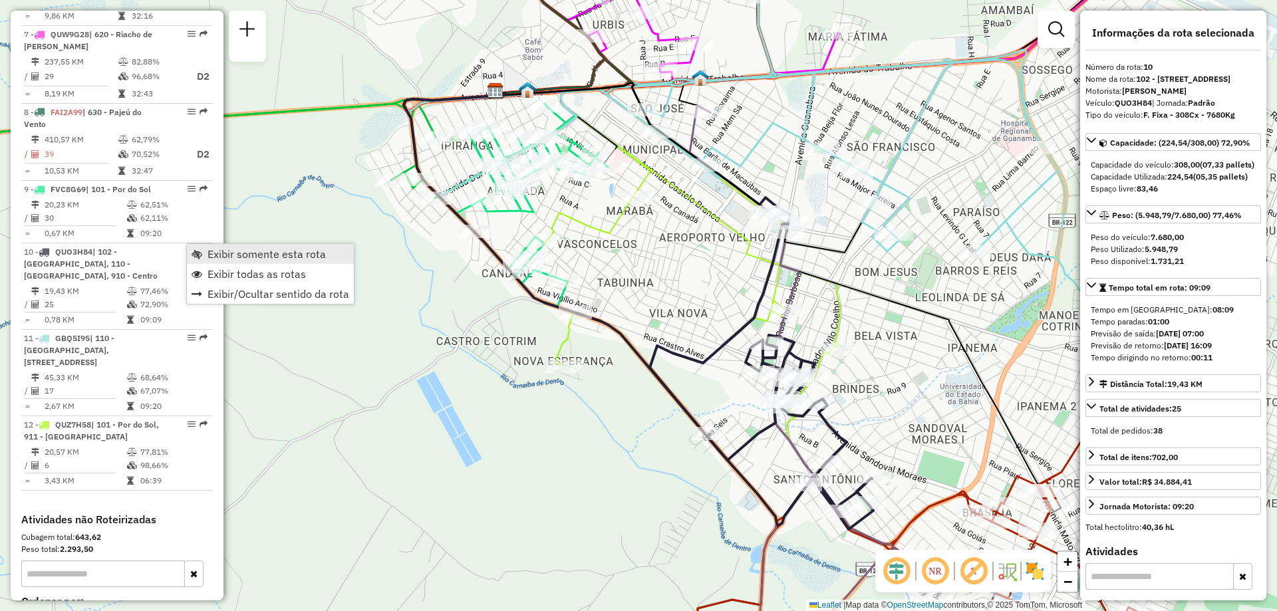
click at [215, 255] on span "Exibir somente esta rota" at bounding box center [267, 254] width 118 height 11
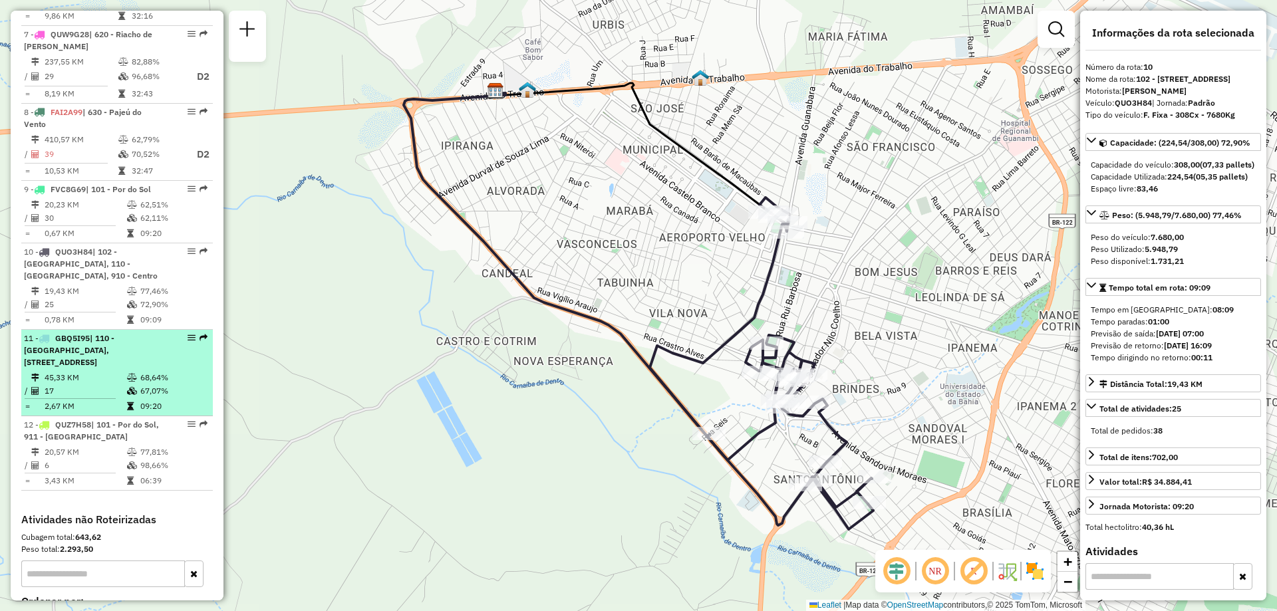
click at [114, 335] on span "| 110 - [GEOGRAPHIC_DATA], [STREET_ADDRESS]" at bounding box center [69, 350] width 90 height 34
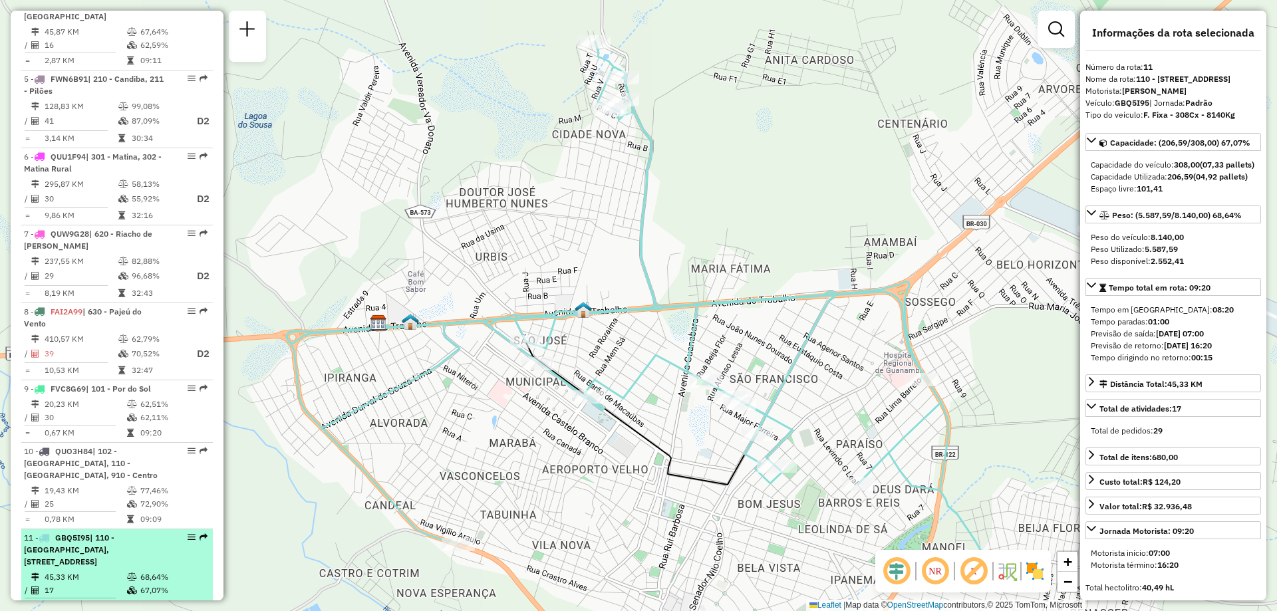
scroll to position [561, 0]
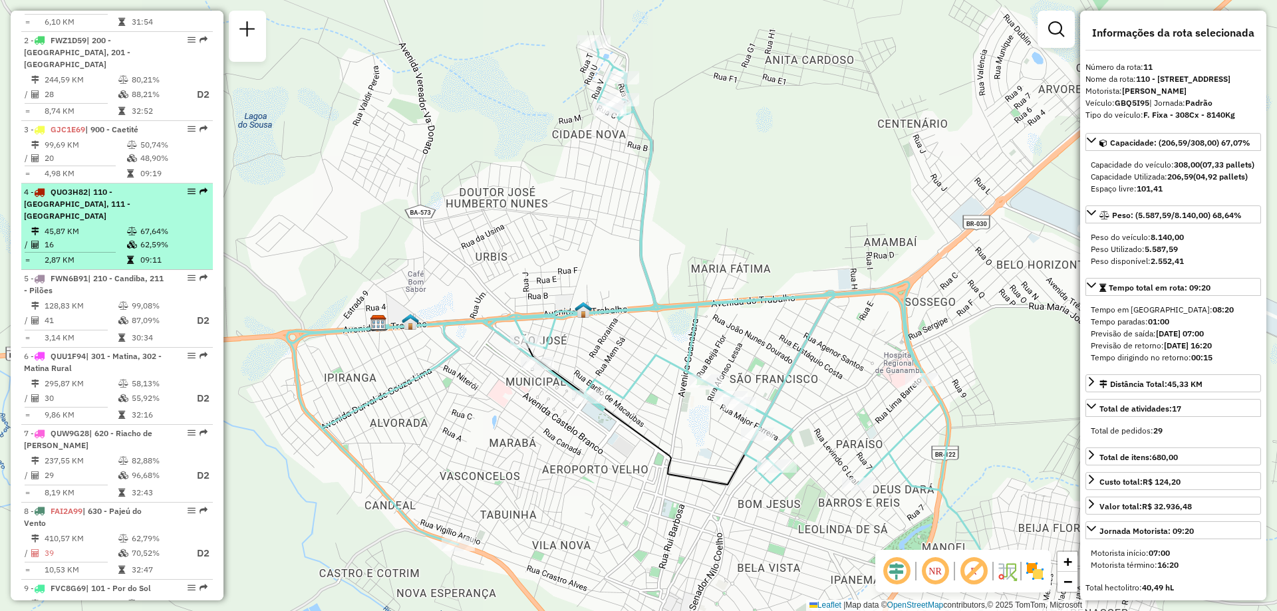
click at [118, 208] on div "4 - QUO3H82 | 110 - Santo Antonio, 111 - Caiçara" at bounding box center [94, 204] width 141 height 36
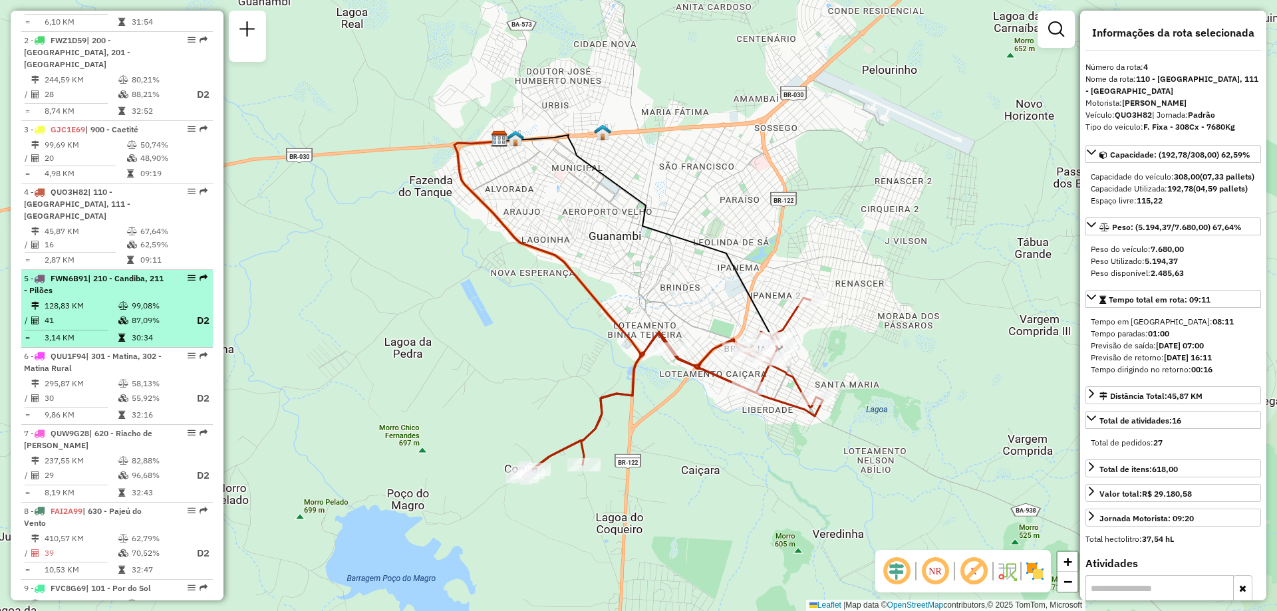
scroll to position [362, 0]
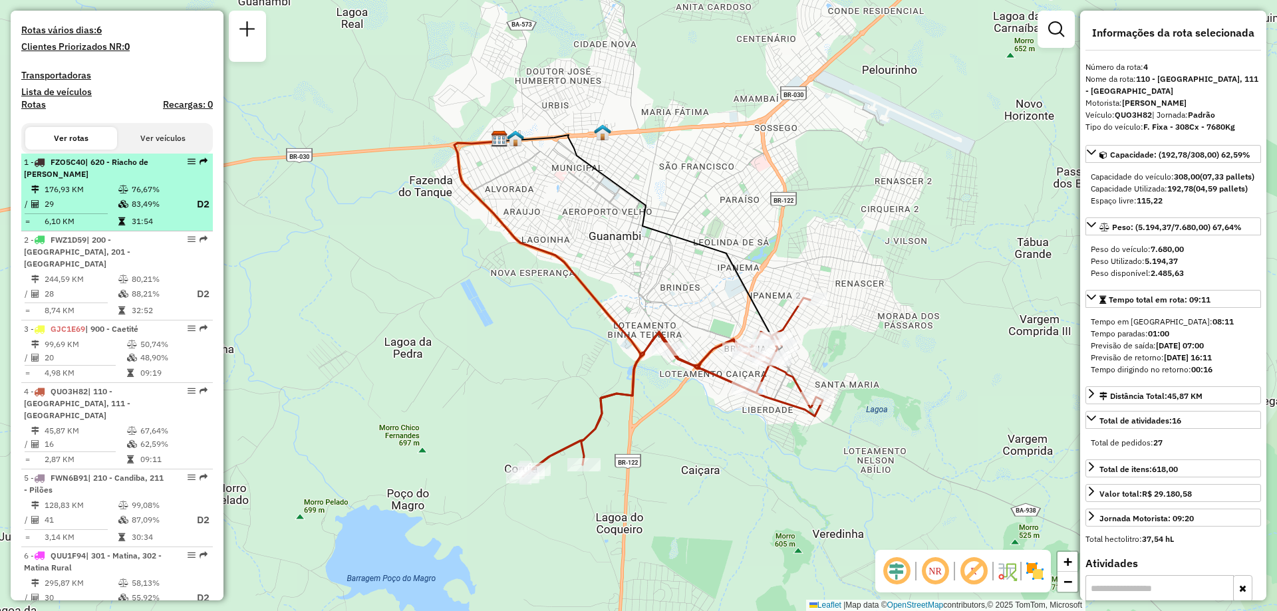
click at [122, 194] on icon at bounding box center [123, 190] width 10 height 8
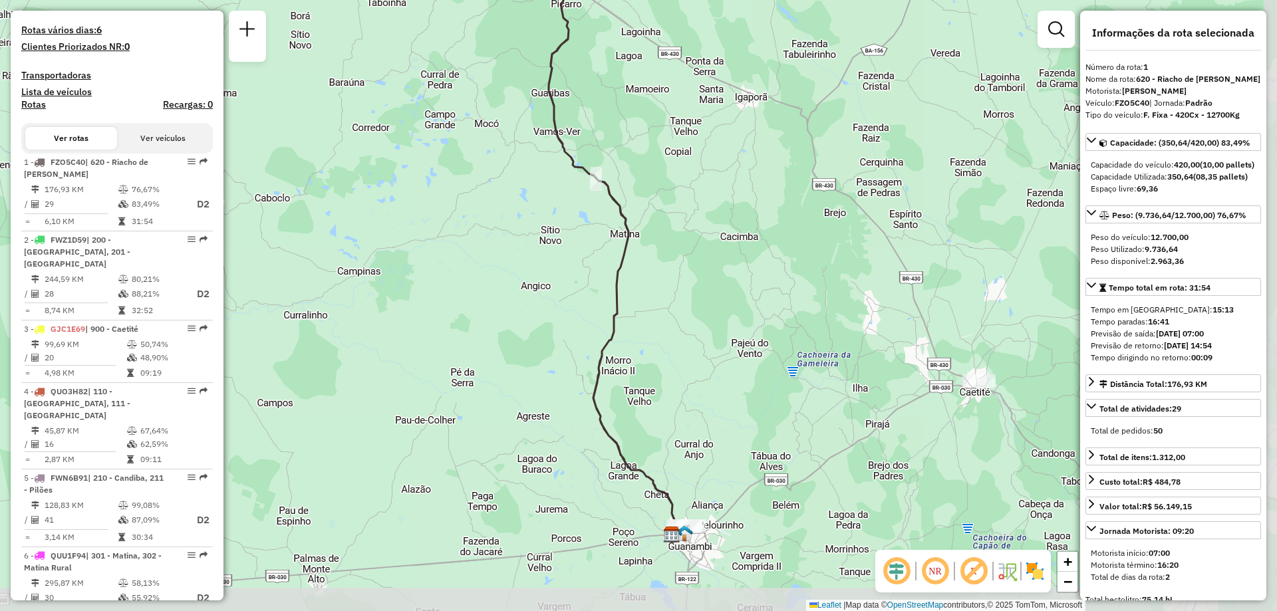
drag, startPoint x: 712, startPoint y: 539, endPoint x: 683, endPoint y: 468, distance: 76.7
click at [683, 468] on div "Janela de atendimento Grade de atendimento Capacidade Transportadoras Veículos …" at bounding box center [638, 305] width 1277 height 611
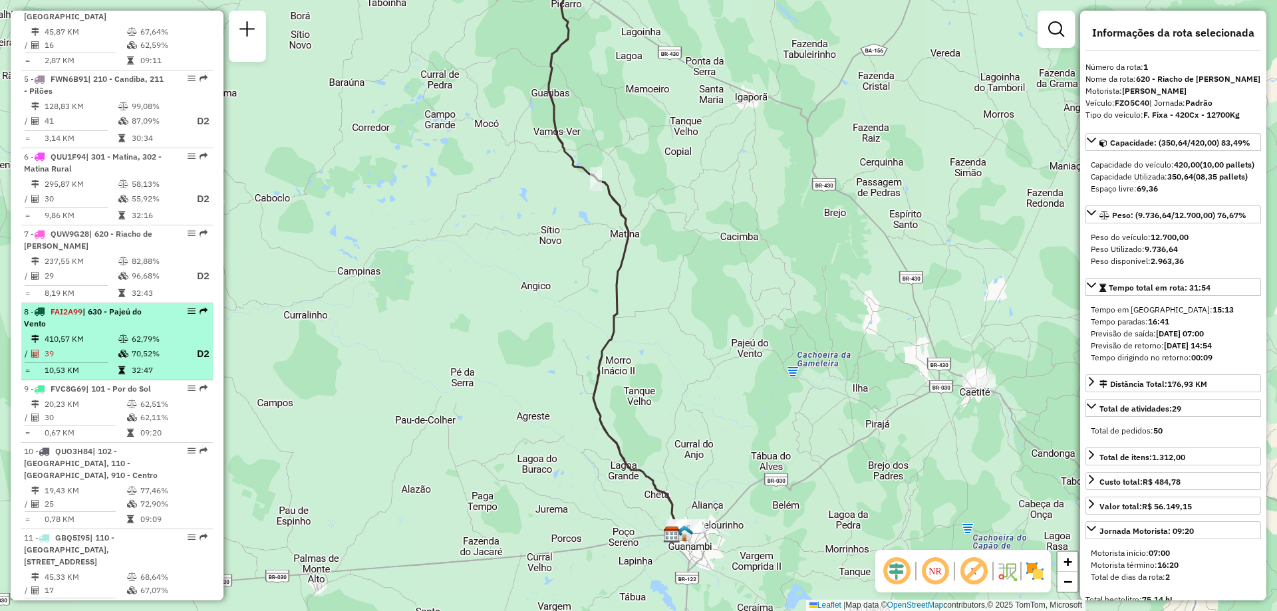
scroll to position [894, 0]
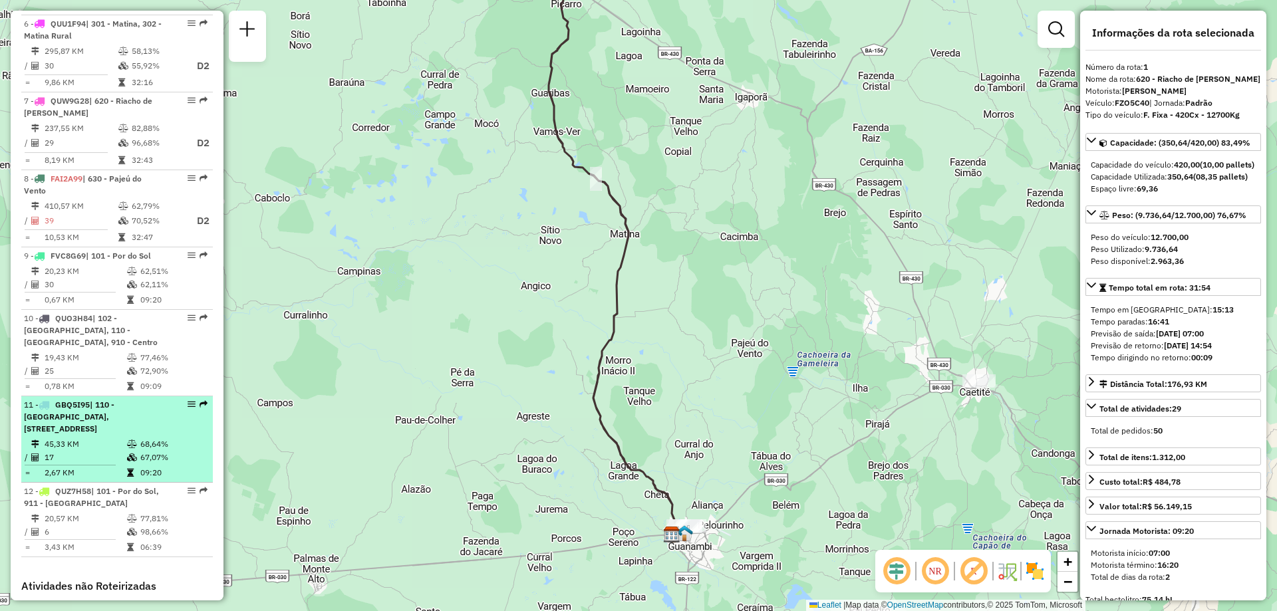
click at [108, 425] on li "11 - GBQ5I95 | 110 - Santo Antonio, 111 - Caiçara, 120 - São Francisco, 910 - C…" at bounding box center [117, 439] width 192 height 86
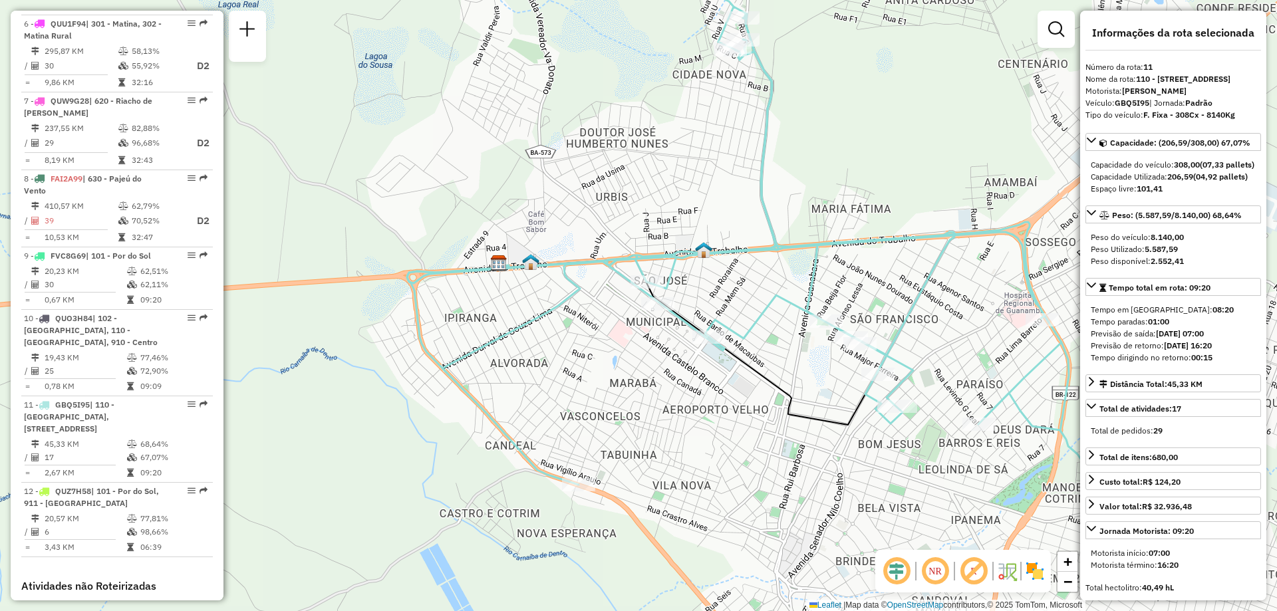
drag, startPoint x: 756, startPoint y: 509, endPoint x: 876, endPoint y: 448, distance: 134.8
click at [876, 448] on div "Janela de atendimento Grade de atendimento Capacidade Transportadoras Veículos …" at bounding box center [638, 305] width 1277 height 611
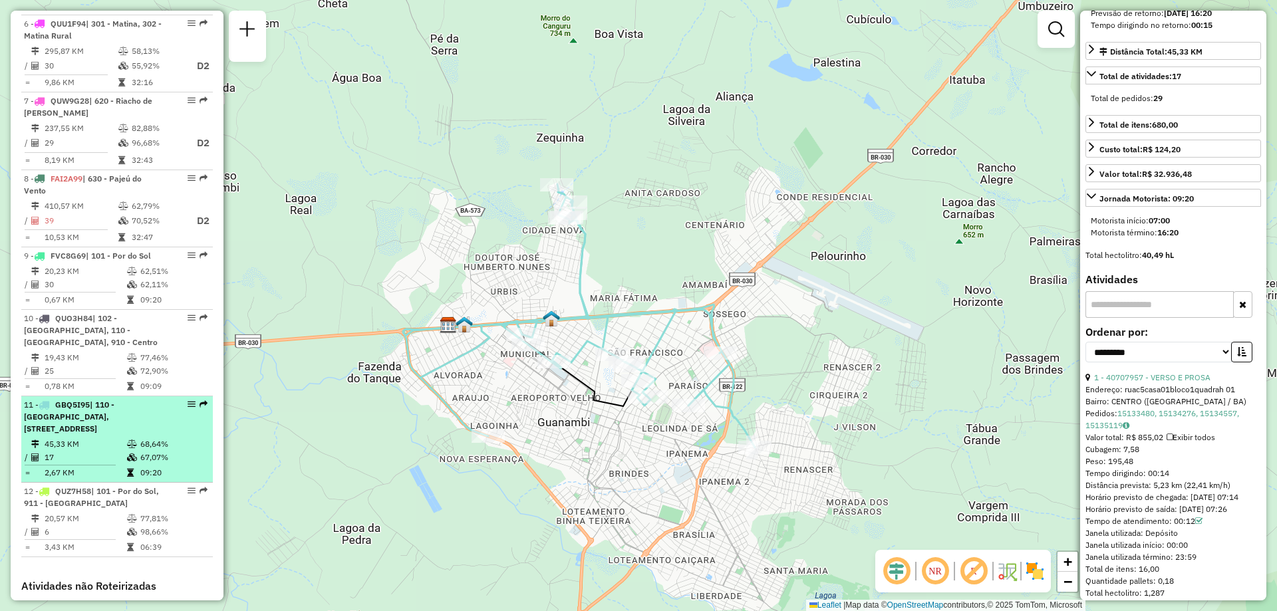
click at [147, 438] on td "68,64%" at bounding box center [173, 444] width 67 height 13
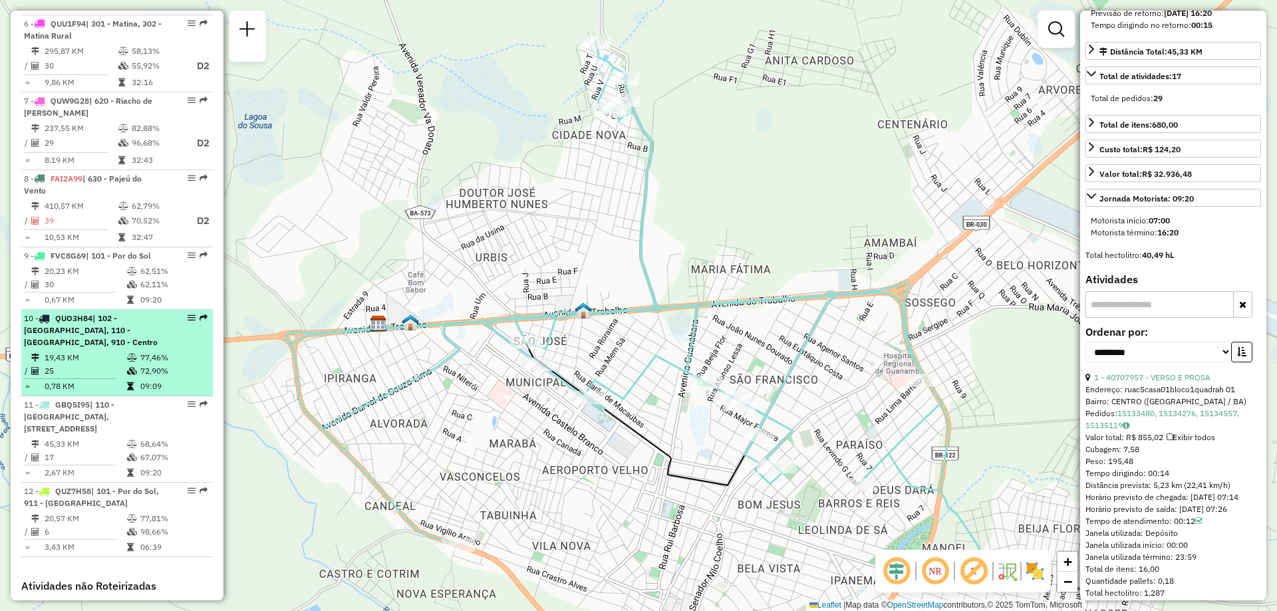
click at [144, 330] on div "10 - QUO3H84 | 102 - Vomitamel, 110 - Santo Antonio, 910 - Centro" at bounding box center [94, 331] width 141 height 36
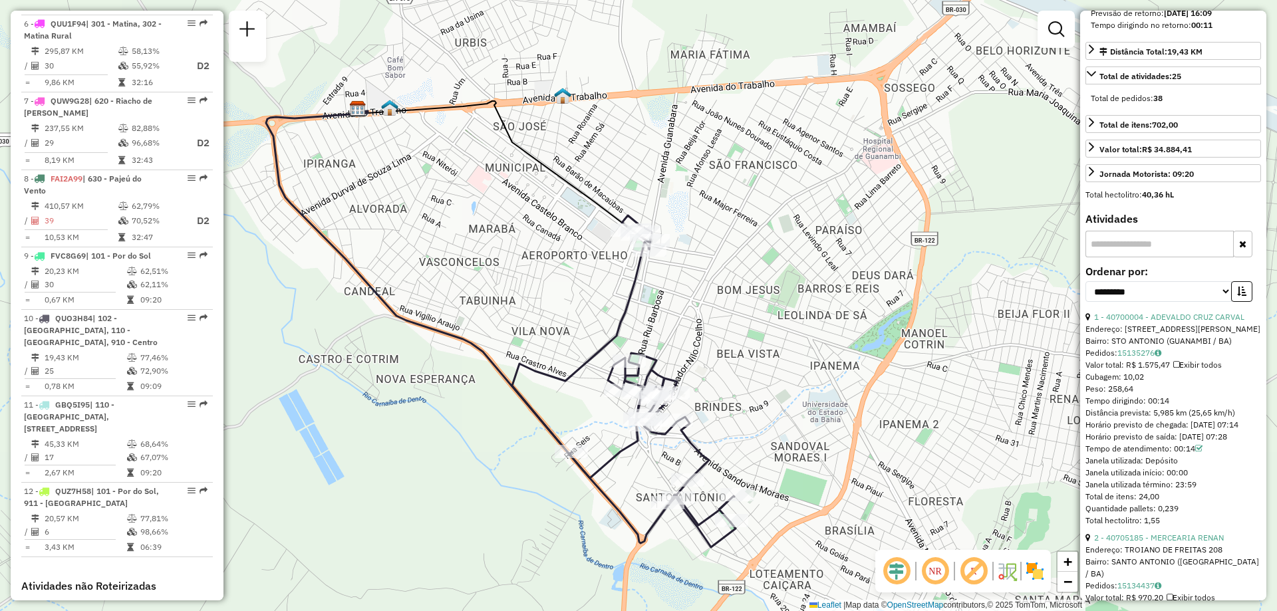
drag, startPoint x: 878, startPoint y: 370, endPoint x: 740, endPoint y: 388, distance: 138.9
click at [740, 388] on div "Janela de atendimento Grade de atendimento Capacidade Transportadoras Veículos …" at bounding box center [638, 305] width 1277 height 611
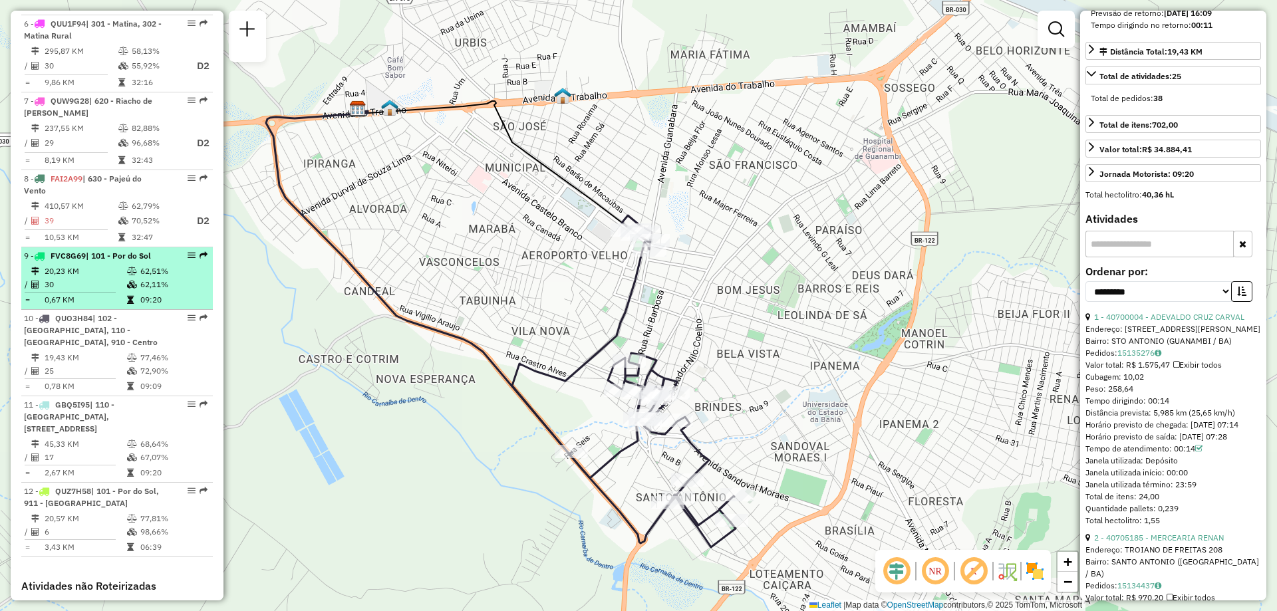
click at [135, 278] on td at bounding box center [132, 284] width 13 height 13
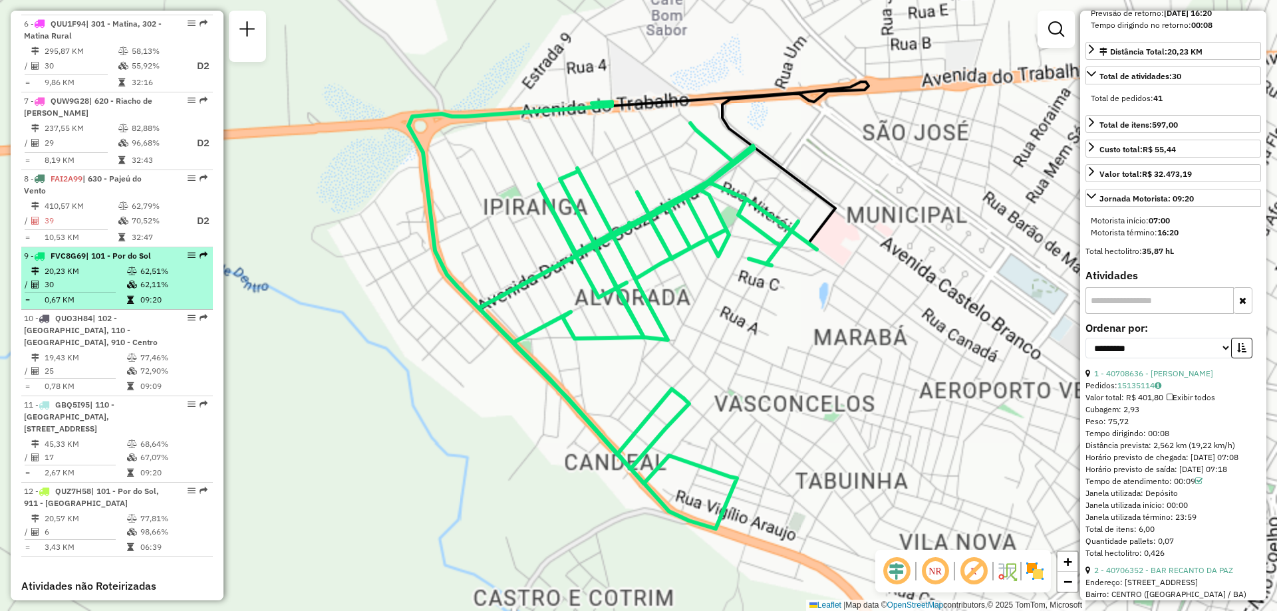
scroll to position [321, 0]
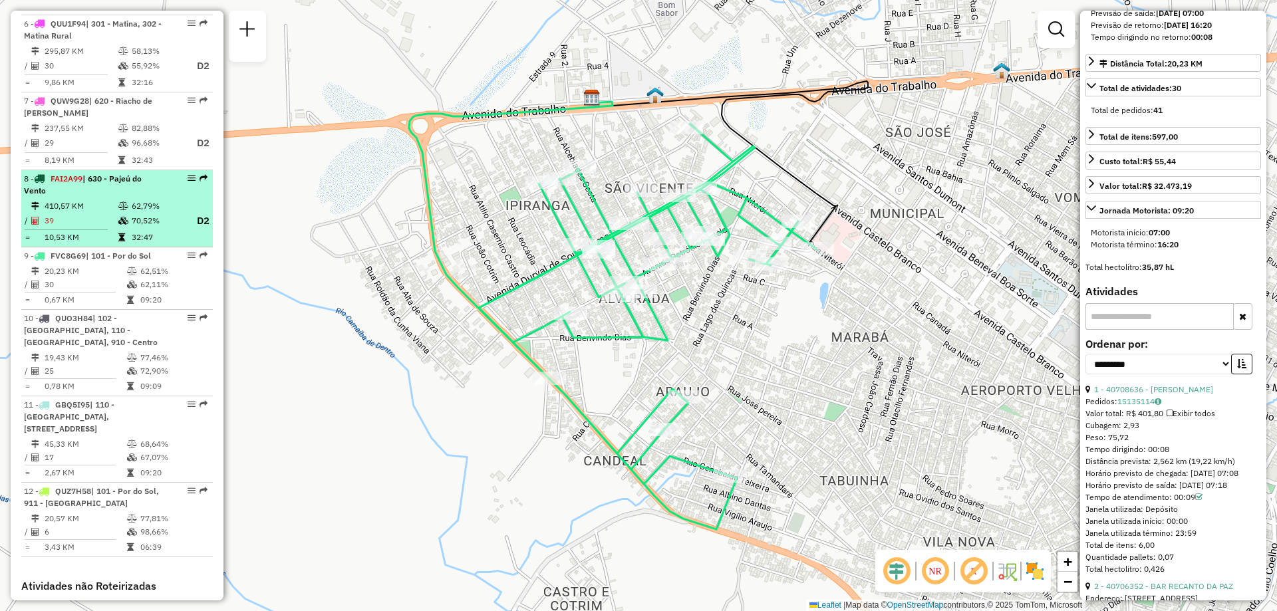
click at [154, 180] on div "8 - FAI2A99 | 630 - Pajeú do Vento" at bounding box center [94, 185] width 141 height 24
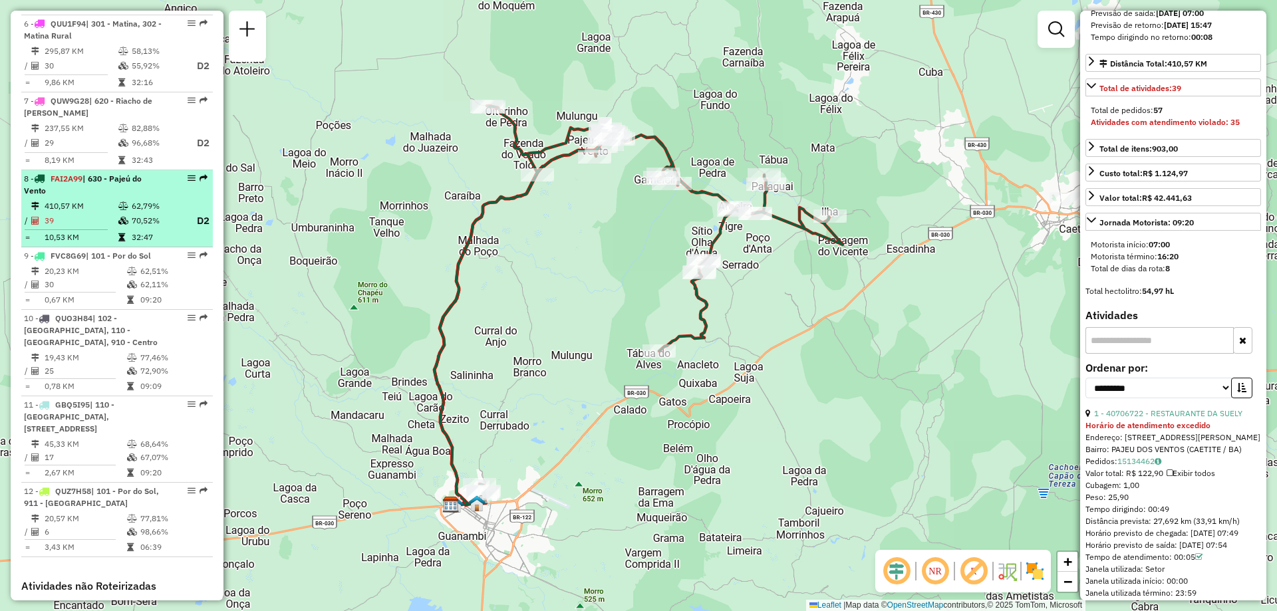
scroll to position [761, 0]
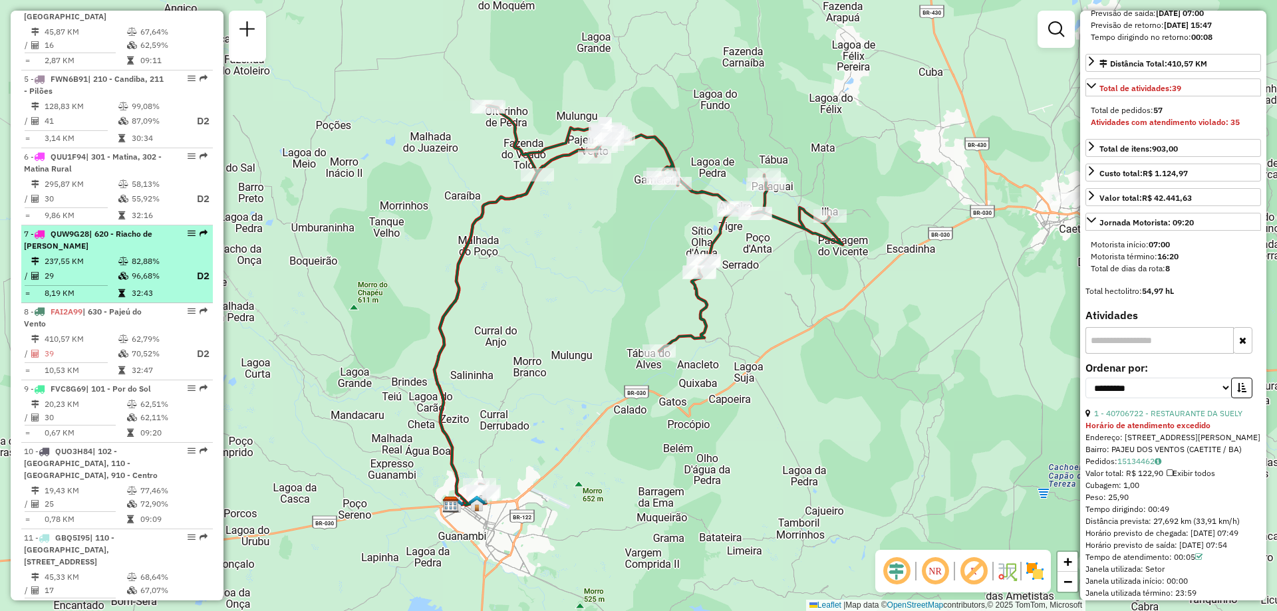
click at [151, 231] on div "7 - QUW9G28 | 620 - Riacho de Santana" at bounding box center [94, 240] width 141 height 24
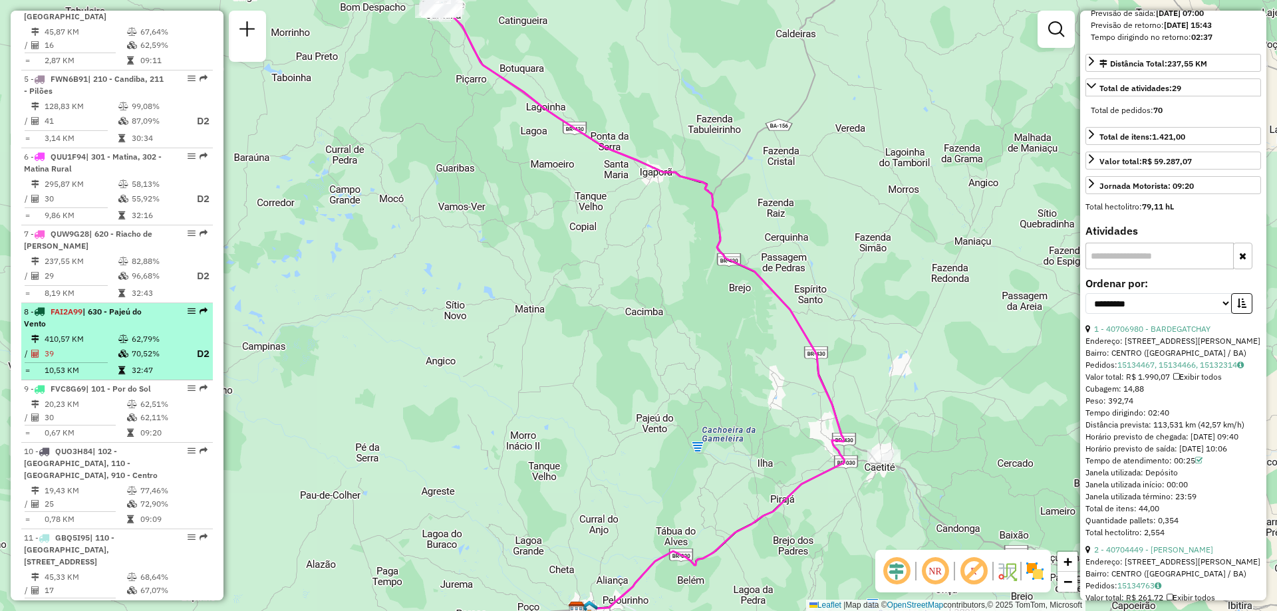
click at [124, 335] on icon at bounding box center [123, 339] width 10 height 8
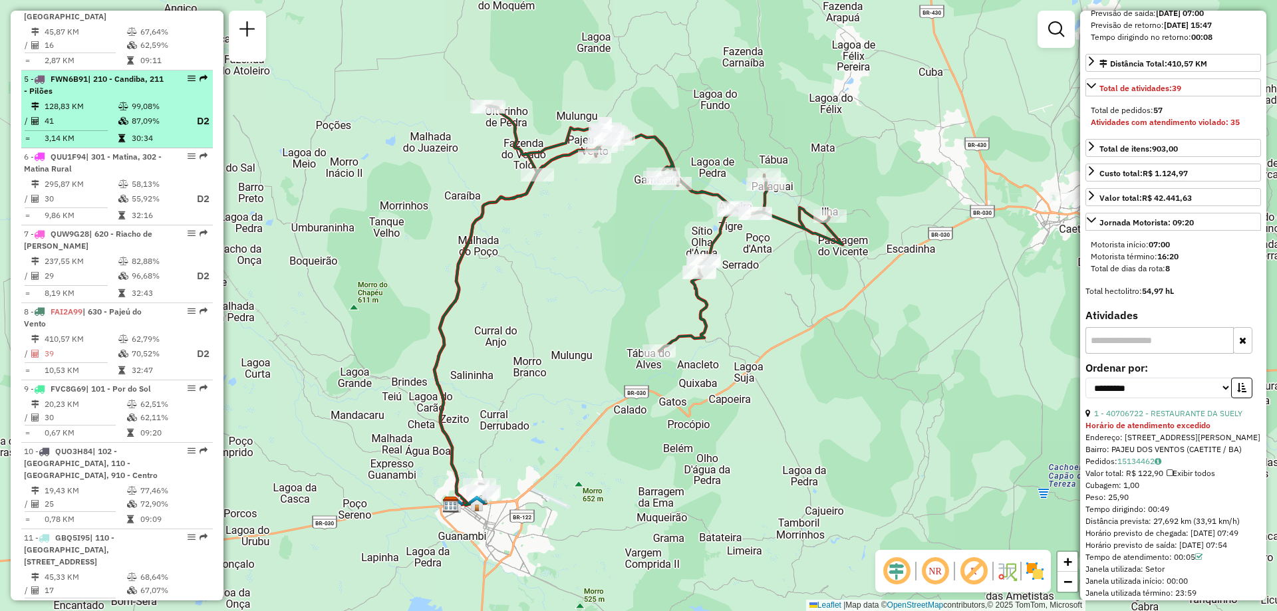
click at [88, 100] on td "128,83 KM" at bounding box center [81, 106] width 74 height 13
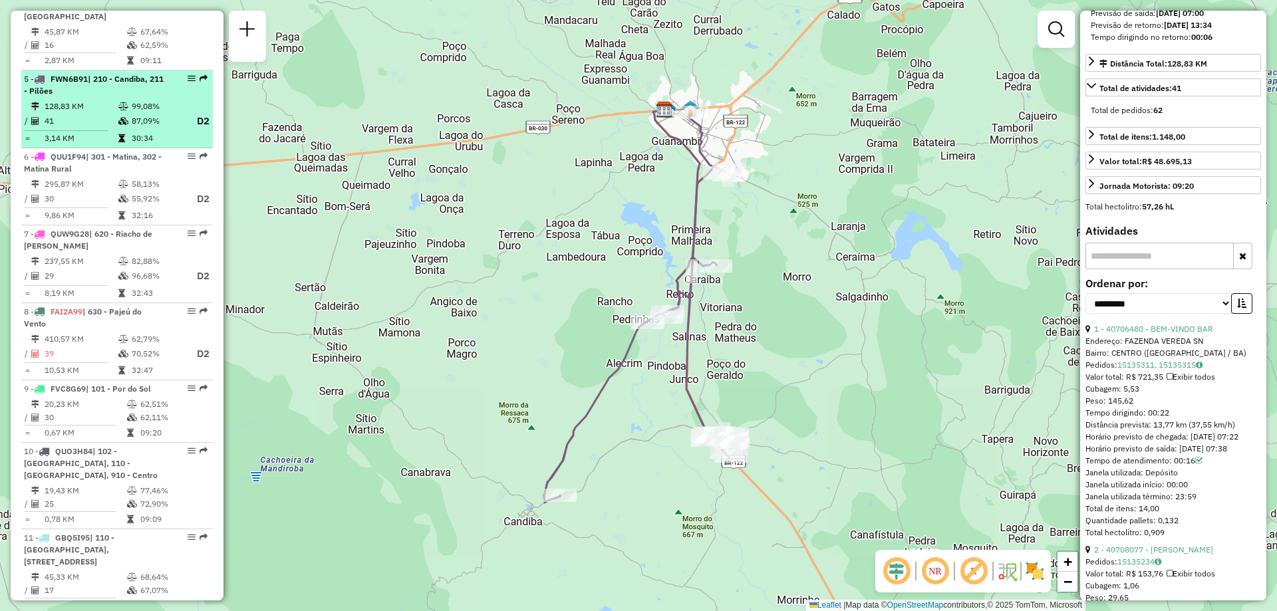
scroll to position [628, 0]
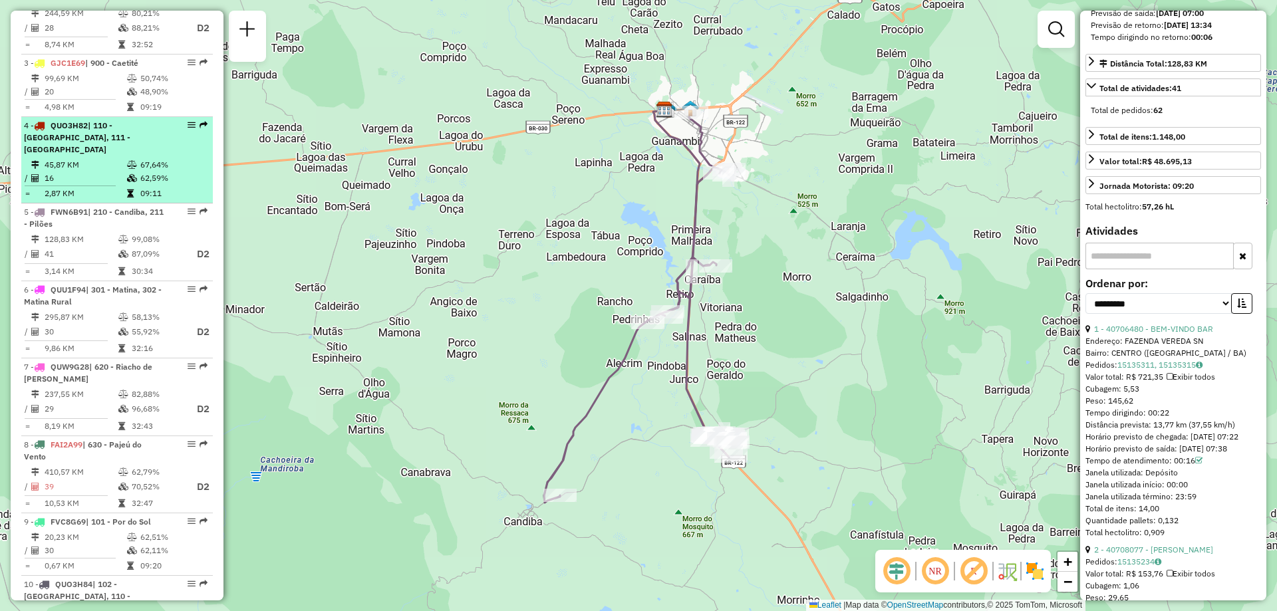
click at [77, 172] on td "16" at bounding box center [85, 178] width 82 height 13
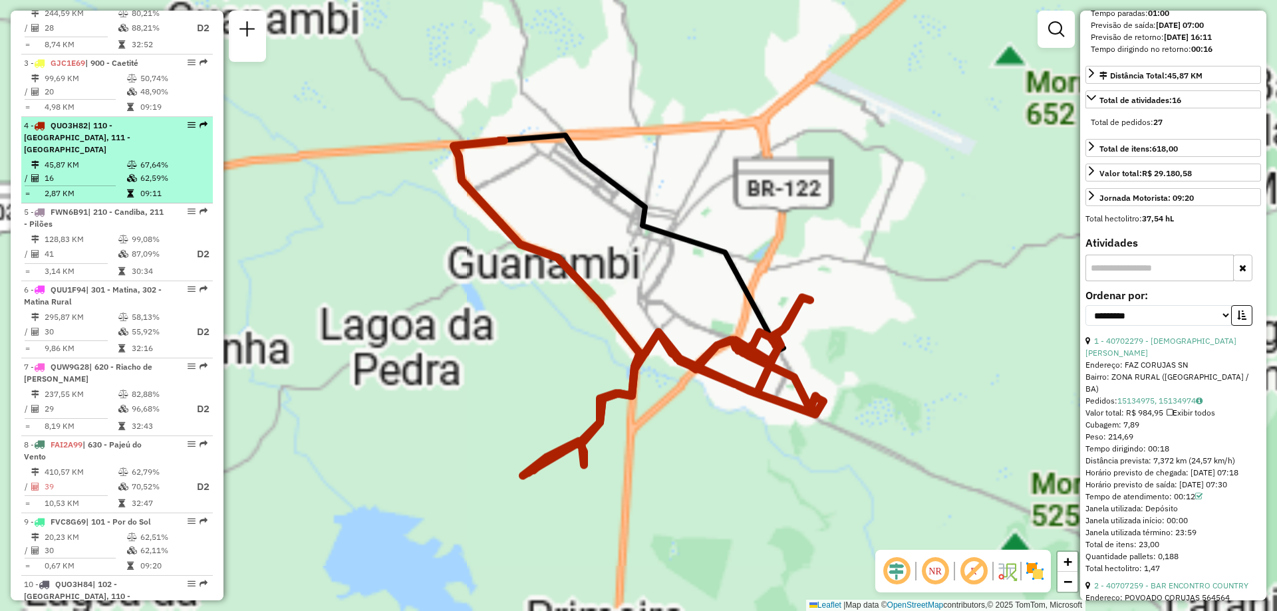
scroll to position [333, 0]
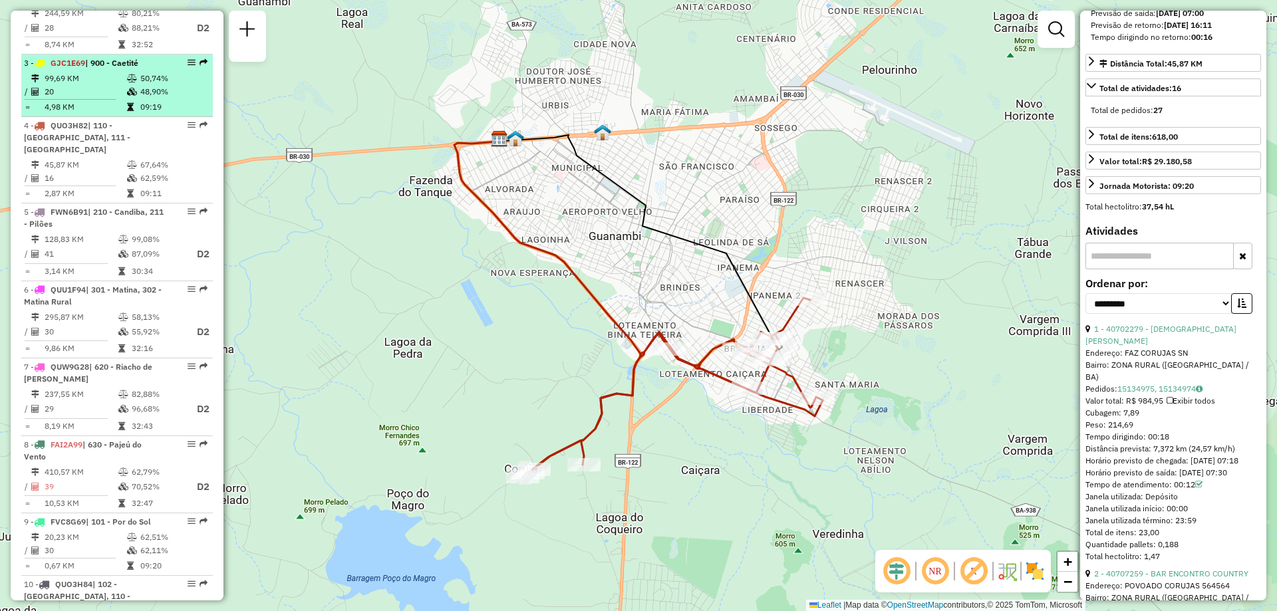
click at [88, 84] on td "99,69 KM" at bounding box center [85, 78] width 82 height 13
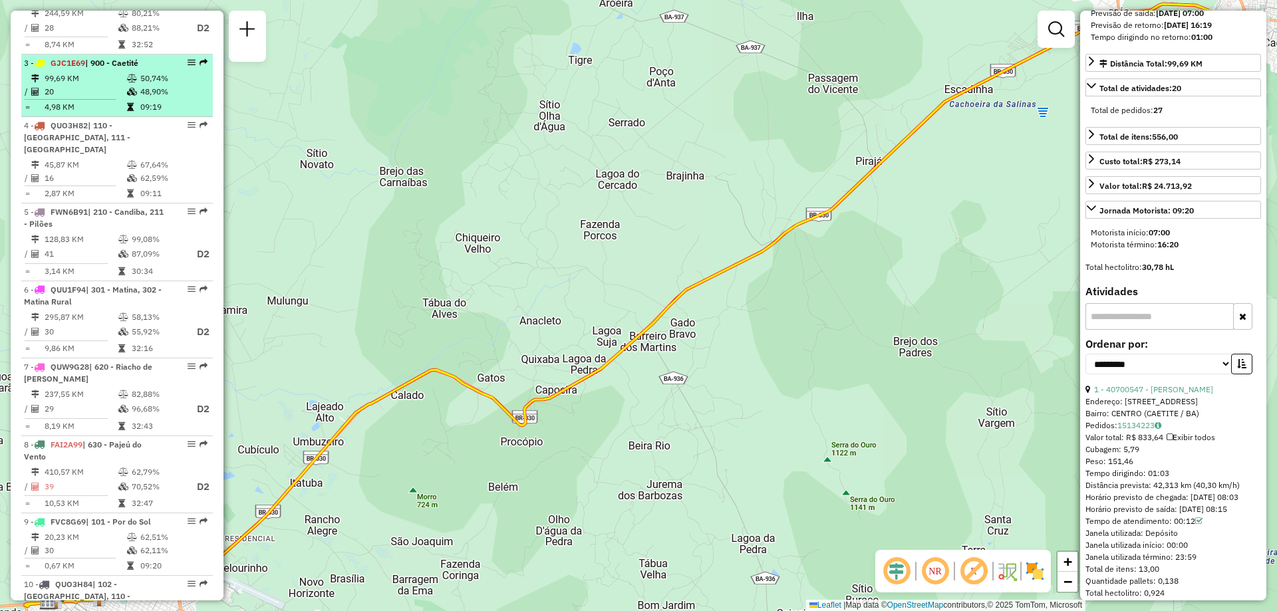
scroll to position [495, 0]
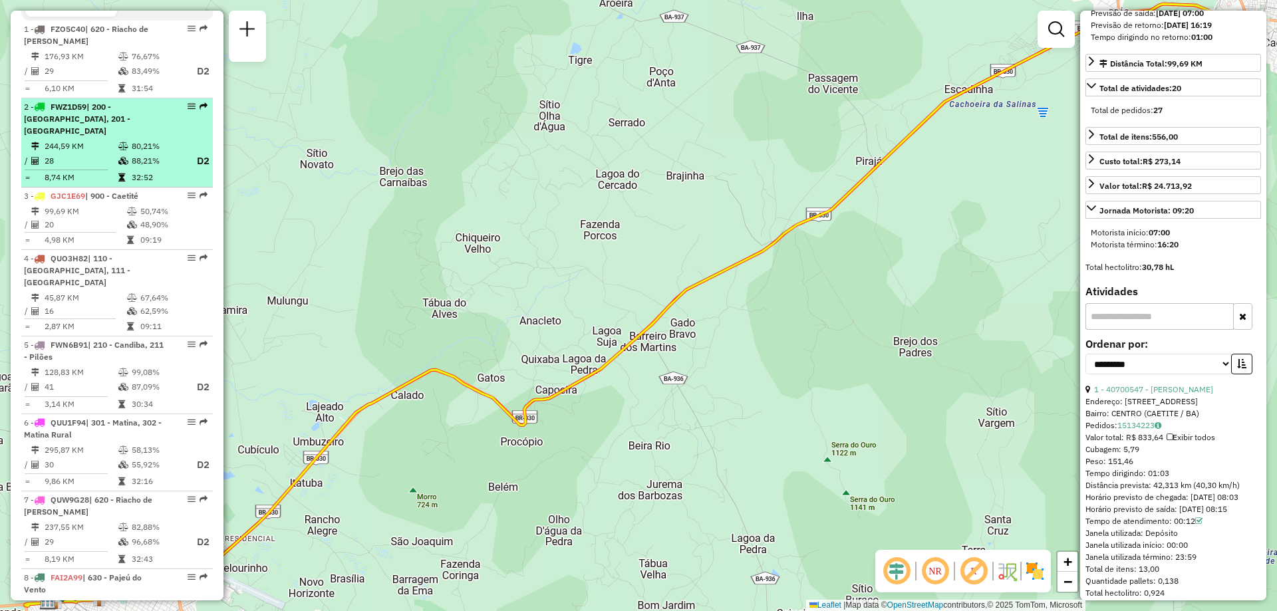
click at [105, 144] on td "244,59 KM" at bounding box center [81, 146] width 74 height 13
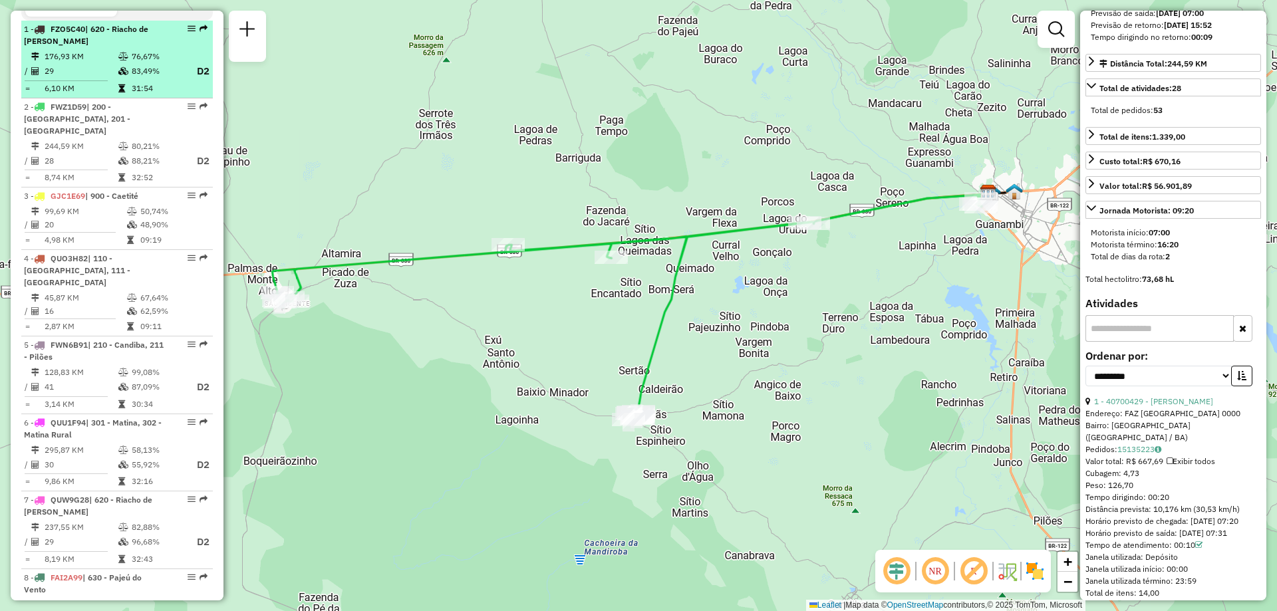
click at [105, 62] on td "176,93 KM" at bounding box center [81, 56] width 74 height 13
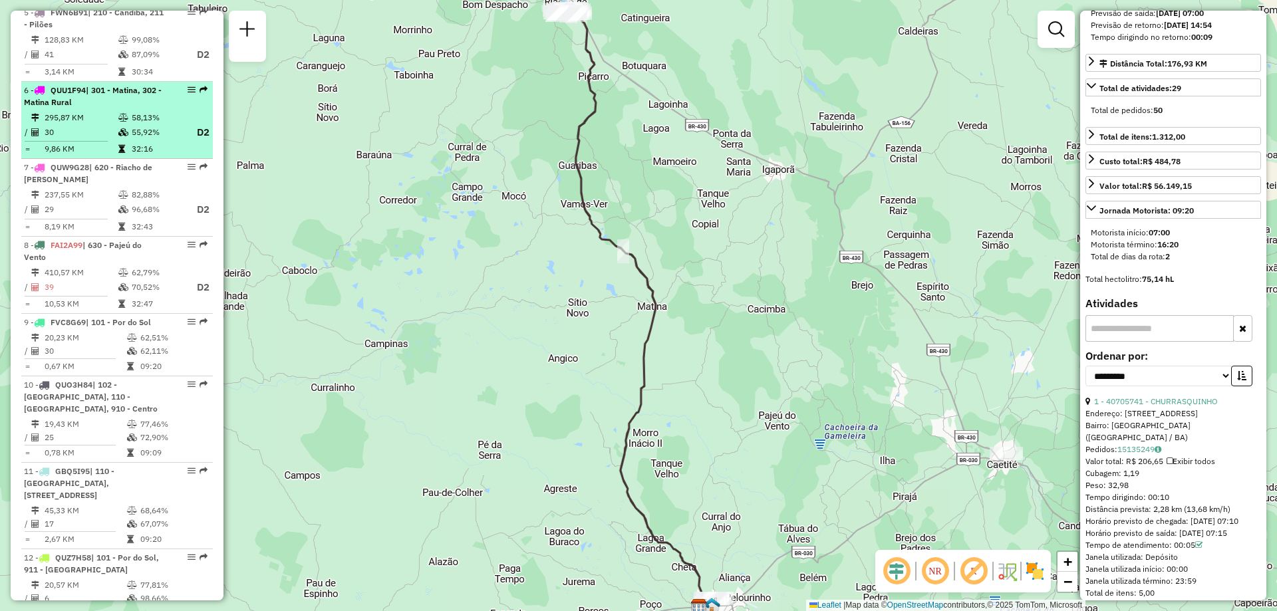
scroll to position [1071, 0]
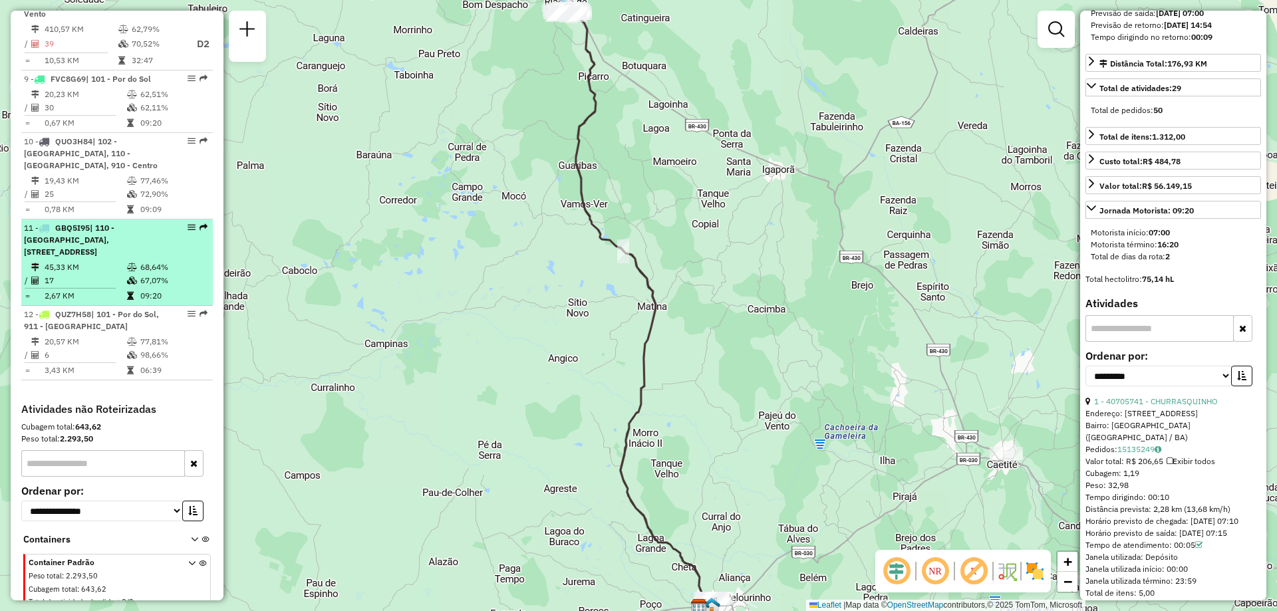
click at [153, 222] on div "11 - GBQ5I95 | 110 - Santo Antonio, 111 - Caiçara, 120 - São Francisco, 910 - C…" at bounding box center [94, 240] width 141 height 36
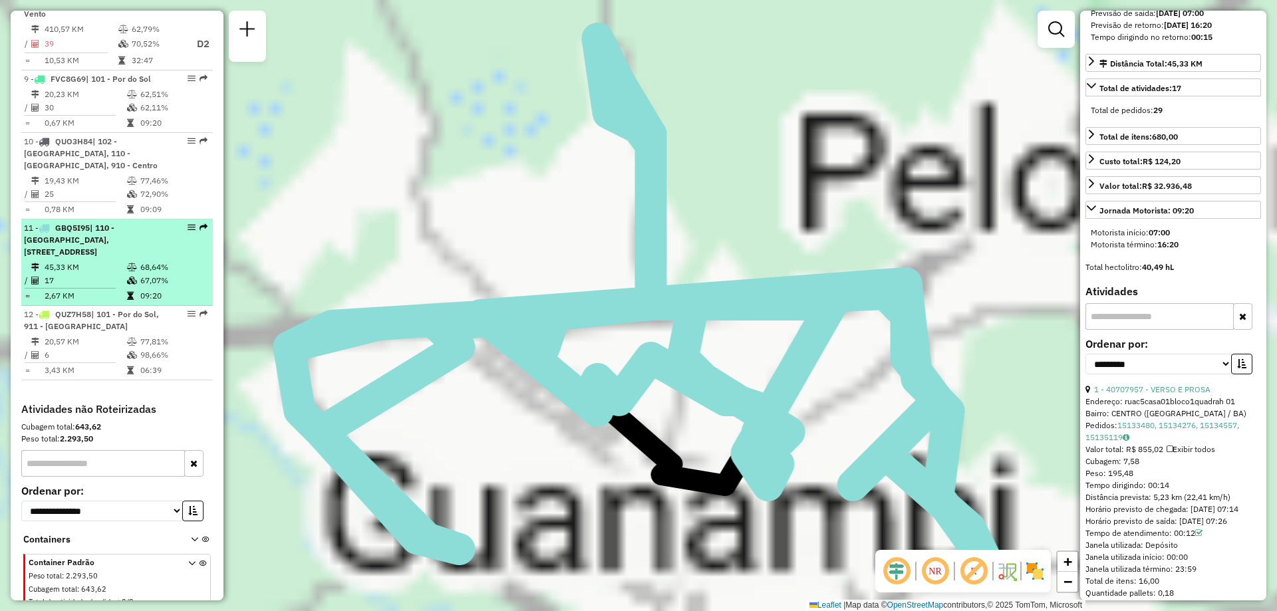
scroll to position [333, 0]
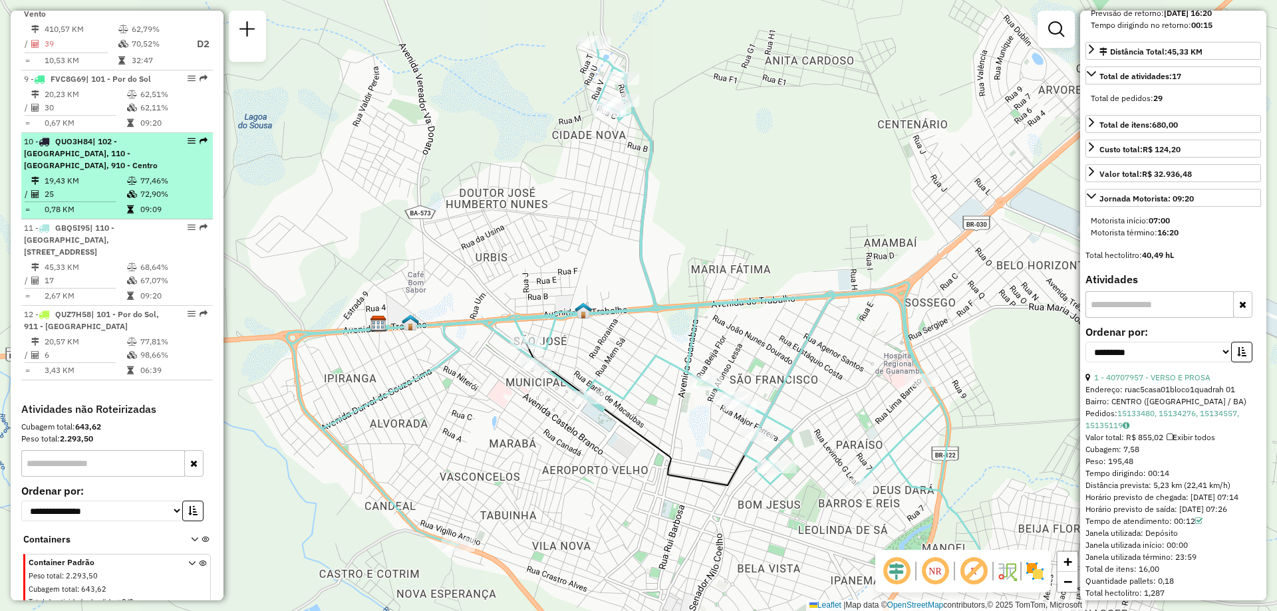
click at [140, 175] on td "77,46%" at bounding box center [173, 180] width 67 height 13
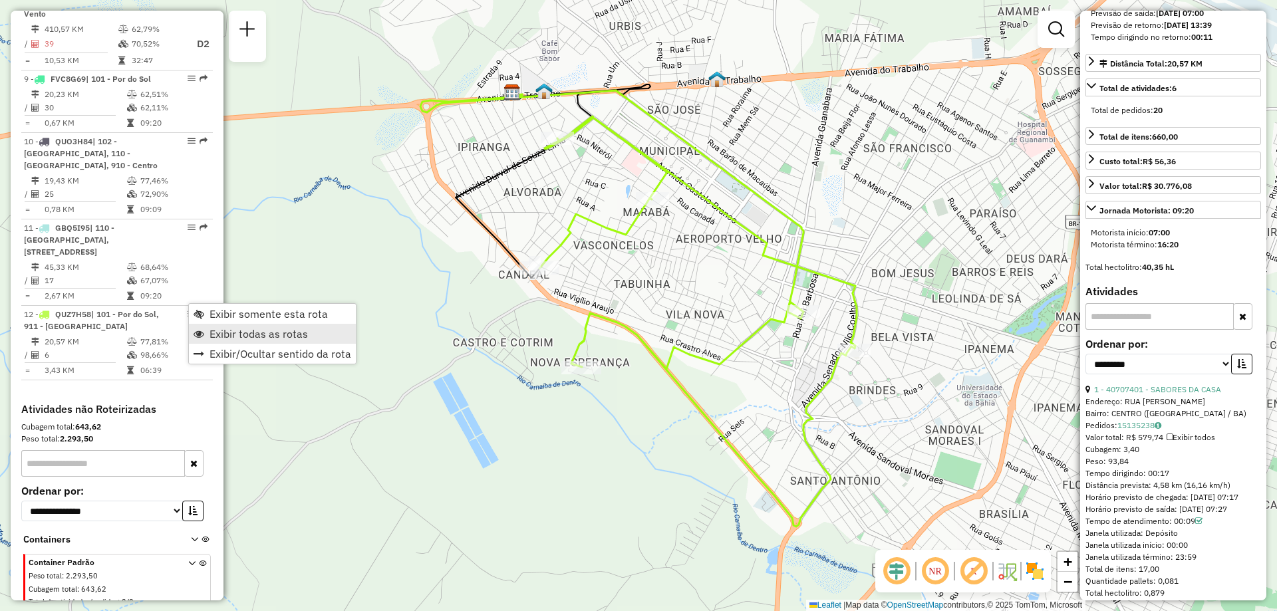
click at [212, 333] on span "Exibir todas as rotas" at bounding box center [259, 334] width 98 height 11
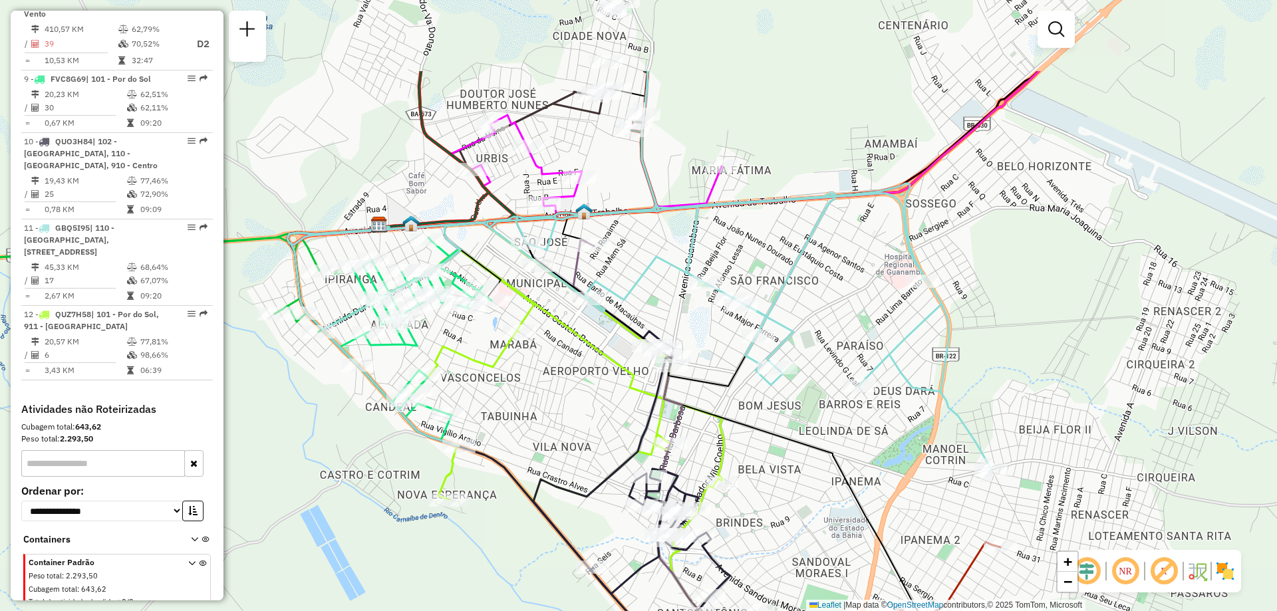
drag, startPoint x: 909, startPoint y: 278, endPoint x: 796, endPoint y: 396, distance: 163.7
click at [796, 396] on div "Janela de atendimento Grade de atendimento Capacidade Transportadoras Veículos …" at bounding box center [638, 305] width 1277 height 611
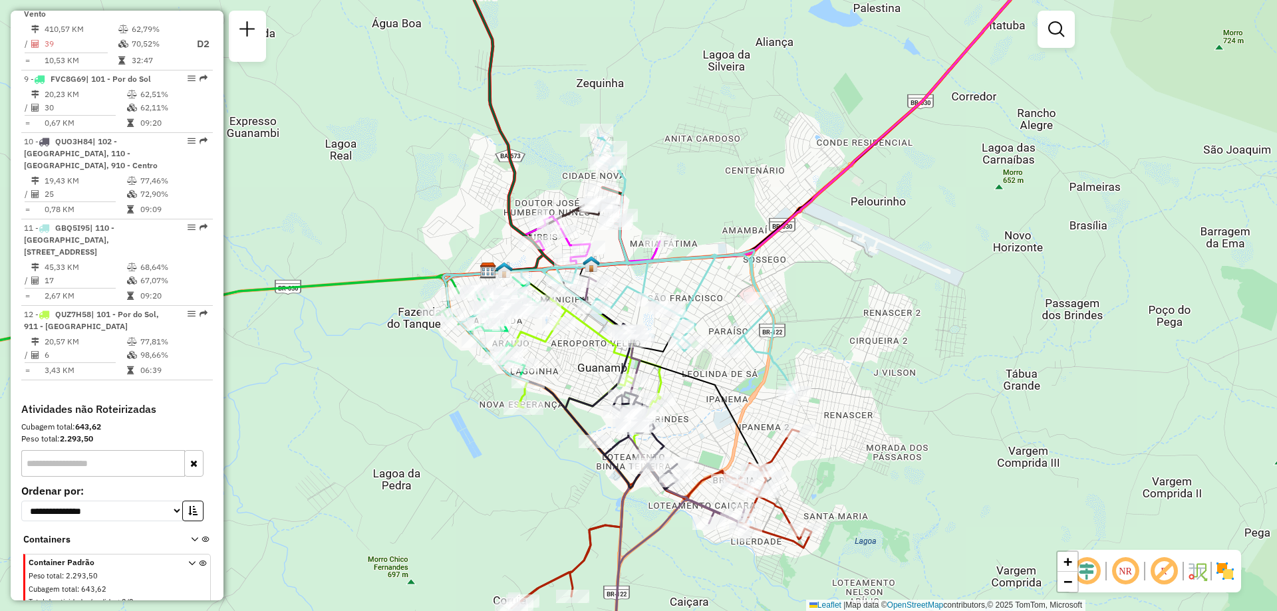
drag, startPoint x: 958, startPoint y: 290, endPoint x: 859, endPoint y: 259, distance: 103.9
click at [859, 259] on div "Janela de atendimento Grade de atendimento Capacidade Transportadoras Veículos …" at bounding box center [638, 305] width 1277 height 611
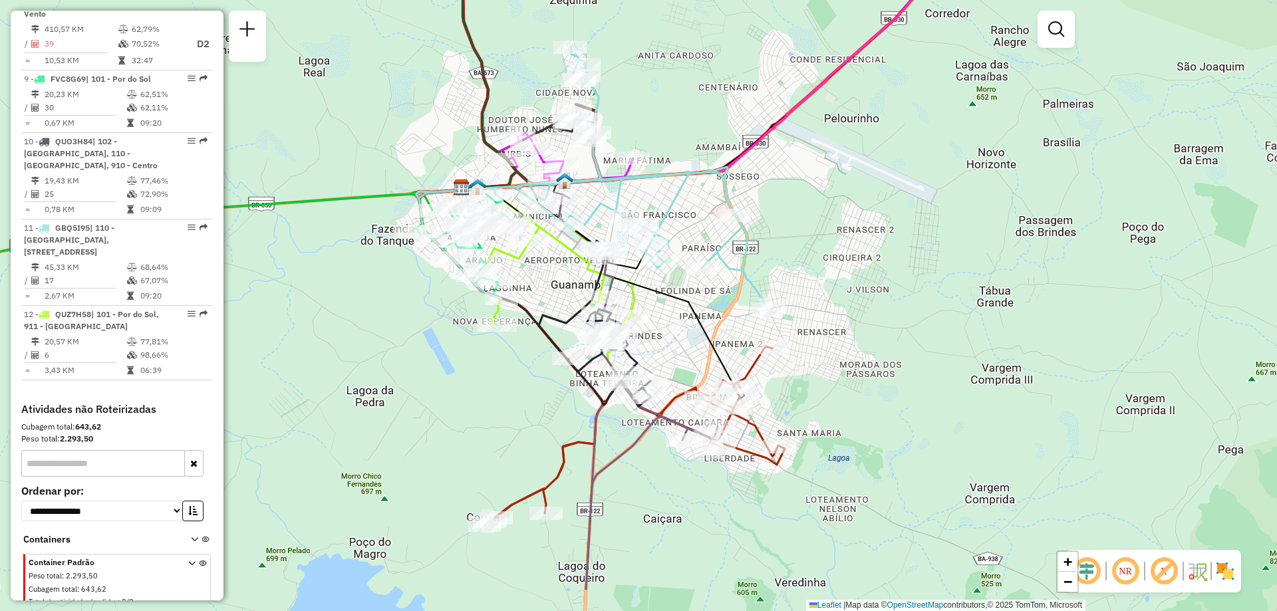
drag, startPoint x: 854, startPoint y: 404, endPoint x: 833, endPoint y: 322, distance: 85.2
click at [833, 322] on div "Janela de atendimento Grade de atendimento Capacidade Transportadoras Veículos …" at bounding box center [638, 305] width 1277 height 611
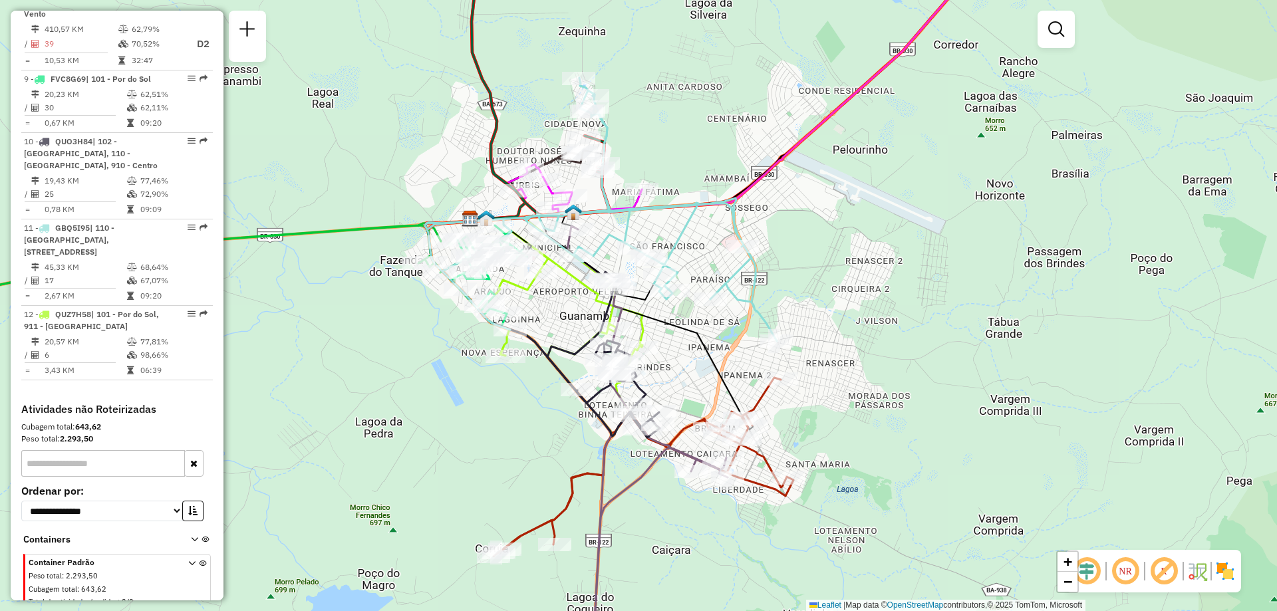
drag, startPoint x: 763, startPoint y: 229, endPoint x: 772, endPoint y: 261, distance: 32.6
click at [772, 261] on div "Janela de atendimento Grade de atendimento Capacidade Transportadoras Veículos …" at bounding box center [638, 305] width 1277 height 611
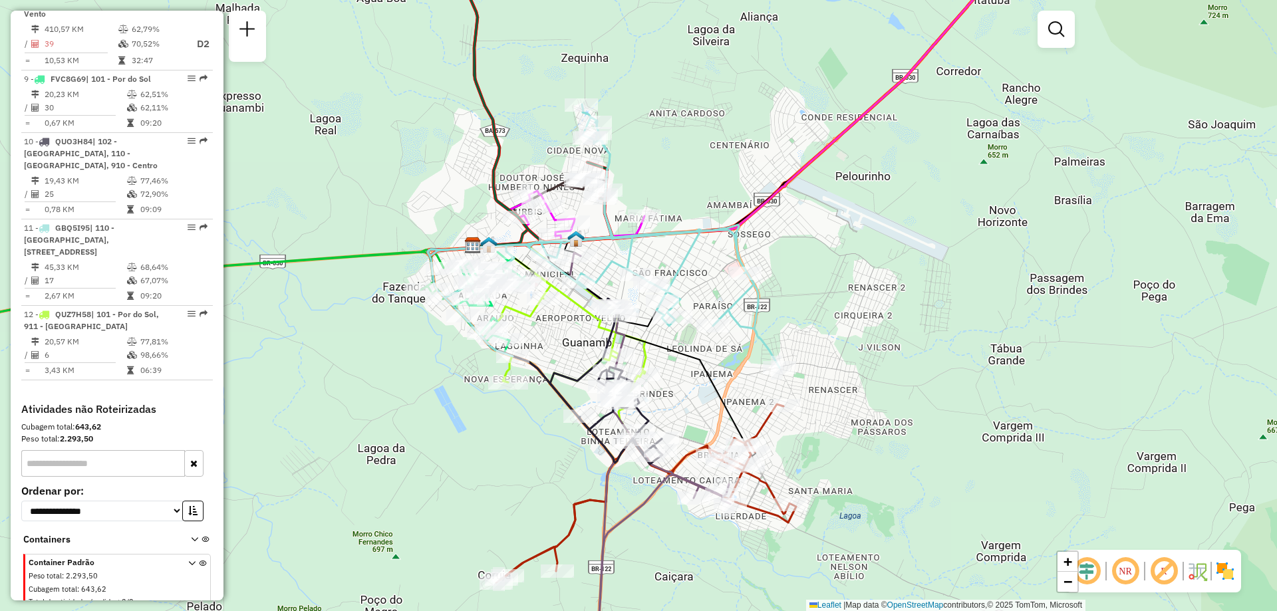
drag, startPoint x: 694, startPoint y: 162, endPoint x: 696, endPoint y: 191, distance: 29.3
click at [696, 191] on div "Janela de atendimento Grade de atendimento Capacidade Transportadoras Veículos …" at bounding box center [638, 305] width 1277 height 611
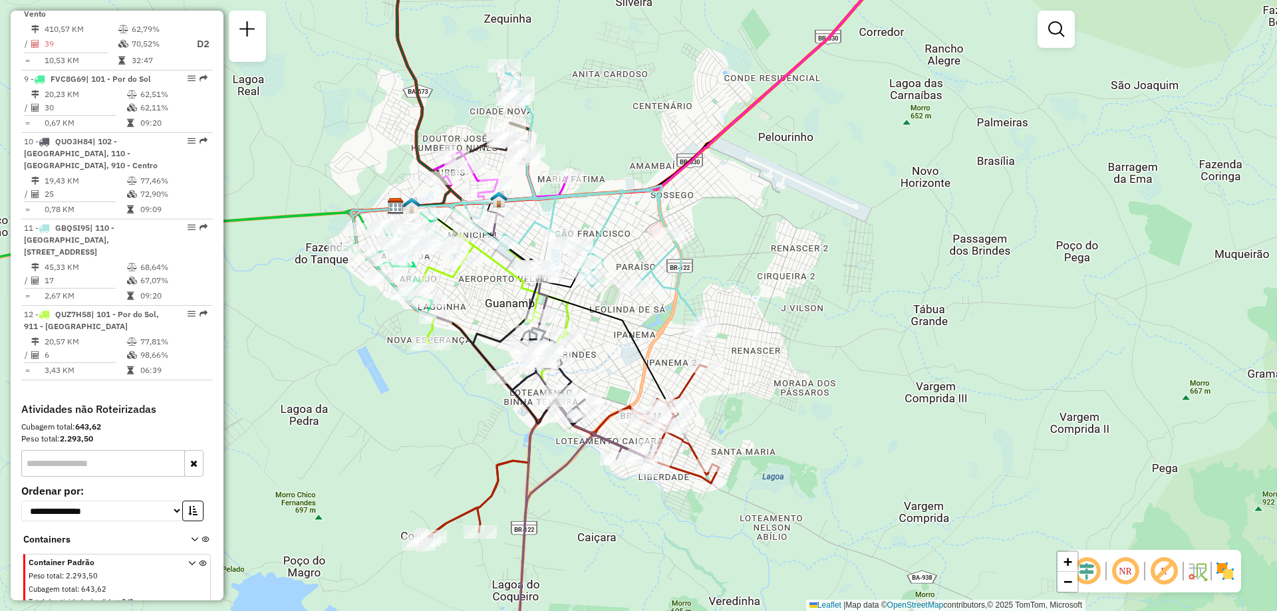
drag, startPoint x: 994, startPoint y: 309, endPoint x: 917, endPoint y: 267, distance: 87.8
click at [917, 267] on div "Janela de atendimento Grade de atendimento Capacidade Transportadoras Veículos …" at bounding box center [638, 305] width 1277 height 611
drag, startPoint x: 756, startPoint y: 359, endPoint x: 811, endPoint y: 258, distance: 114.3
click at [811, 258] on div "Rota 4 - Placa QUO3H82 40707949 - TEMPERO DA MARIA Janela de atendimento Grade …" at bounding box center [638, 305] width 1277 height 611
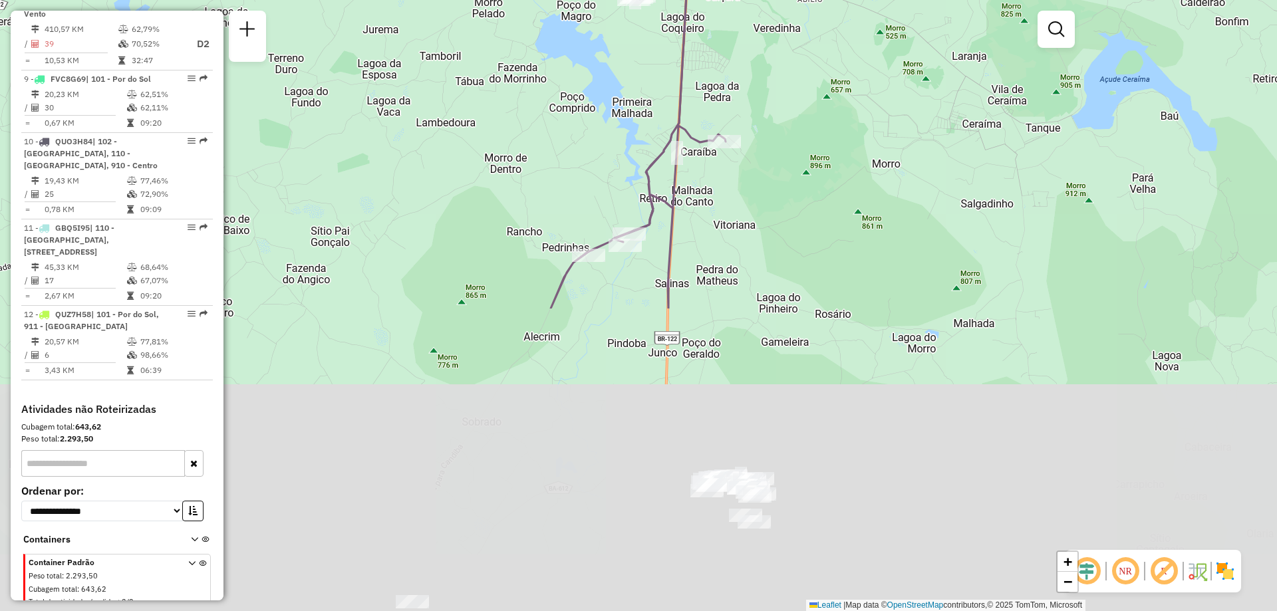
drag, startPoint x: 819, startPoint y: 421, endPoint x: 815, endPoint y: 103, distance: 318.0
click at [815, 103] on div "Janela de atendimento Grade de atendimento Capacidade Transportadoras Veículos …" at bounding box center [638, 305] width 1277 height 611
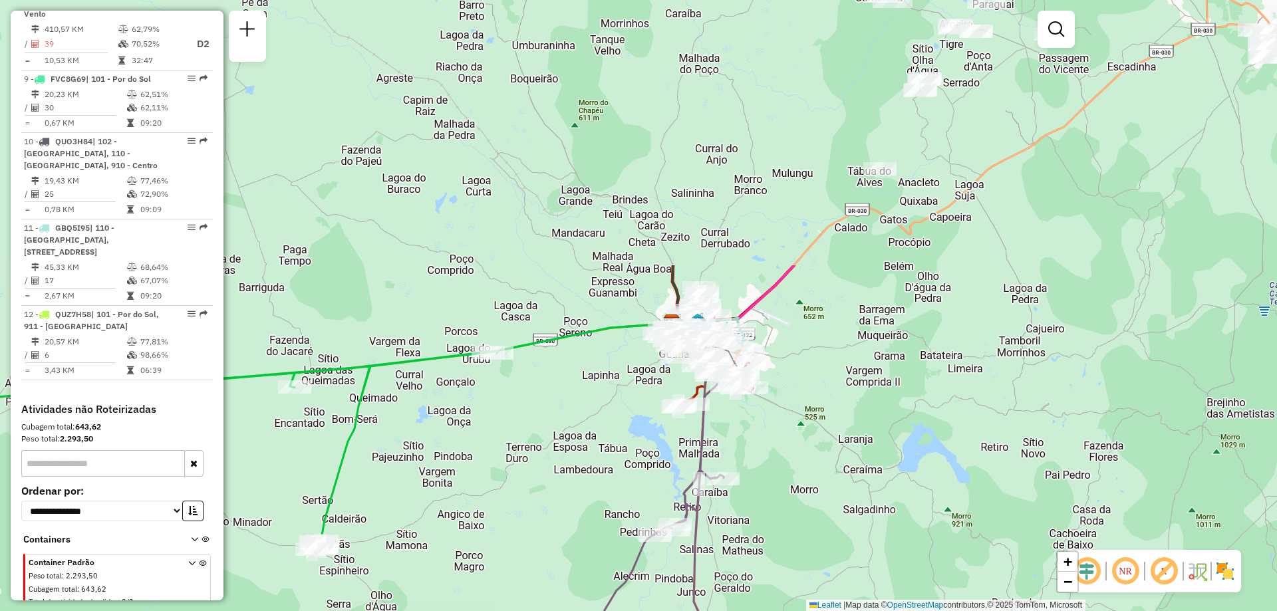
drag, startPoint x: 796, startPoint y: 126, endPoint x: 765, endPoint y: 453, distance: 328.1
click at [765, 453] on div "Janela de atendimento Grade de atendimento Capacidade Transportadoras Veículos …" at bounding box center [638, 305] width 1277 height 611
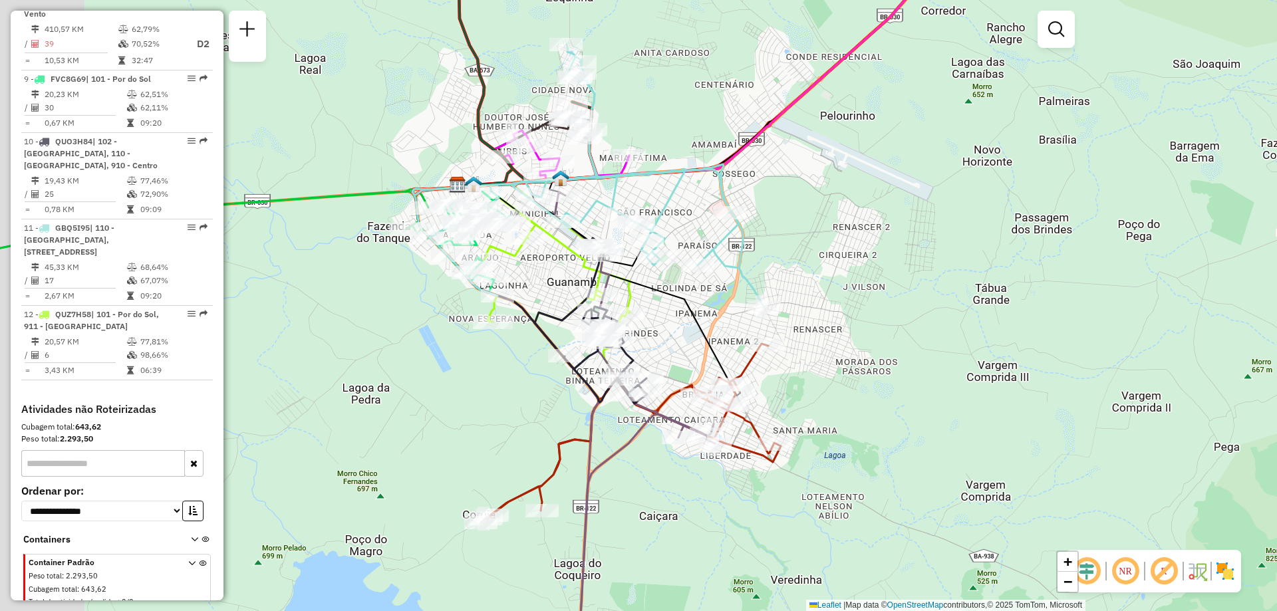
drag, startPoint x: 751, startPoint y: 229, endPoint x: 831, endPoint y: 227, distance: 80.5
click at [831, 227] on div "Janela de atendimento Grade de atendimento Capacidade Transportadoras Veículos …" at bounding box center [638, 305] width 1277 height 611
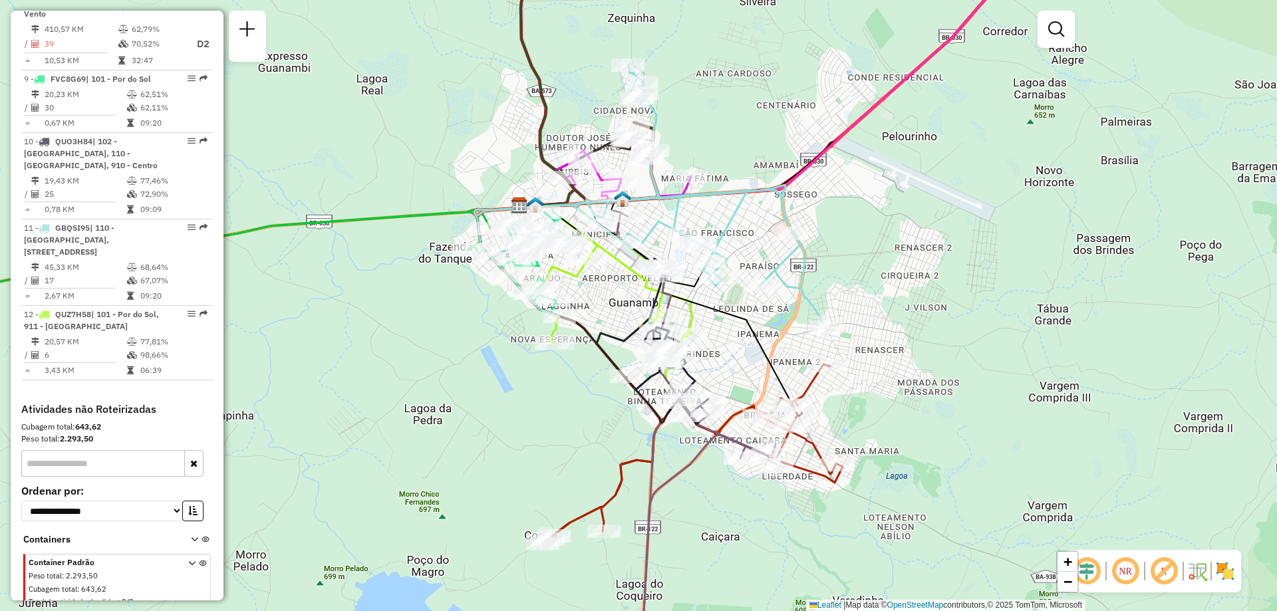
drag, startPoint x: 831, startPoint y: 227, endPoint x: 886, endPoint y: 248, distance: 58.5
click at [886, 248] on div "Janela de atendimento Grade de atendimento Capacidade Transportadoras Veículos …" at bounding box center [638, 305] width 1277 height 611
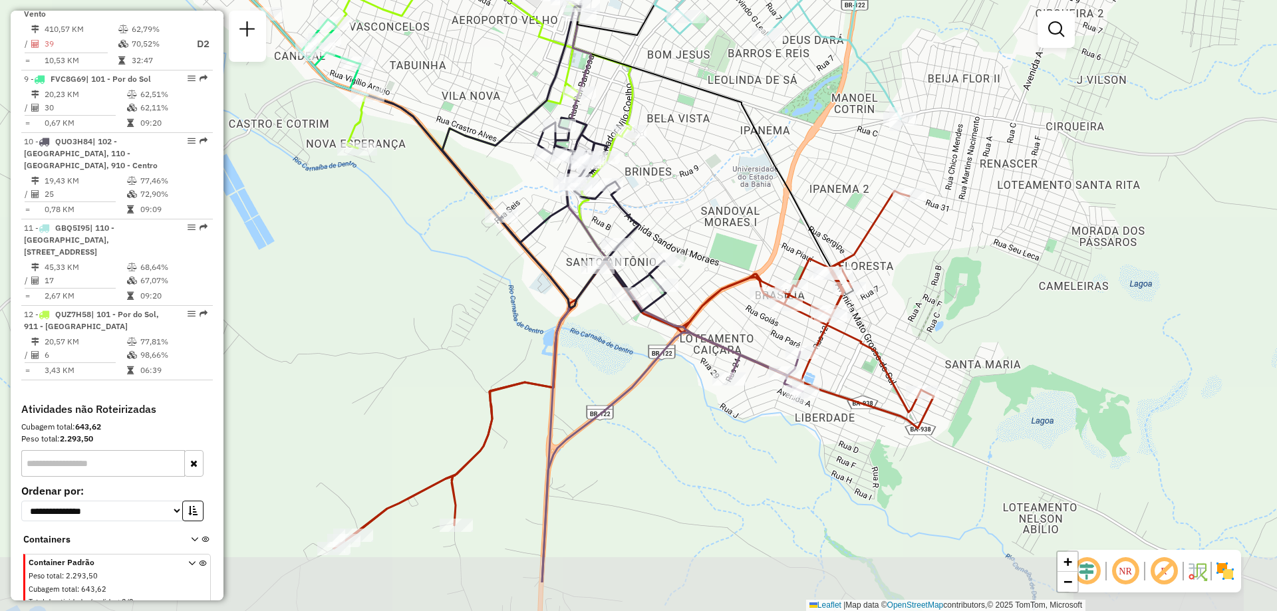
drag, startPoint x: 825, startPoint y: 535, endPoint x: 851, endPoint y: 445, distance: 93.5
click at [851, 445] on div "Janela de atendimento Grade de atendimento Capacidade Transportadoras Veículos …" at bounding box center [638, 305] width 1277 height 611
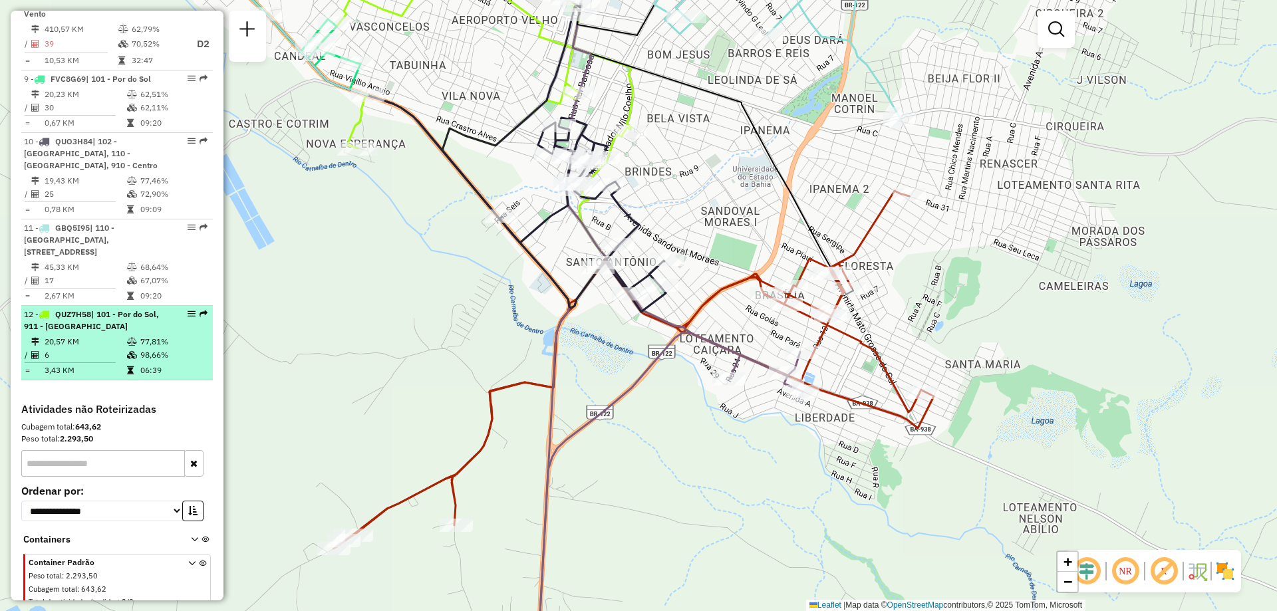
select select "**********"
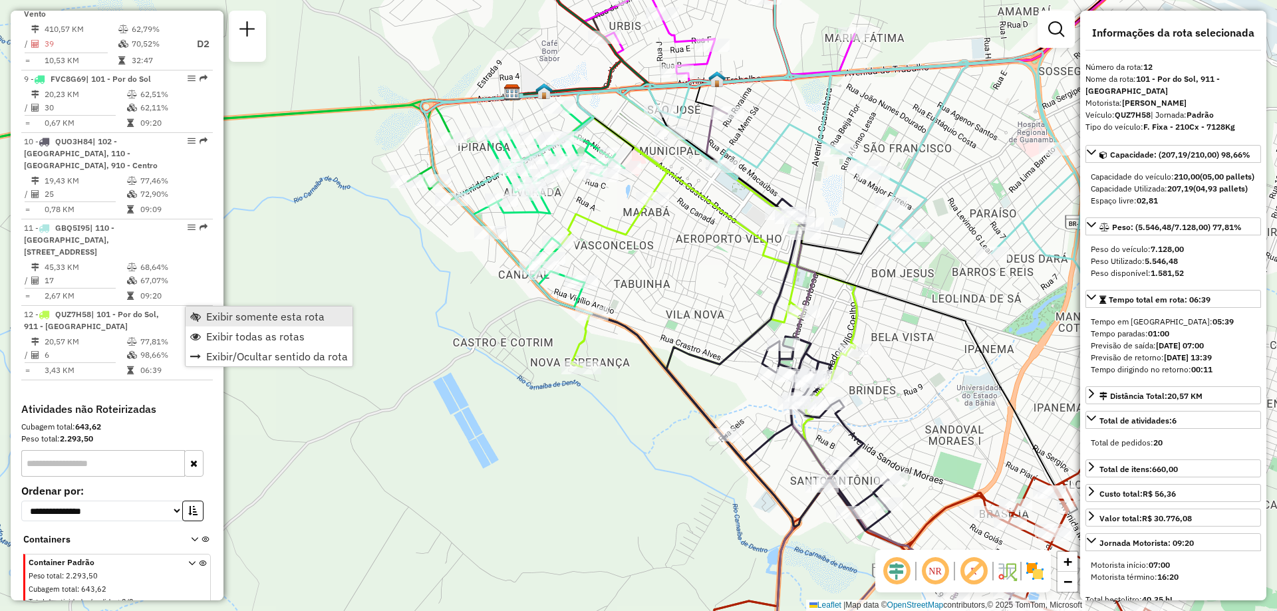
click at [226, 321] on span "Exibir somente esta rota" at bounding box center [265, 316] width 118 height 11
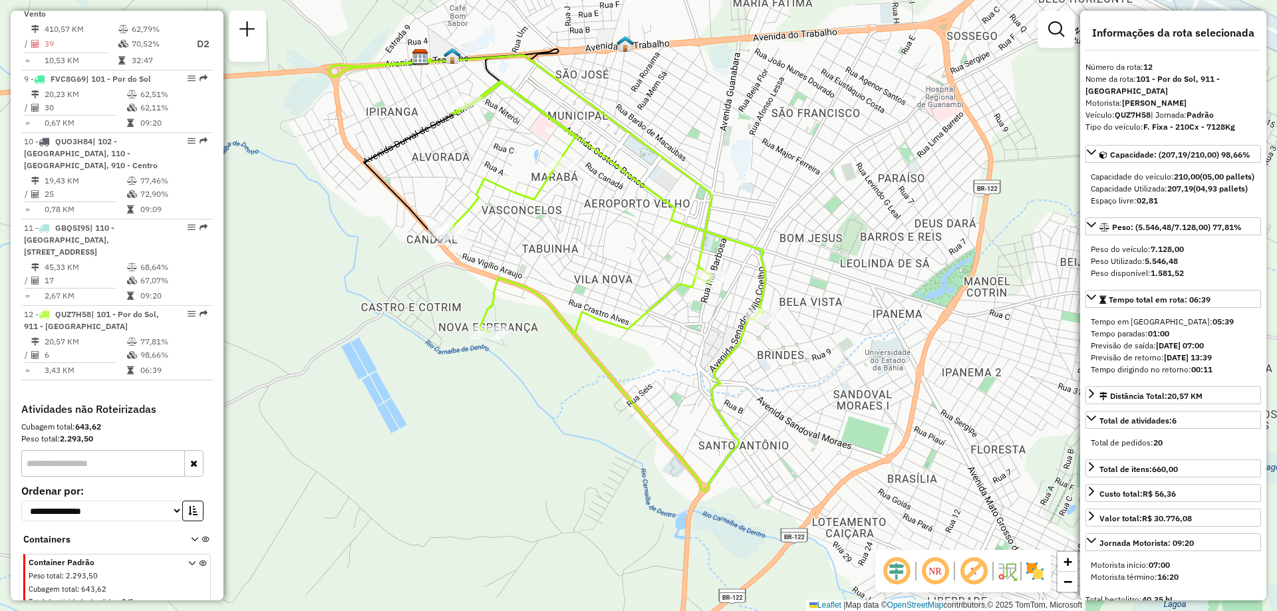
drag, startPoint x: 678, startPoint y: 478, endPoint x: 426, endPoint y: 376, distance: 271.5
click at [428, 376] on div "Janela de atendimento Grade de atendimento Capacidade Transportadoras Veículos …" at bounding box center [638, 305] width 1277 height 611
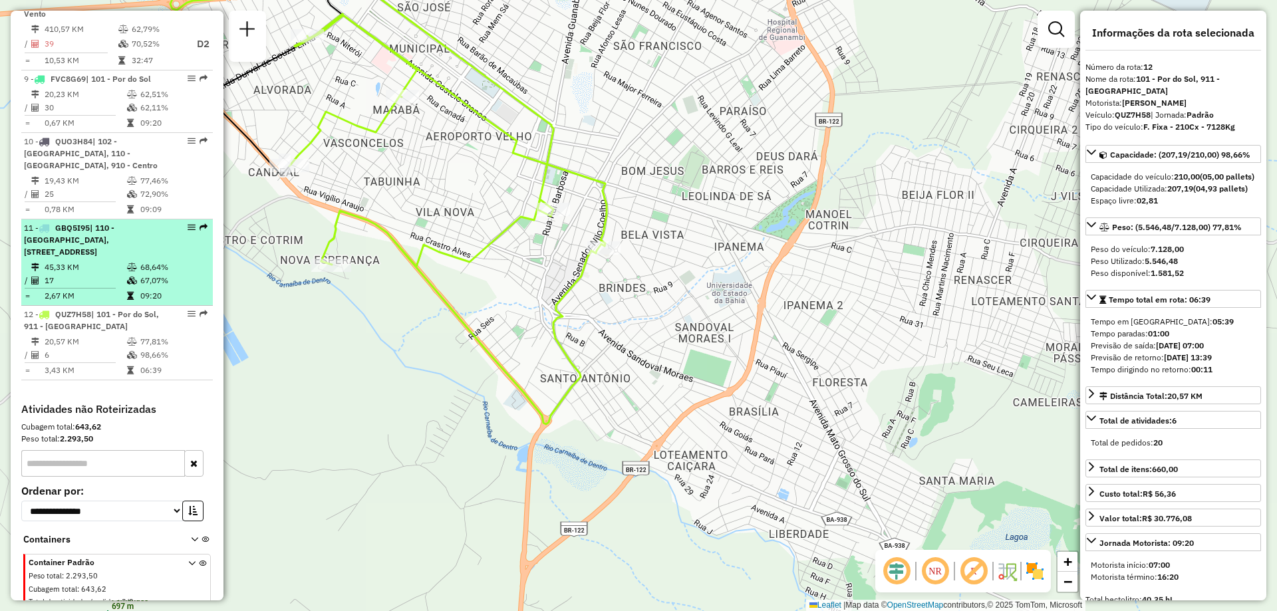
click at [95, 261] on td "45,33 KM" at bounding box center [85, 267] width 82 height 13
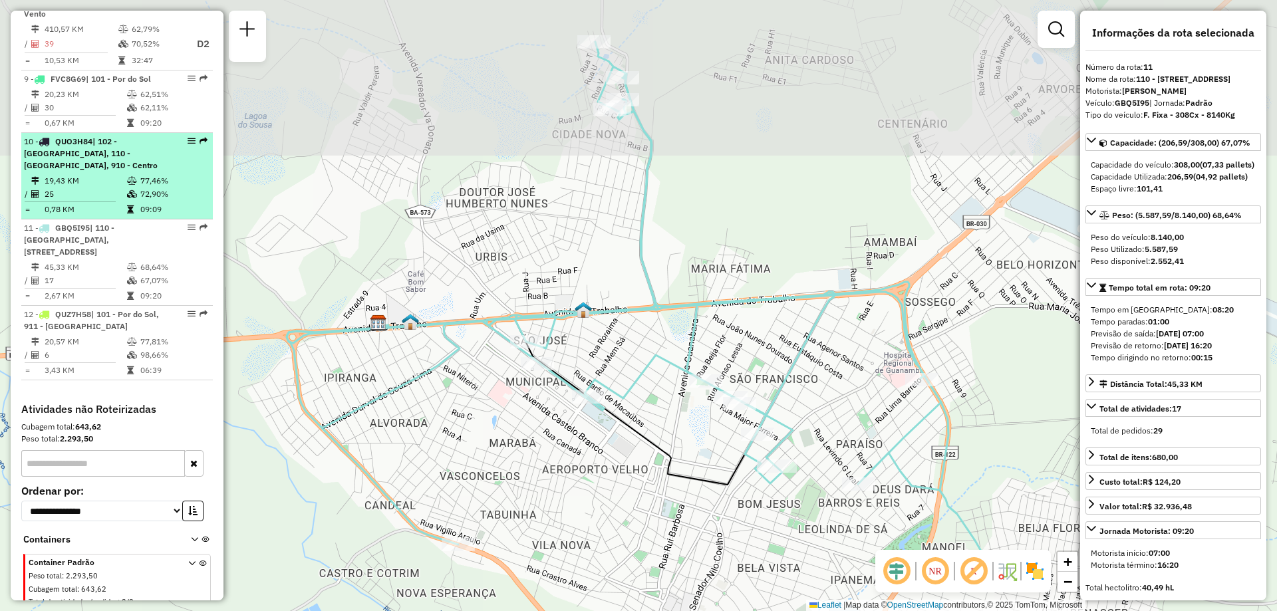
click at [114, 142] on span "| 102 - [GEOGRAPHIC_DATA], 110 - [GEOGRAPHIC_DATA], 910 - Centro" at bounding box center [91, 153] width 134 height 34
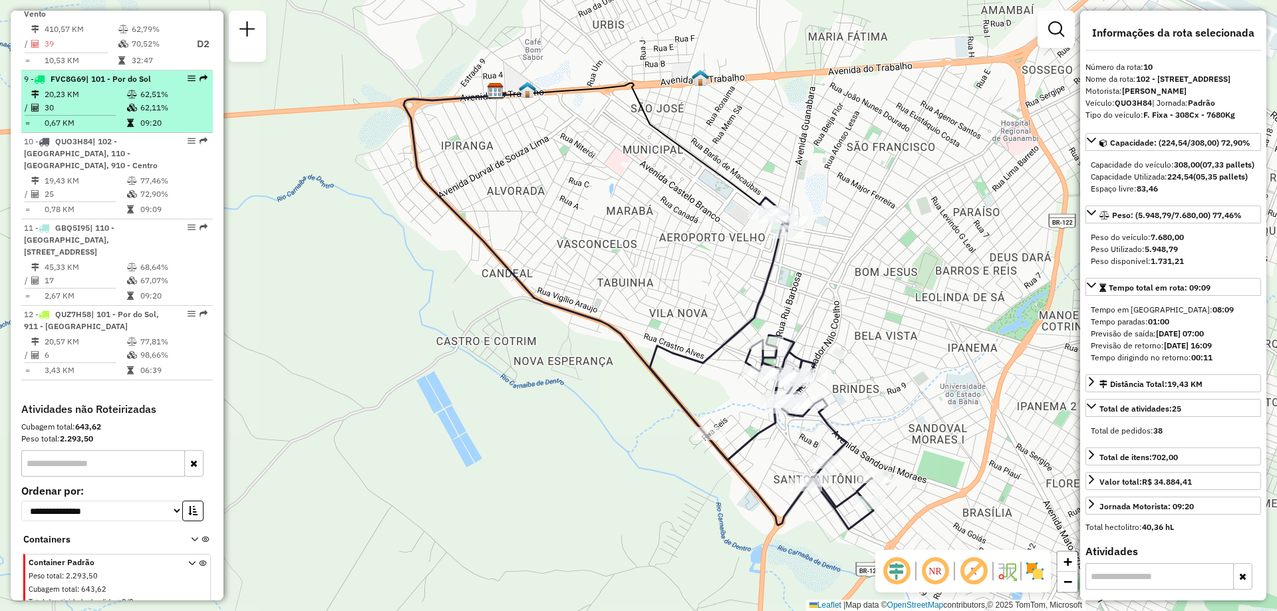
click at [140, 101] on td "62,11%" at bounding box center [173, 107] width 67 height 13
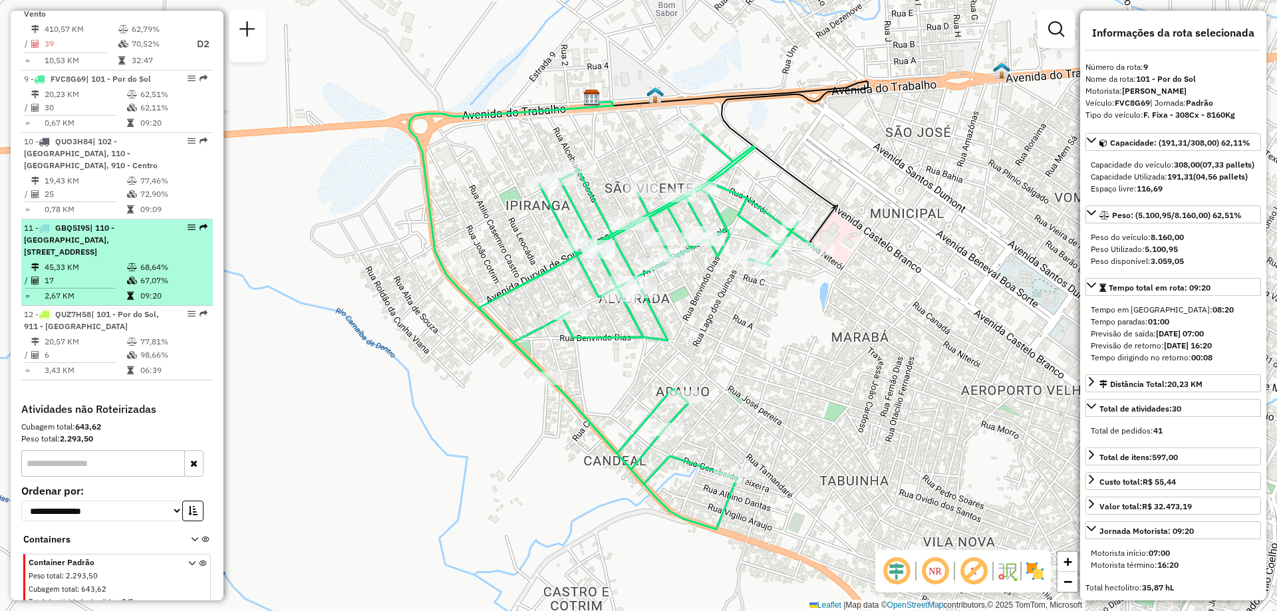
scroll to position [938, 0]
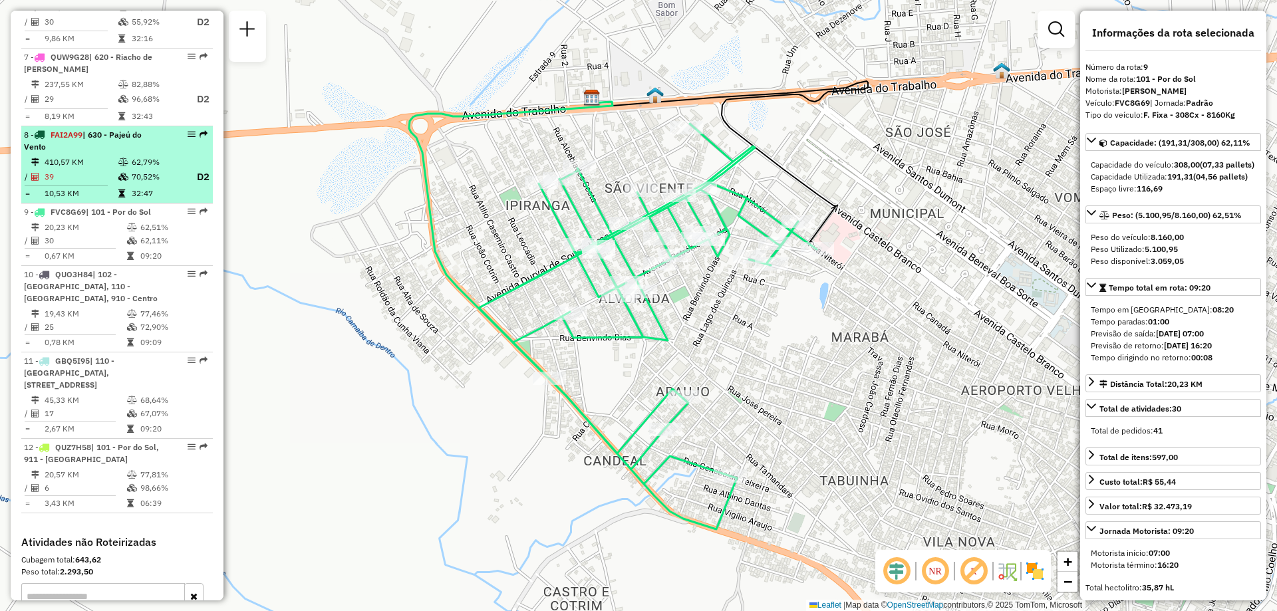
click at [123, 134] on div "8 - FAI2A99 | 630 - Pajeú do Vento" at bounding box center [94, 141] width 141 height 24
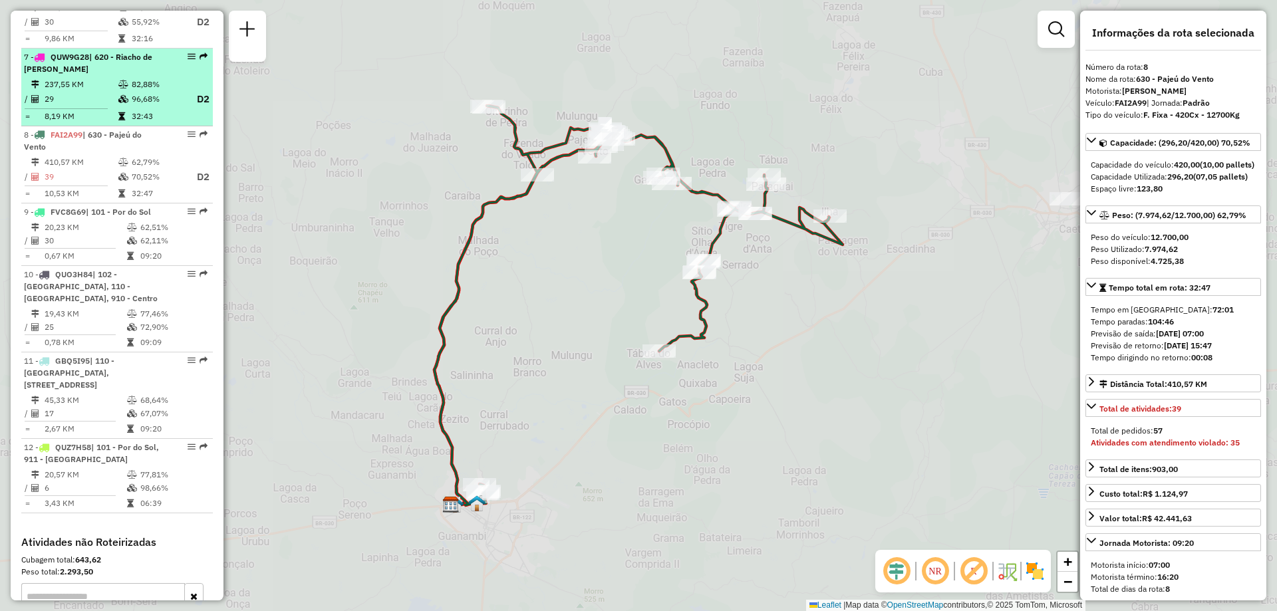
click at [124, 95] on icon at bounding box center [123, 99] width 10 height 8
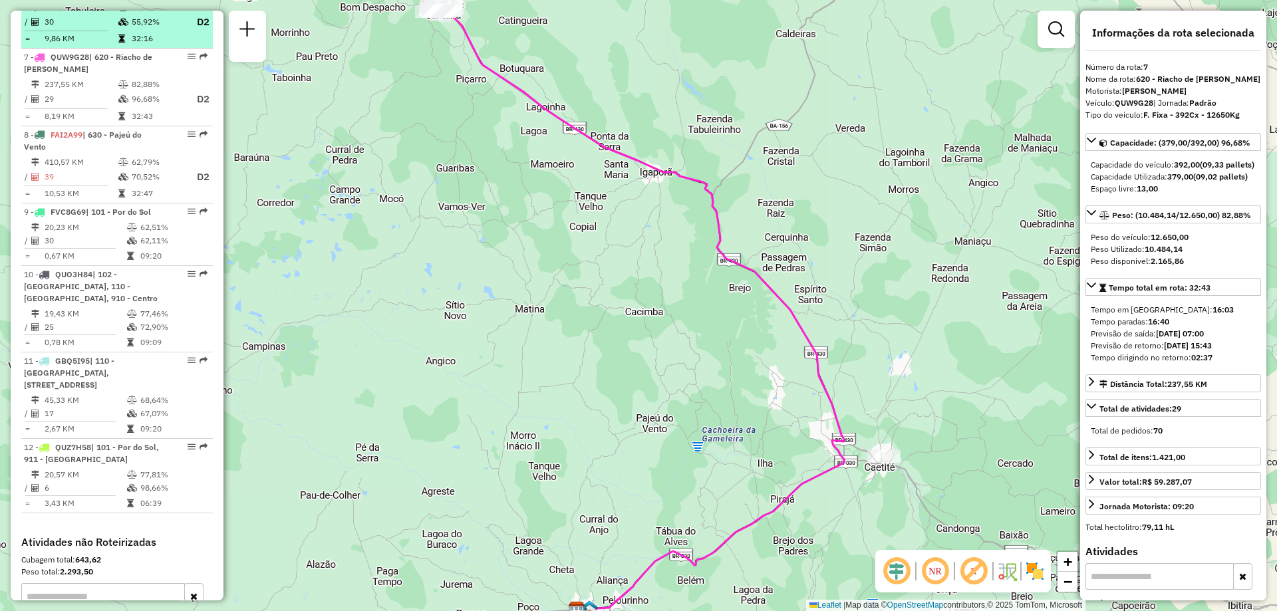
click at [132, 32] on td "32:16" at bounding box center [157, 38] width 53 height 13
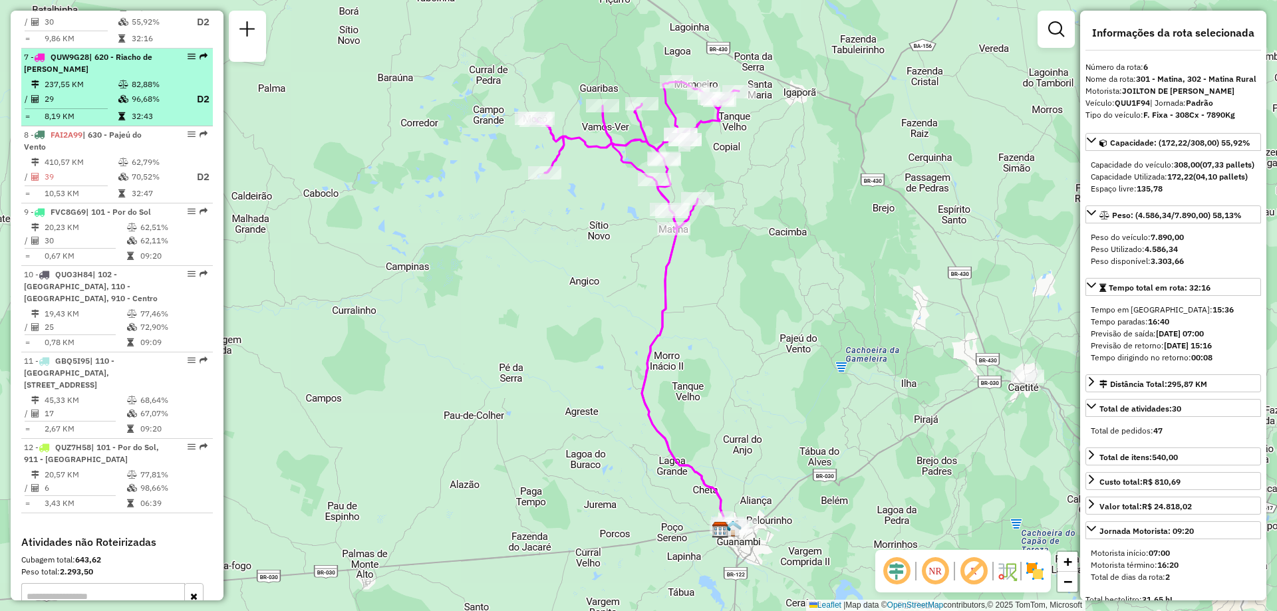
scroll to position [672, 0]
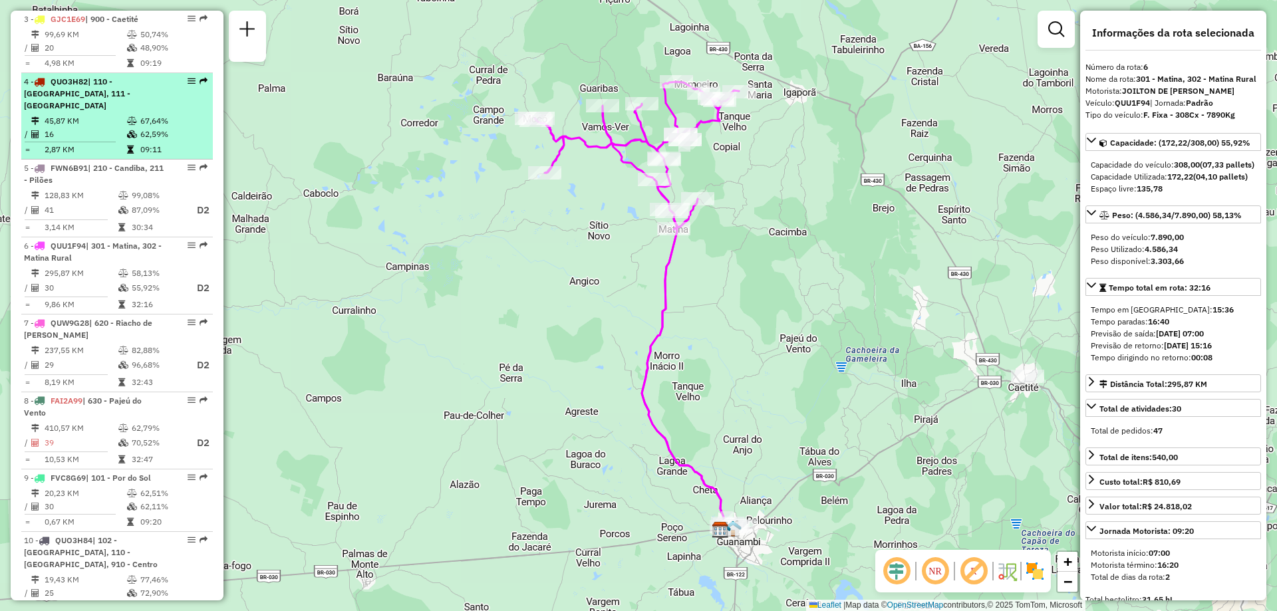
click at [120, 128] on td "16" at bounding box center [85, 134] width 82 height 13
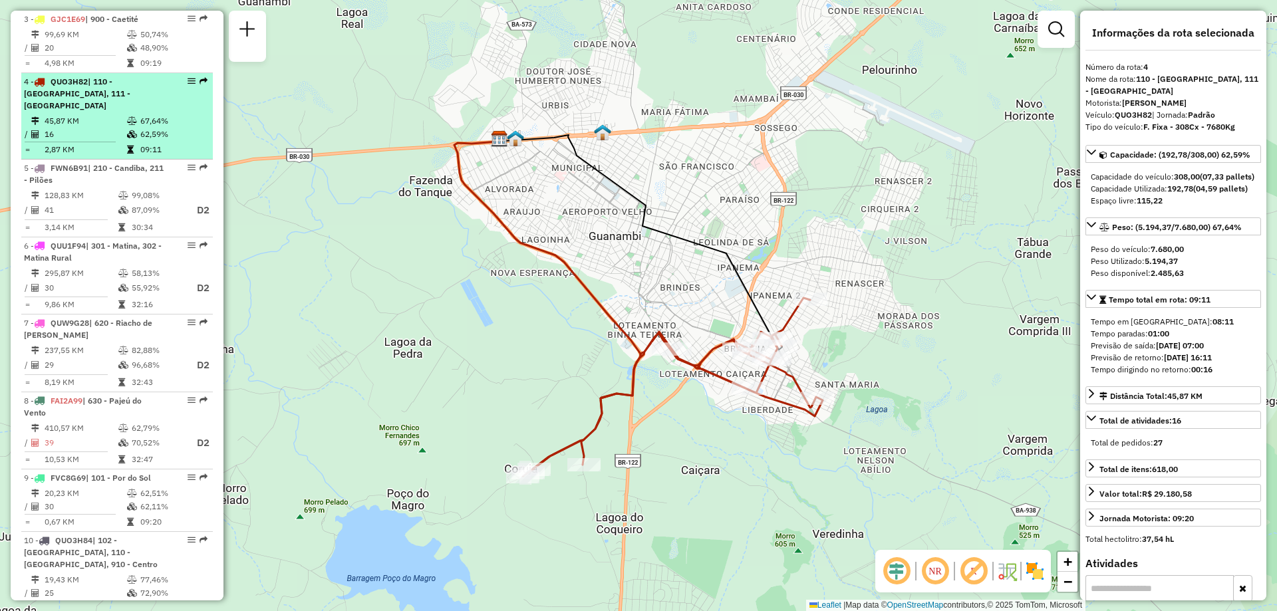
scroll to position [539, 0]
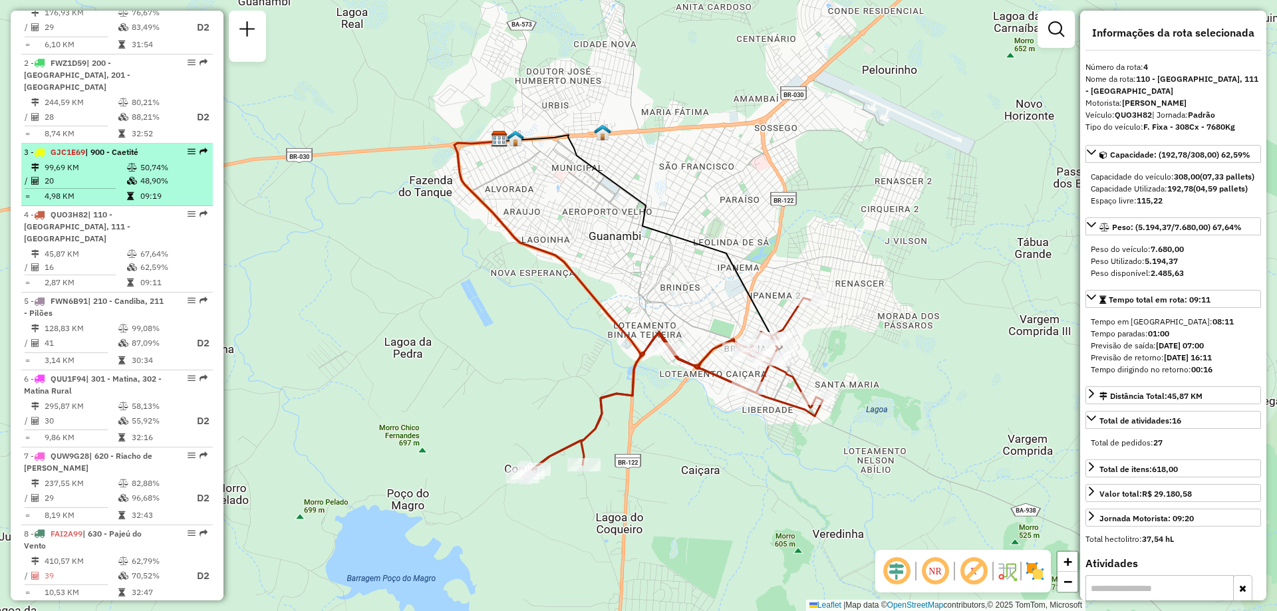
click at [134, 166] on icon at bounding box center [132, 168] width 10 height 8
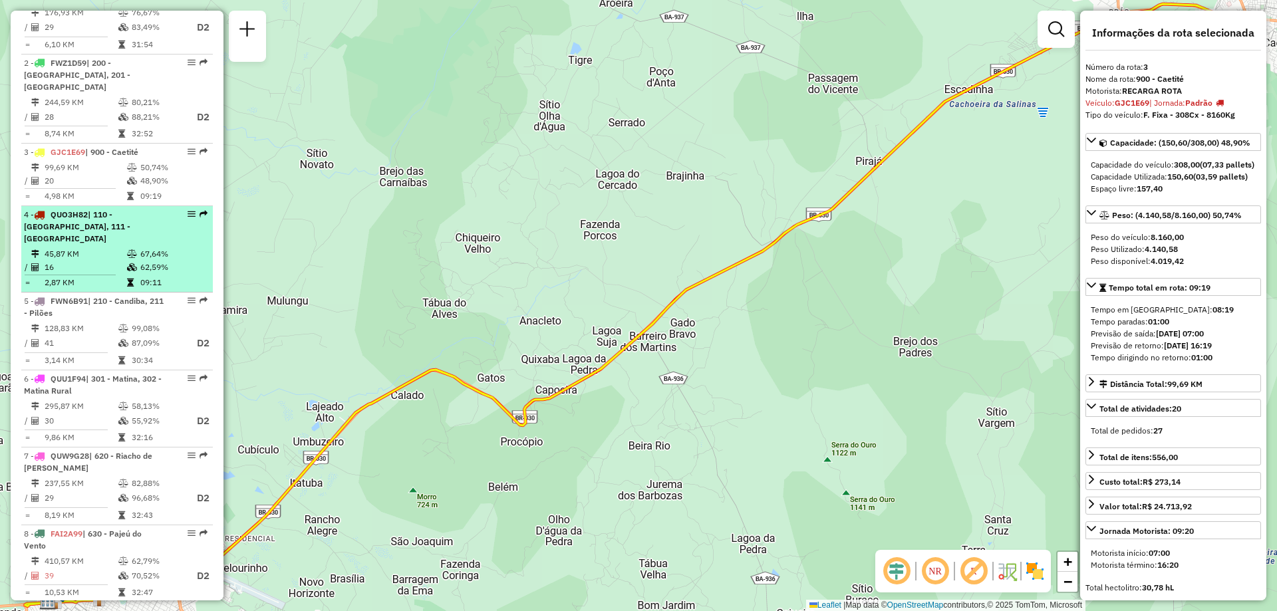
click at [116, 228] on div "4 - QUO3H82 | 110 - Santo Antonio, 111 - Caiçara" at bounding box center [94, 227] width 141 height 36
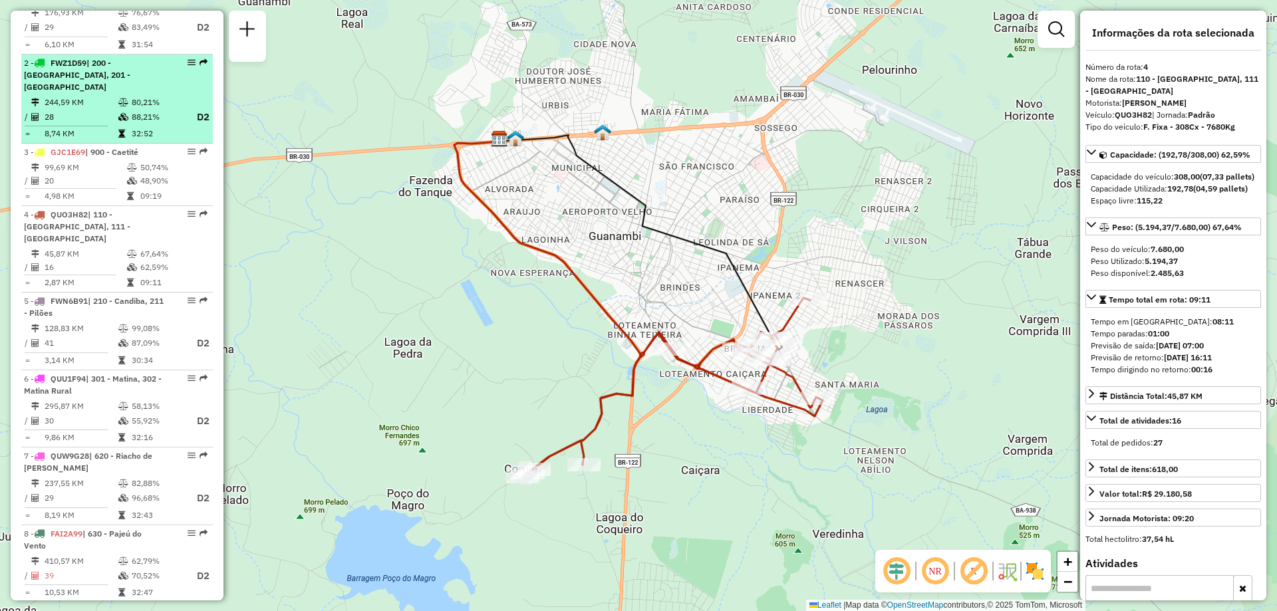
click at [139, 116] on td "88,21%" at bounding box center [157, 117] width 53 height 17
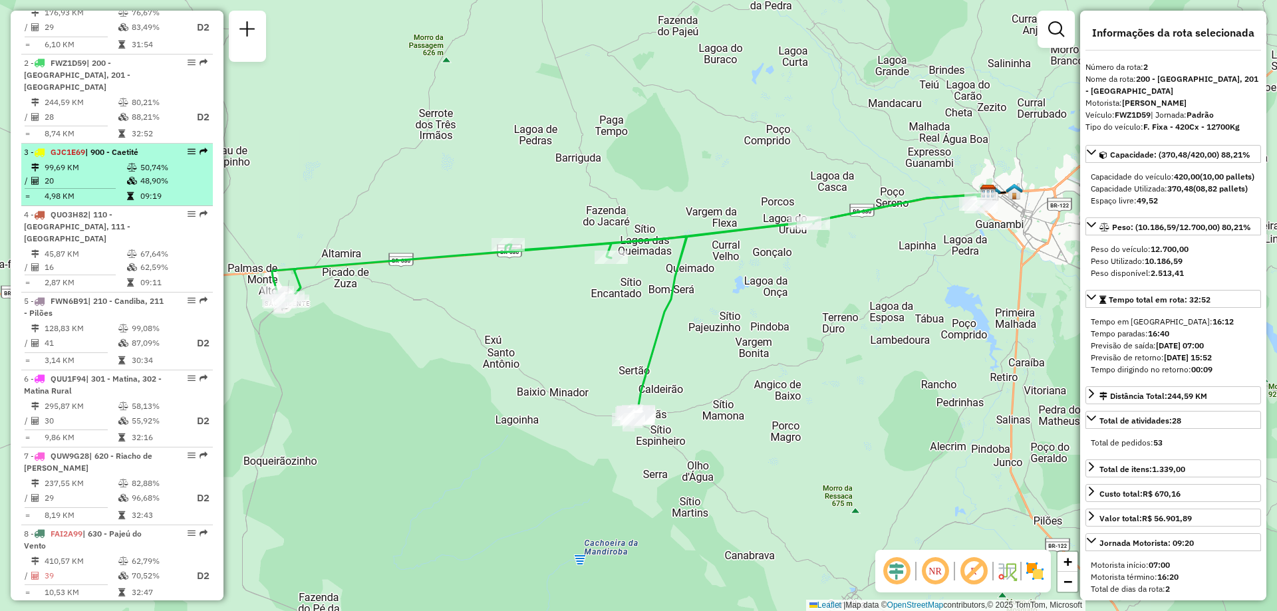
scroll to position [339, 0]
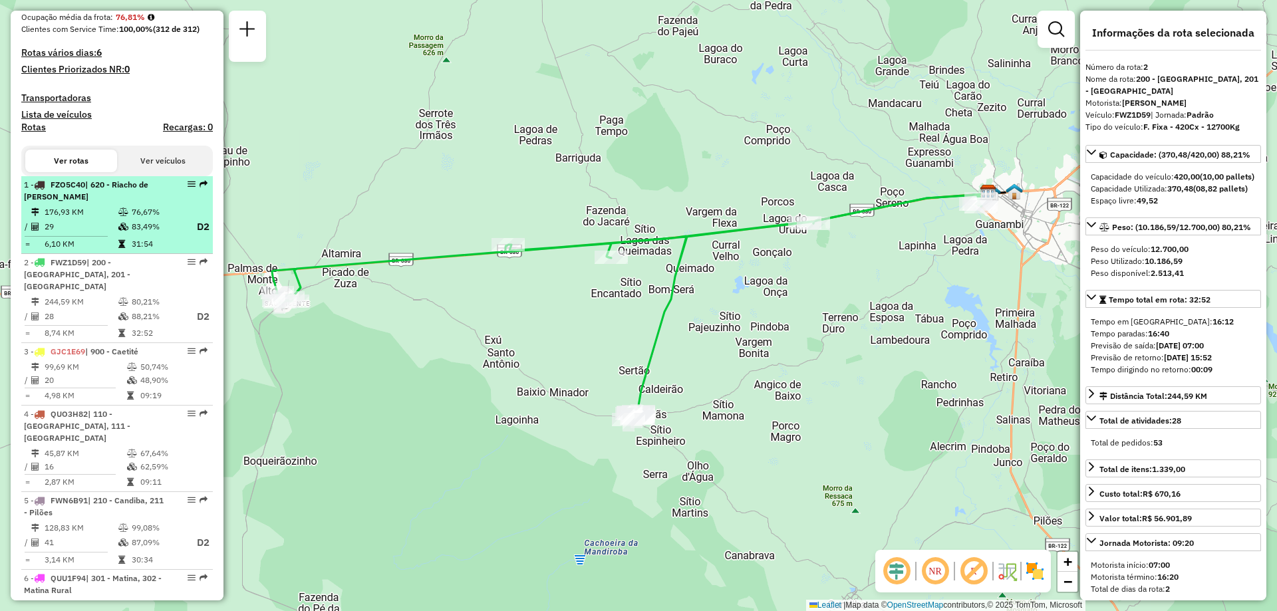
click at [104, 235] on td "29" at bounding box center [81, 227] width 74 height 17
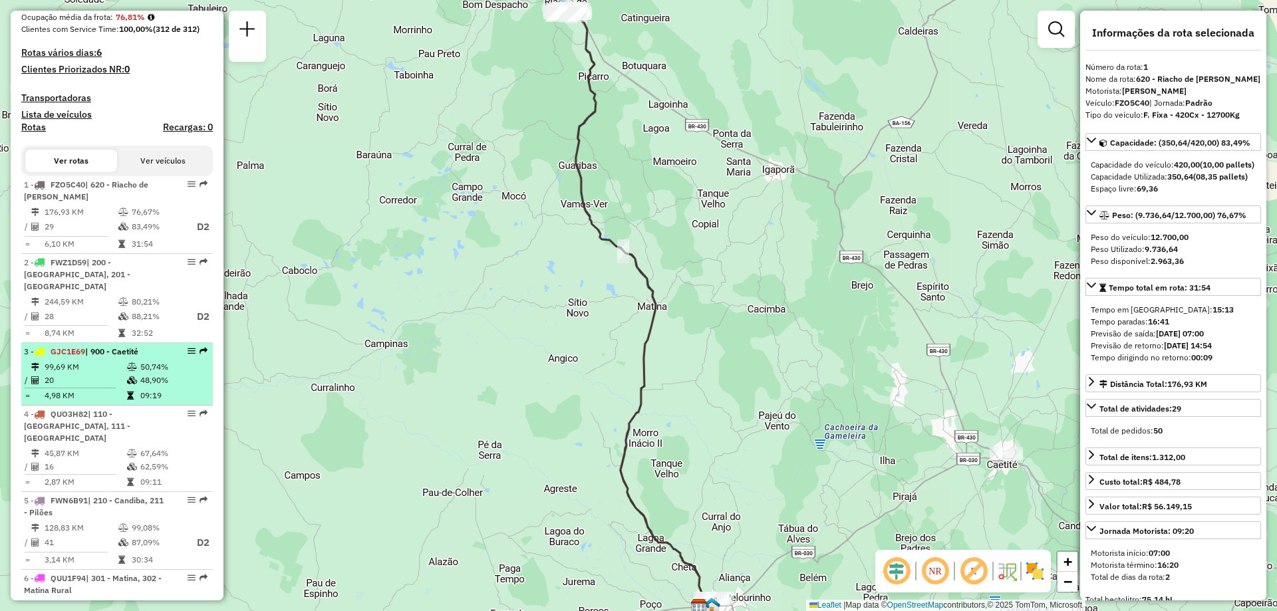
click at [136, 387] on td at bounding box center [132, 380] width 13 height 13
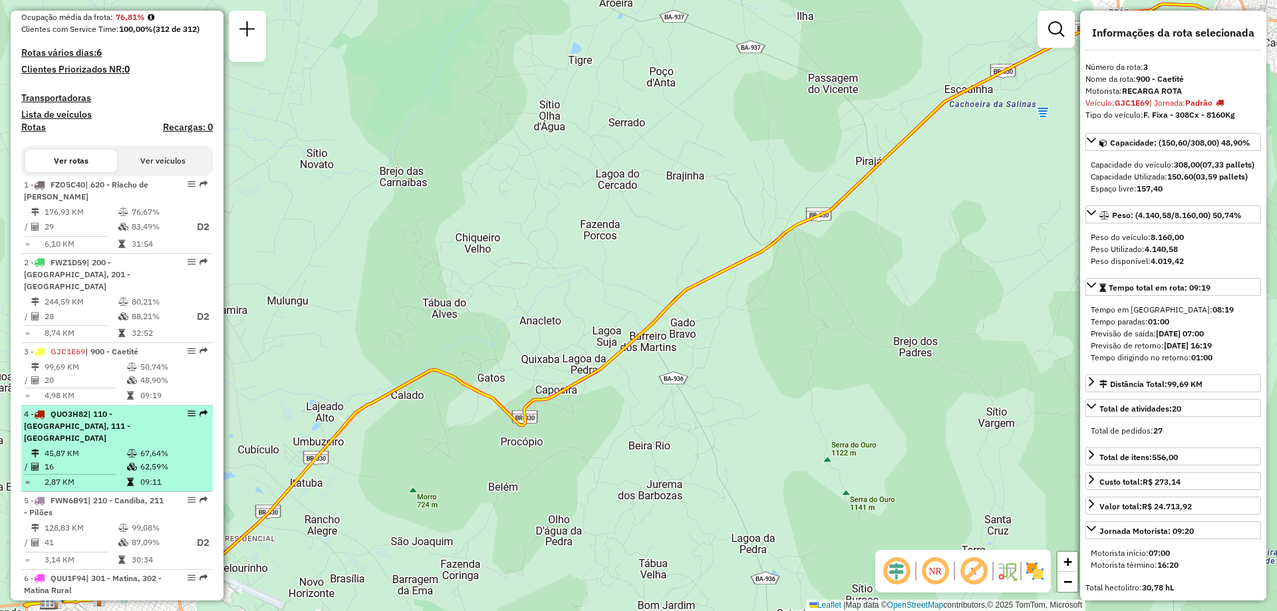
click at [122, 447] on td "45,87 KM" at bounding box center [85, 453] width 82 height 13
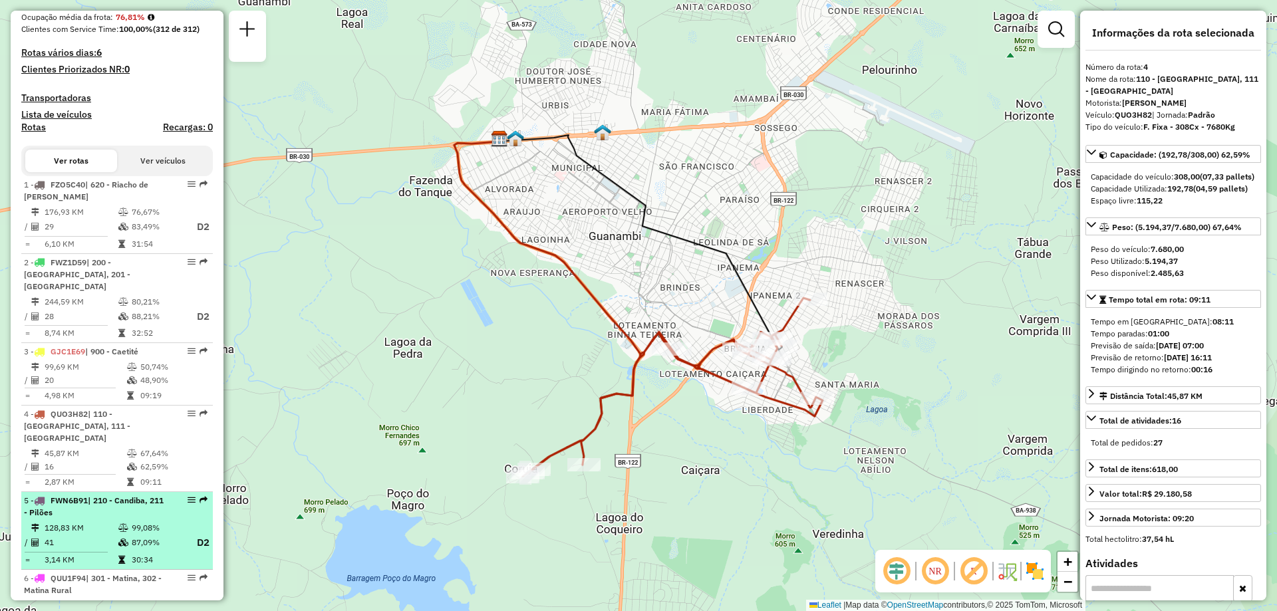
scroll to position [406, 0]
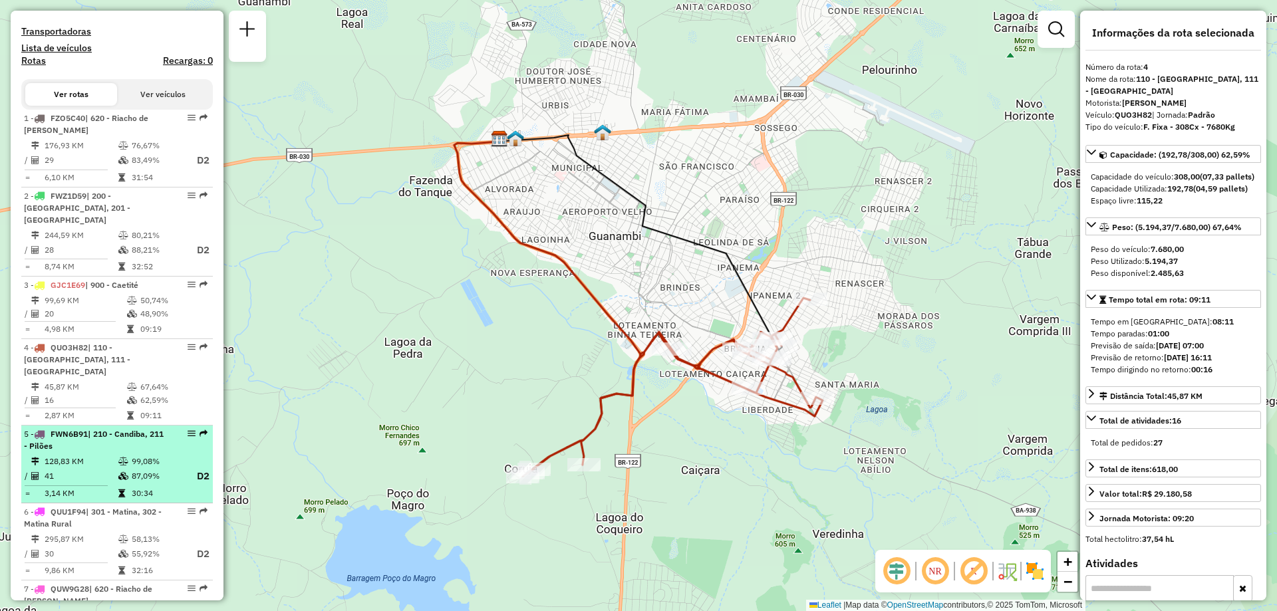
click at [121, 455] on td at bounding box center [124, 461] width 13 height 13
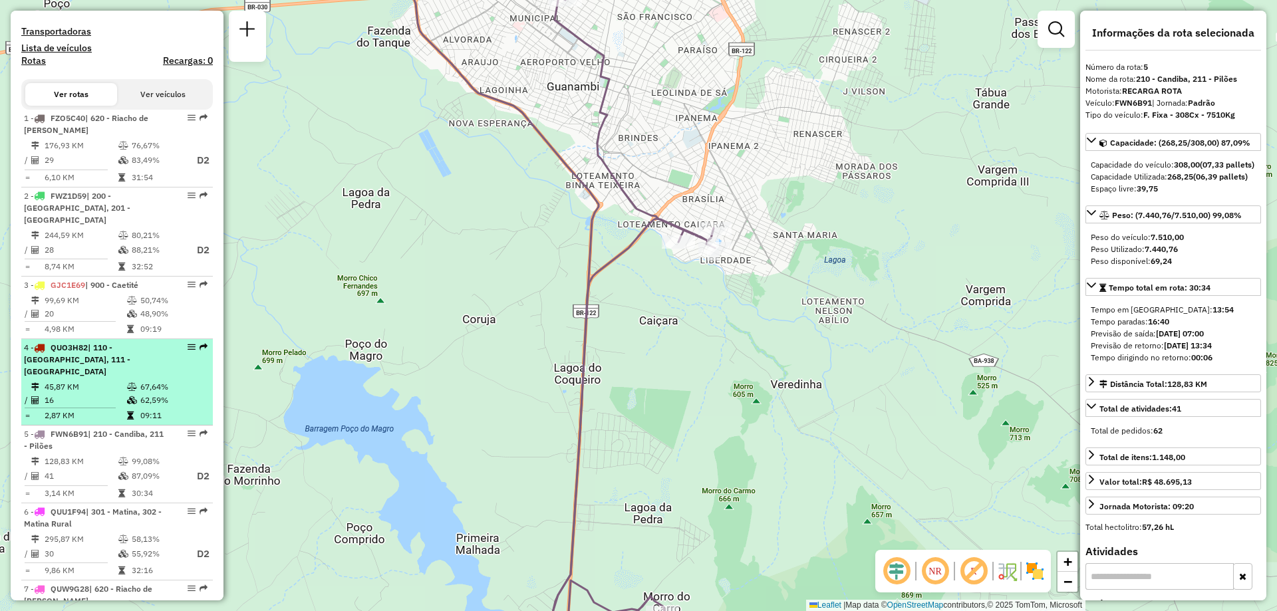
click at [142, 358] on div "4 - QUO3H82 | 110 - Santo Antonio, 111 - Caiçara" at bounding box center [94, 360] width 141 height 36
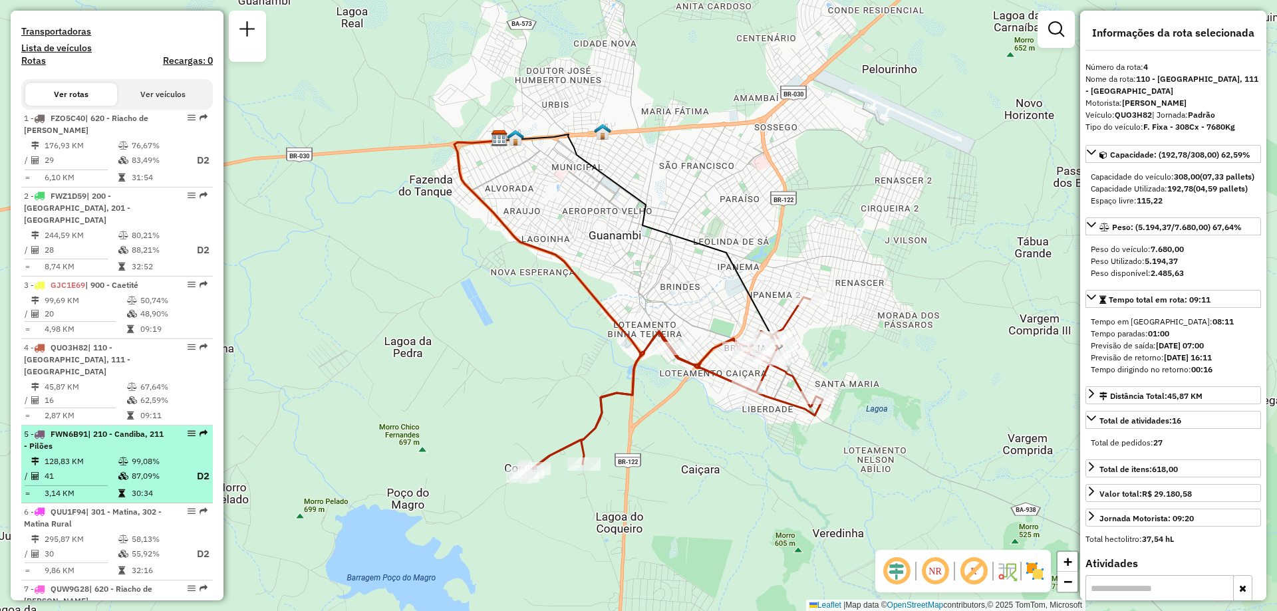
click at [138, 429] on span "| 210 - Candiba, 211 - Pilões" at bounding box center [94, 440] width 140 height 22
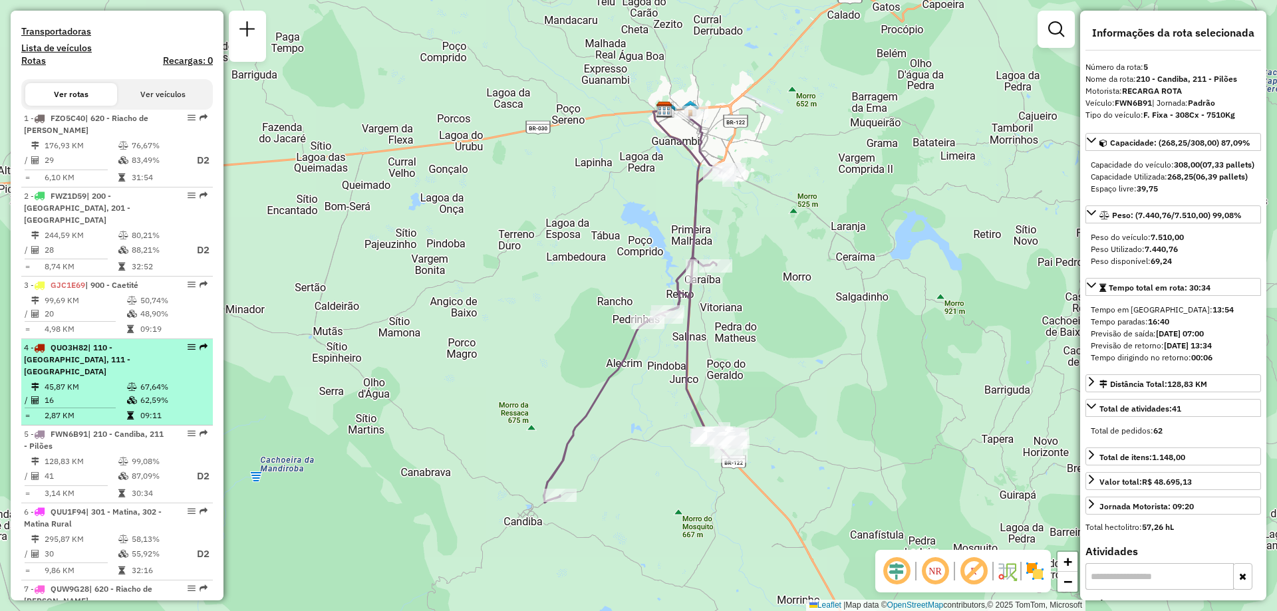
click at [140, 380] on td "67,64%" at bounding box center [173, 386] width 67 height 13
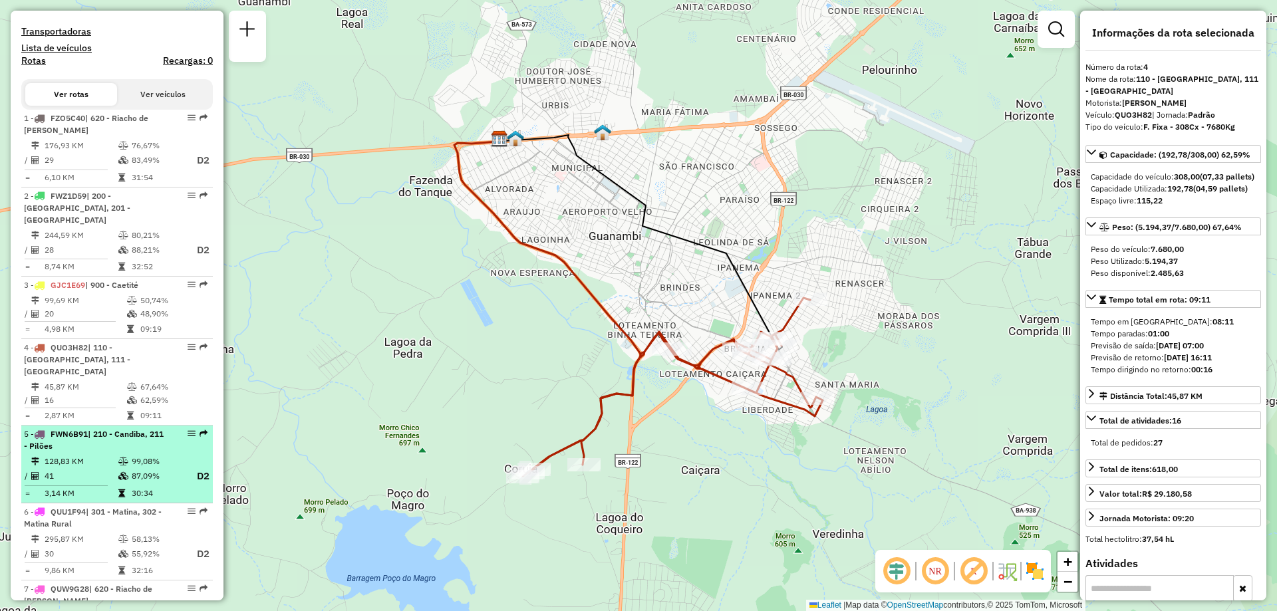
click at [112, 455] on td "128,83 KM" at bounding box center [81, 461] width 74 height 13
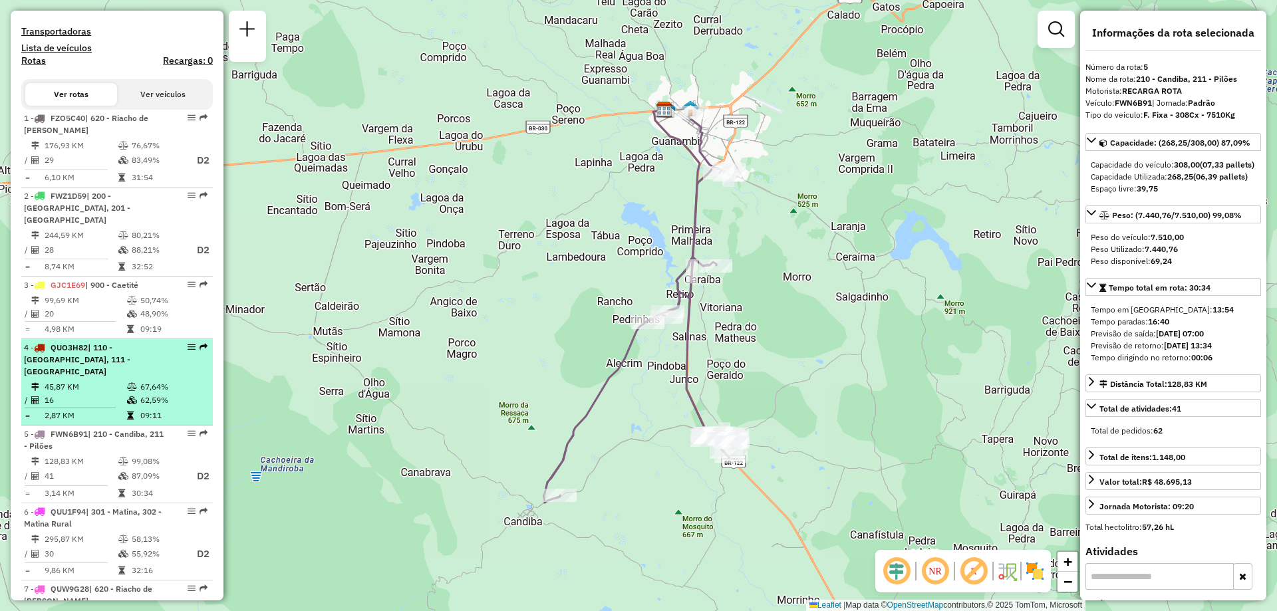
click at [112, 394] on td "16" at bounding box center [85, 400] width 82 height 13
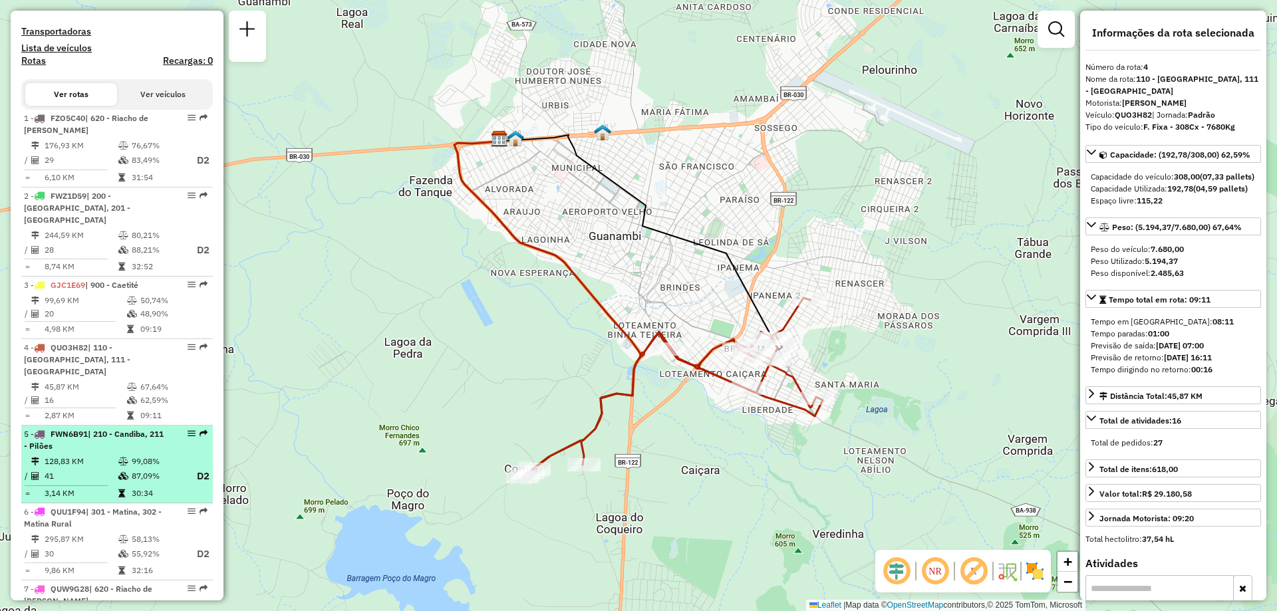
click at [118, 458] on icon at bounding box center [123, 462] width 10 height 8
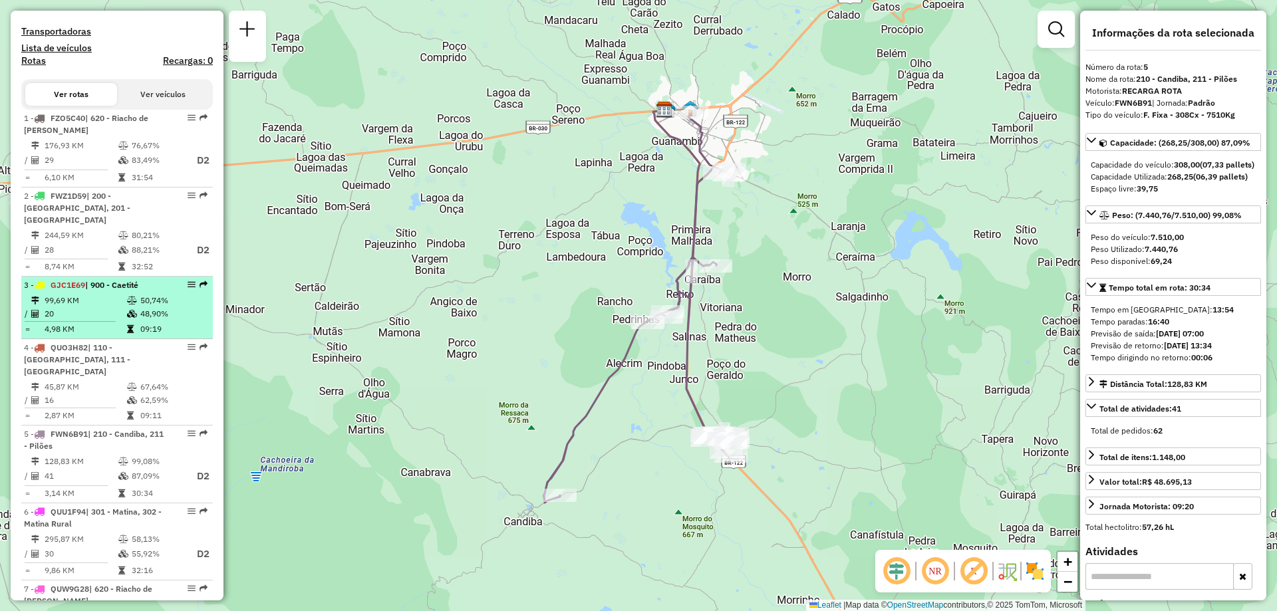
click at [140, 323] on td "09:19" at bounding box center [173, 329] width 67 height 13
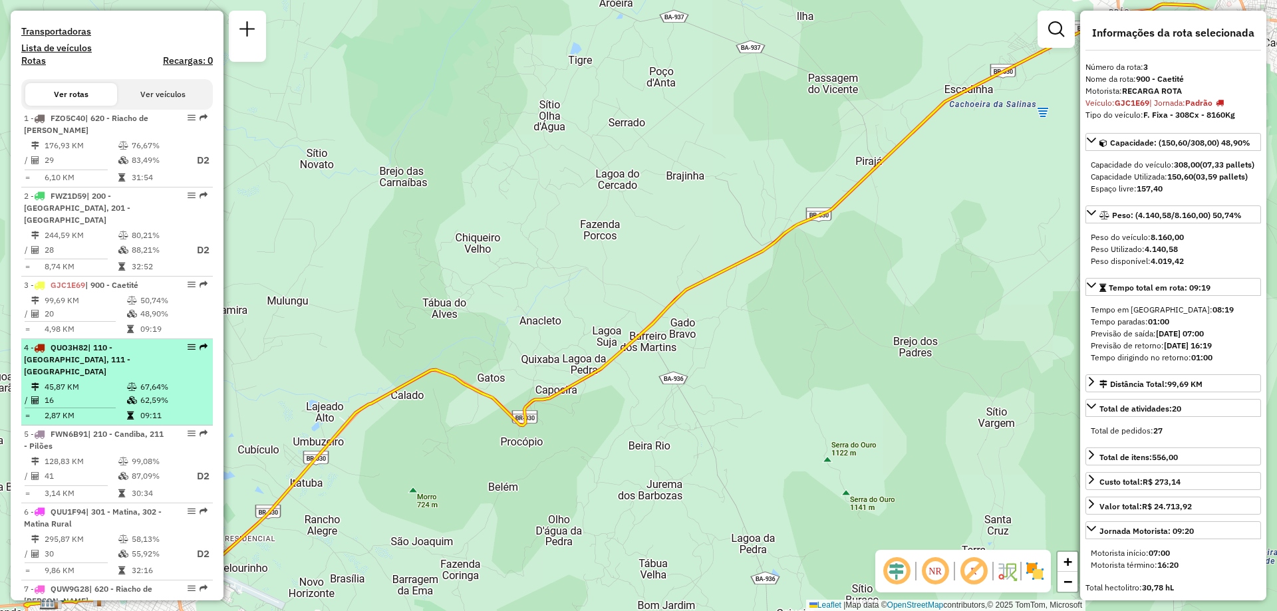
click at [120, 394] on td "16" at bounding box center [85, 400] width 82 height 13
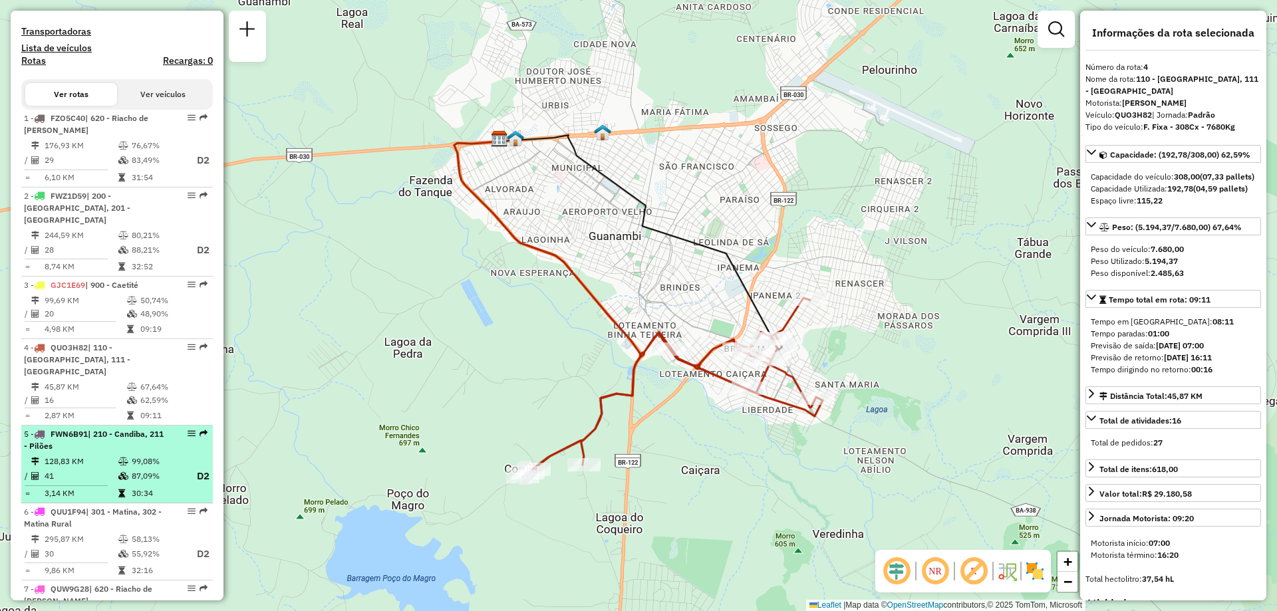
click at [90, 455] on td "128,83 KM" at bounding box center [81, 461] width 74 height 13
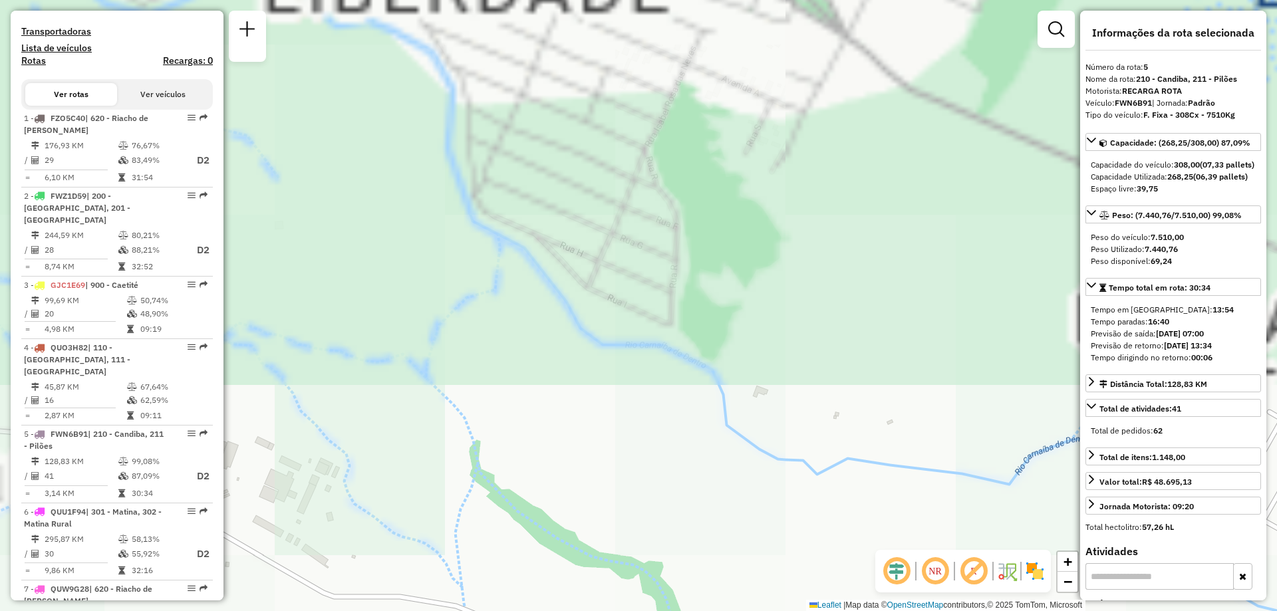
drag, startPoint x: 668, startPoint y: 158, endPoint x: 764, endPoint y: 623, distance: 474.8
click at [764, 611] on html "Aguarde... Pop-up bloqueado! Seu navegador bloqueou automáticamente a abertura …" at bounding box center [638, 305] width 1277 height 611
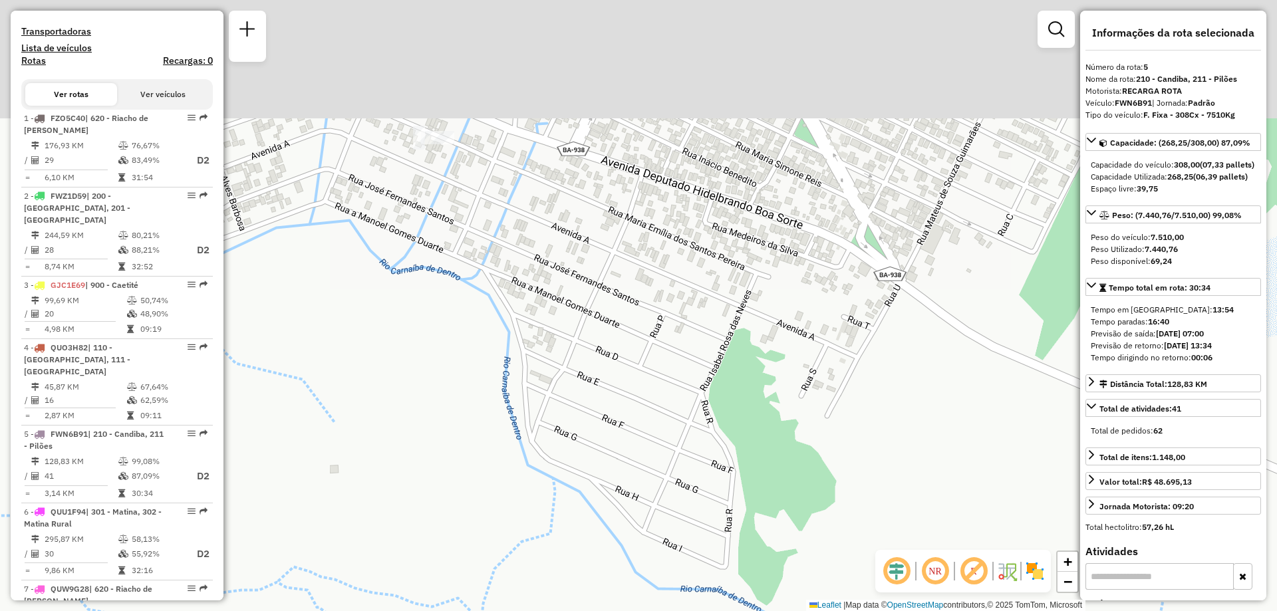
drag, startPoint x: 649, startPoint y: 460, endPoint x: 730, endPoint y: 612, distance: 172.0
click at [730, 611] on html "Aguarde... Pop-up bloqueado! Seu navegador bloqueou automáticamente a abertura …" at bounding box center [638, 305] width 1277 height 611
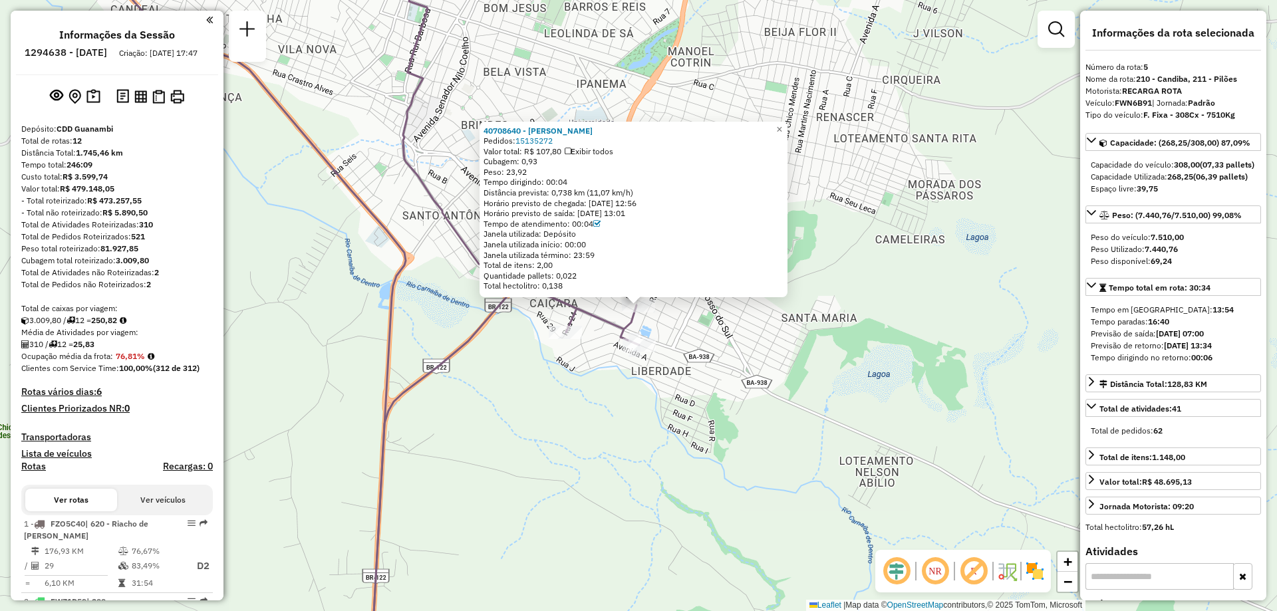
select select "**********"
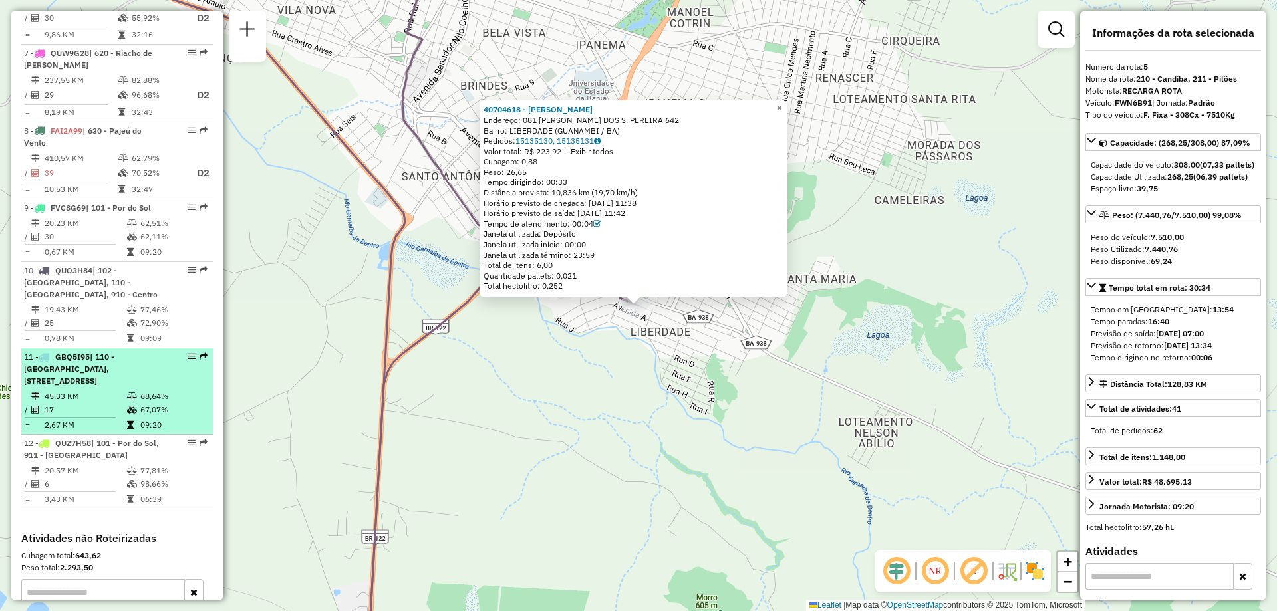
scroll to position [809, 0]
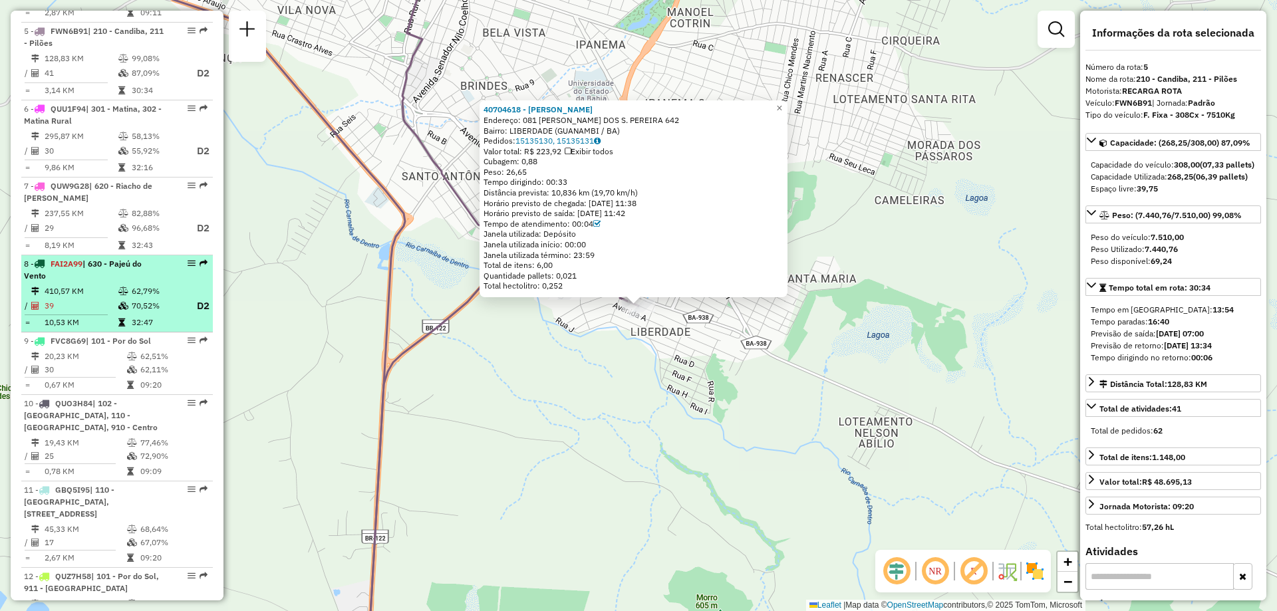
click at [136, 298] on td "70,52%" at bounding box center [157, 306] width 53 height 17
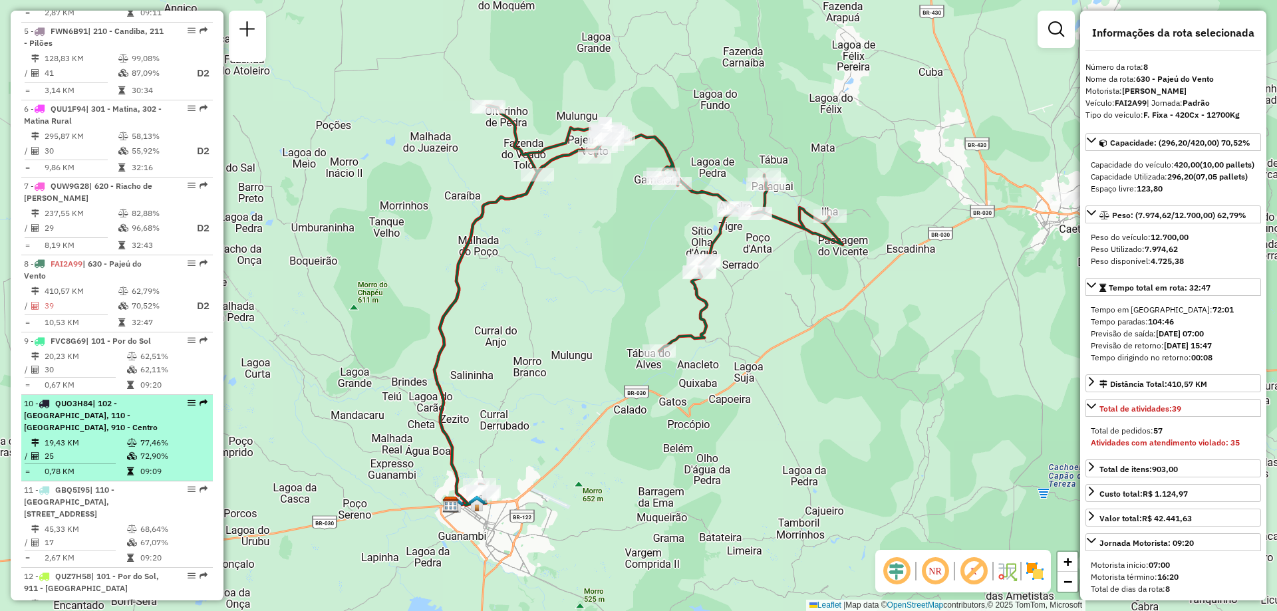
scroll to position [676, 0]
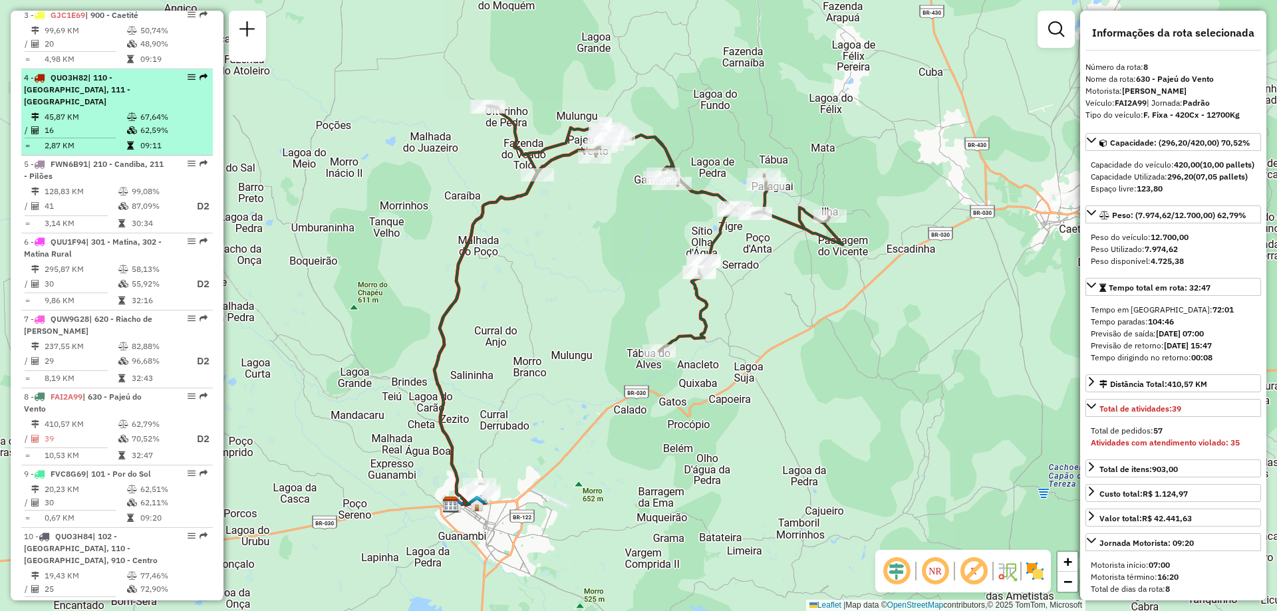
click at [134, 110] on td at bounding box center [132, 116] width 13 height 13
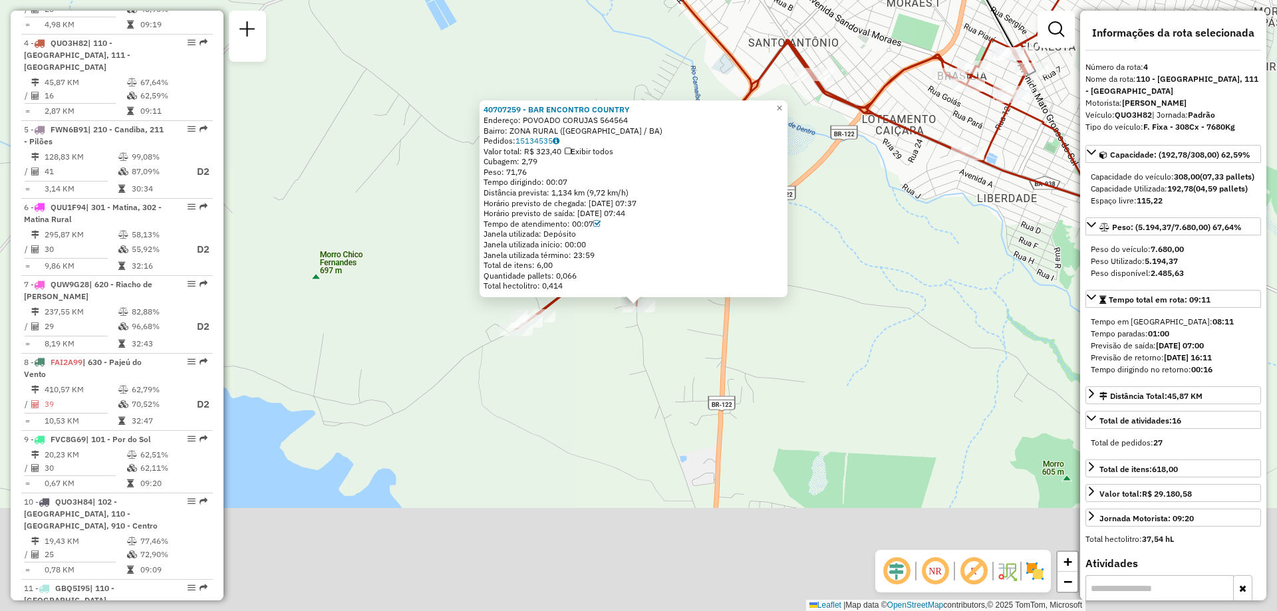
scroll to position [734, 0]
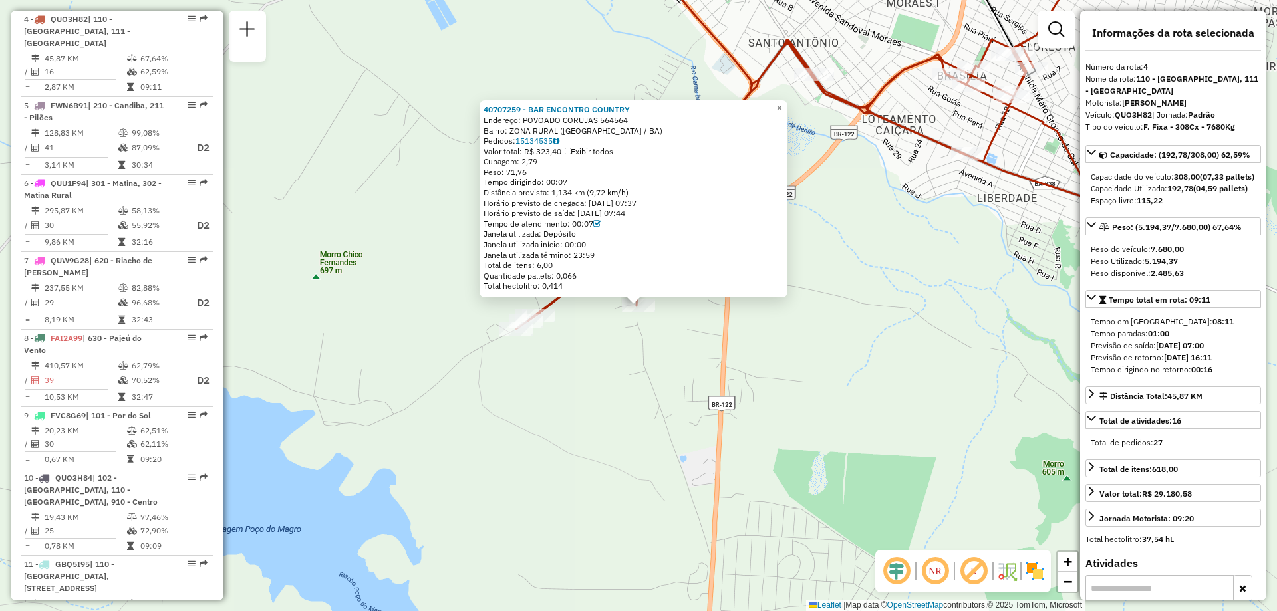
click at [568, 343] on div "40707259 - BAR ENCONTRO COUNTRY Endereço: POVOADO CORUJAS 564564 Bairro: ZONA R…" at bounding box center [638, 305] width 1277 height 611
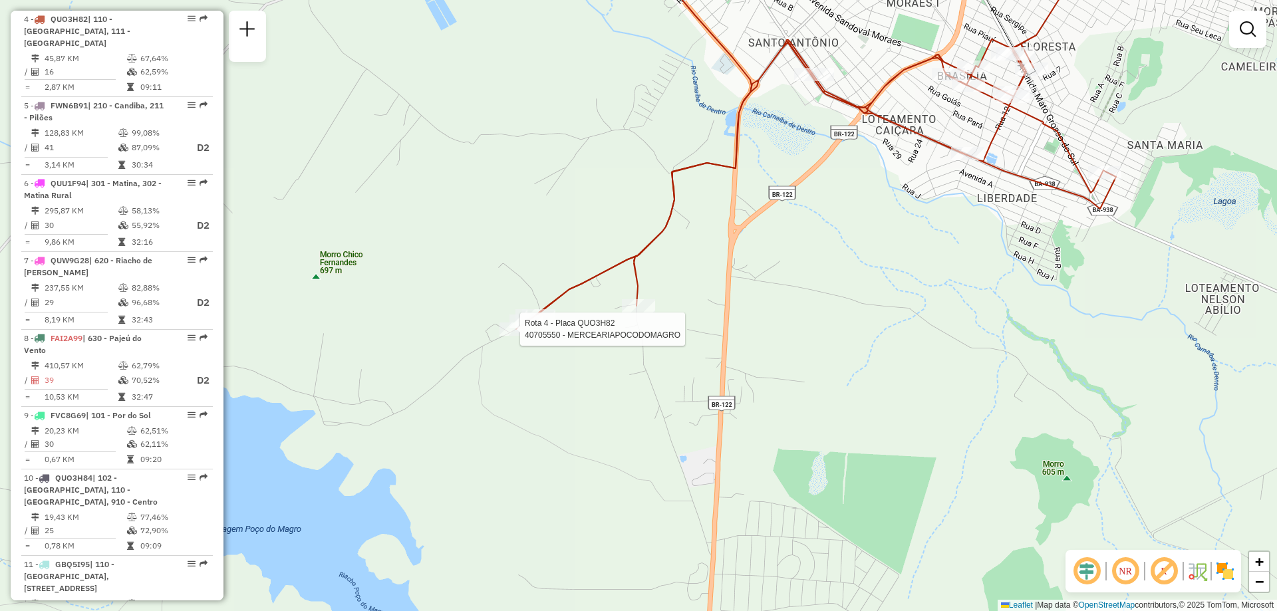
select select "**********"
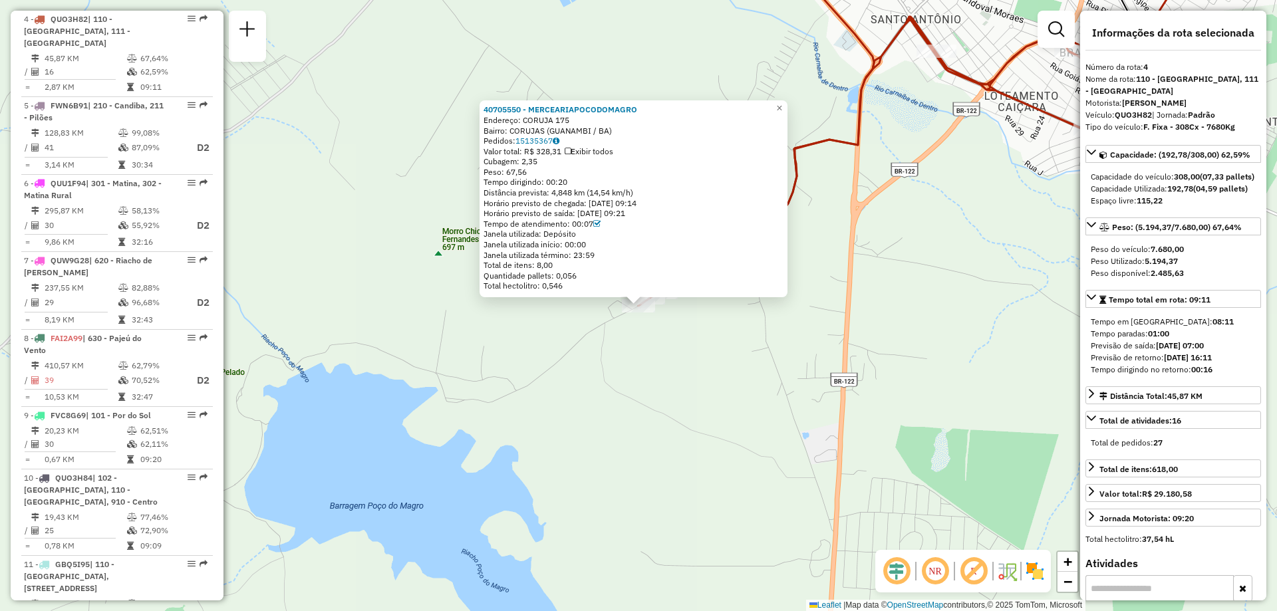
click at [668, 342] on div "40705550 - MERCEARIAPOCODOMAGRO Endereço: CORUJA 175 Bairro: [GEOGRAPHIC_DATA] …" at bounding box center [638, 305] width 1277 height 611
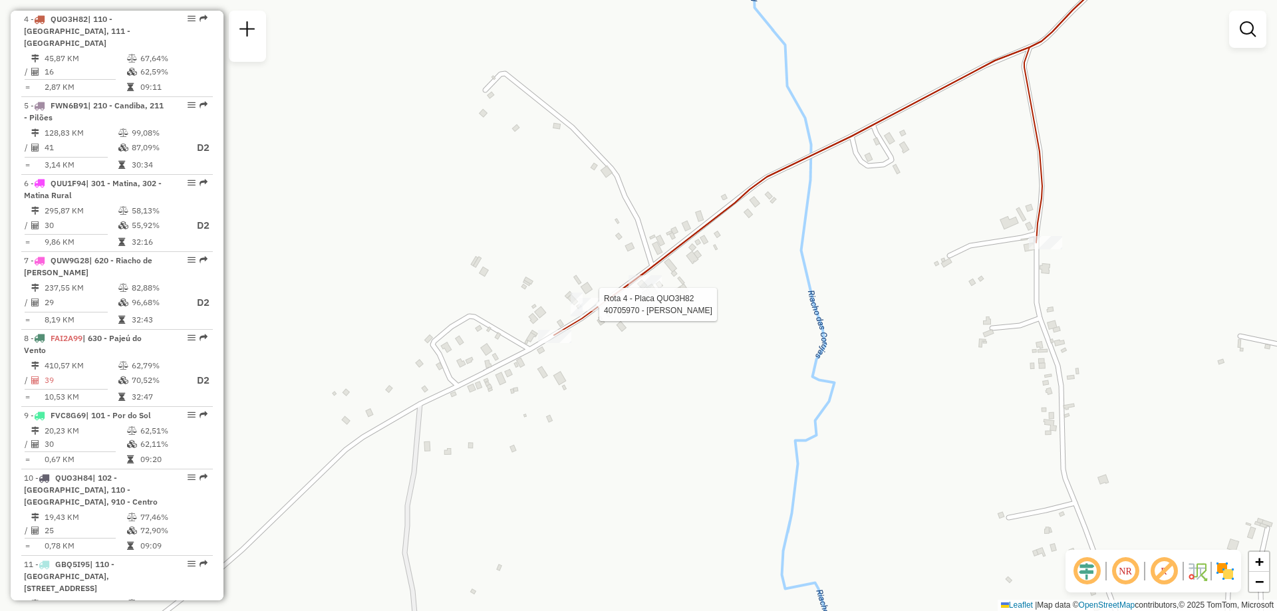
select select "**********"
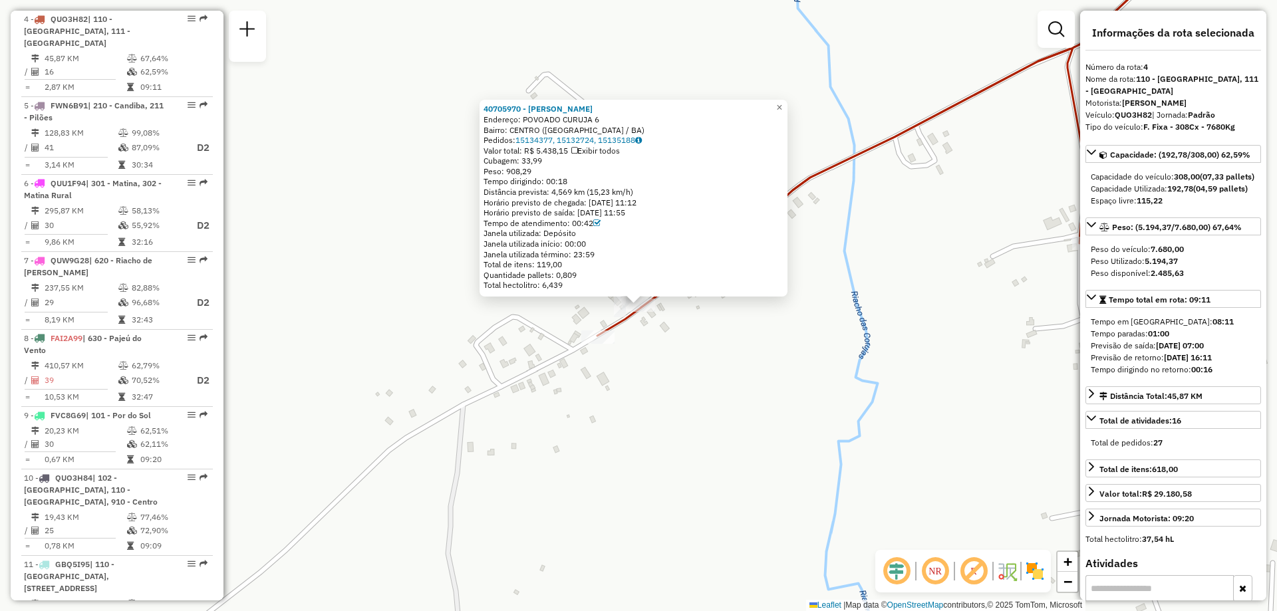
click at [709, 359] on div "40705970 - [PERSON_NAME] Endereço: POVOADO CURUJA 6 Bairro: [GEOGRAPHIC_DATA] (…" at bounding box center [638, 305] width 1277 height 611
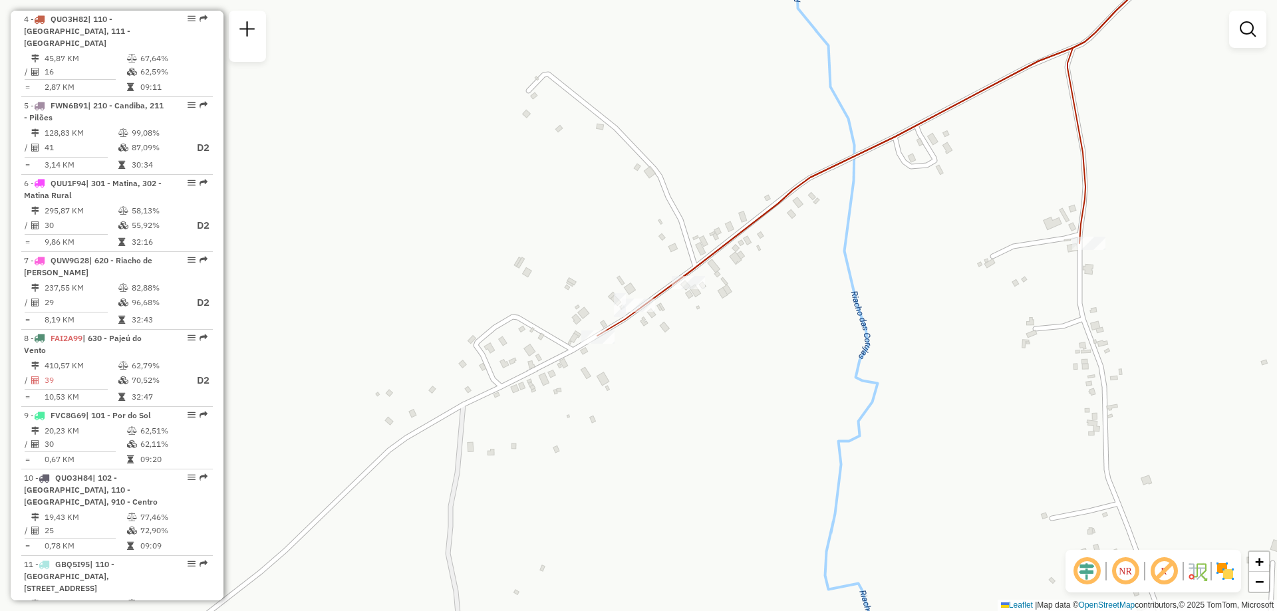
click at [698, 289] on div at bounding box center [688, 282] width 33 height 13
select select "**********"
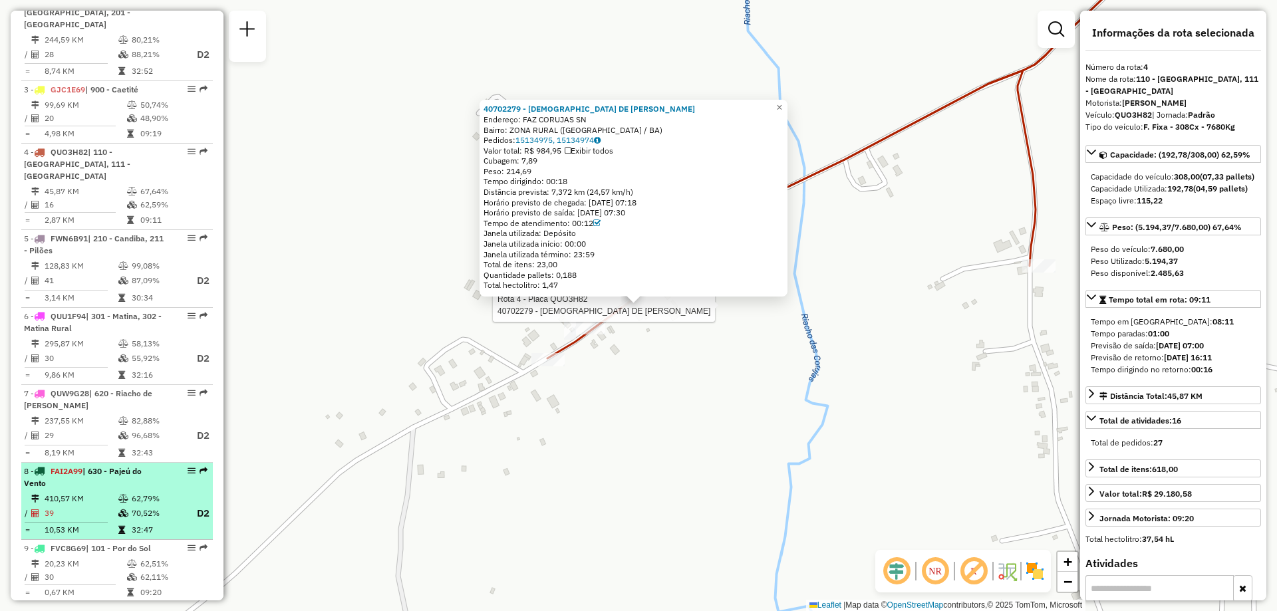
scroll to position [801, 0]
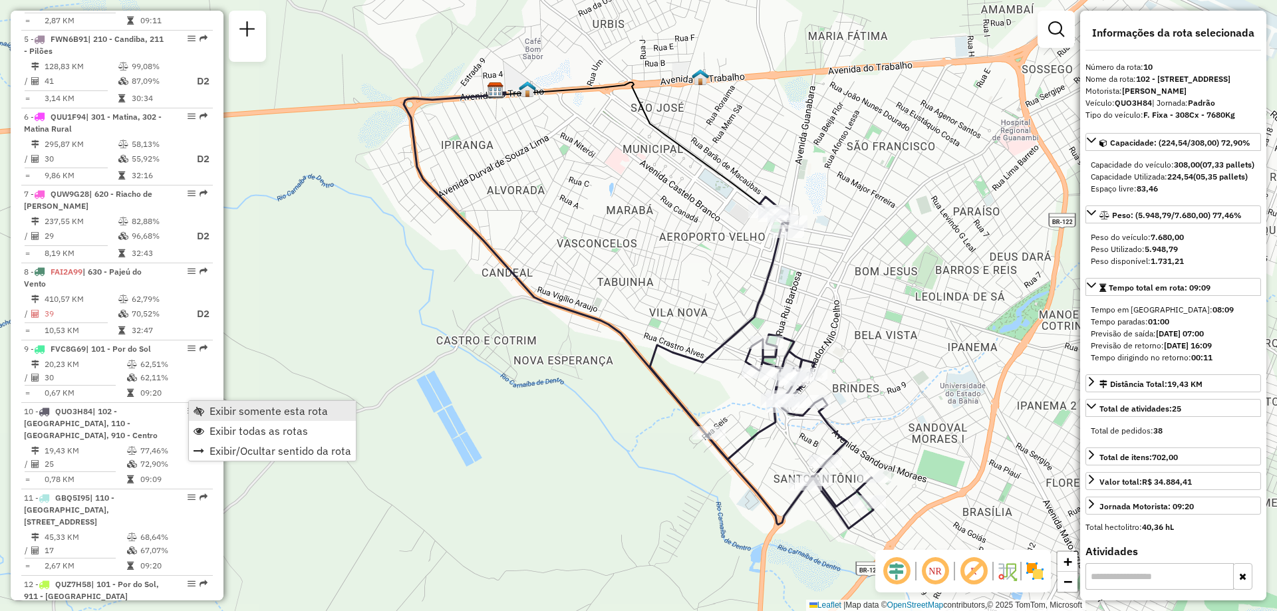
click at [261, 414] on span "Exibir somente esta rota" at bounding box center [269, 411] width 118 height 11
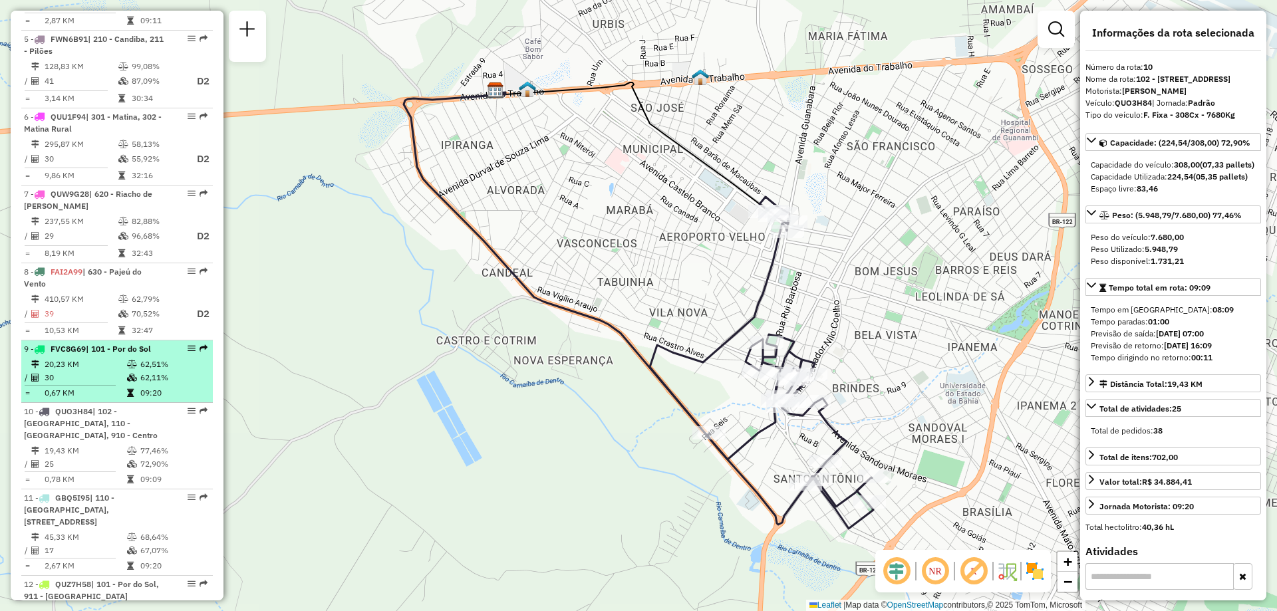
drag, startPoint x: 192, startPoint y: 400, endPoint x: 176, endPoint y: 387, distance: 20.4
click at [176, 387] on ul "1 - FZO5C40 | 620 - [GEOGRAPHIC_DATA] 176,93 KM 76,67% / 29 83,49% D2 = 6,10 KM…" at bounding box center [117, 183] width 192 height 936
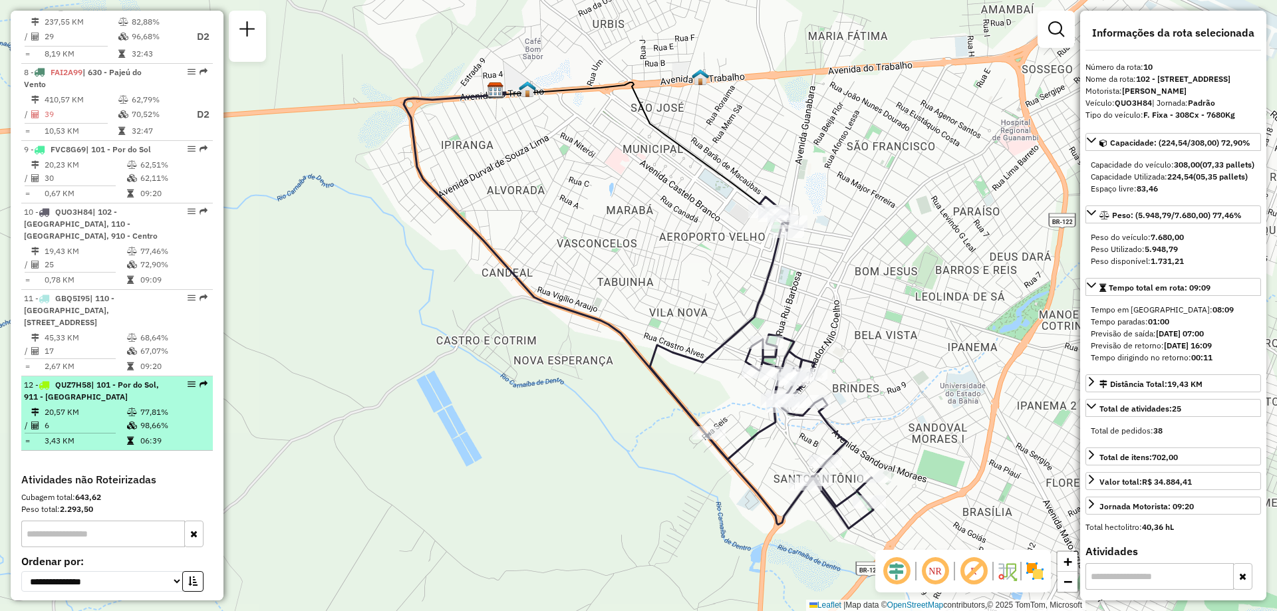
scroll to position [734, 0]
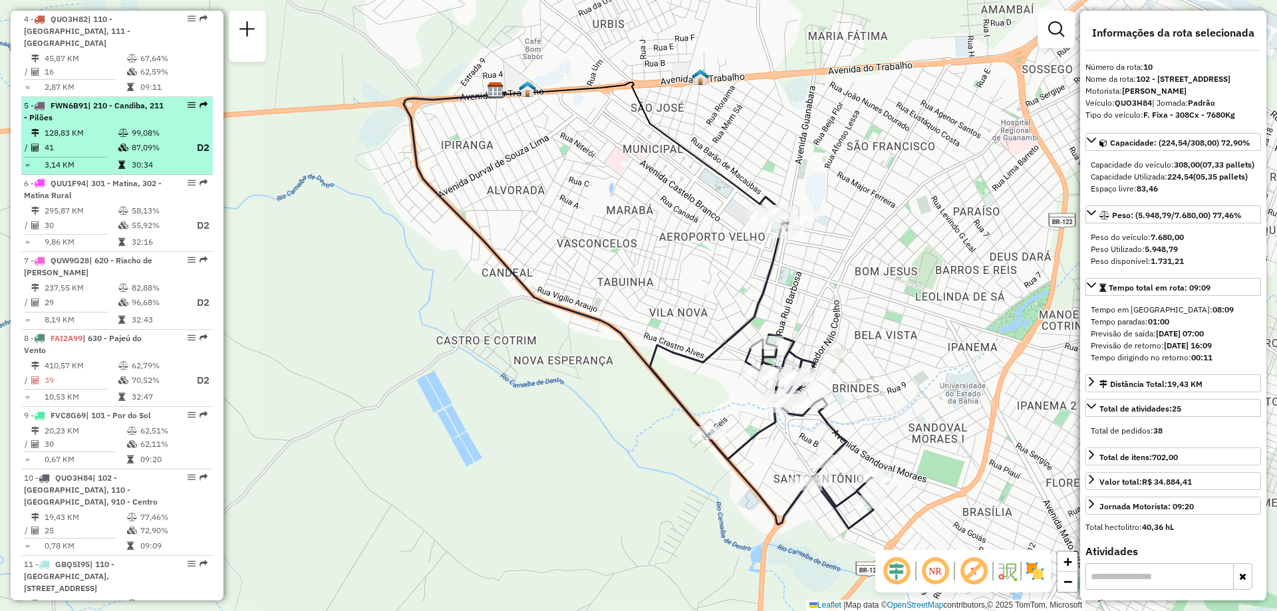
click at [139, 110] on div "5 - FWN6B91 | 210 - Candiba, 211 - Pilões" at bounding box center [94, 112] width 141 height 24
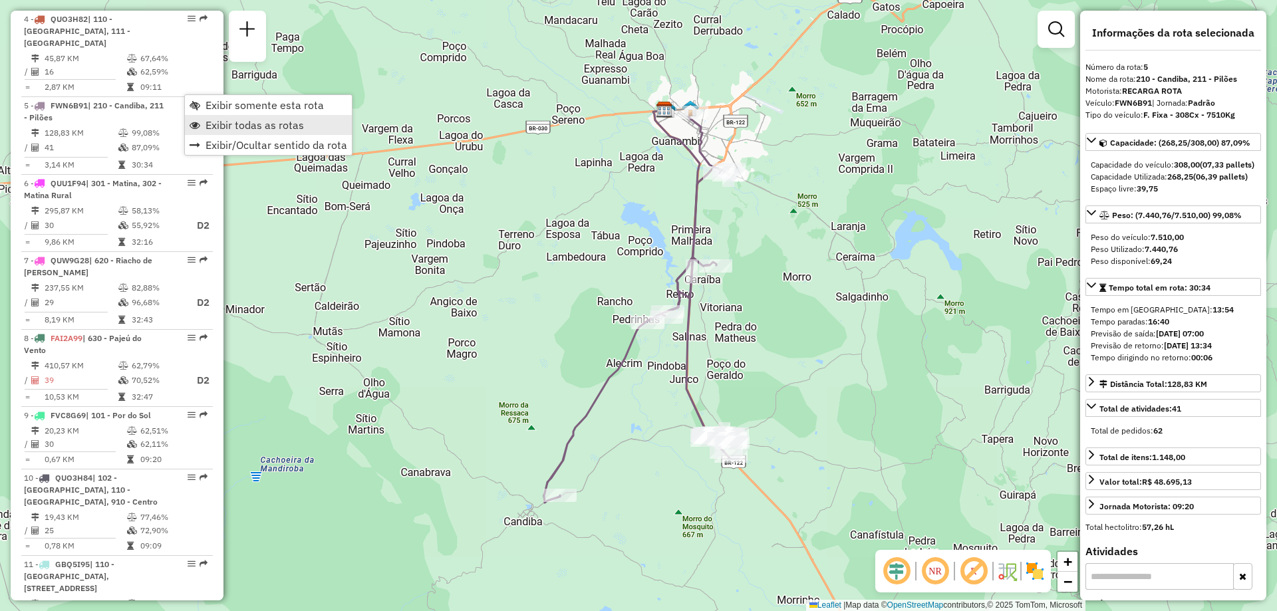
click at [203, 127] on link "Exibir todas as rotas" at bounding box center [268, 125] width 167 height 20
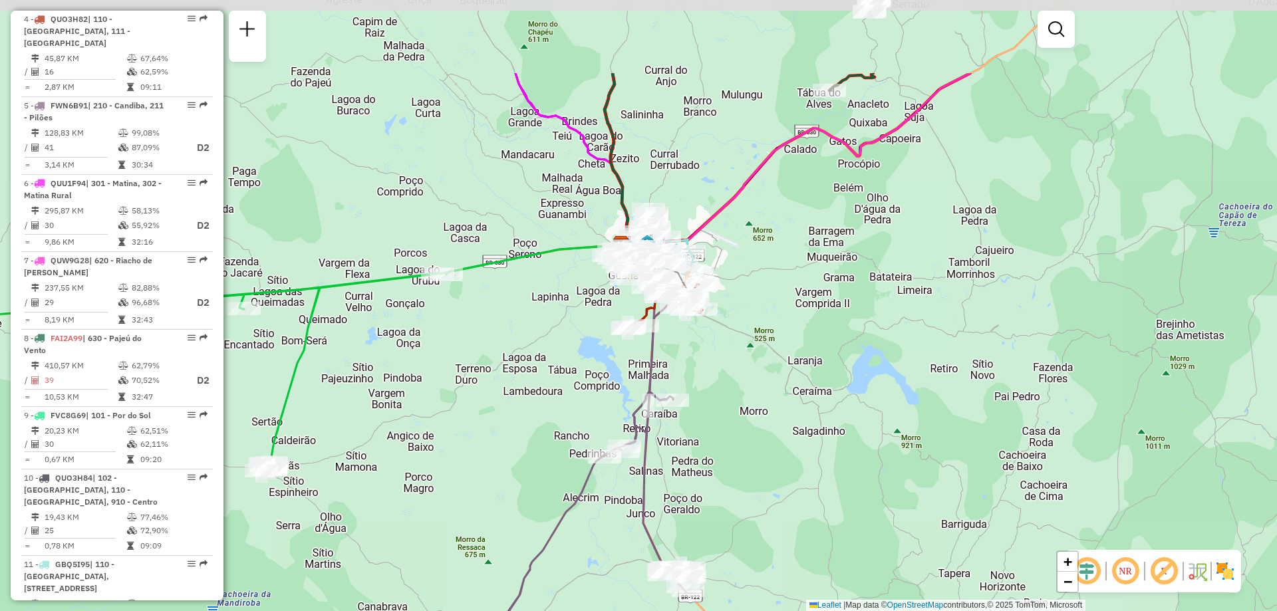
drag, startPoint x: 827, startPoint y: 183, endPoint x: 784, endPoint y: 317, distance: 141.1
click at [784, 317] on div "Janela de atendimento Grade de atendimento Capacidade Transportadoras Veículos …" at bounding box center [638, 305] width 1277 height 611
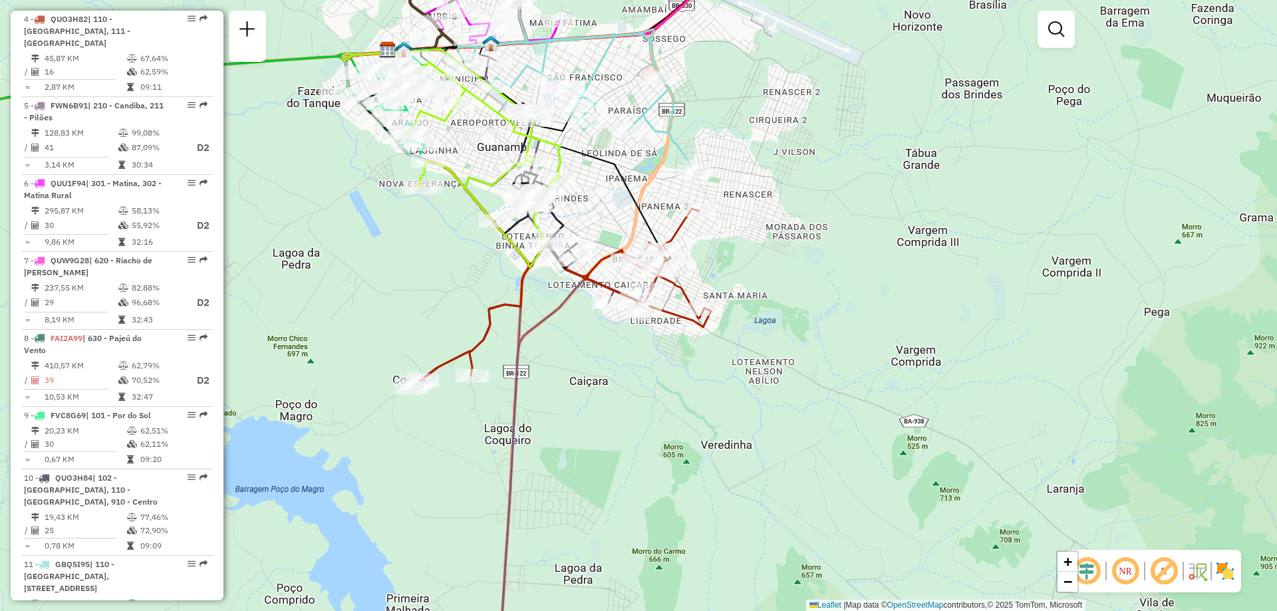
drag, startPoint x: 564, startPoint y: 366, endPoint x: 599, endPoint y: 384, distance: 39.6
click at [599, 384] on div "Janela de atendimento Grade de atendimento Capacidade Transportadoras Veículos …" at bounding box center [638, 305] width 1277 height 611
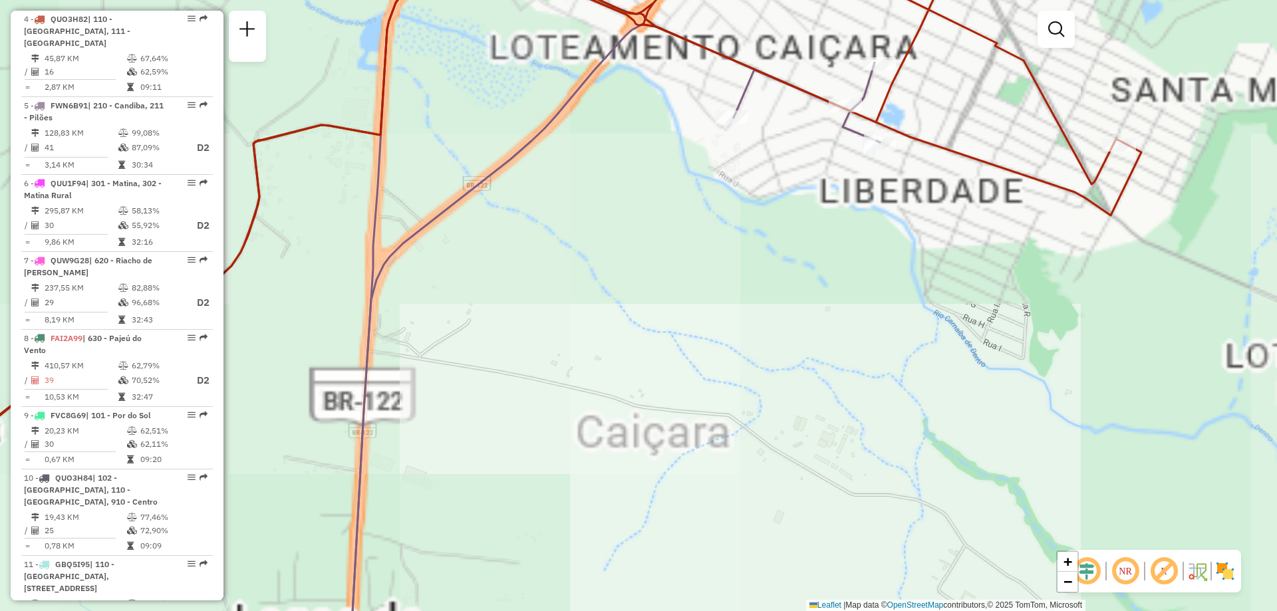
drag, startPoint x: 597, startPoint y: 372, endPoint x: 715, endPoint y: 378, distance: 118.5
click at [715, 378] on div "Janela de atendimento Grade de atendimento Capacidade Transportadoras Veículos …" at bounding box center [638, 305] width 1277 height 611
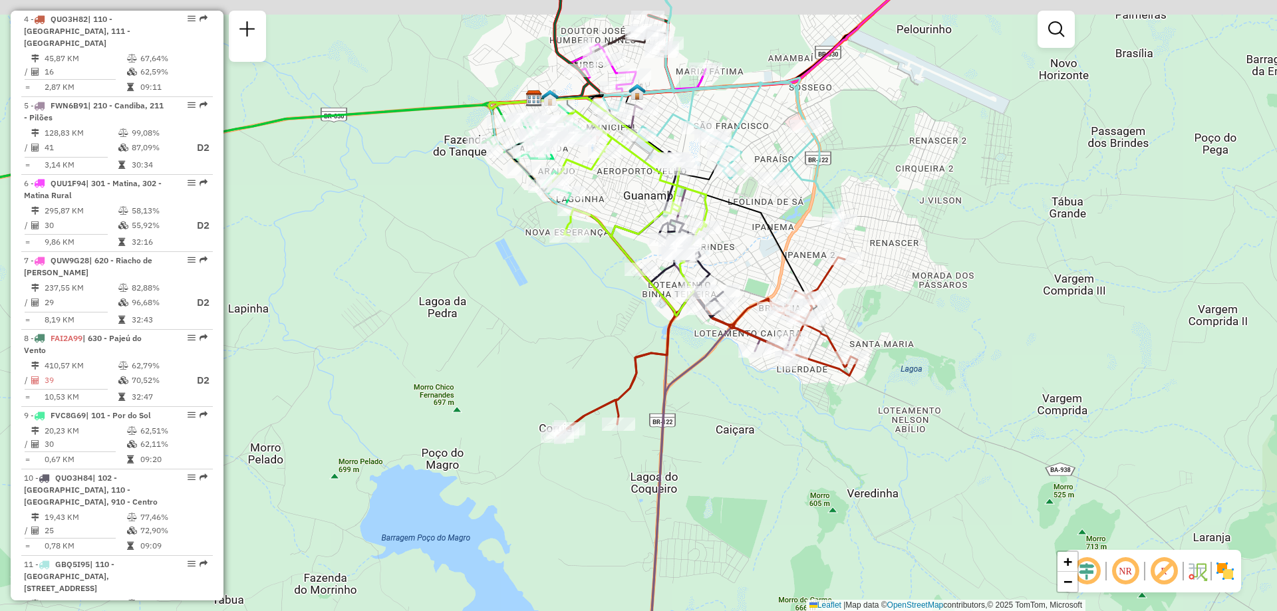
drag, startPoint x: 750, startPoint y: 337, endPoint x: 755, endPoint y: 376, distance: 39.6
click at [755, 376] on div "Janela de atendimento Grade de atendimento Capacidade Transportadoras Veículos …" at bounding box center [638, 305] width 1277 height 611
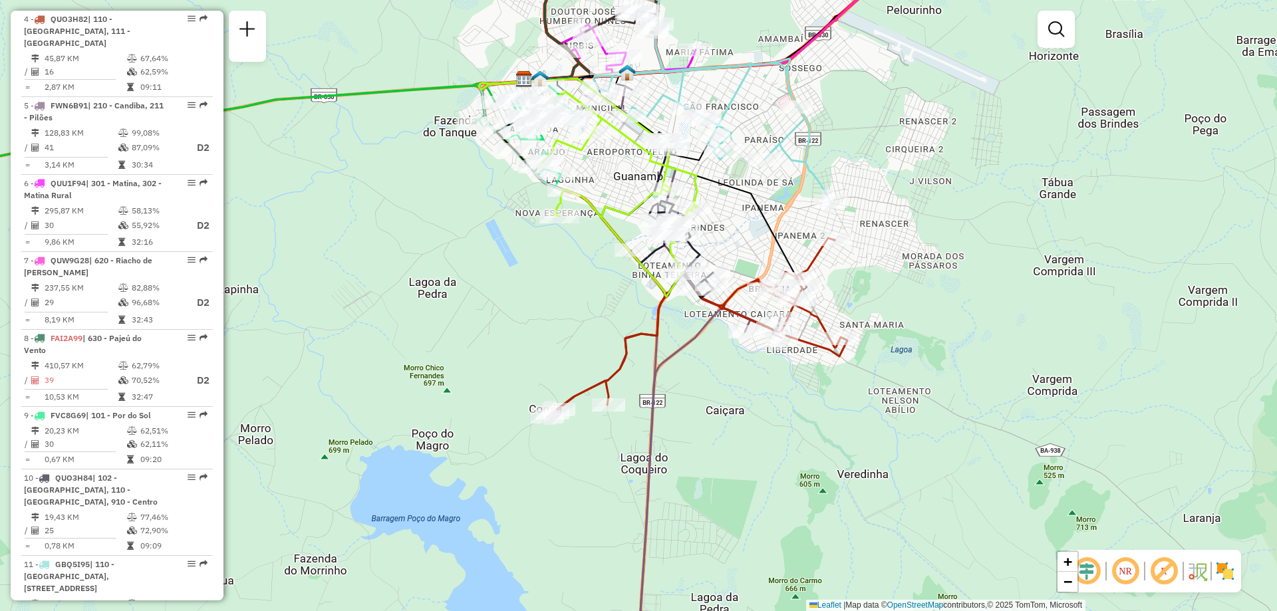
drag, startPoint x: 748, startPoint y: 398, endPoint x: 736, endPoint y: 375, distance: 25.6
click at [736, 375] on div "Janela de atendimento Grade de atendimento Capacidade Transportadoras Veículos …" at bounding box center [638, 305] width 1277 height 611
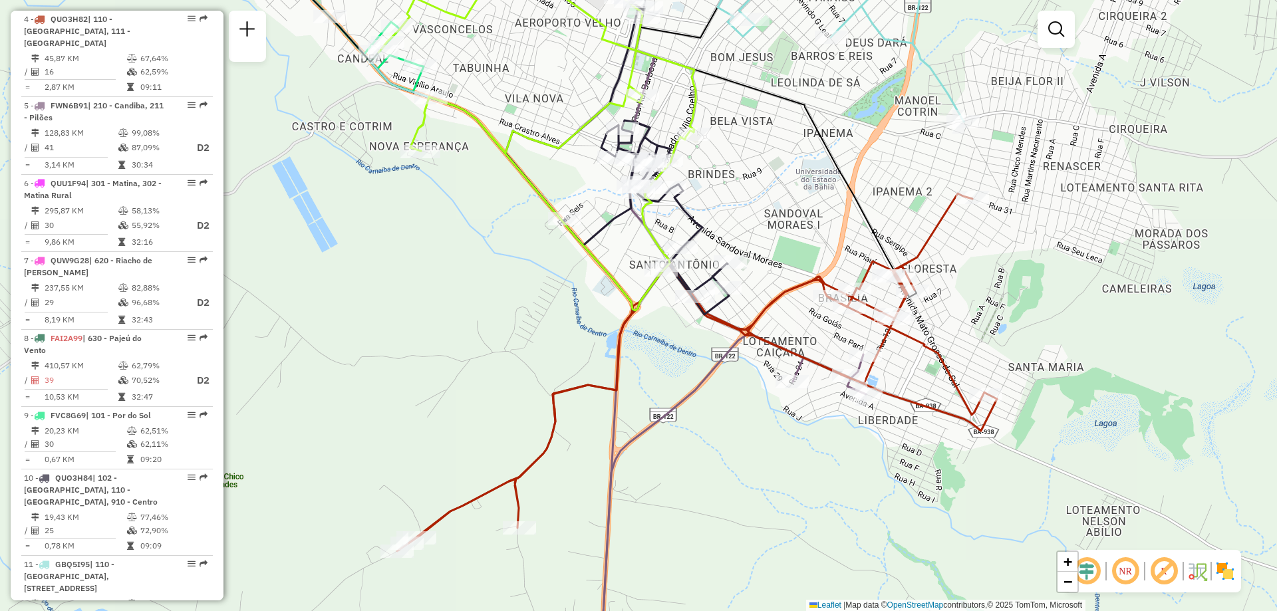
drag, startPoint x: 788, startPoint y: 112, endPoint x: 797, endPoint y: 171, distance: 59.3
click at [797, 171] on div "Janela de atendimento Grade de atendimento Capacidade Transportadoras Veículos …" at bounding box center [638, 305] width 1277 height 611
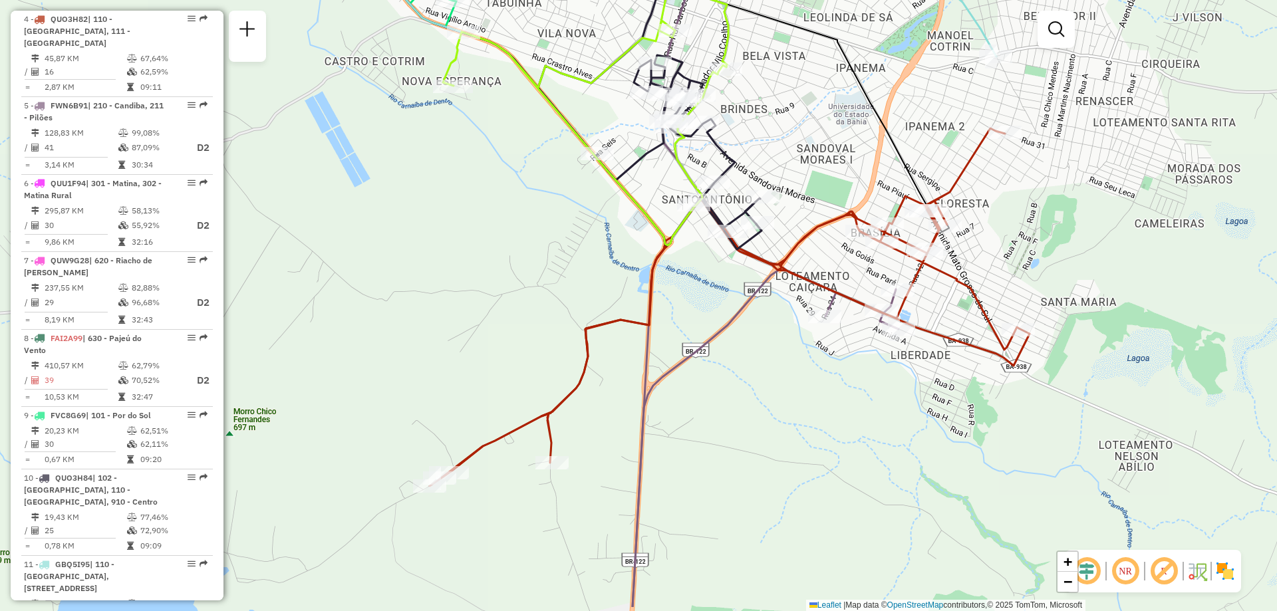
drag, startPoint x: 797, startPoint y: 171, endPoint x: 829, endPoint y: 106, distance: 72.9
click at [829, 106] on div "Janela de atendimento Grade de atendimento Capacidade Transportadoras Veículos …" at bounding box center [638, 305] width 1277 height 611
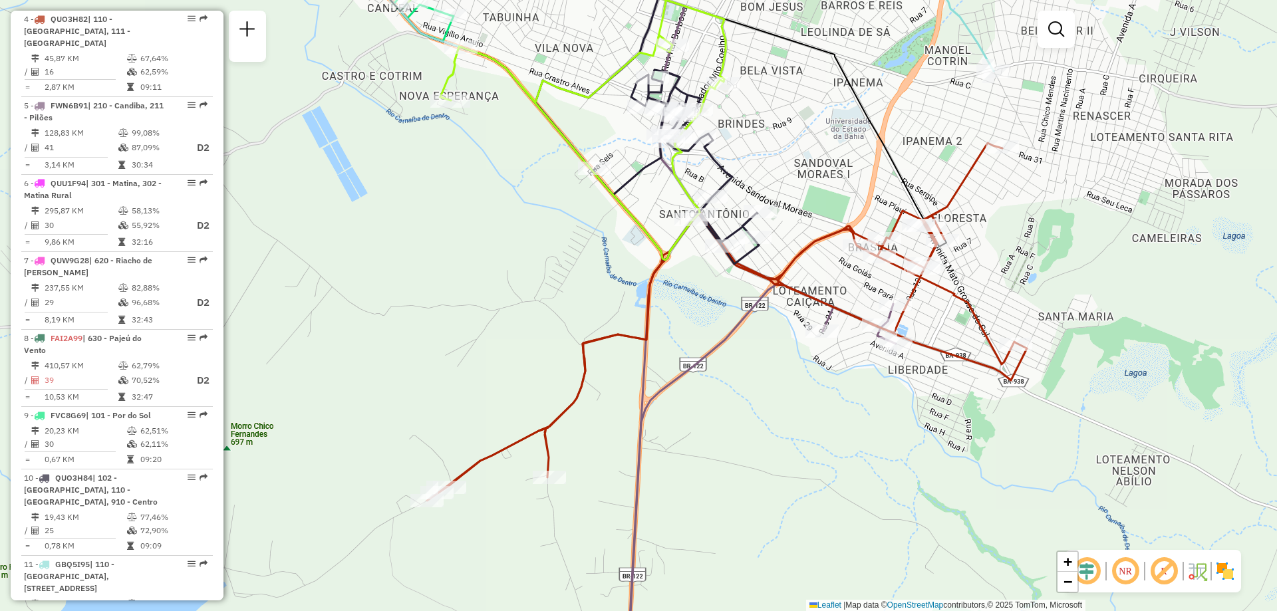
drag, startPoint x: 829, startPoint y: 106, endPoint x: 827, endPoint y: 121, distance: 15.5
click at [827, 121] on div "Janela de atendimento Grade de atendimento Capacidade Transportadoras Veículos …" at bounding box center [638, 305] width 1277 height 611
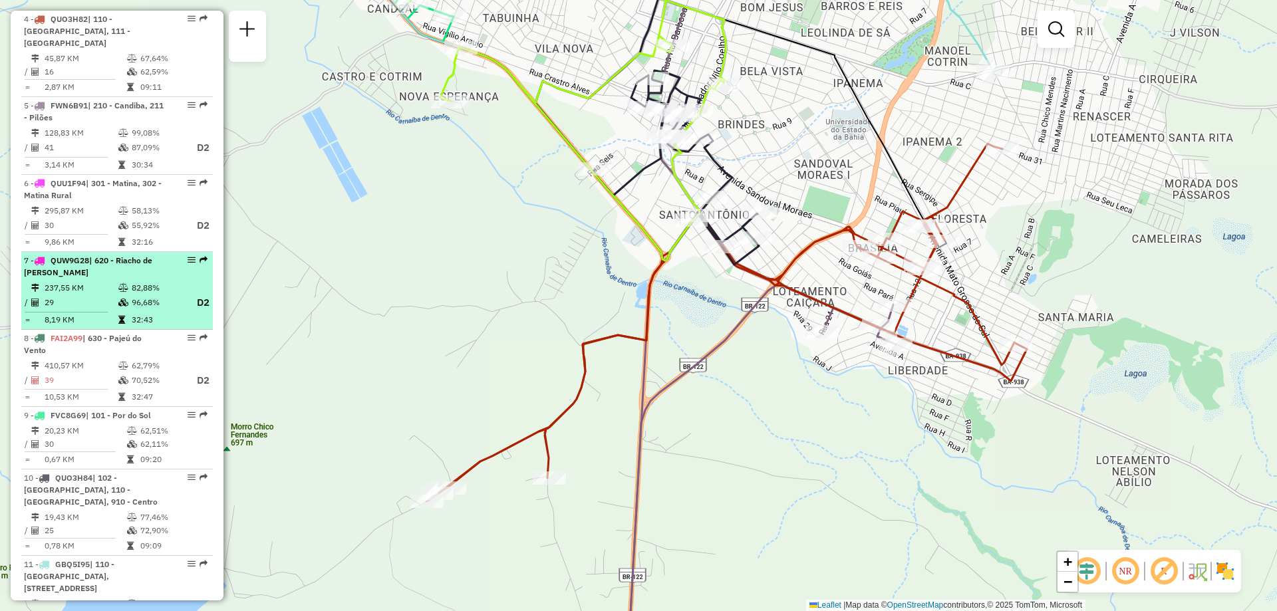
scroll to position [535, 0]
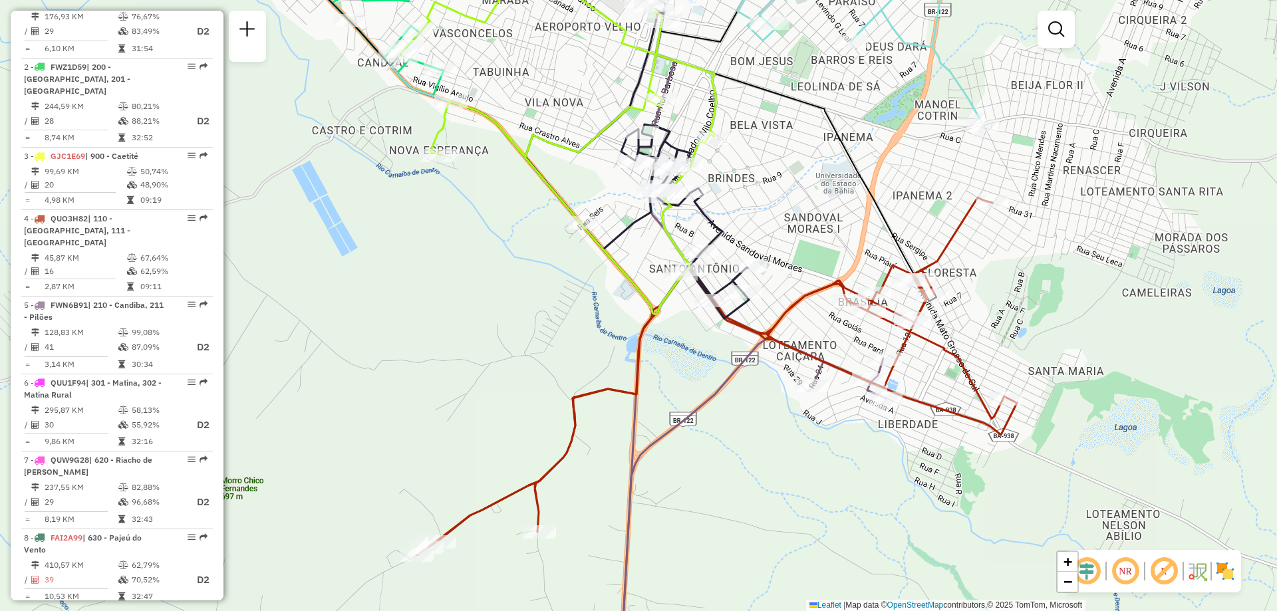
drag, startPoint x: 767, startPoint y: 150, endPoint x: 756, endPoint y: 210, distance: 61.5
click at [756, 210] on div "Janela de atendimento Grade de atendimento Capacidade Transportadoras Veículos …" at bounding box center [638, 305] width 1277 height 611
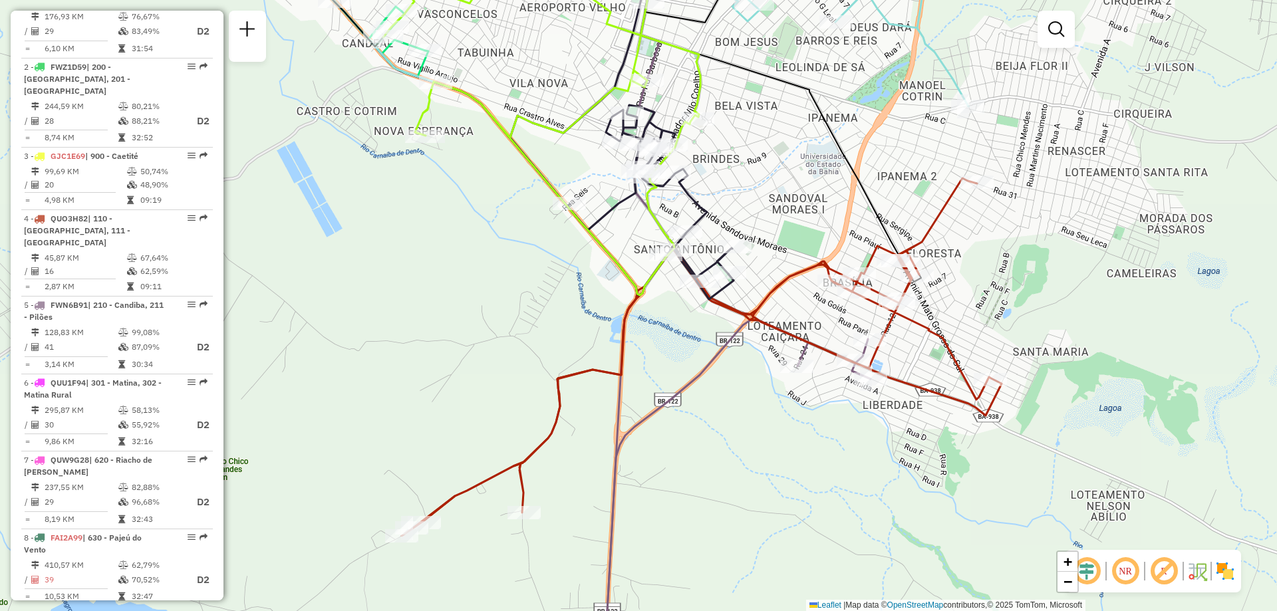
drag, startPoint x: 823, startPoint y: 230, endPoint x: 809, endPoint y: 209, distance: 25.8
click at [809, 209] on div "Janela de atendimento Grade de atendimento Capacidade Transportadoras Veículos …" at bounding box center [638, 305] width 1277 height 611
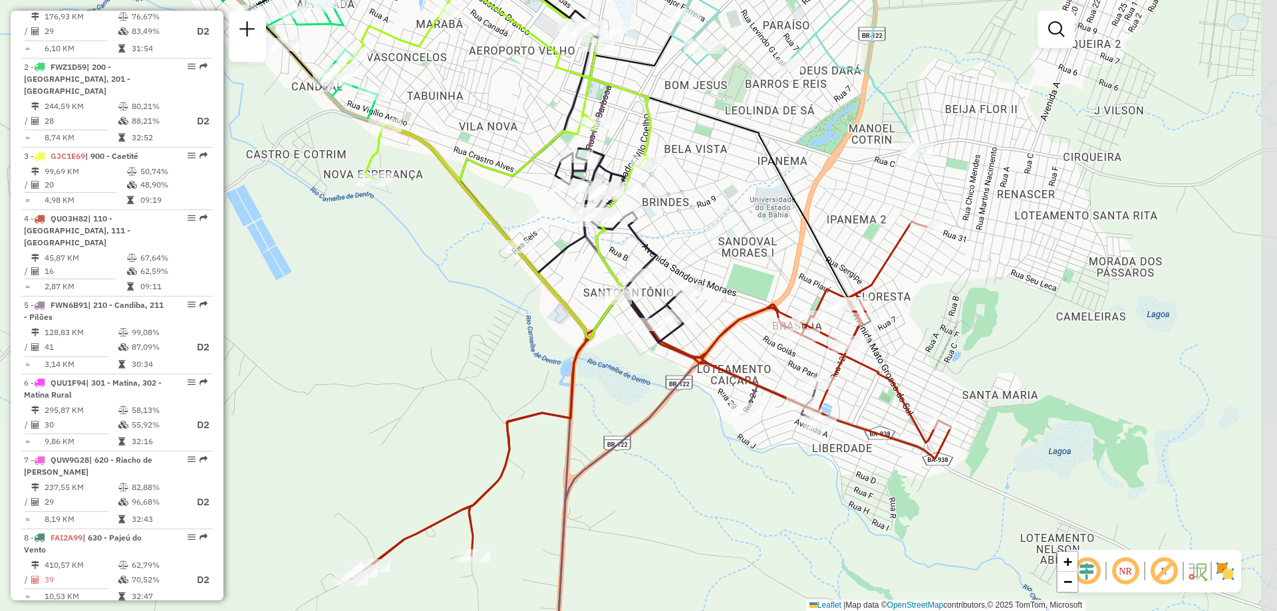
drag, startPoint x: 658, startPoint y: 239, endPoint x: 610, endPoint y: 283, distance: 65.4
click at [610, 283] on icon at bounding box center [491, 160] width 317 height 355
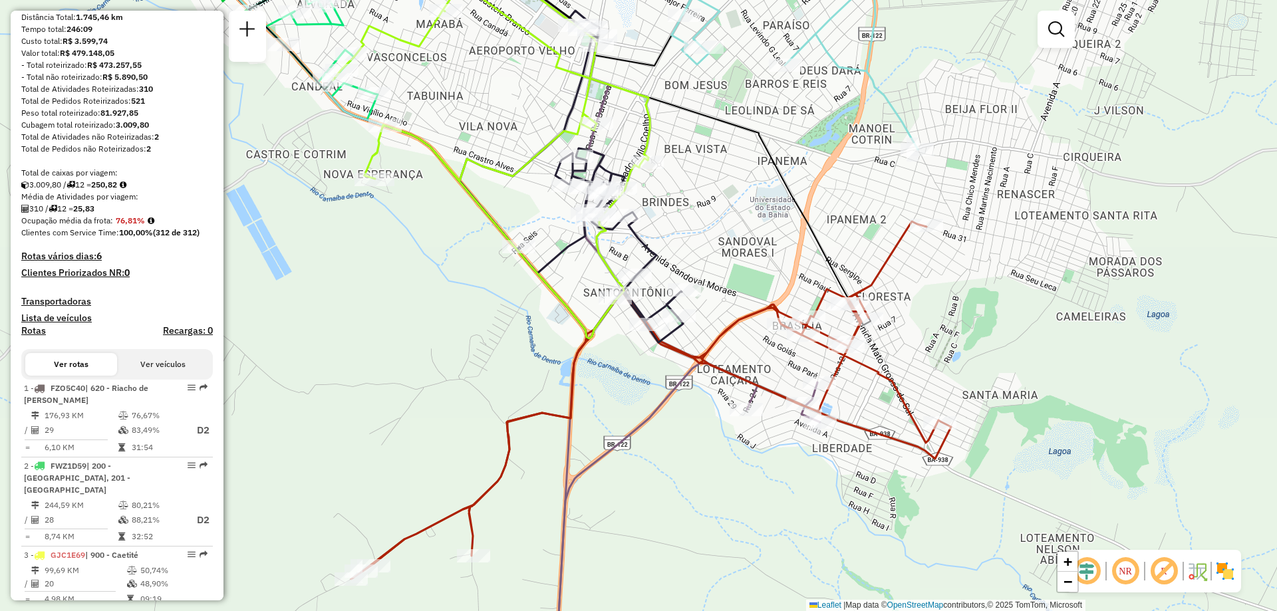
scroll to position [0, 0]
